Goal: Transaction & Acquisition: Purchase product/service

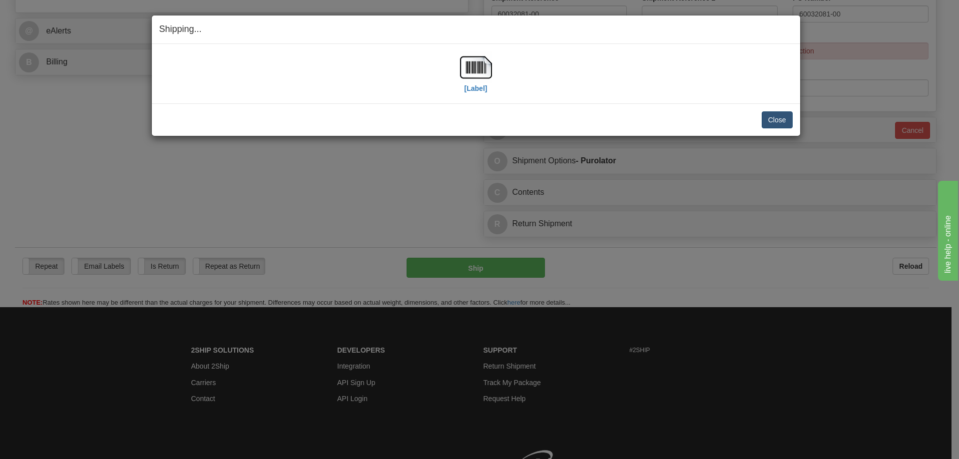
scroll to position [399, 0]
click at [775, 121] on button "Close" at bounding box center [776, 119] width 31 height 17
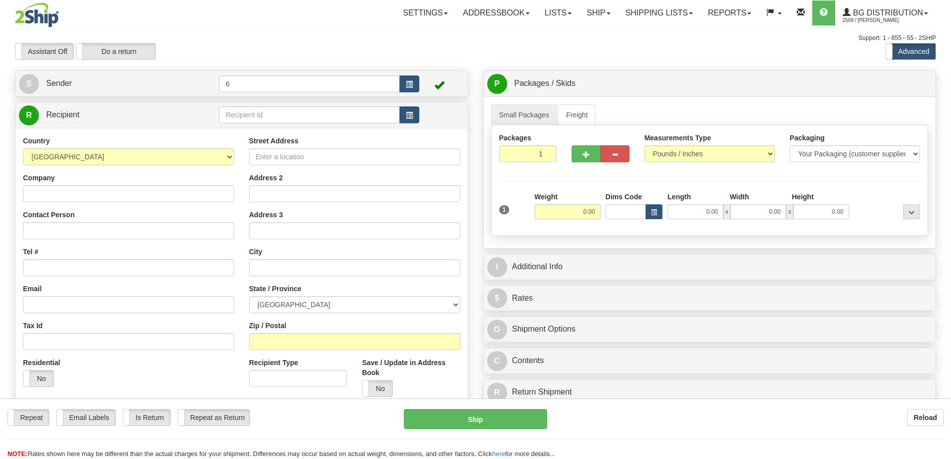
click at [272, 120] on input "text" at bounding box center [309, 114] width 181 height 17
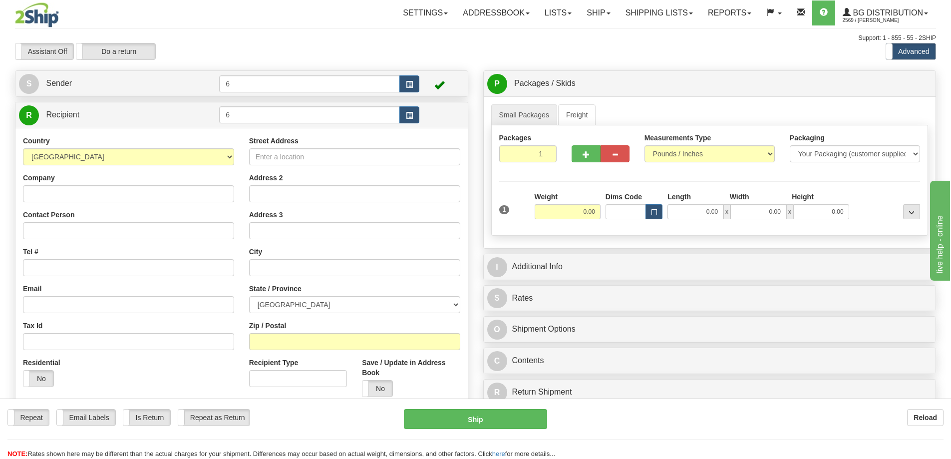
type input "6"
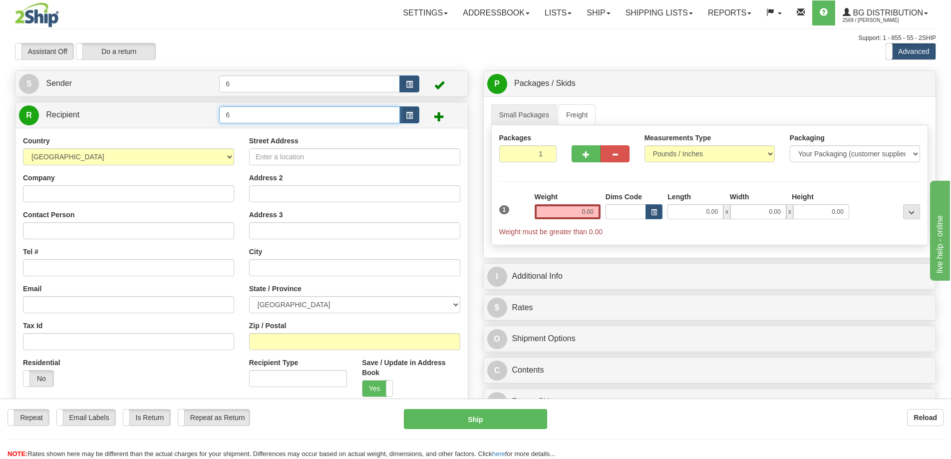
drag, startPoint x: 250, startPoint y: 125, endPoint x: 147, endPoint y: 106, distance: 104.1
click at [162, 94] on div "Create a label for the return Create Pickup Without Label S Sender 6" at bounding box center [241, 293] width 468 height 446
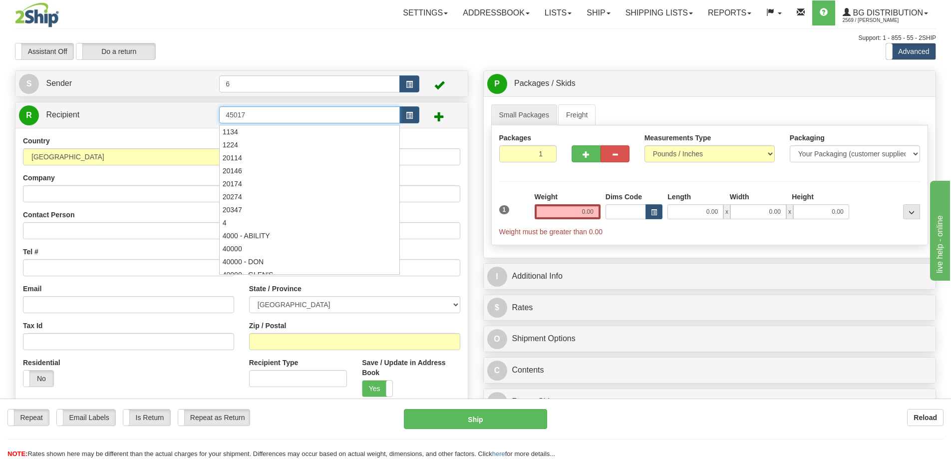
type input "45017"
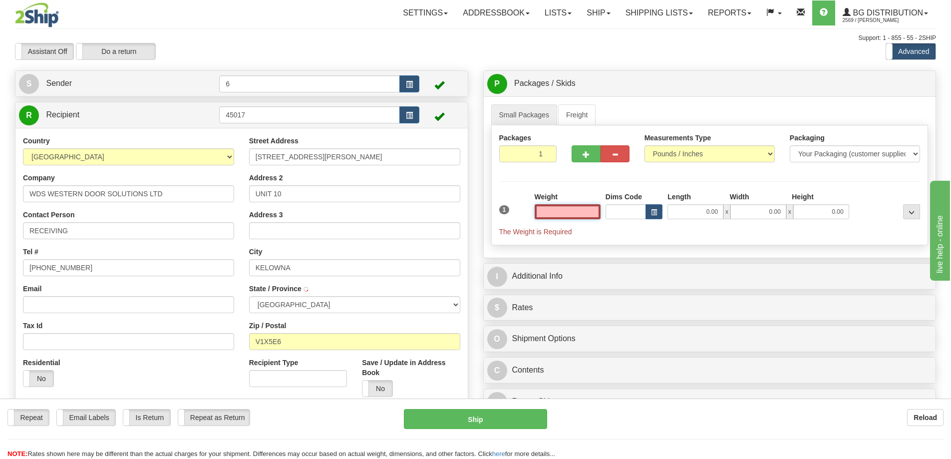
click at [570, 213] on input "text" at bounding box center [568, 211] width 66 height 15
type input "6.00"
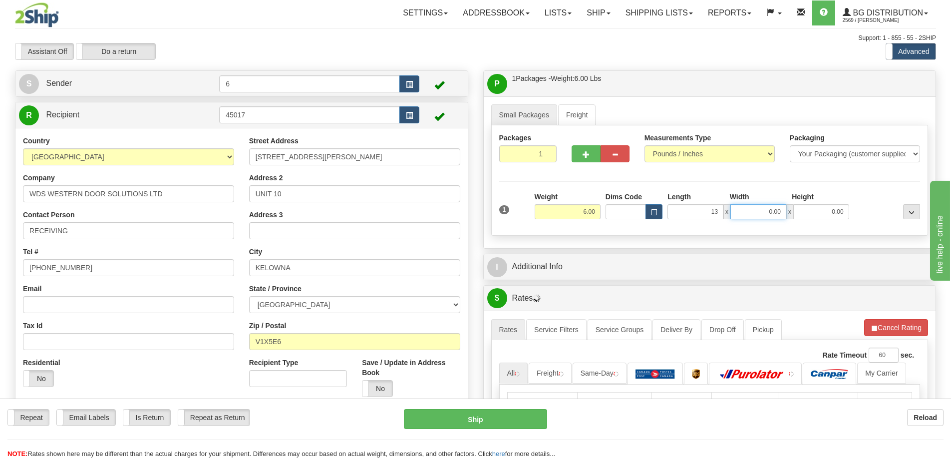
type input "13.00"
type input "7.00"
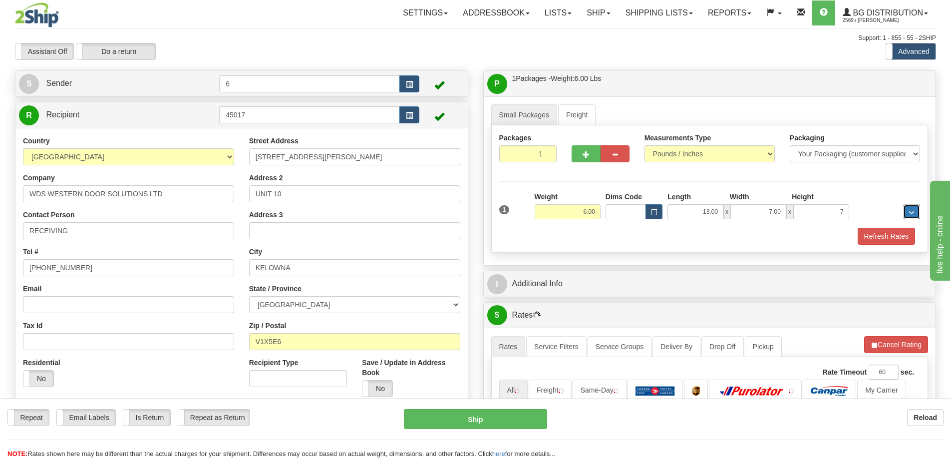
type input "7.00"
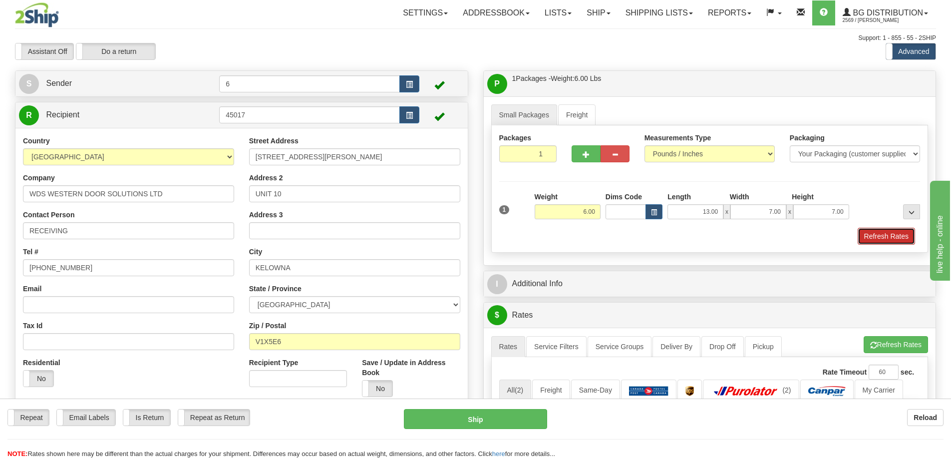
click at [881, 239] on button "Refresh Rates" at bounding box center [886, 236] width 57 height 17
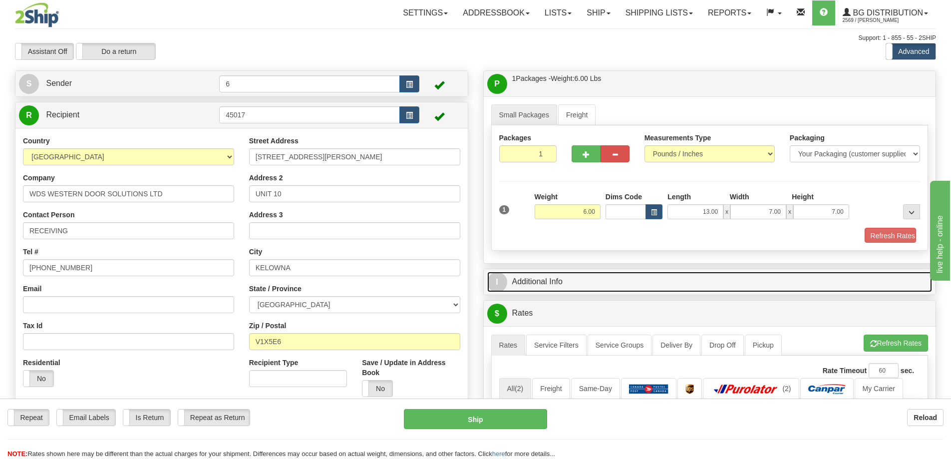
click at [859, 272] on link "I Additional Info" at bounding box center [709, 282] width 445 height 20
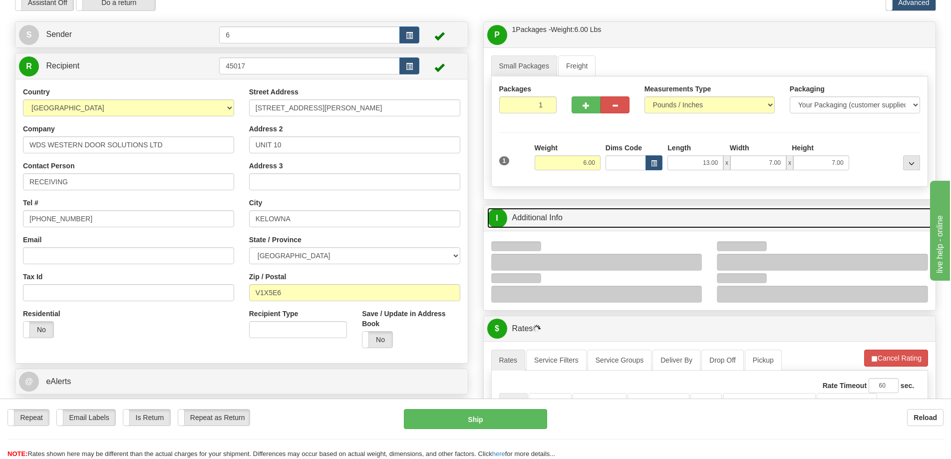
scroll to position [150, 0]
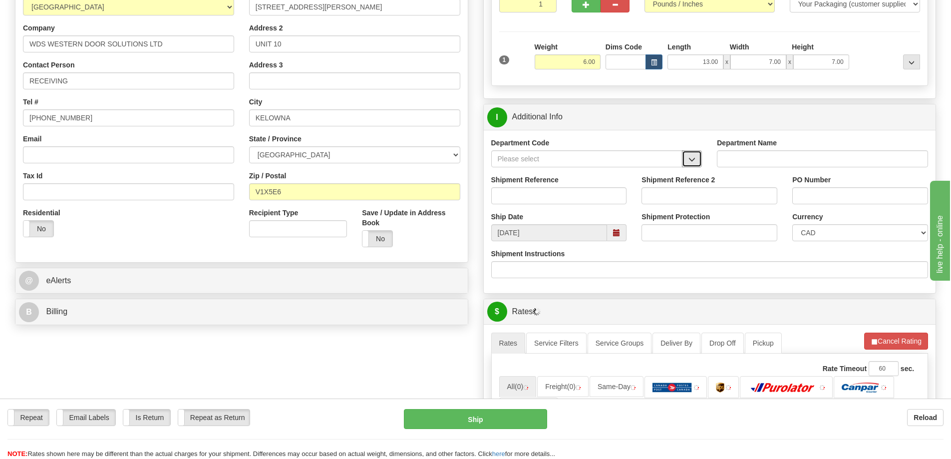
drag, startPoint x: 697, startPoint y: 161, endPoint x: 677, endPoint y: 166, distance: 20.2
click at [695, 161] on button "button" at bounding box center [692, 158] width 20 height 17
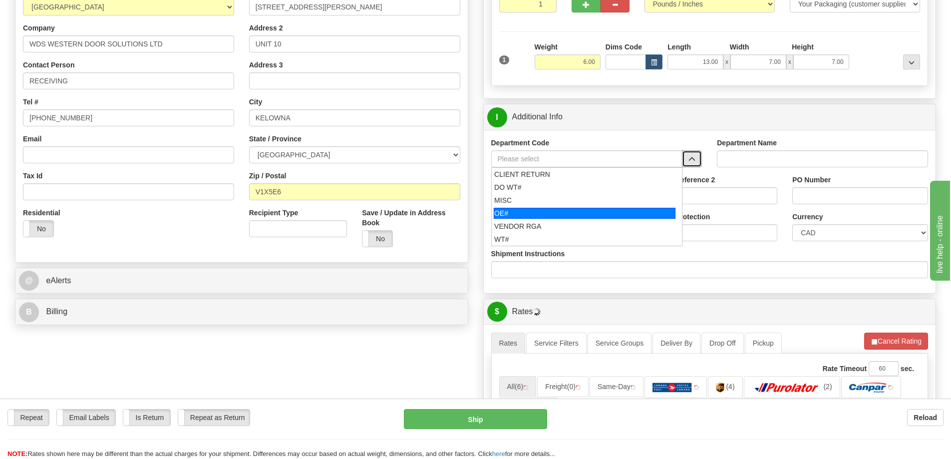
click at [577, 215] on div "OE#" at bounding box center [585, 213] width 182 height 11
type input "OE#"
type input "ORDERS"
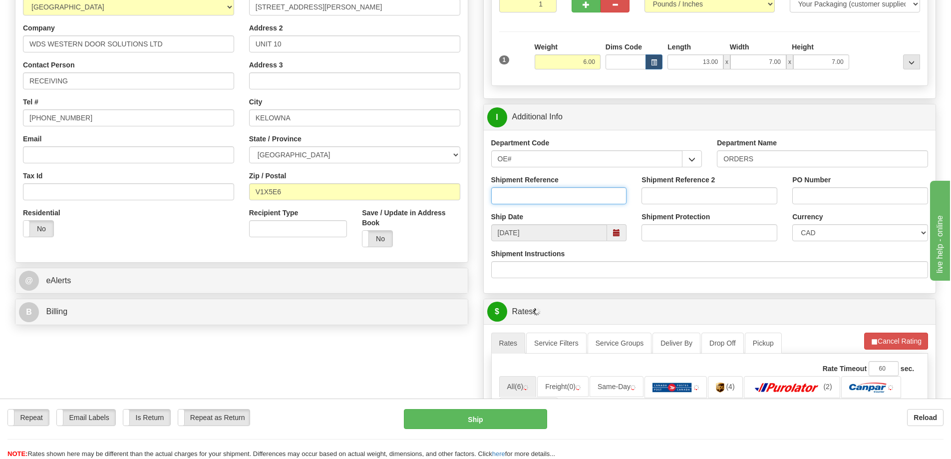
click at [563, 191] on input "Shipment Reference" at bounding box center [559, 195] width 136 height 17
type input "60032470-00"
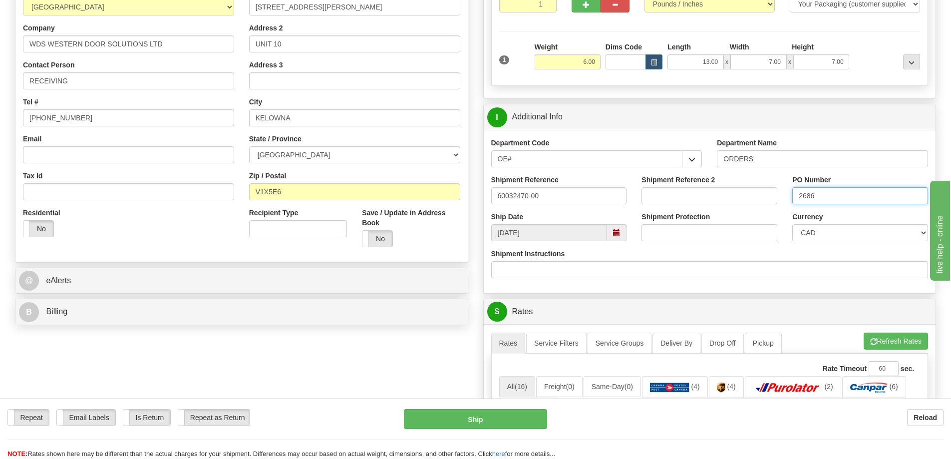
type input "2686"
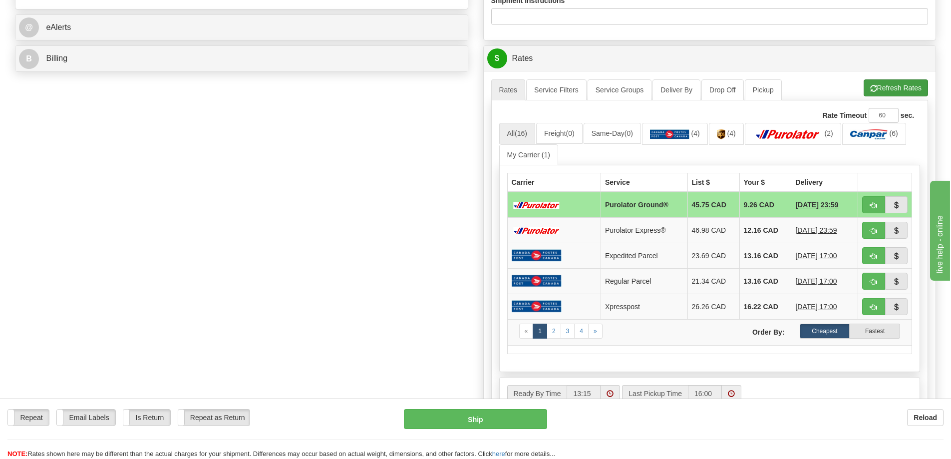
scroll to position [399, 0]
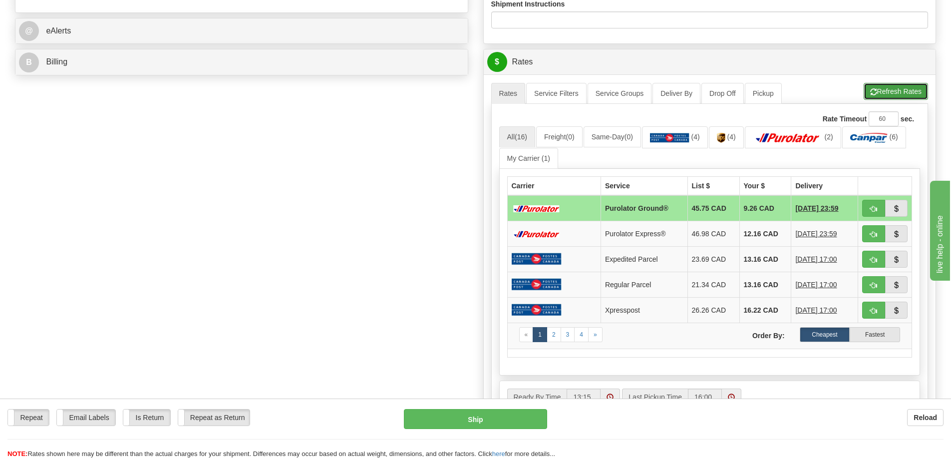
click at [894, 89] on button "Refresh Rates" at bounding box center [896, 91] width 64 height 17
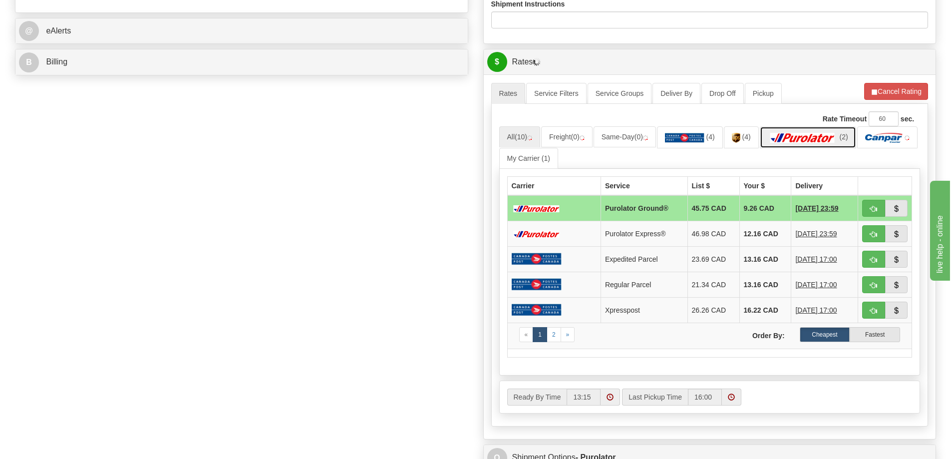
click at [803, 138] on img at bounding box center [803, 138] width 70 height 10
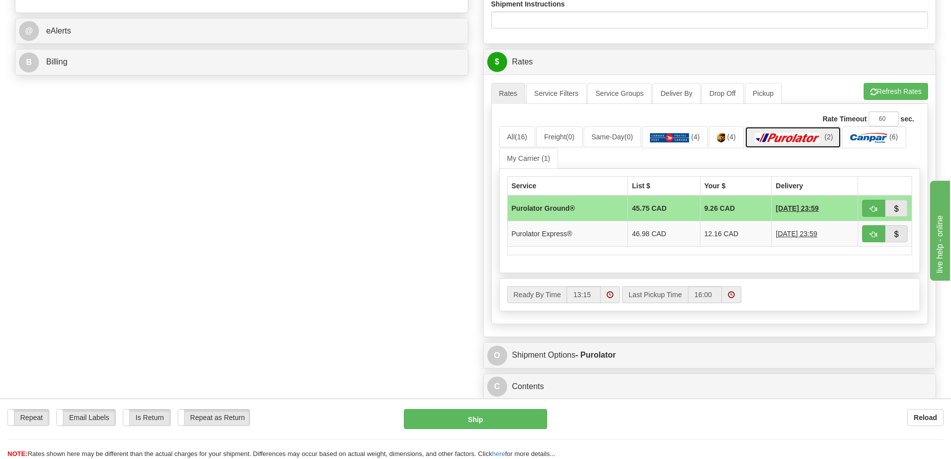
click at [805, 140] on img at bounding box center [788, 138] width 70 height 10
click at [816, 133] on link "(2)" at bounding box center [793, 136] width 96 height 21
click at [886, 87] on button "Refresh Rates" at bounding box center [896, 91] width 64 height 17
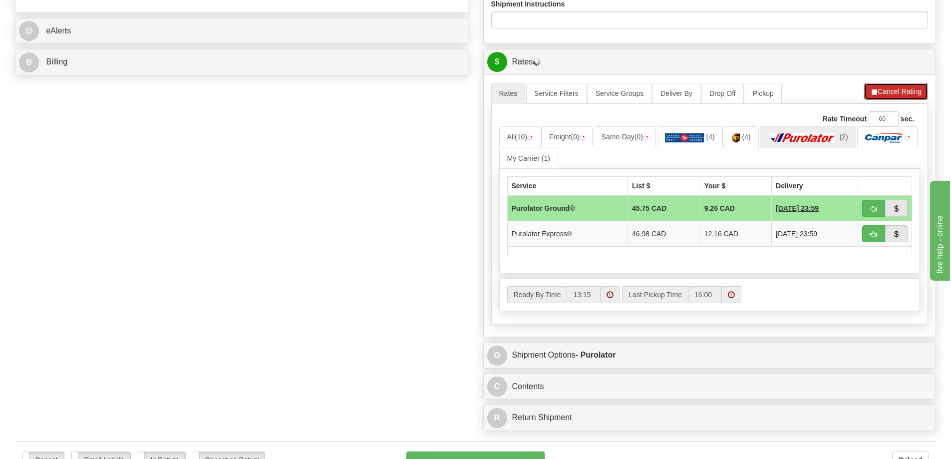
click at [881, 99] on button "Cancel Rating" at bounding box center [896, 91] width 64 height 17
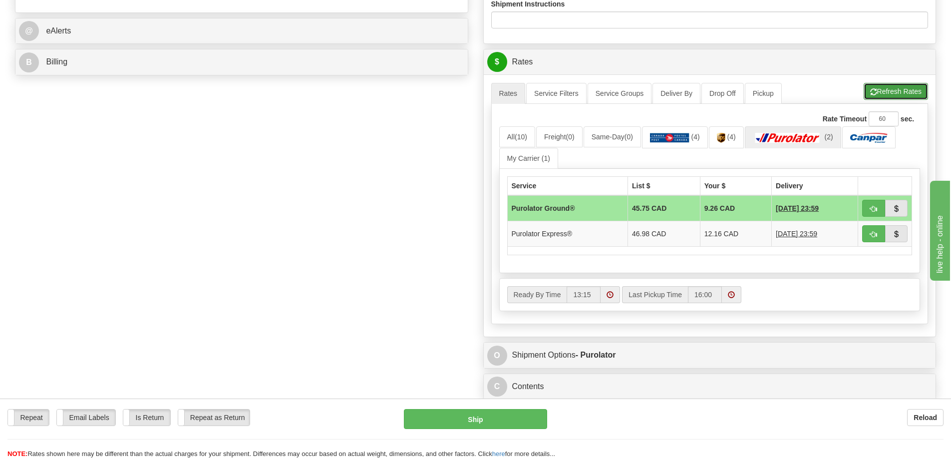
click at [875, 87] on button "Refresh Rates" at bounding box center [896, 91] width 64 height 17
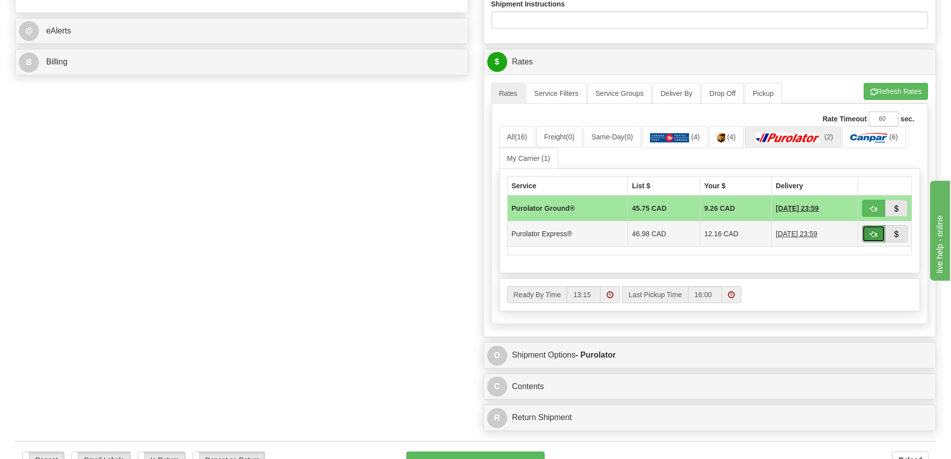
click at [865, 233] on button "button" at bounding box center [873, 233] width 23 height 17
type input "202"
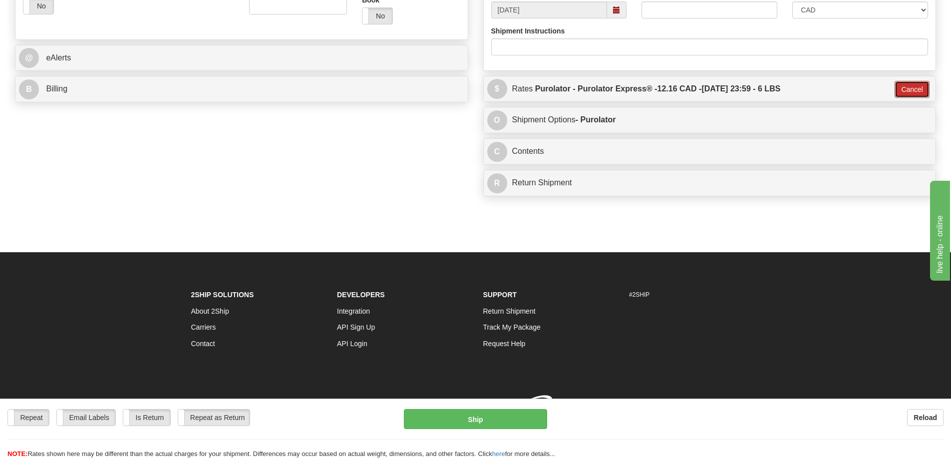
drag, startPoint x: 922, startPoint y: 69, endPoint x: 835, endPoint y: 101, distance: 92.9
click at [922, 81] on button "Cancel" at bounding box center [912, 89] width 35 height 17
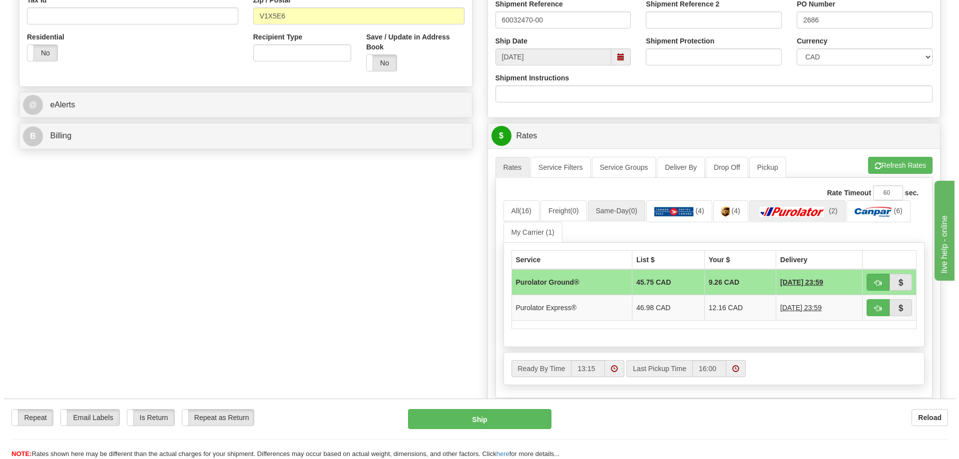
scroll to position [349, 0]
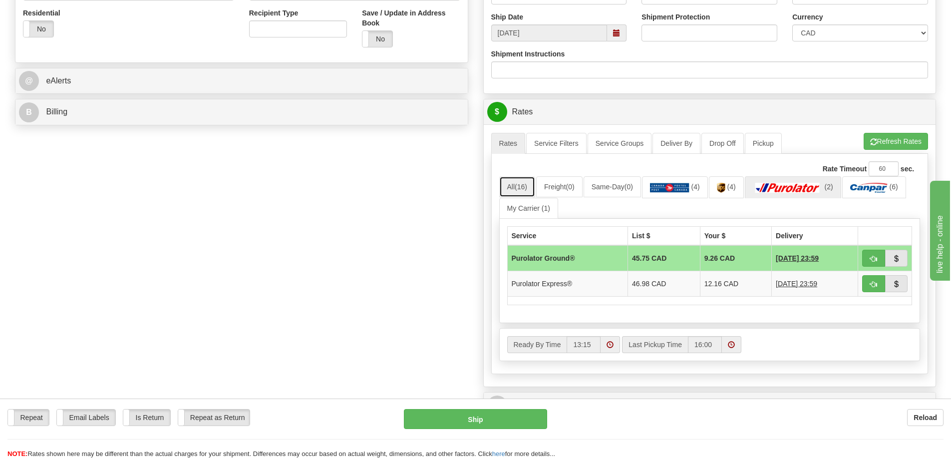
click at [520, 188] on span "(16)" at bounding box center [521, 187] width 12 height 8
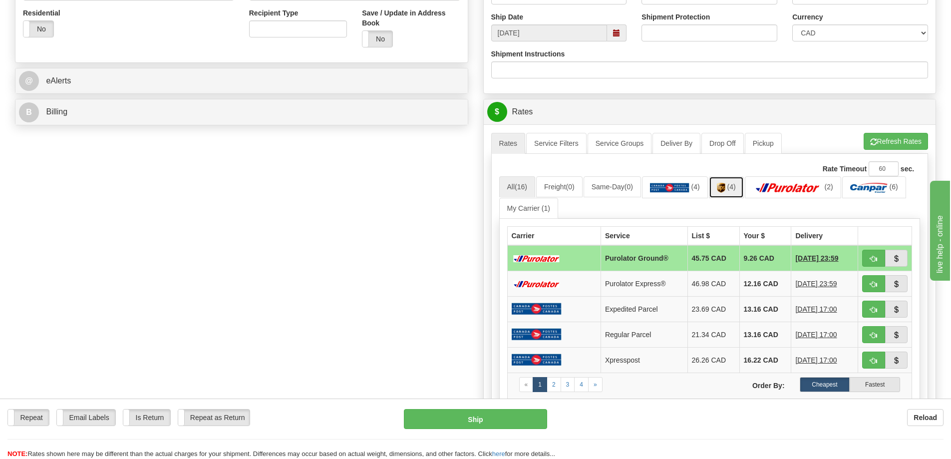
click at [738, 184] on link "(4)" at bounding box center [726, 186] width 35 height 21
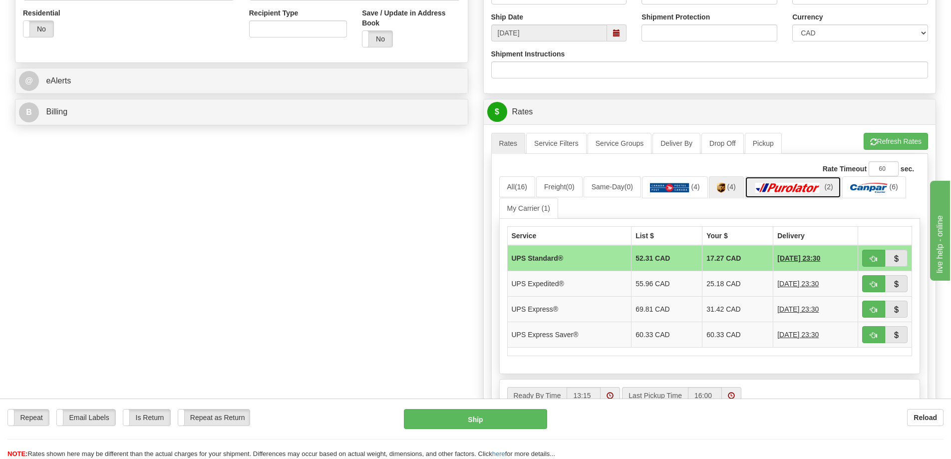
click at [783, 195] on link "(2)" at bounding box center [793, 186] width 96 height 21
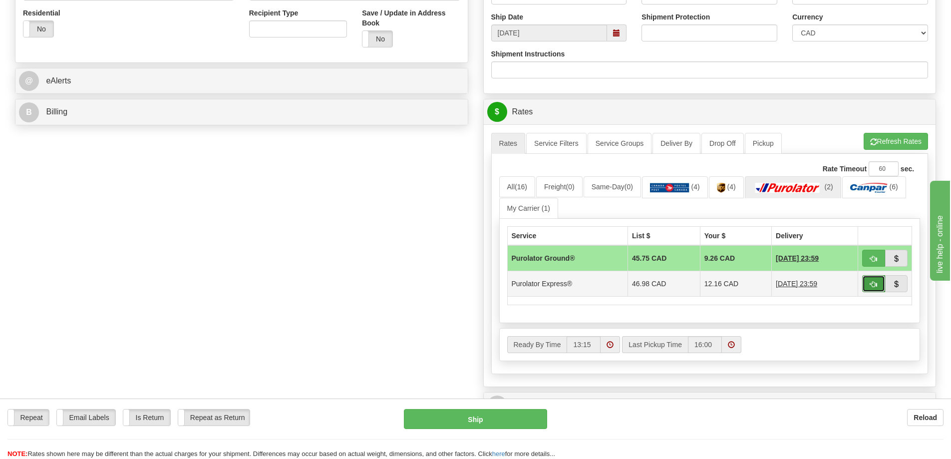
click at [876, 285] on span "button" at bounding box center [873, 284] width 7 height 6
type input "202"
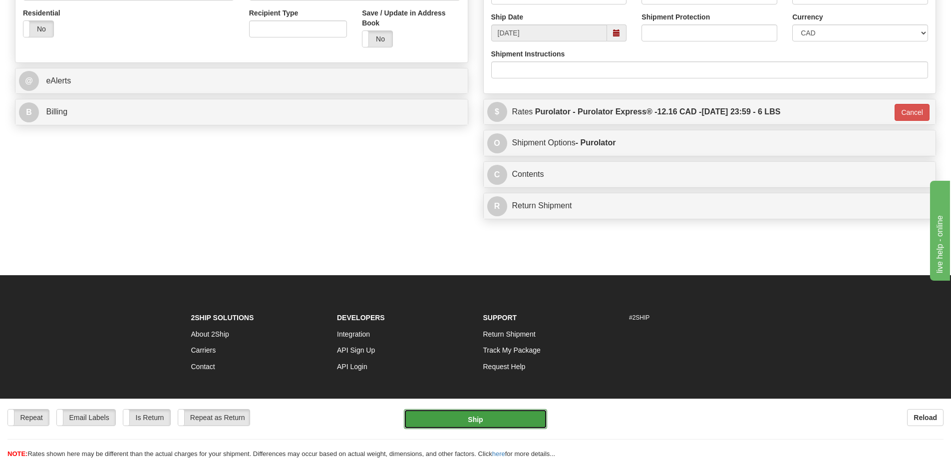
click at [482, 419] on button "Ship" at bounding box center [475, 419] width 143 height 20
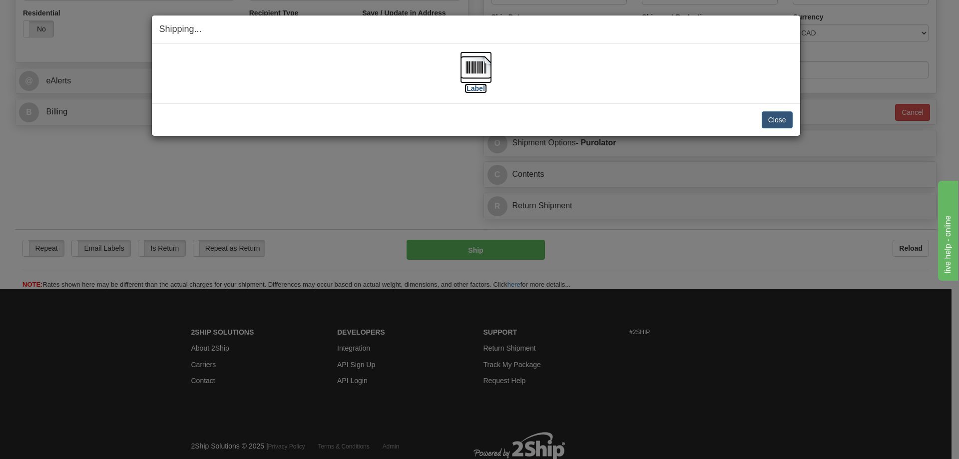
click at [475, 90] on label "[Label]" at bounding box center [475, 88] width 23 height 10
click at [783, 119] on button "Close" at bounding box center [776, 119] width 31 height 17
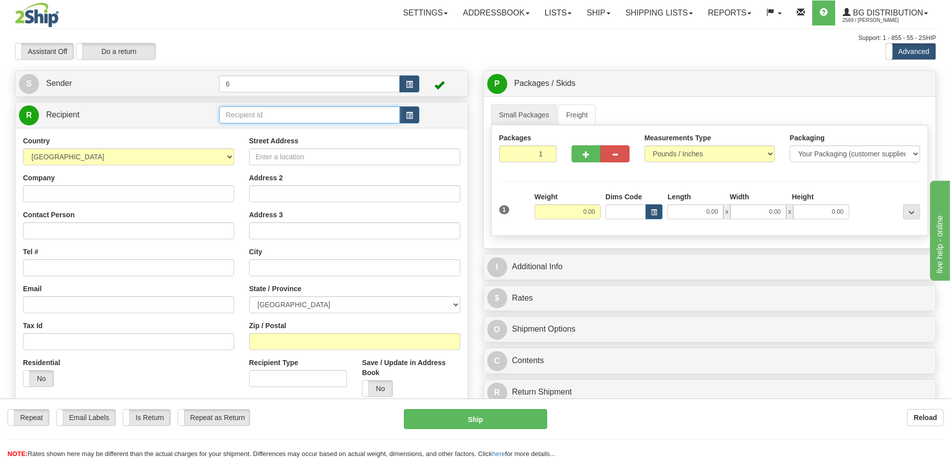
click at [257, 119] on input "text" at bounding box center [309, 114] width 181 height 17
type input "43015"
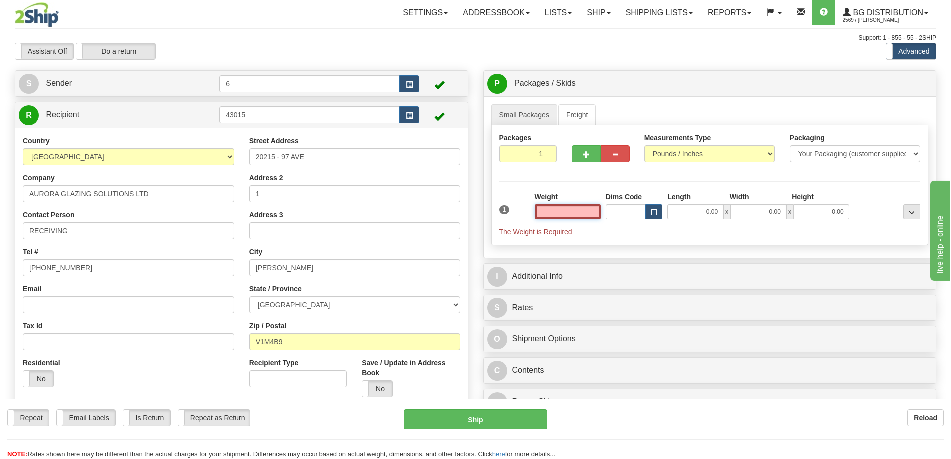
click at [574, 208] on input "text" at bounding box center [568, 211] width 66 height 15
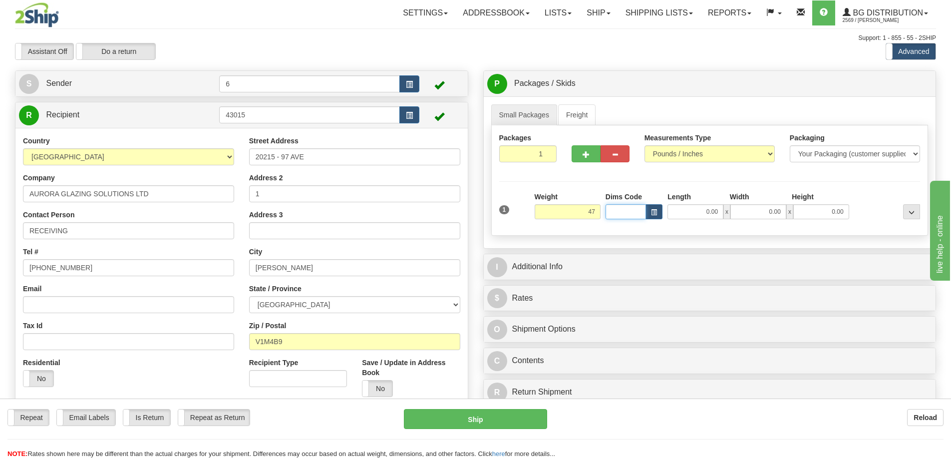
type input "47.00"
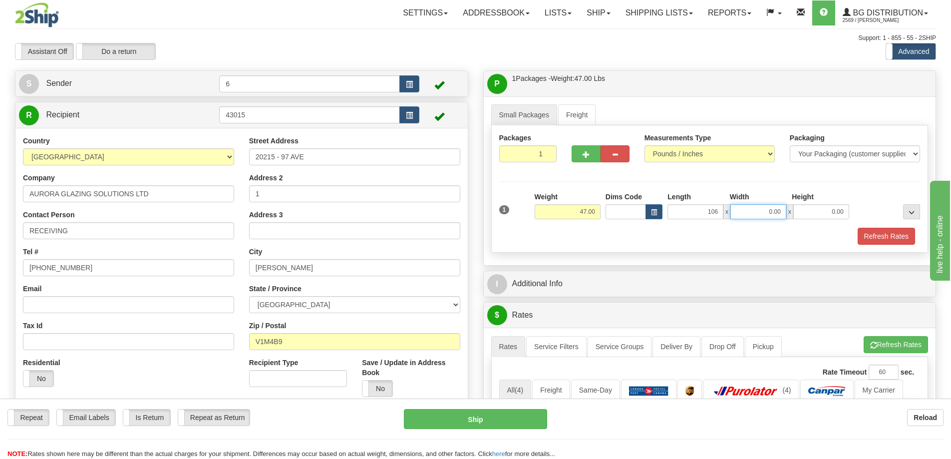
type input "106.00"
type input "7.00"
type input "5.00"
click at [871, 242] on button "Refresh Rates" at bounding box center [886, 236] width 57 height 17
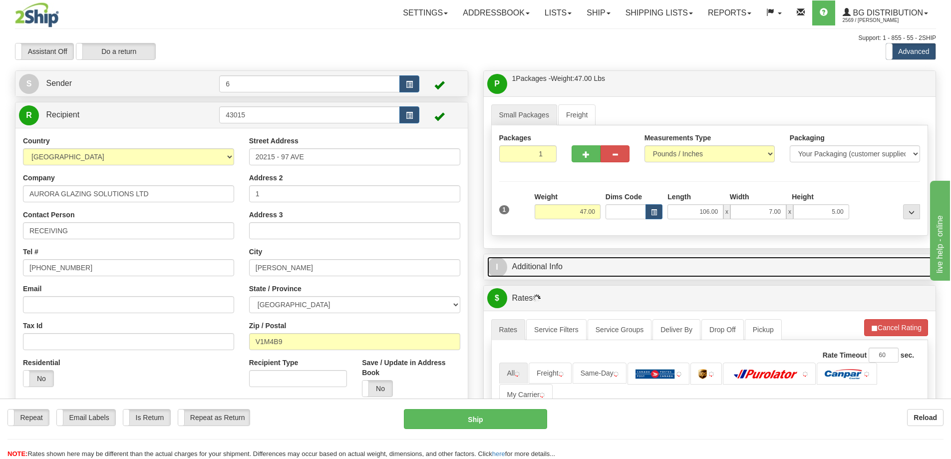
click at [834, 262] on link "I Additional Info" at bounding box center [709, 267] width 445 height 20
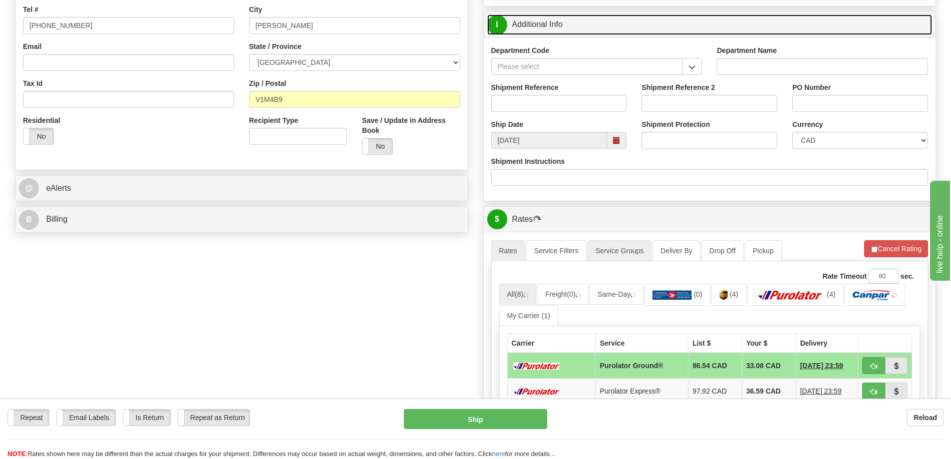
scroll to position [300, 0]
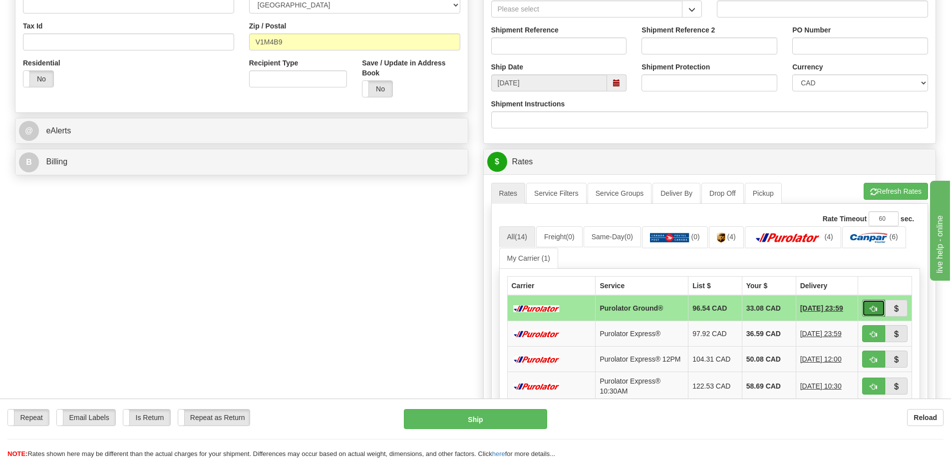
click at [875, 307] on span "button" at bounding box center [873, 309] width 7 height 6
type input "260"
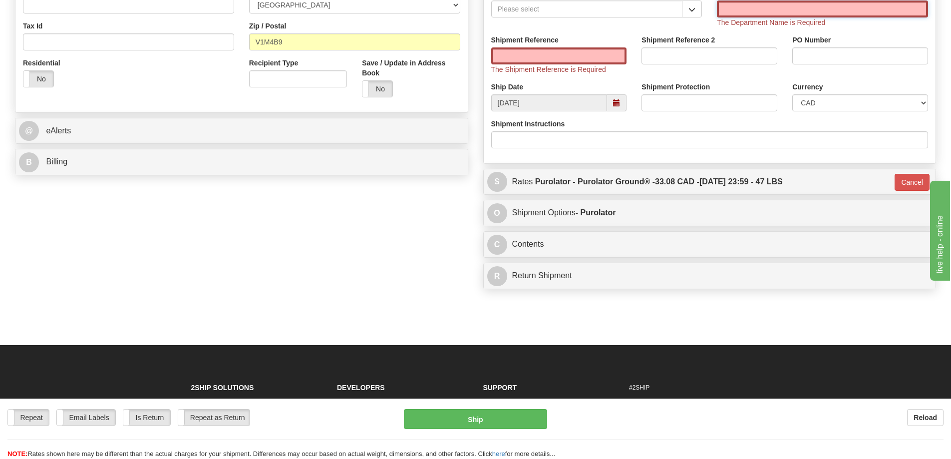
click at [762, 13] on input "Department Name" at bounding box center [822, 8] width 211 height 17
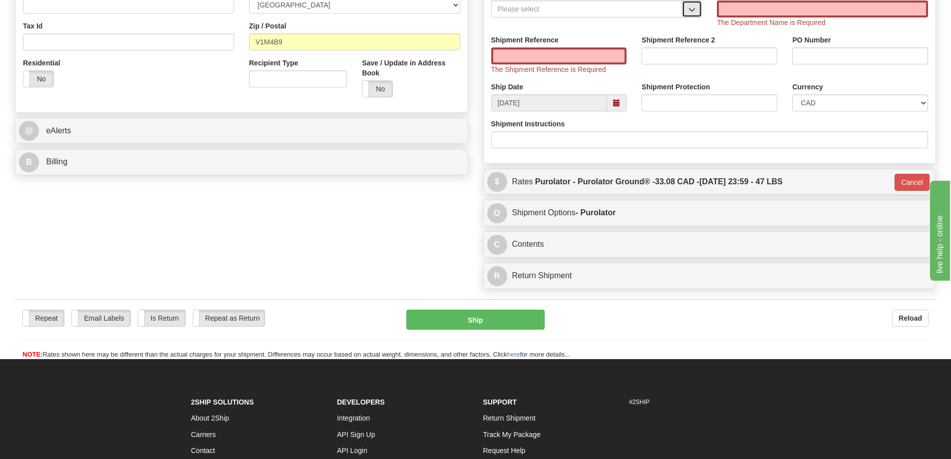
drag, startPoint x: 701, startPoint y: 12, endPoint x: 694, endPoint y: 10, distance: 7.8
click at [699, 11] on button "button" at bounding box center [692, 8] width 20 height 17
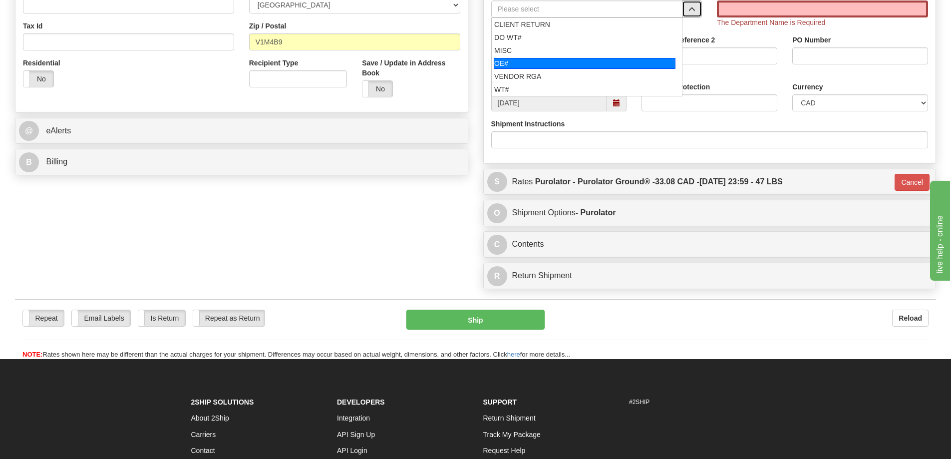
click at [567, 67] on div "OE#" at bounding box center [585, 63] width 182 height 11
type input "OE#"
type input "ORDERS"
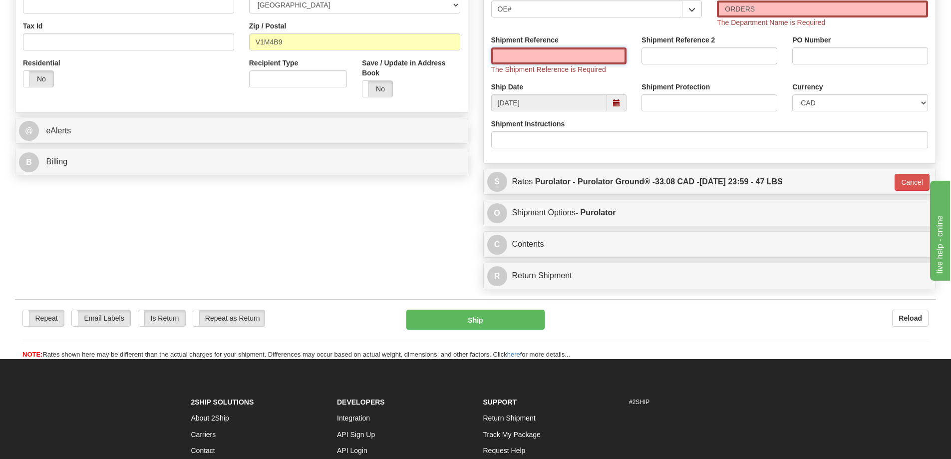
click at [549, 50] on input "Shipment Reference" at bounding box center [559, 55] width 136 height 17
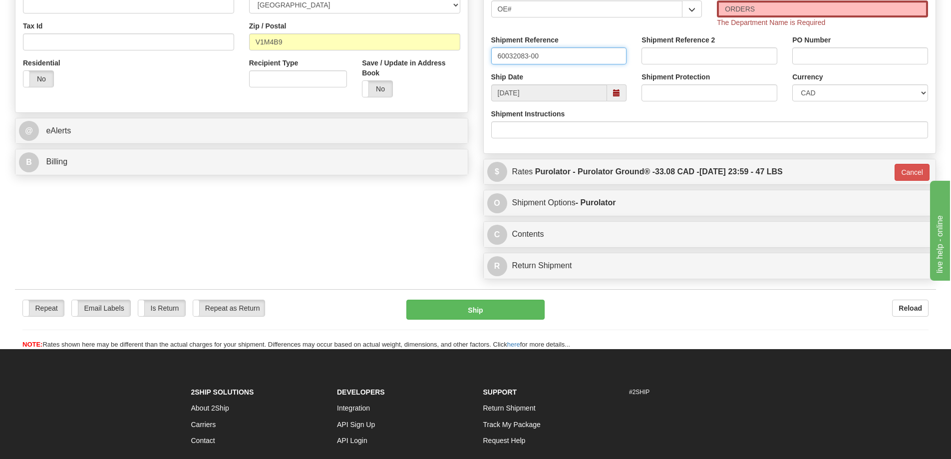
type input "60032083-00"
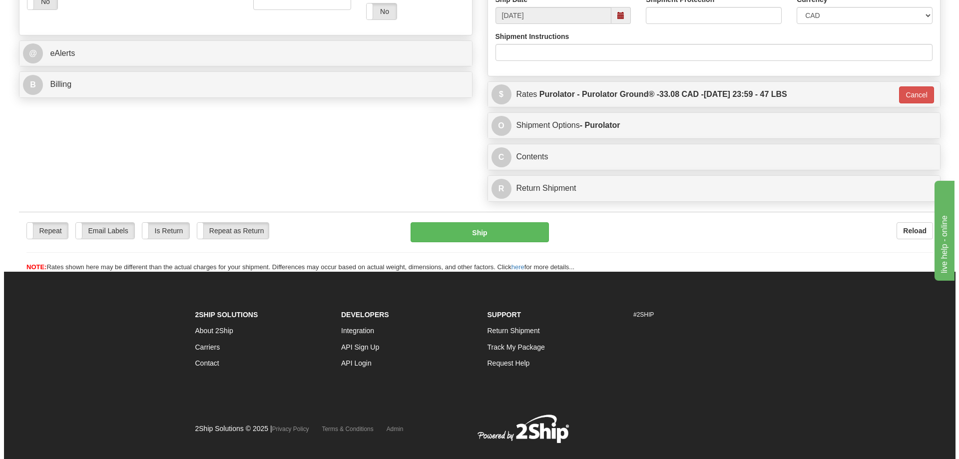
scroll to position [329, 0]
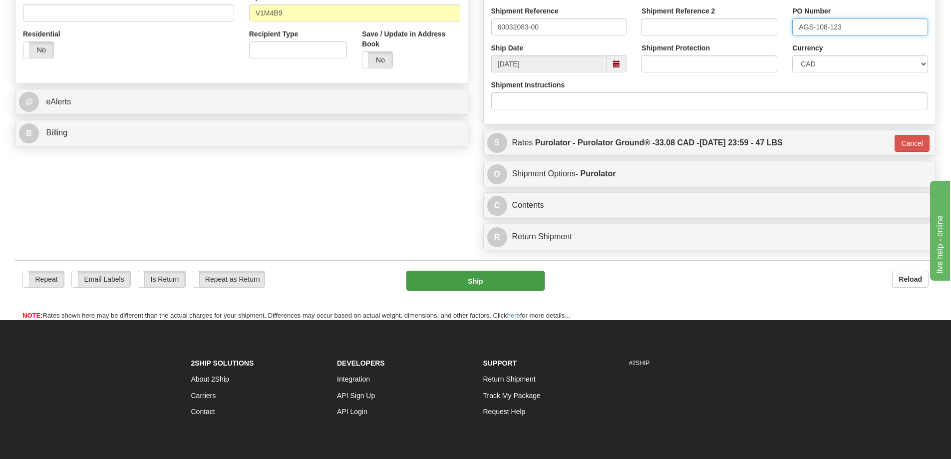
type input "AGS-108-123"
click at [474, 281] on button "Ship" at bounding box center [475, 281] width 138 height 20
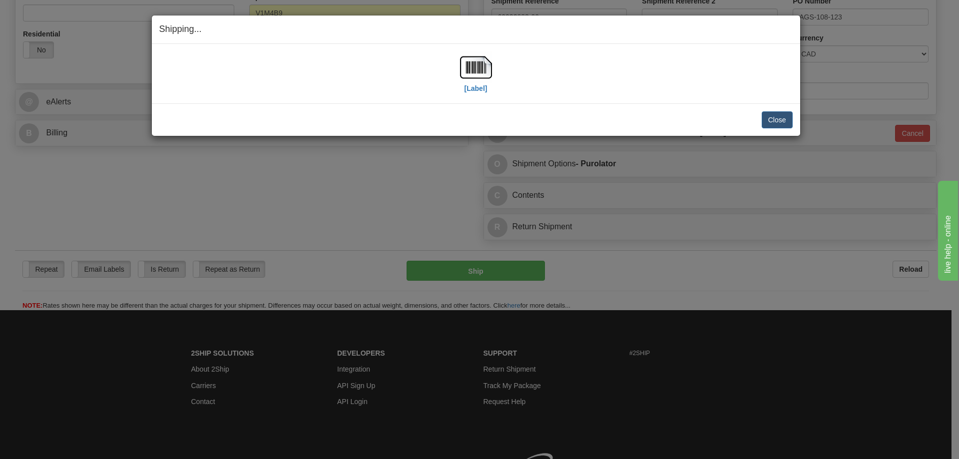
click at [490, 89] on div "[Label]" at bounding box center [476, 73] width 32 height 44
click at [480, 90] on label "[Label]" at bounding box center [475, 88] width 23 height 10
click at [780, 123] on button "Close" at bounding box center [776, 119] width 31 height 17
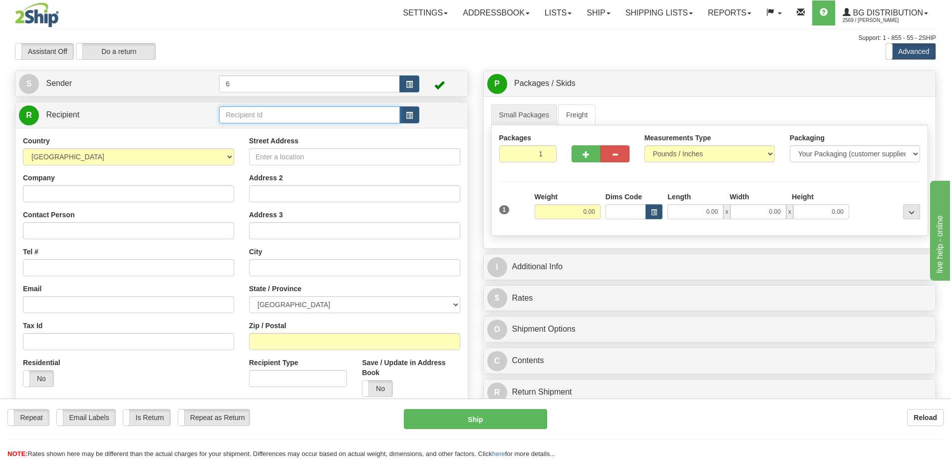
click at [255, 120] on input "text" at bounding box center [309, 114] width 181 height 17
type input "43000"
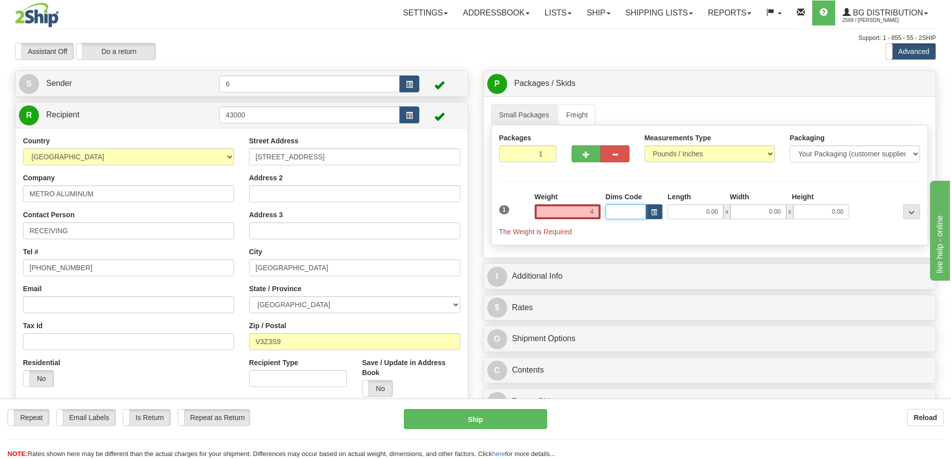
type input "4.00"
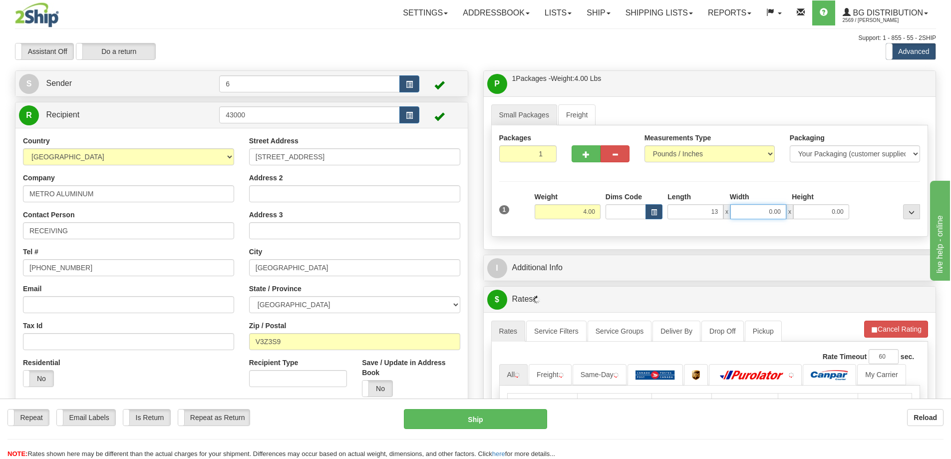
type input "13.00"
type input "7.00"
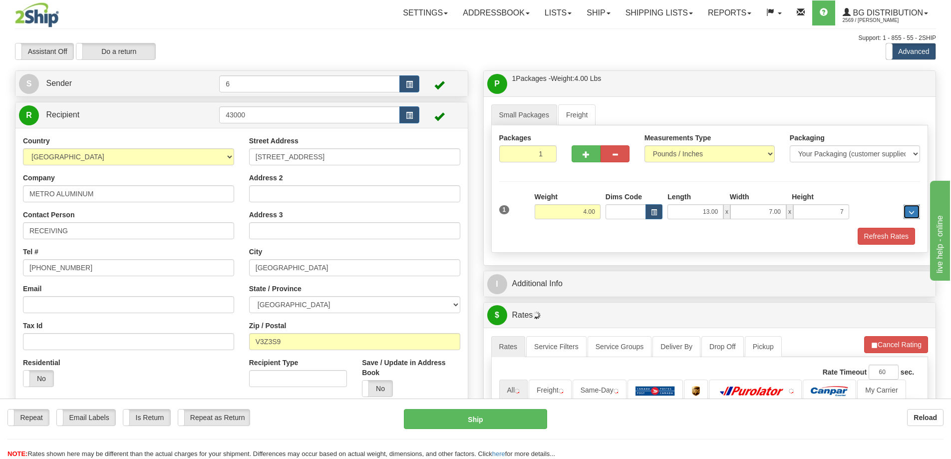
type input "7.00"
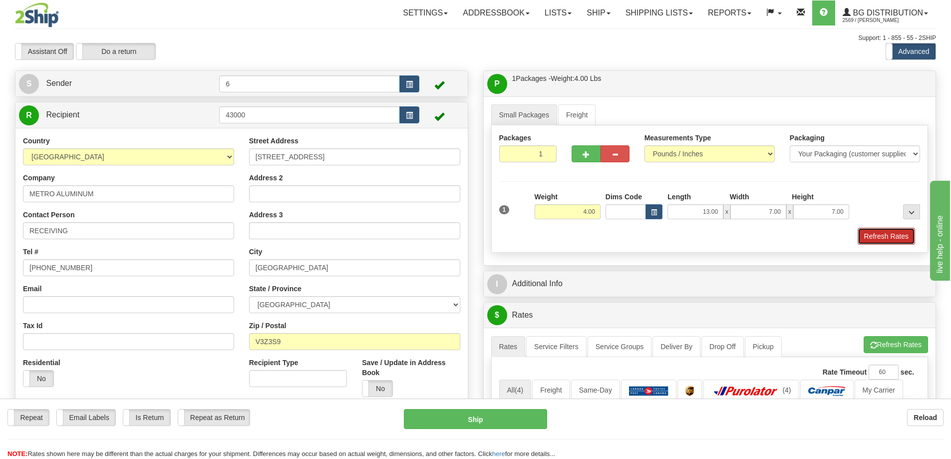
click at [881, 237] on button "Refresh Rates" at bounding box center [886, 236] width 57 height 17
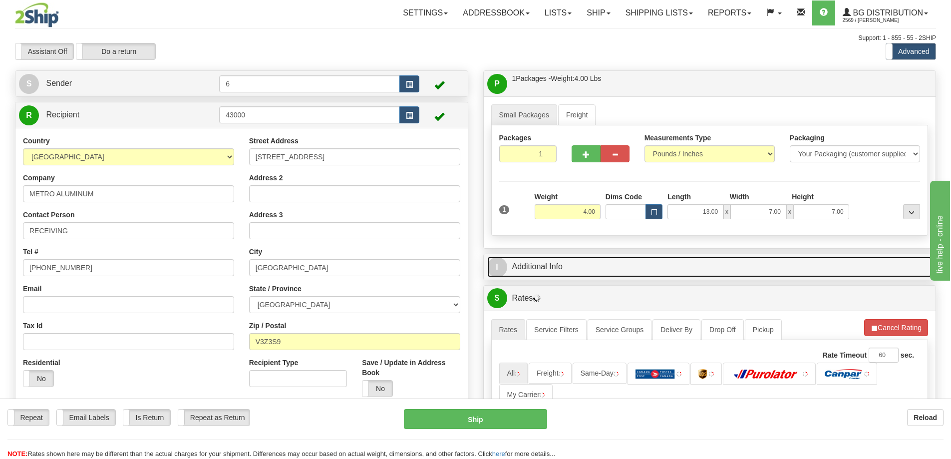
click at [756, 276] on link "I Additional Info" at bounding box center [709, 267] width 445 height 20
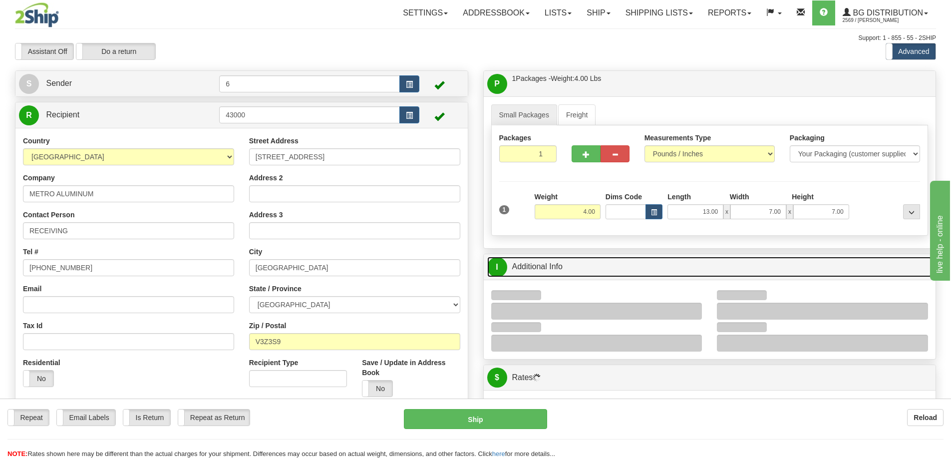
scroll to position [100, 0]
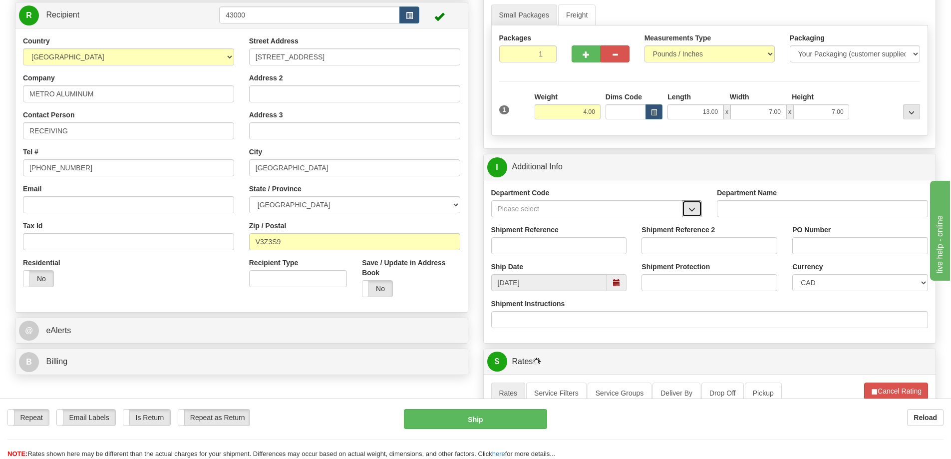
drag, startPoint x: 698, startPoint y: 214, endPoint x: 676, endPoint y: 218, distance: 21.8
click at [695, 214] on button "button" at bounding box center [692, 208] width 20 height 17
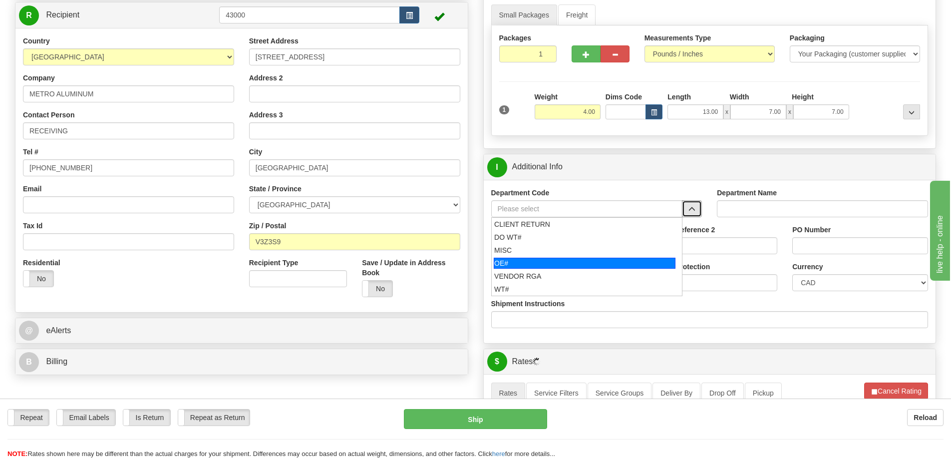
click at [537, 267] on div "OE#" at bounding box center [585, 263] width 182 height 11
type input "OE#"
type input "ORDERS"
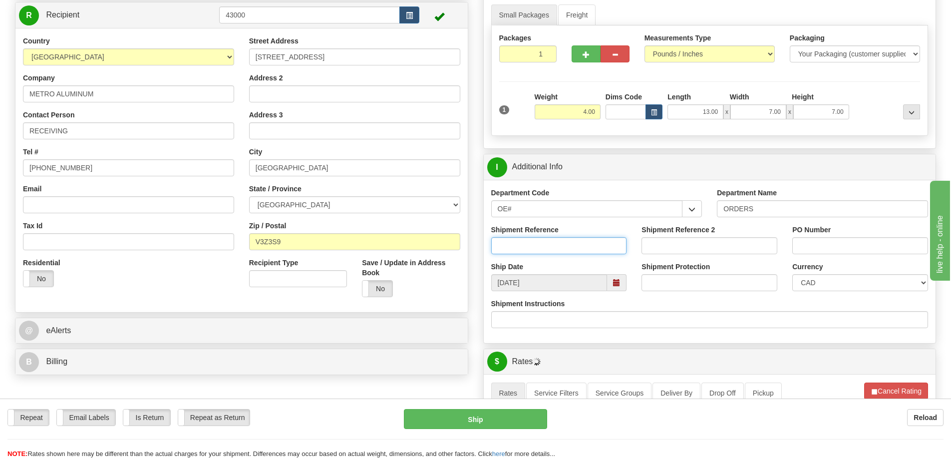
click at [538, 249] on input "Shipment Reference" at bounding box center [559, 245] width 136 height 17
type input "60028578-00"
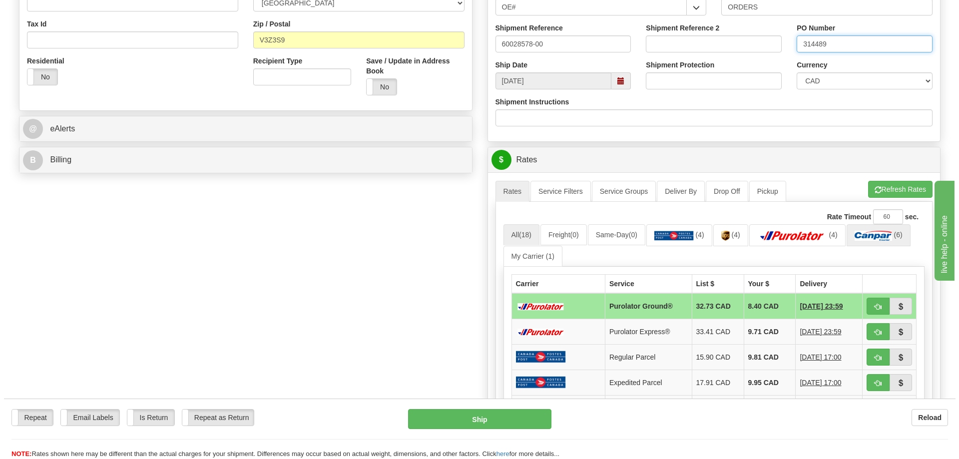
scroll to position [349, 0]
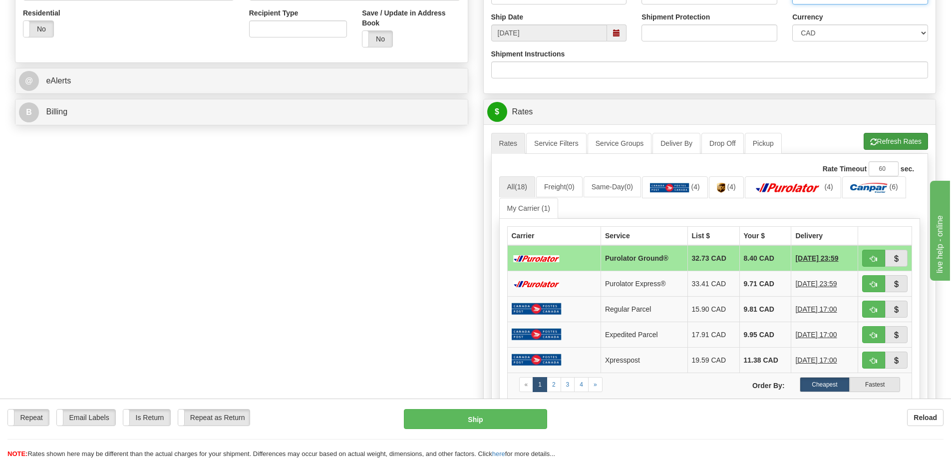
type input "314489"
click at [883, 144] on button "Refresh Rates" at bounding box center [896, 141] width 64 height 17
click at [874, 262] on span "button" at bounding box center [873, 259] width 7 height 6
type input "260"
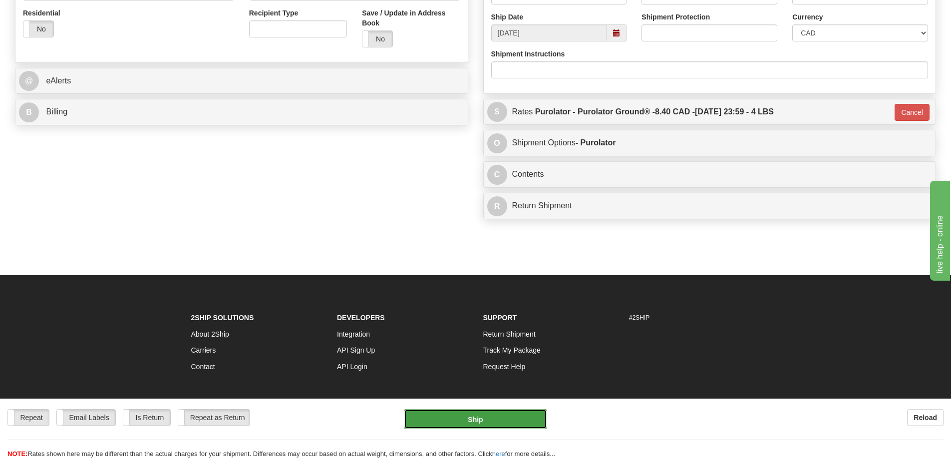
click at [474, 412] on button "Ship" at bounding box center [475, 419] width 143 height 20
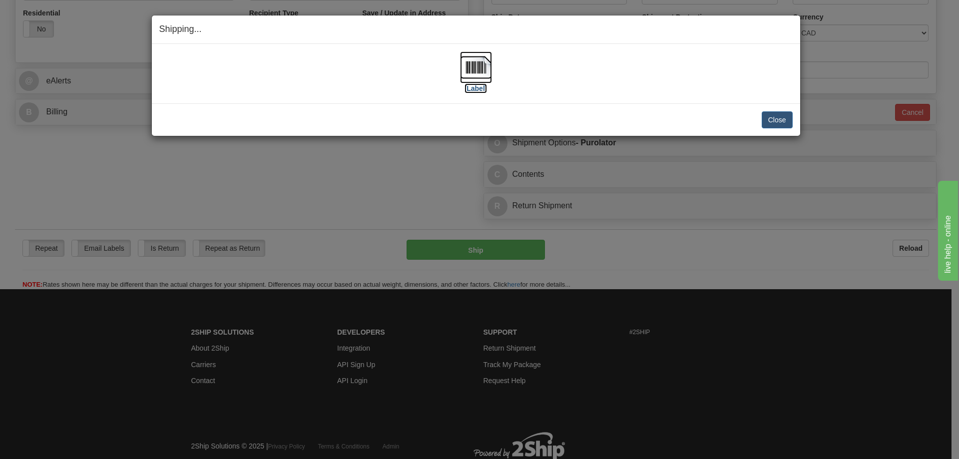
click at [475, 91] on label "[Label]" at bounding box center [475, 88] width 23 height 10
drag, startPoint x: 775, startPoint y: 131, endPoint x: 786, endPoint y: 119, distance: 15.5
click at [775, 131] on div "Close Cancel Cancel Shipment and Quit Pickup Quit Pickup ONLY" at bounding box center [476, 119] width 648 height 32
click at [786, 119] on button "Close" at bounding box center [776, 119] width 31 height 17
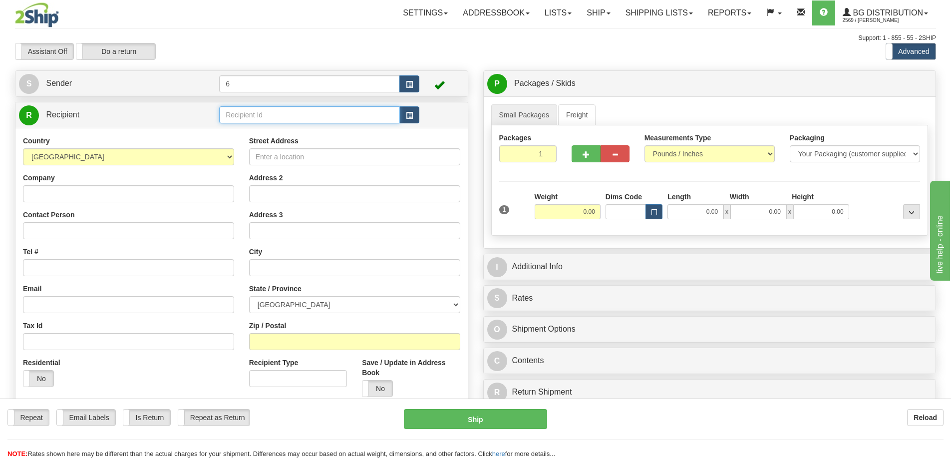
click at [286, 118] on input "text" at bounding box center [309, 114] width 181 height 17
type input "41042"
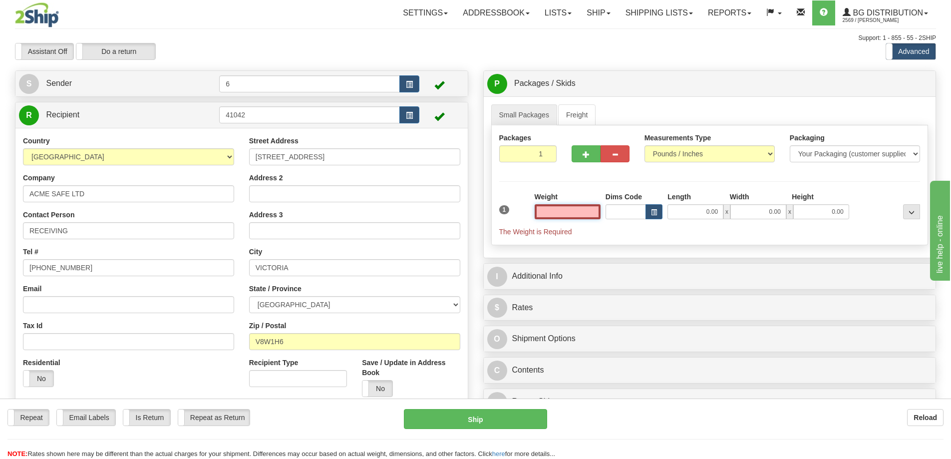
click at [552, 213] on input "text" at bounding box center [568, 211] width 66 height 15
type input "3.00"
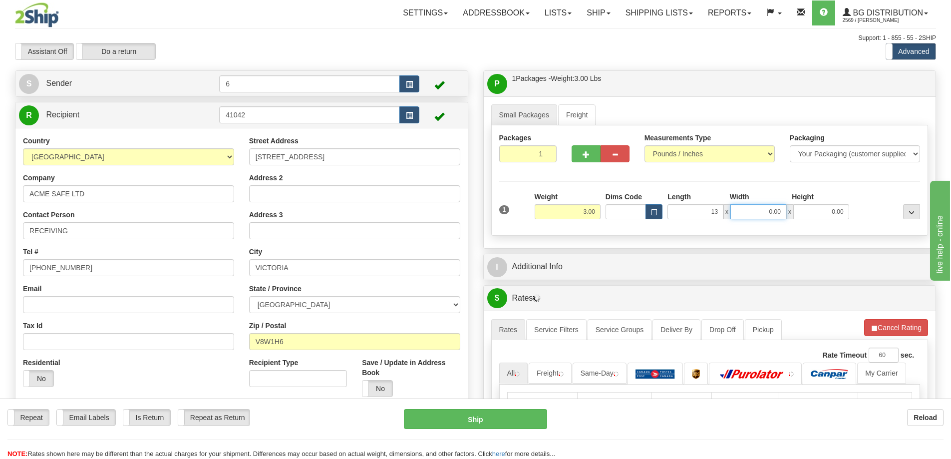
type input "13.00"
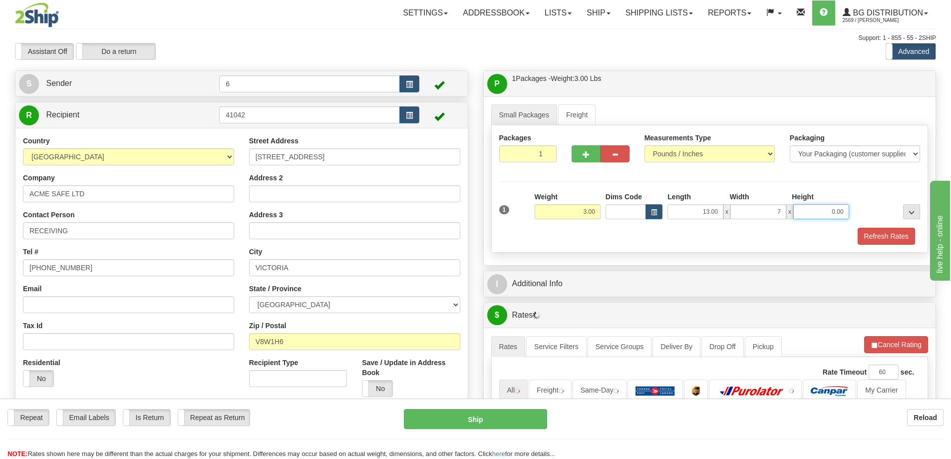
type input "7.00"
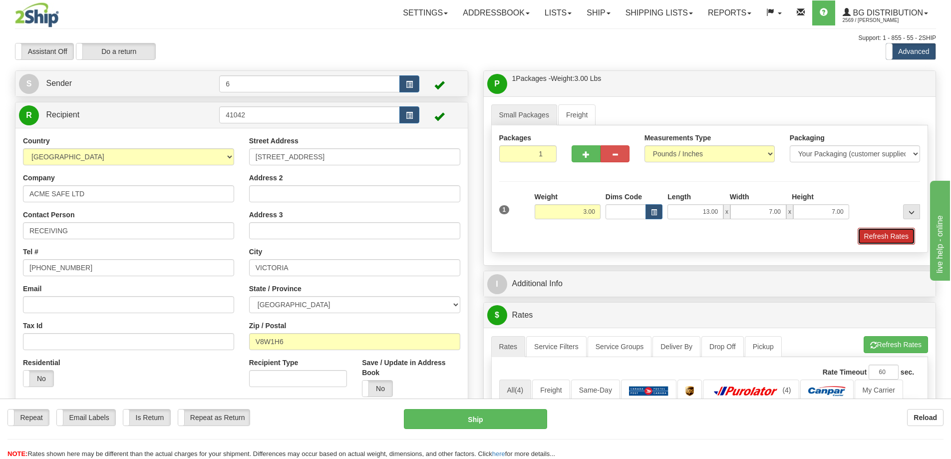
click at [873, 235] on button "Refresh Rates" at bounding box center [886, 236] width 57 height 17
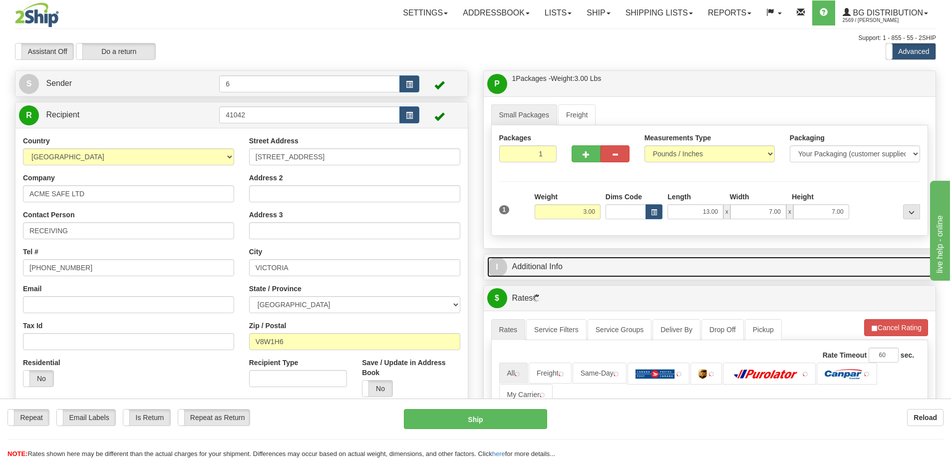
click at [792, 271] on link "I Additional Info" at bounding box center [709, 267] width 445 height 20
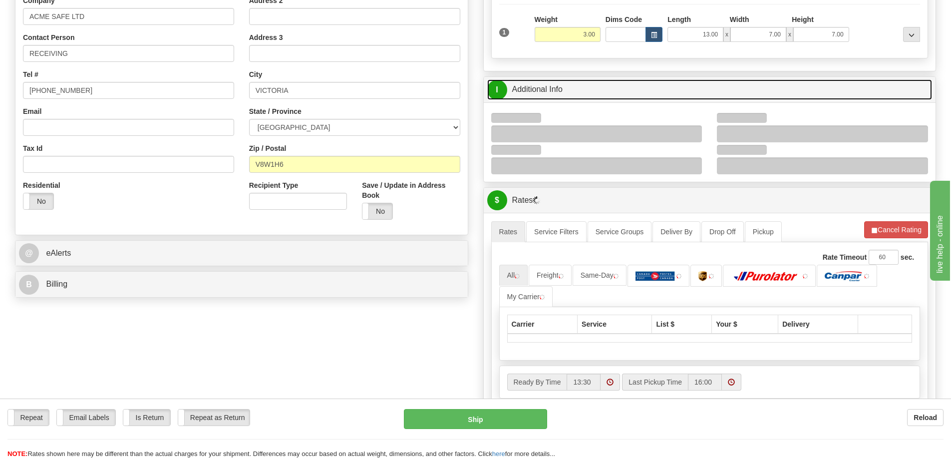
scroll to position [250, 0]
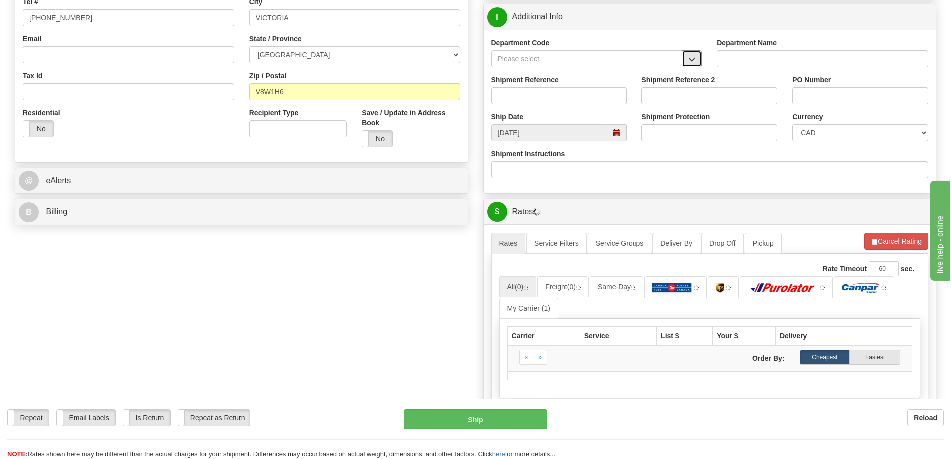
drag, startPoint x: 699, startPoint y: 50, endPoint x: 672, endPoint y: 68, distance: 33.1
click at [693, 63] on span "button" at bounding box center [691, 59] width 7 height 6
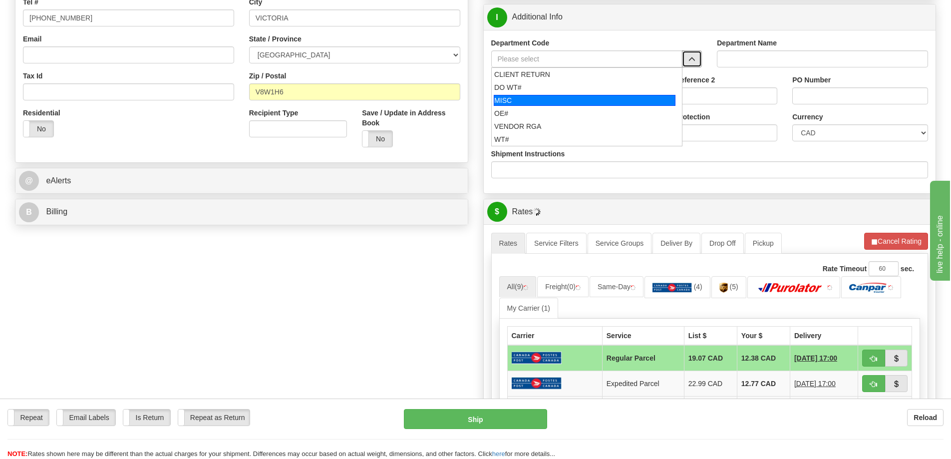
click at [549, 113] on div "OE#" at bounding box center [584, 113] width 181 height 10
type input "OE#"
type input "ORDERS"
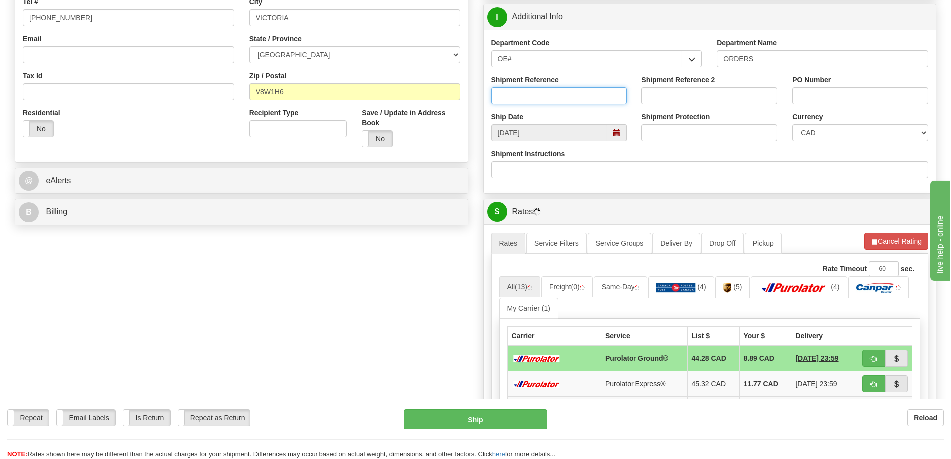
click at [545, 98] on input "Shipment Reference" at bounding box center [559, 95] width 136 height 17
type input "60032361-00"
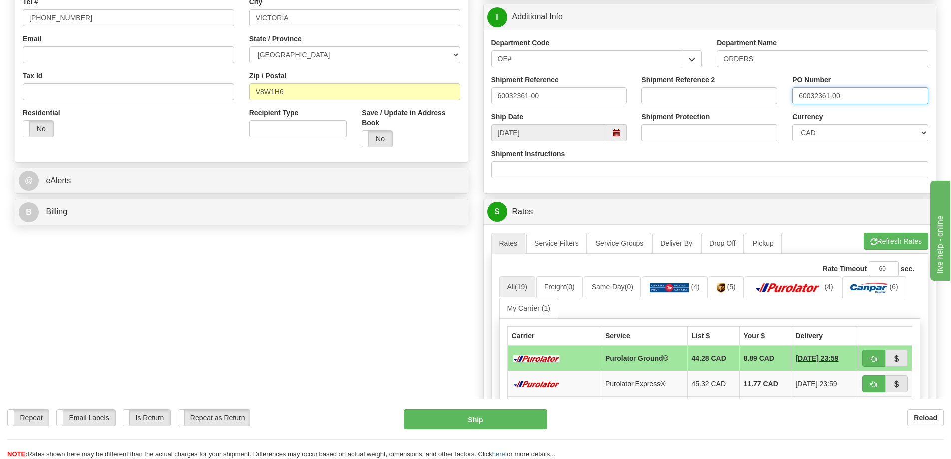
type input "60032361-00"
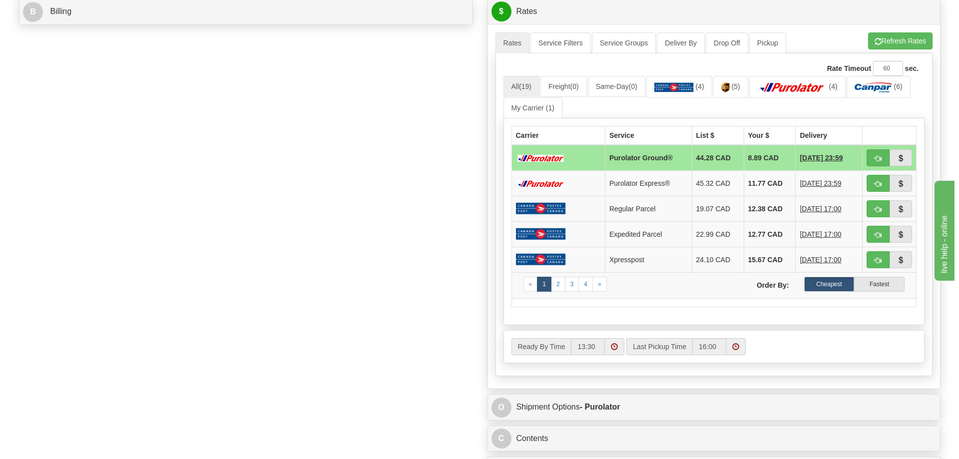
scroll to position [349, 0]
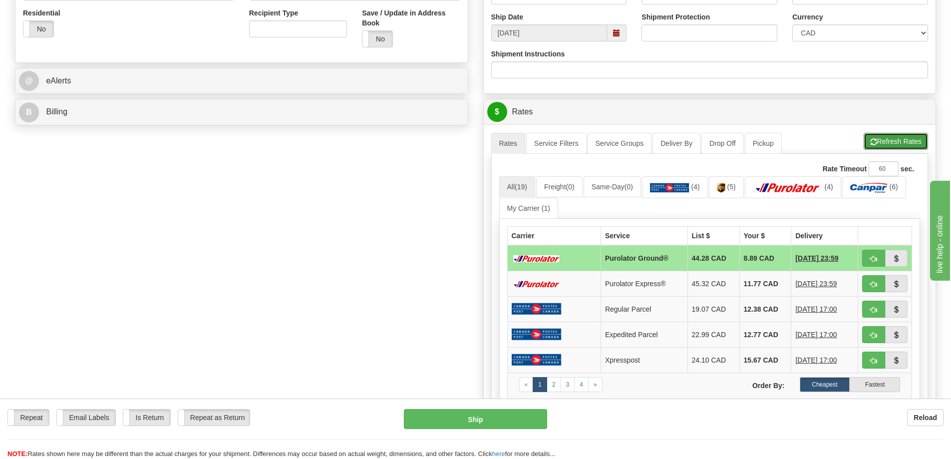
click at [917, 149] on button "Refresh Rates" at bounding box center [896, 141] width 64 height 17
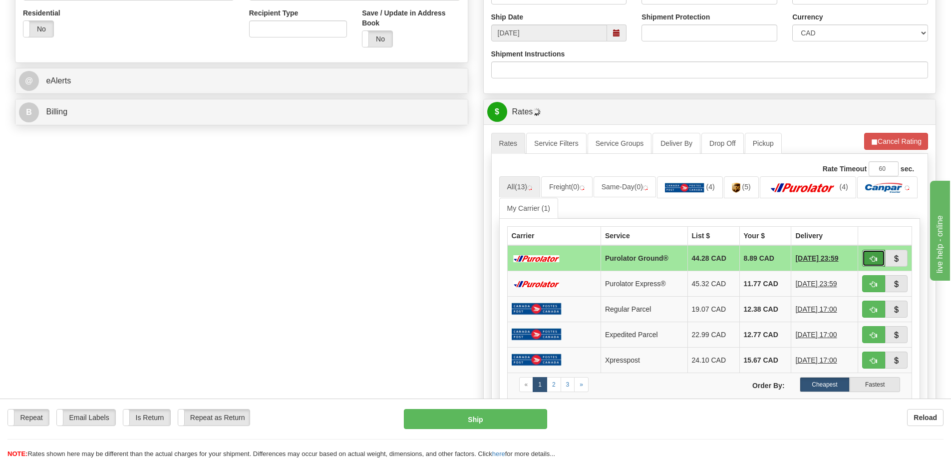
click at [877, 258] on button "button" at bounding box center [873, 258] width 23 height 17
click at [873, 254] on button "button" at bounding box center [873, 258] width 23 height 17
type input "260"
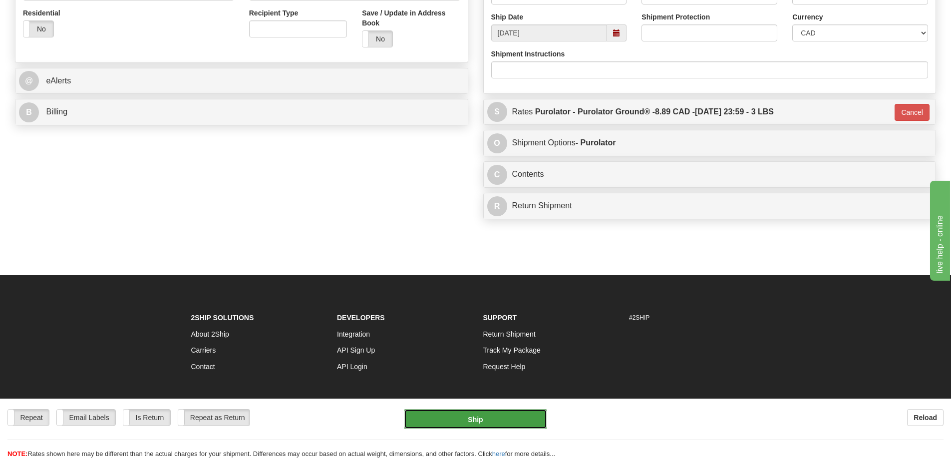
click at [479, 420] on button "Ship" at bounding box center [475, 419] width 143 height 20
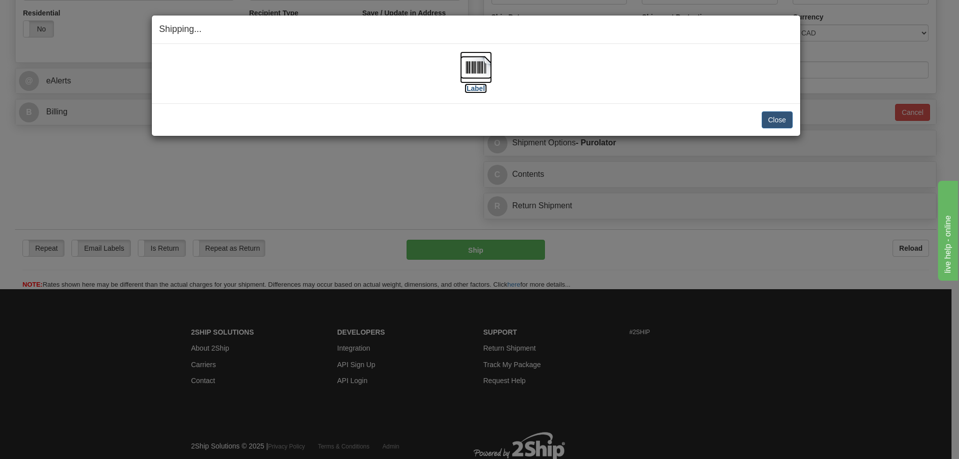
click at [481, 92] on label "[Label]" at bounding box center [475, 88] width 23 height 10
click at [773, 120] on button "Close" at bounding box center [776, 119] width 31 height 17
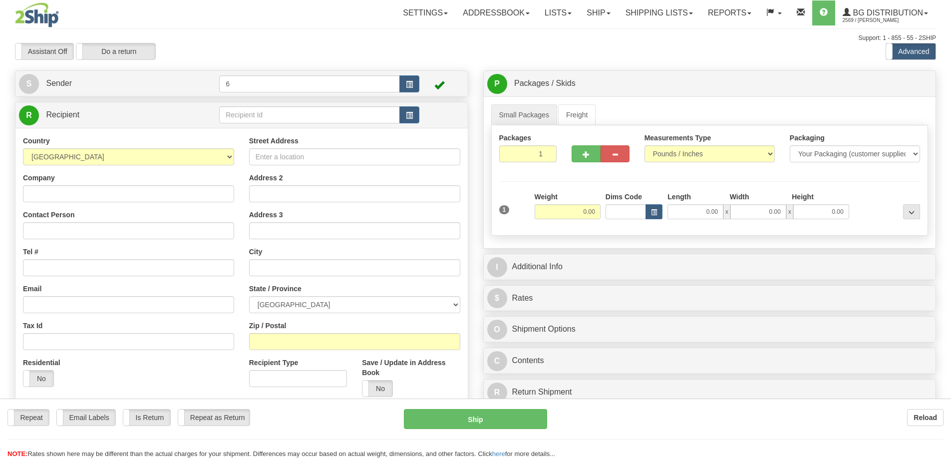
click at [244, 116] on div at bounding box center [475, 229] width 951 height 459
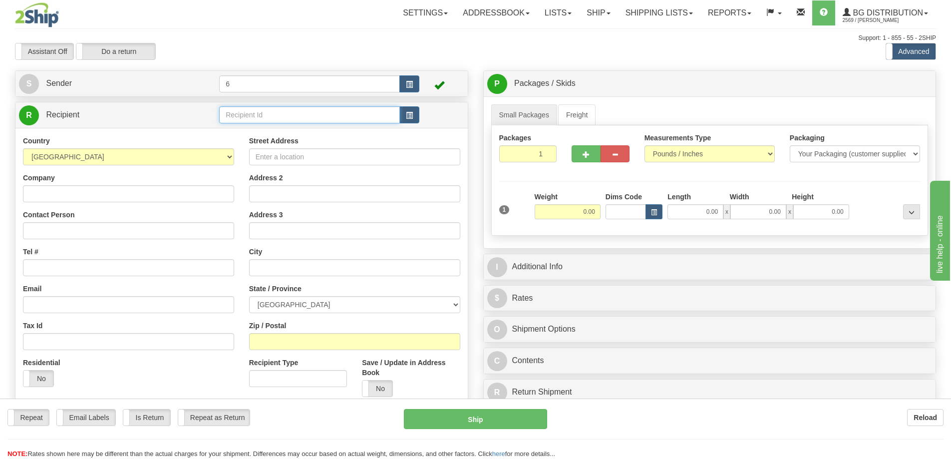
click at [245, 116] on input "text" at bounding box center [309, 114] width 181 height 17
type input "43018"
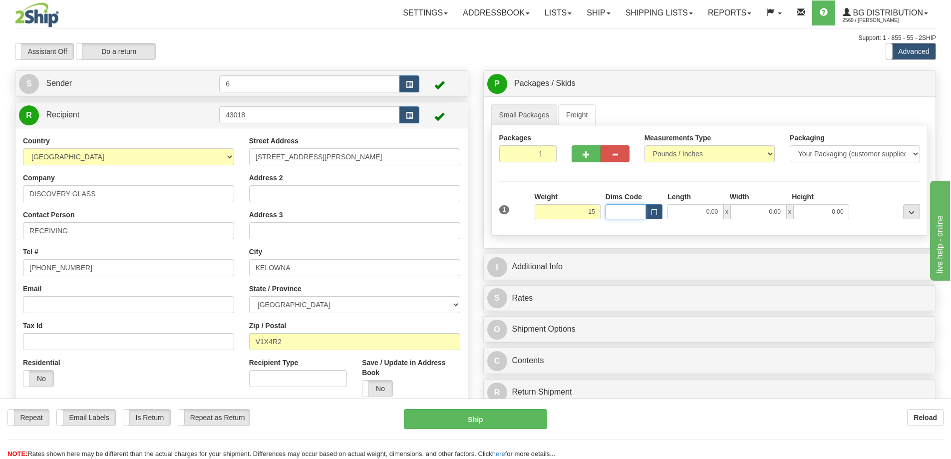
type input "15.00"
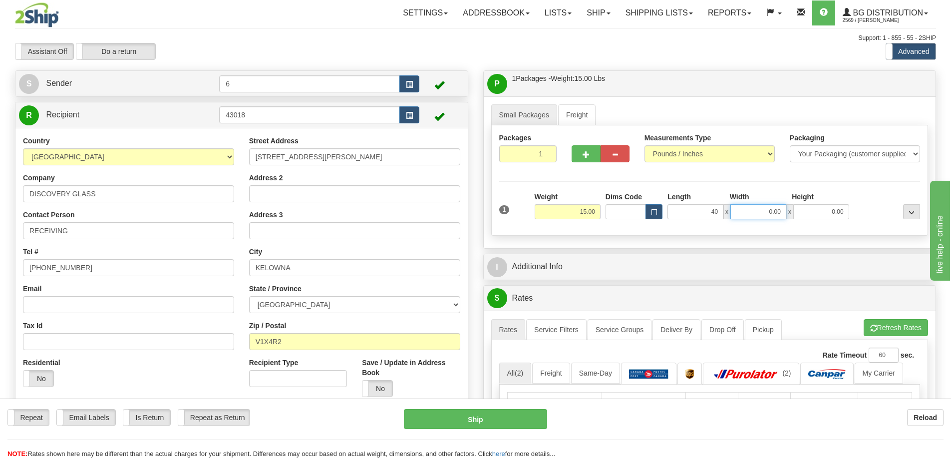
type input "40.00"
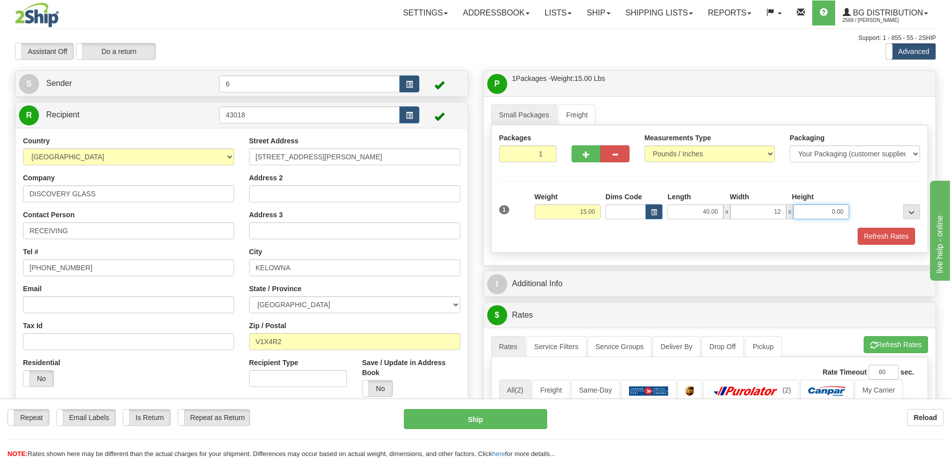
type input "12.00"
type input "1"
type input "7.00"
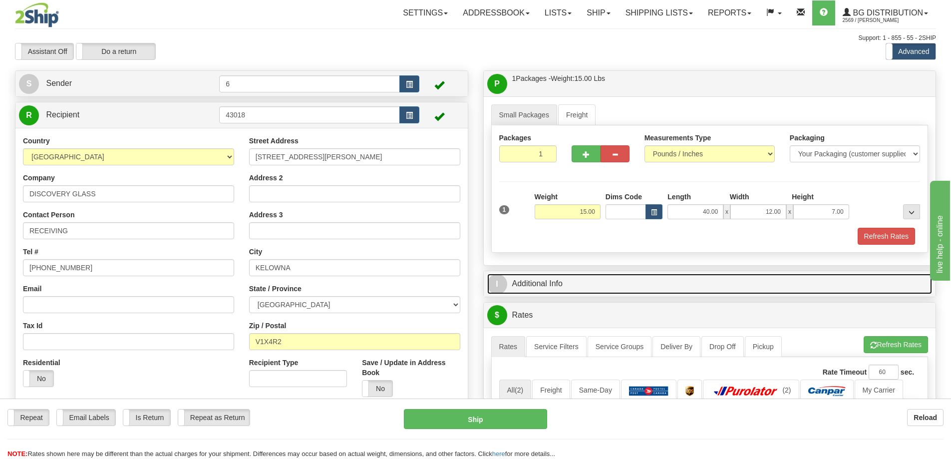
click at [698, 285] on link "I Additional Info" at bounding box center [709, 284] width 445 height 20
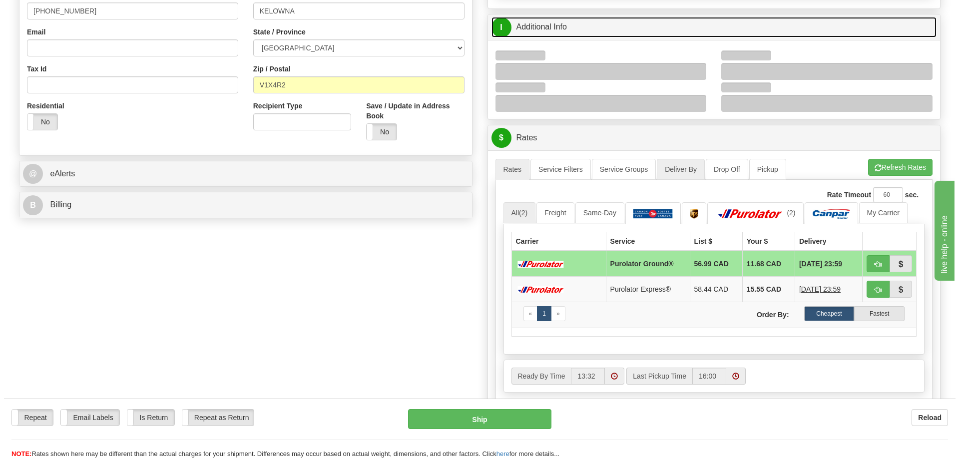
scroll to position [300, 0]
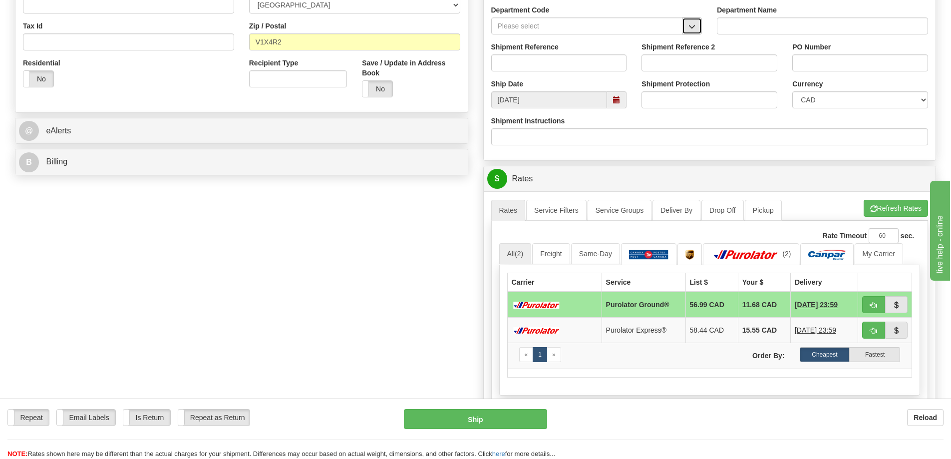
click at [686, 27] on button "button" at bounding box center [692, 25] width 20 height 17
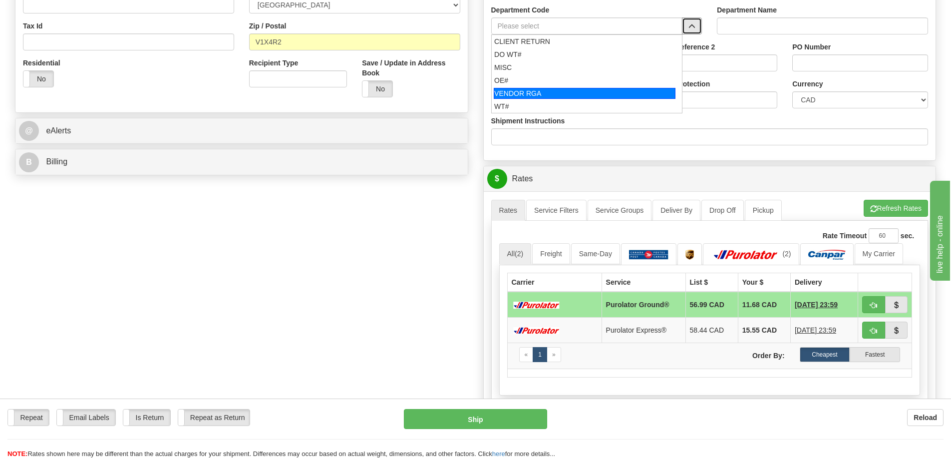
click at [573, 88] on li "VENDOR RGA" at bounding box center [587, 93] width 191 height 13
type input "VENDOR RGA"
type input "VENDOR RETURNS"
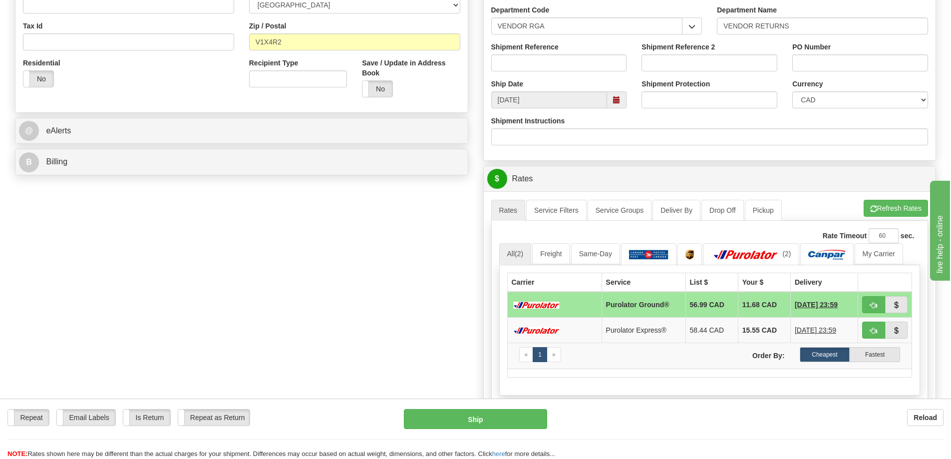
click at [572, 87] on div "Ship Date 09/08/2025" at bounding box center [559, 93] width 151 height 29
drag, startPoint x: 612, startPoint y: 35, endPoint x: 430, endPoint y: 49, distance: 182.8
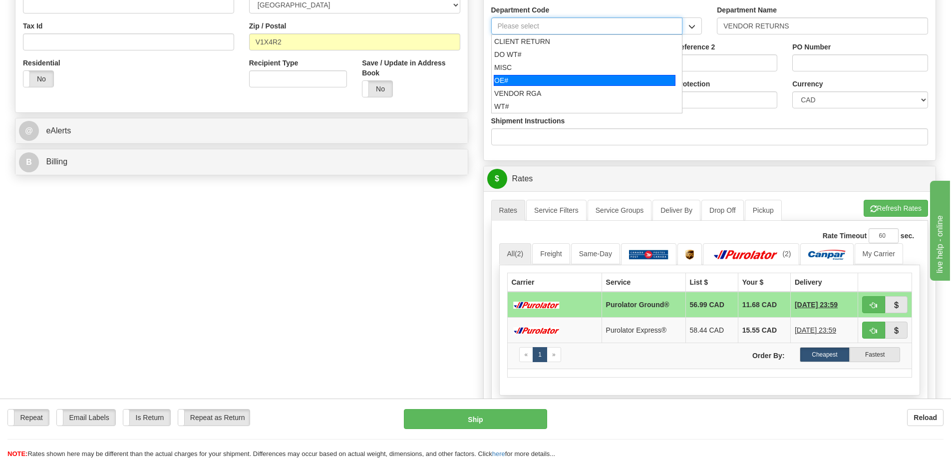
drag, startPoint x: 526, startPoint y: 82, endPoint x: 518, endPoint y: 72, distance: 12.9
click at [525, 82] on div "OE#" at bounding box center [585, 80] width 182 height 11
type input "OE#"
type input "ORDERS"
type input "OE#"
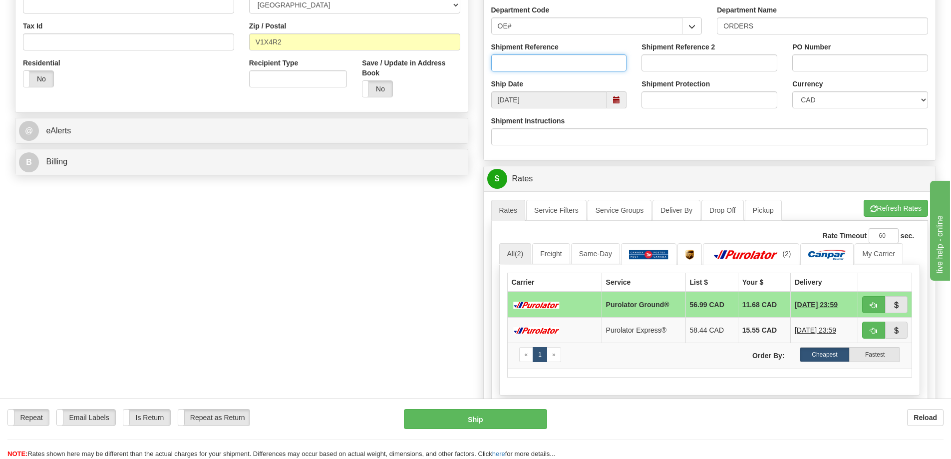
click at [518, 71] on input "Shipment Reference" at bounding box center [559, 62] width 136 height 17
type input "60028371-00"
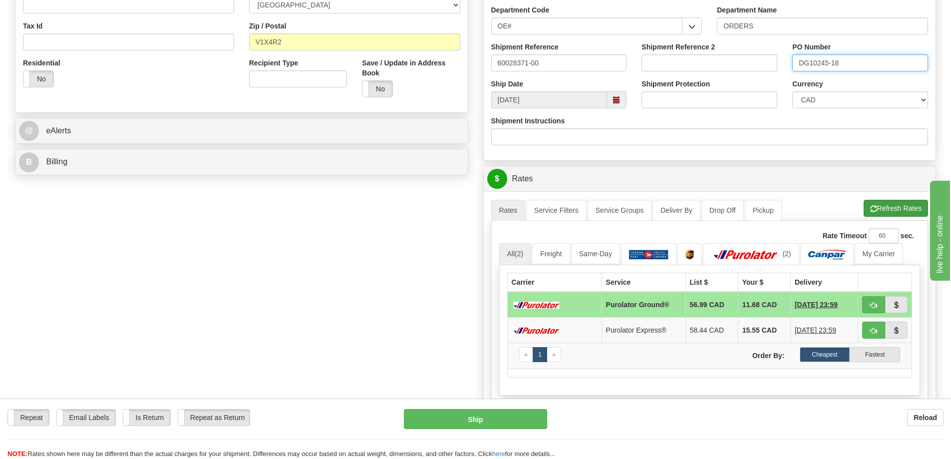
type input "DG10245-18"
drag, startPoint x: 887, startPoint y: 208, endPoint x: 878, endPoint y: 206, distance: 8.7
click at [886, 208] on button "Refresh Rates" at bounding box center [896, 208] width 64 height 17
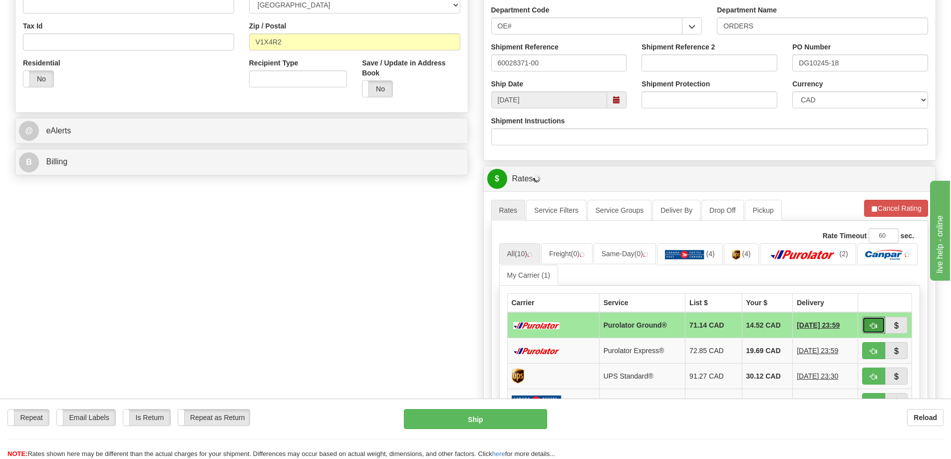
click at [877, 328] on span "button" at bounding box center [873, 326] width 7 height 6
click at [870, 324] on span "button" at bounding box center [873, 326] width 7 height 6
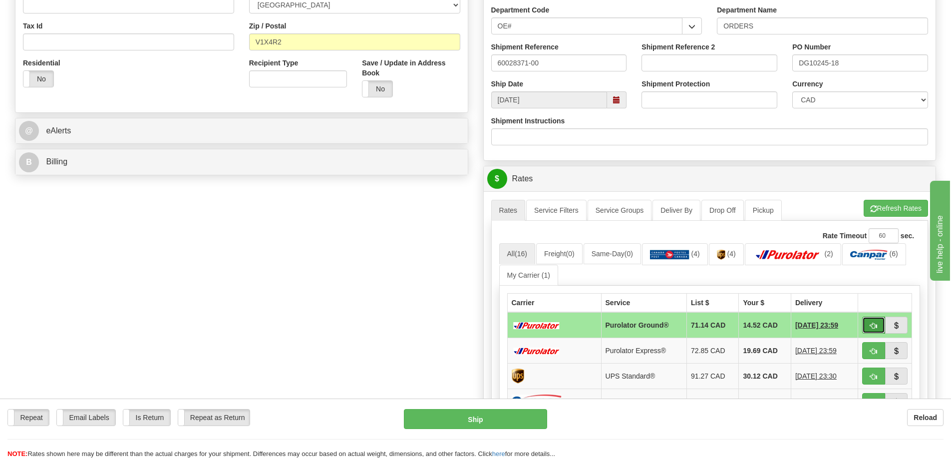
click at [869, 321] on button "button" at bounding box center [873, 325] width 23 height 17
type input "260"
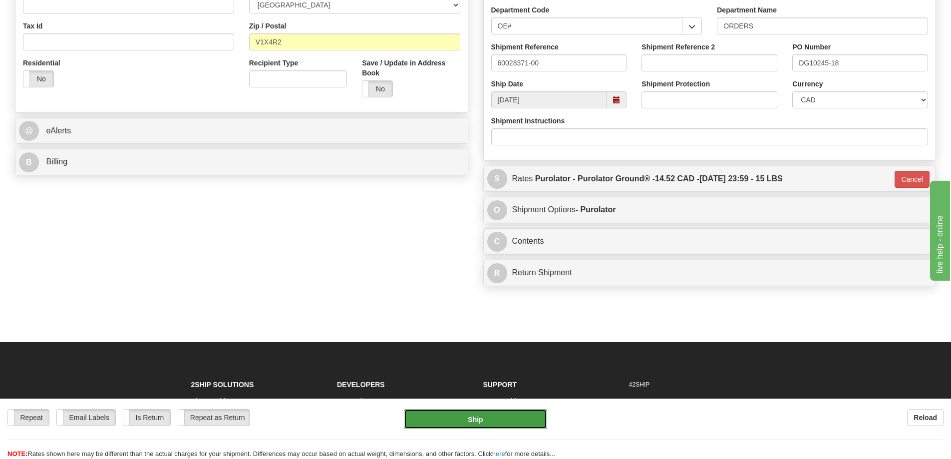
click at [475, 423] on button "Ship" at bounding box center [475, 419] width 143 height 20
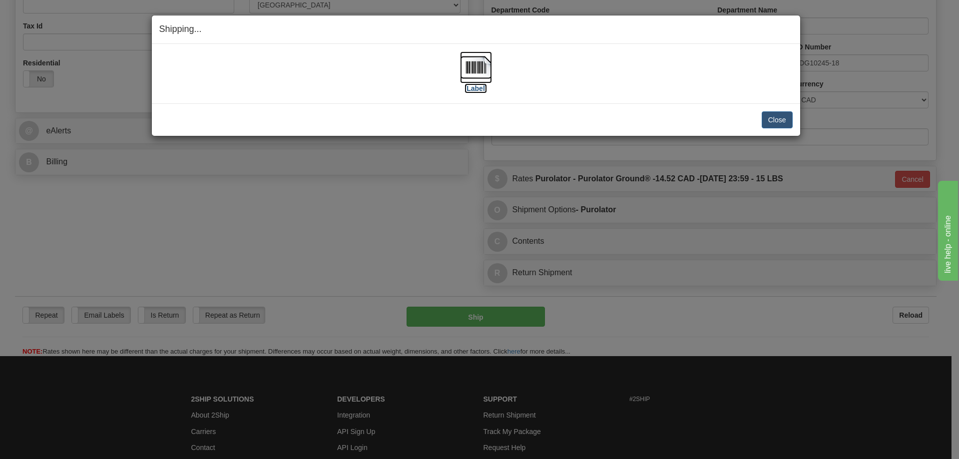
click at [483, 91] on label "[Label]" at bounding box center [475, 88] width 23 height 10
drag, startPoint x: 778, startPoint y: 122, endPoint x: 772, endPoint y: 119, distance: 6.0
click at [776, 121] on button "Close" at bounding box center [776, 119] width 31 height 17
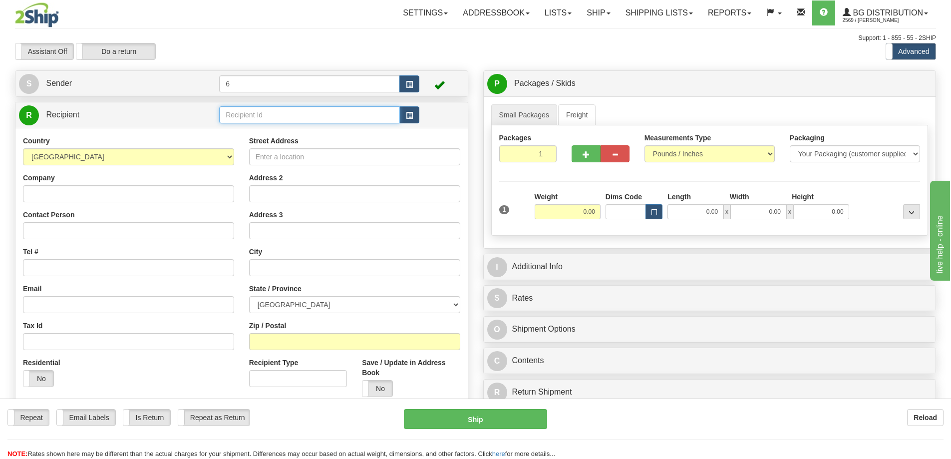
click at [249, 116] on input "text" at bounding box center [309, 114] width 181 height 17
type input "45018"
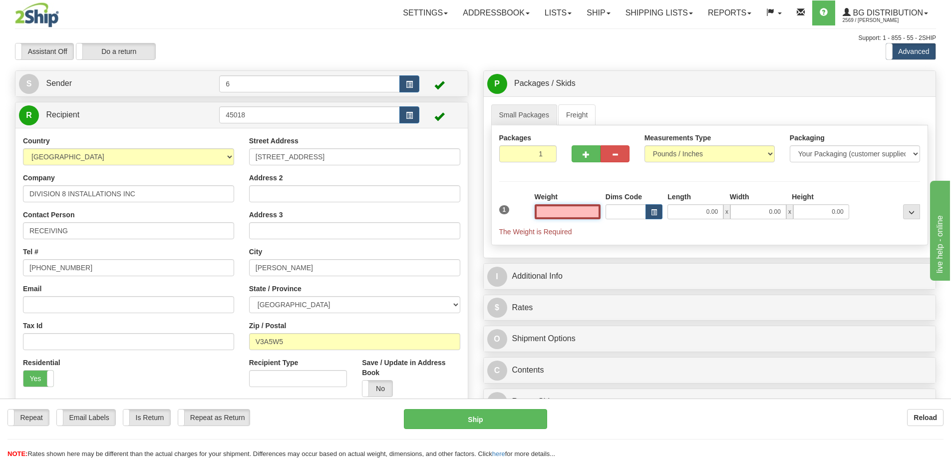
click at [576, 211] on input "text" at bounding box center [568, 211] width 66 height 15
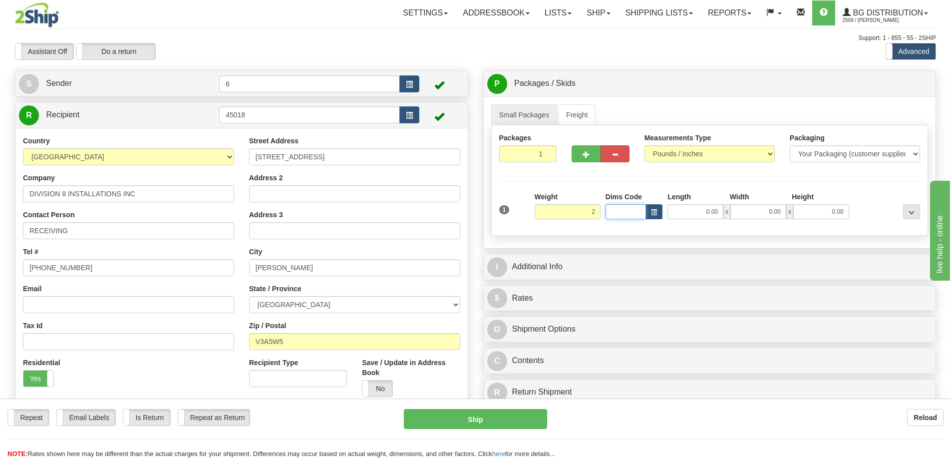
type input "2.00"
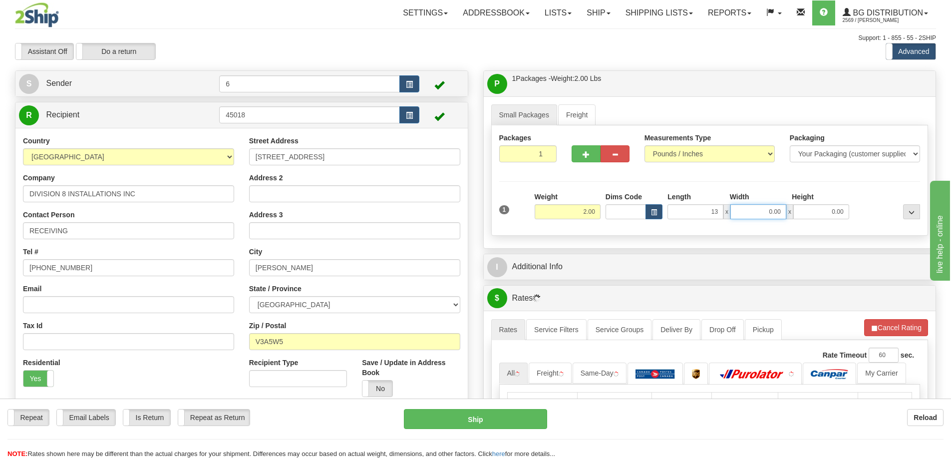
type input "13.00"
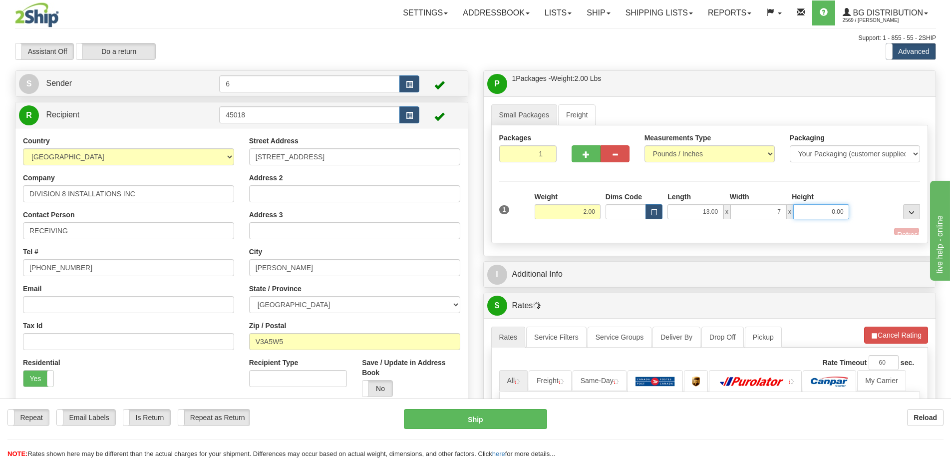
type input "7.00"
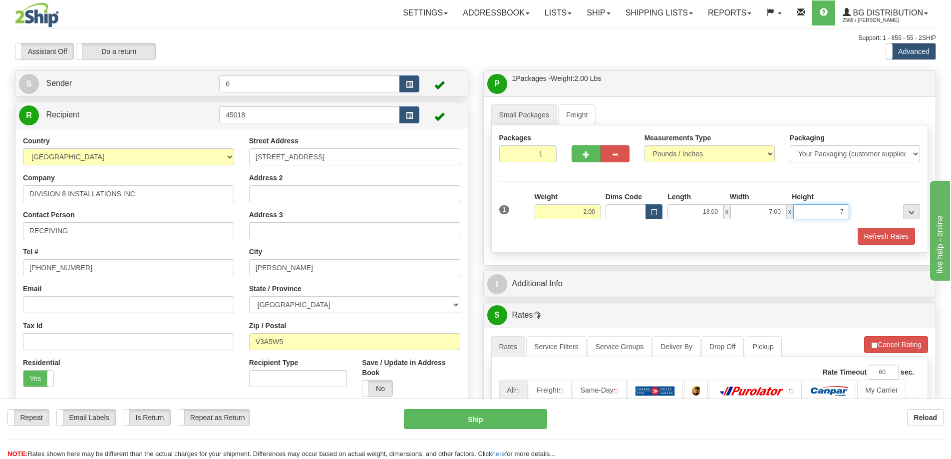
type input "7"
type input "7.00"
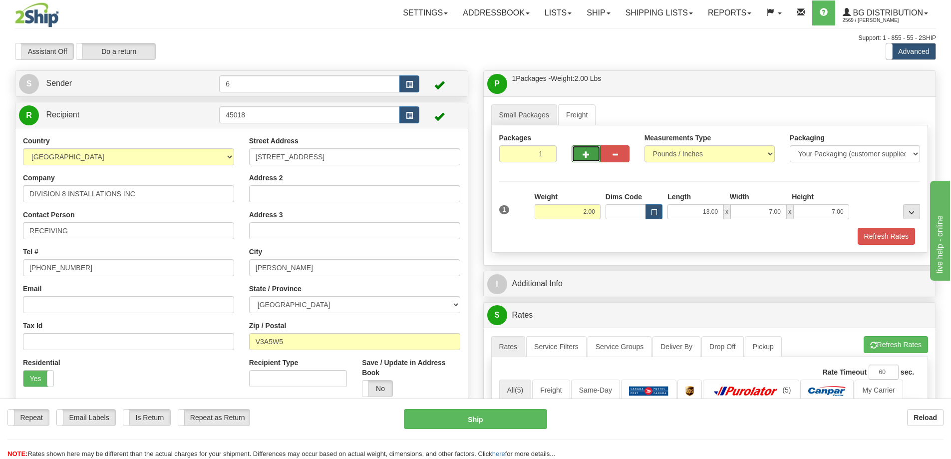
click at [593, 149] on button "button" at bounding box center [586, 153] width 29 height 17
radio input "true"
type input "2"
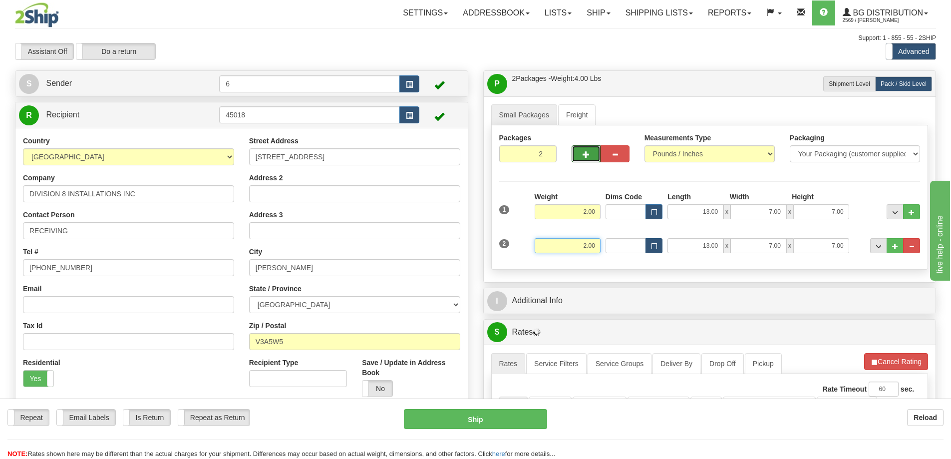
drag, startPoint x: 567, startPoint y: 251, endPoint x: 647, endPoint y: 251, distance: 79.4
click at [646, 253] on div "2 Weight 2.00 Dims Code Length Width Height" at bounding box center [710, 244] width 426 height 33
type input "19.00"
type input "51.00"
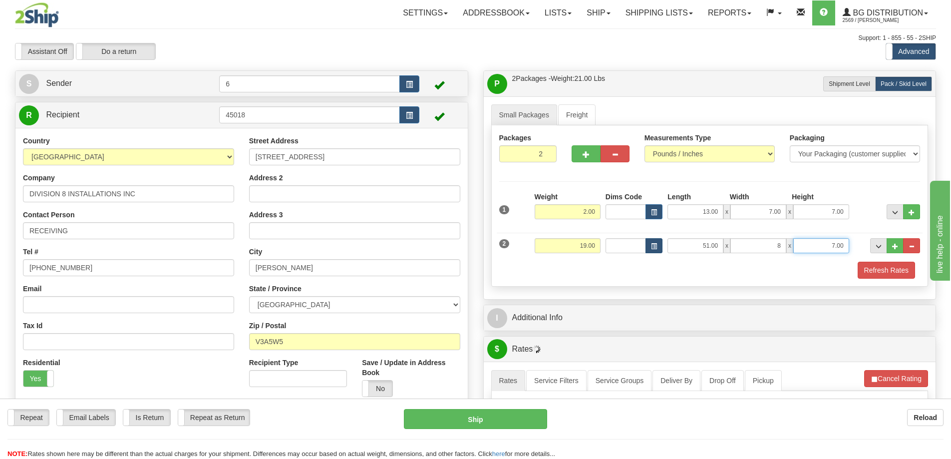
type input "8.00"
type input "6.00"
click at [879, 263] on div "1 Weight 2.00 Dims Code x" at bounding box center [709, 235] width 421 height 87
click at [878, 269] on button "Refresh Rates" at bounding box center [886, 270] width 57 height 17
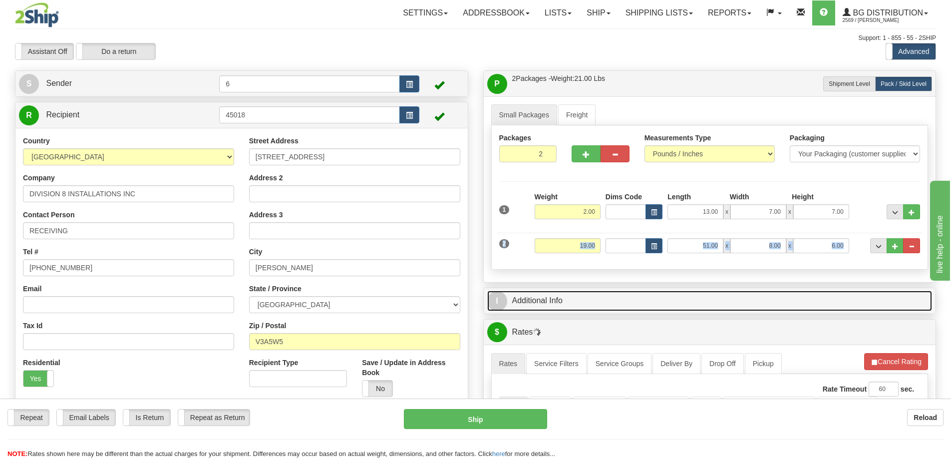
click at [782, 311] on link "I Additional Info" at bounding box center [709, 301] width 445 height 20
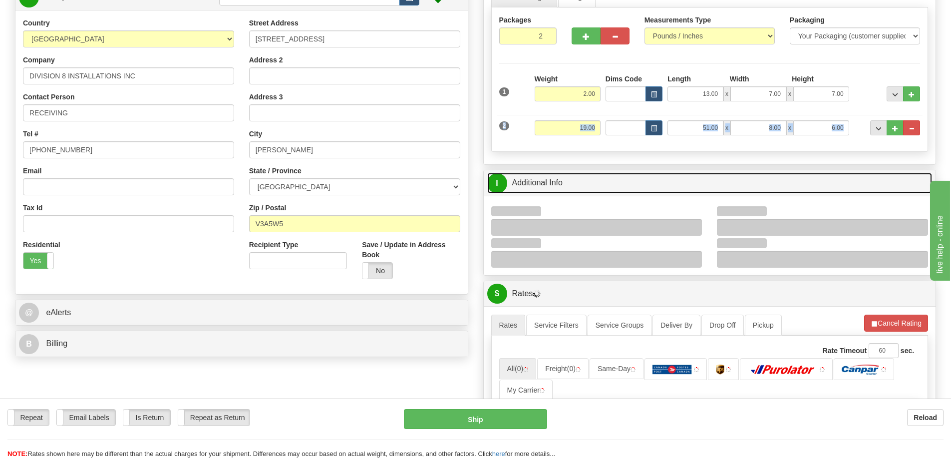
scroll to position [200, 0]
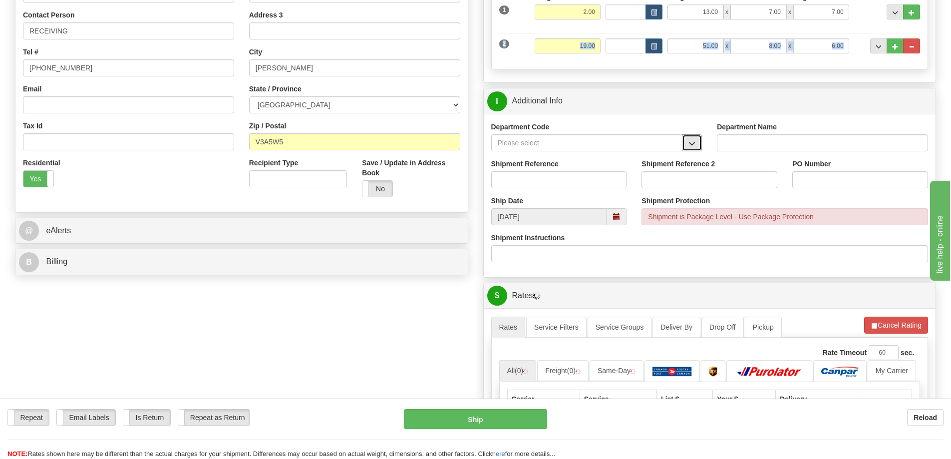
click at [695, 142] on span "button" at bounding box center [691, 143] width 7 height 6
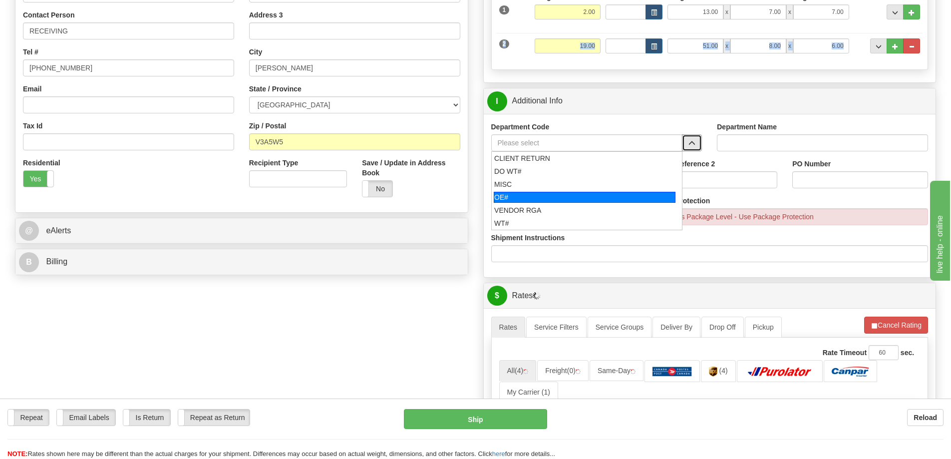
click at [545, 203] on div "OE#" at bounding box center [585, 197] width 182 height 11
type input "OE#"
type input "ORDERS"
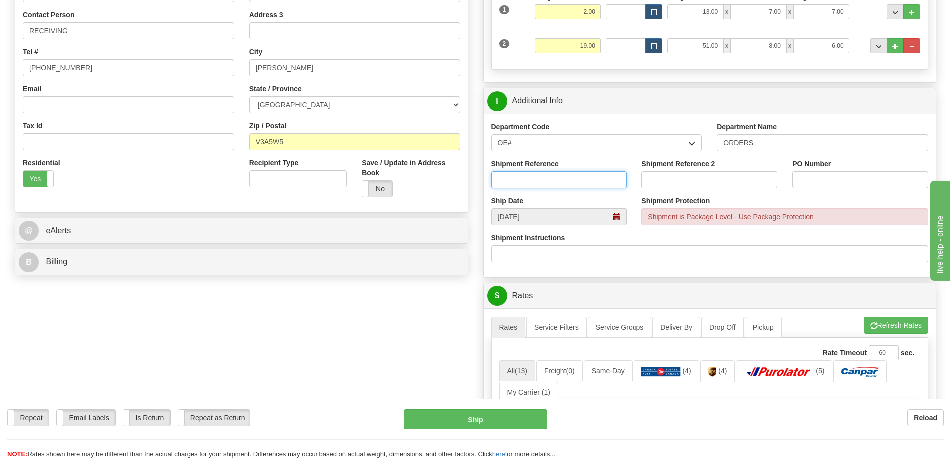
click at [535, 184] on input "Shipment Reference" at bounding box center [559, 179] width 136 height 17
type input "60028172-00"
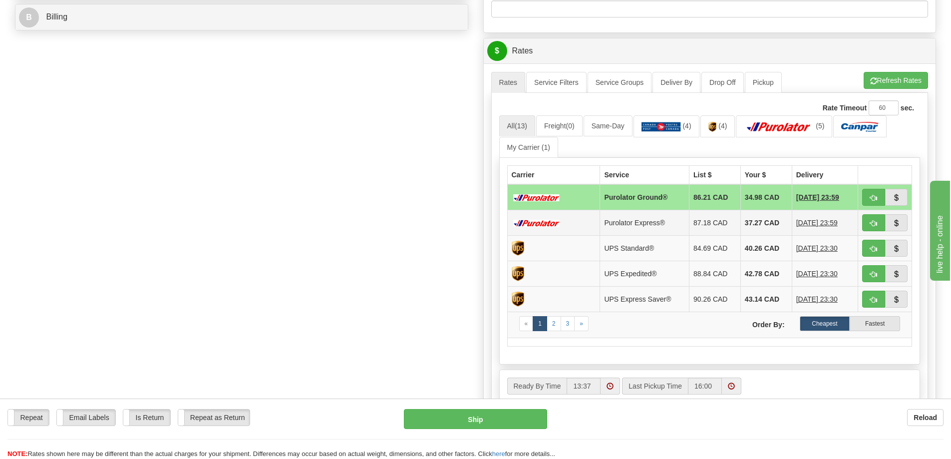
scroll to position [449, 0]
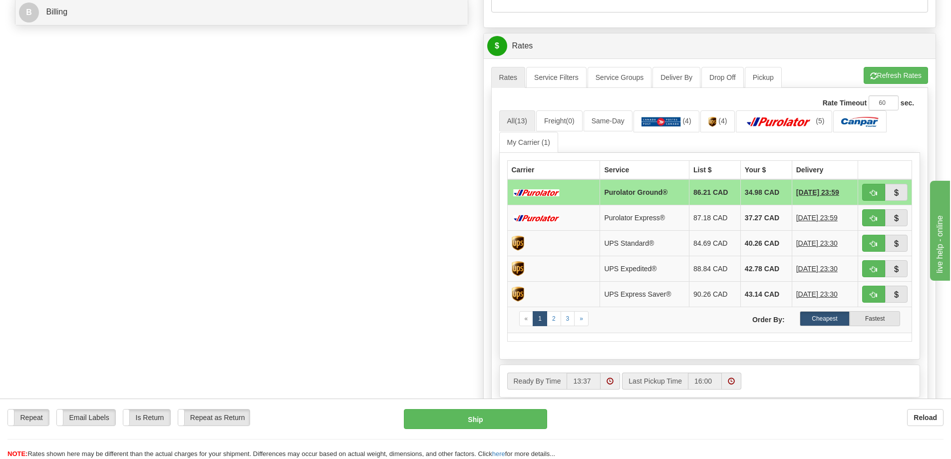
type input "60028172-00"
click at [892, 77] on button "Refresh Rates" at bounding box center [896, 75] width 64 height 17
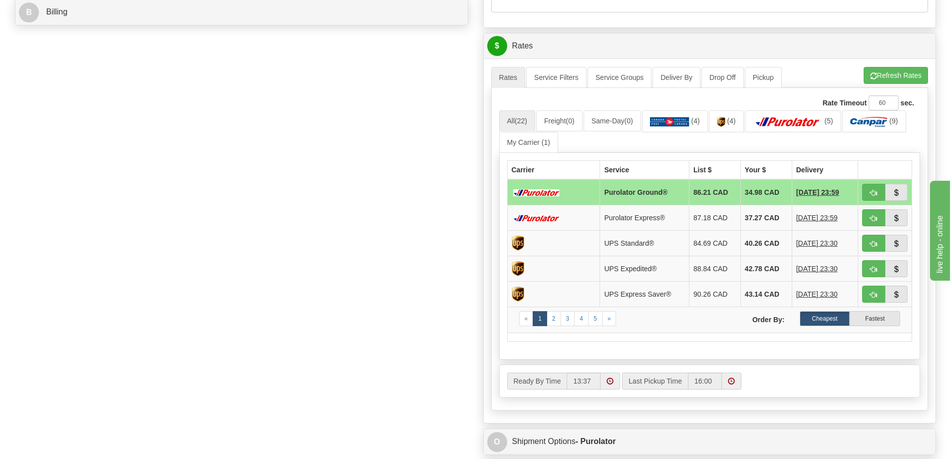
click at [881, 184] on td at bounding box center [885, 192] width 54 height 26
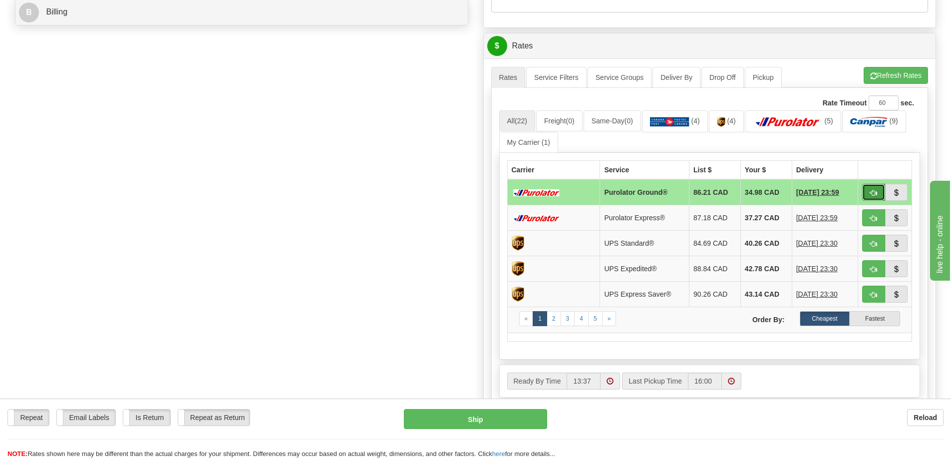
click at [875, 199] on button "button" at bounding box center [873, 192] width 23 height 17
type input "260"
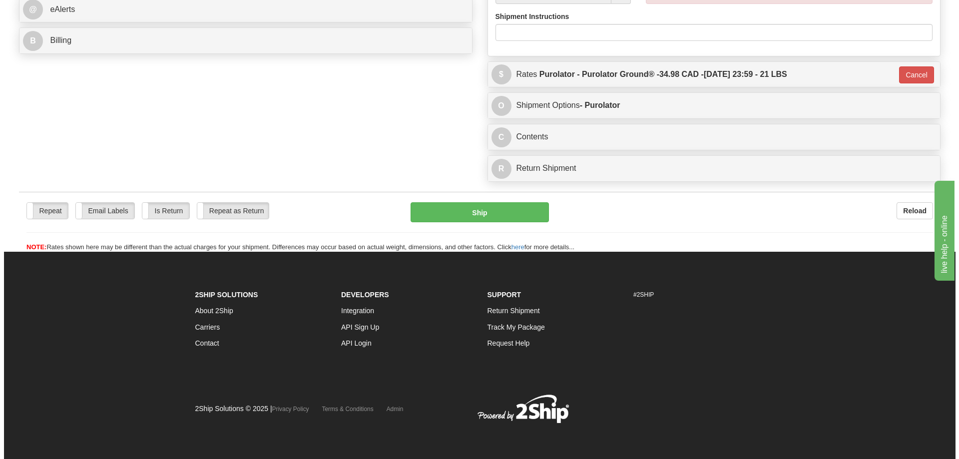
scroll to position [442, 0]
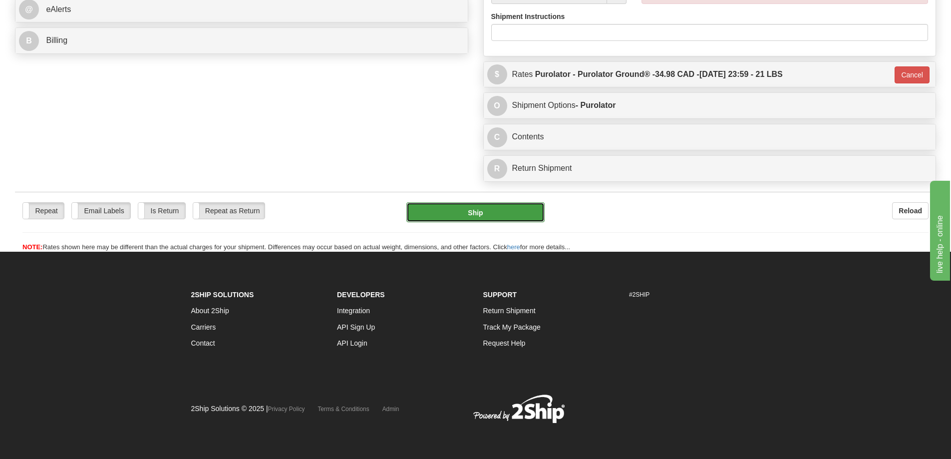
click at [464, 202] on button "Ship" at bounding box center [475, 212] width 138 height 20
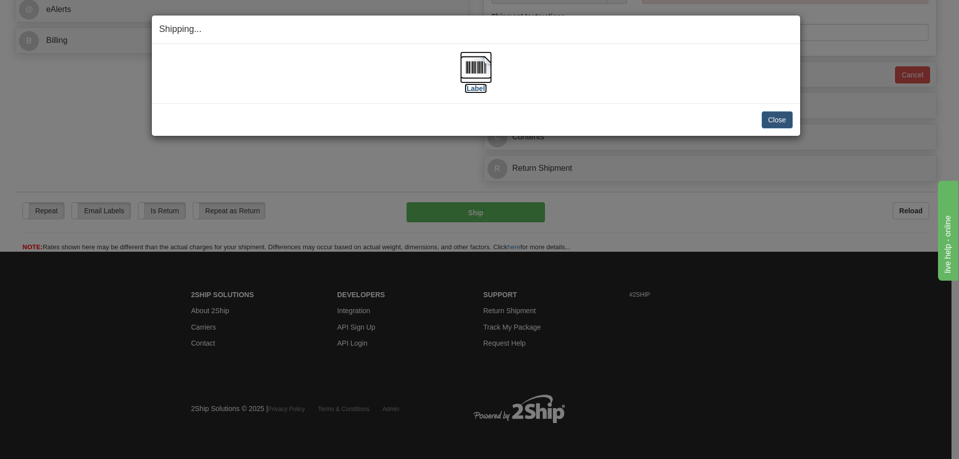
click at [480, 91] on label "[Label]" at bounding box center [475, 88] width 23 height 10
drag, startPoint x: 775, startPoint y: 114, endPoint x: 783, endPoint y: 113, distance: 7.6
click at [778, 113] on button "Close" at bounding box center [776, 119] width 31 height 17
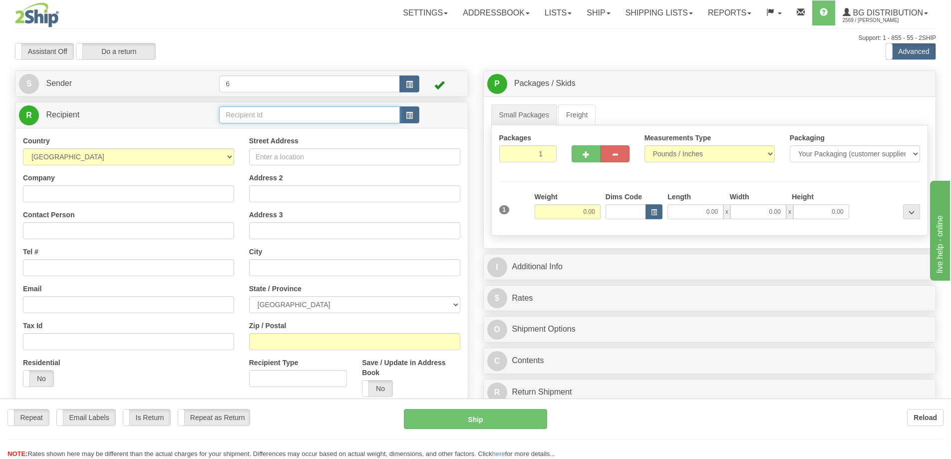
click at [270, 122] on input "text" at bounding box center [309, 114] width 181 height 17
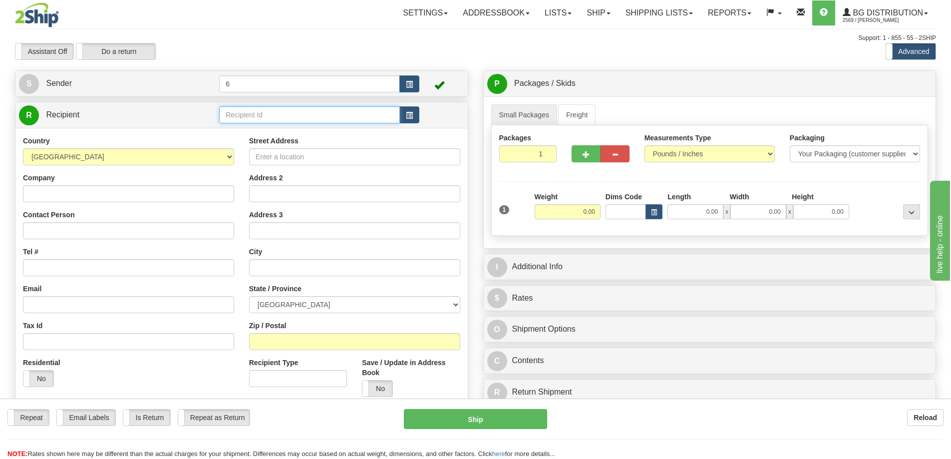
click at [270, 122] on input "text" at bounding box center [309, 114] width 181 height 17
type input "44001"
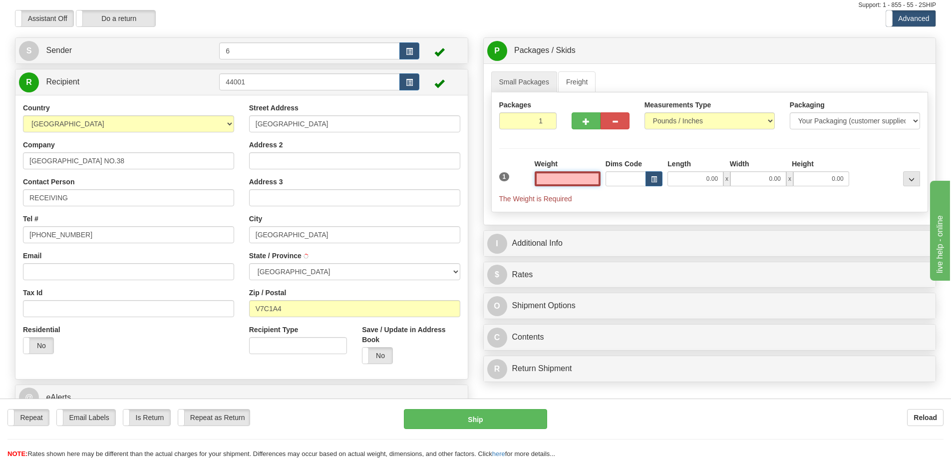
scroll to position [50, 0]
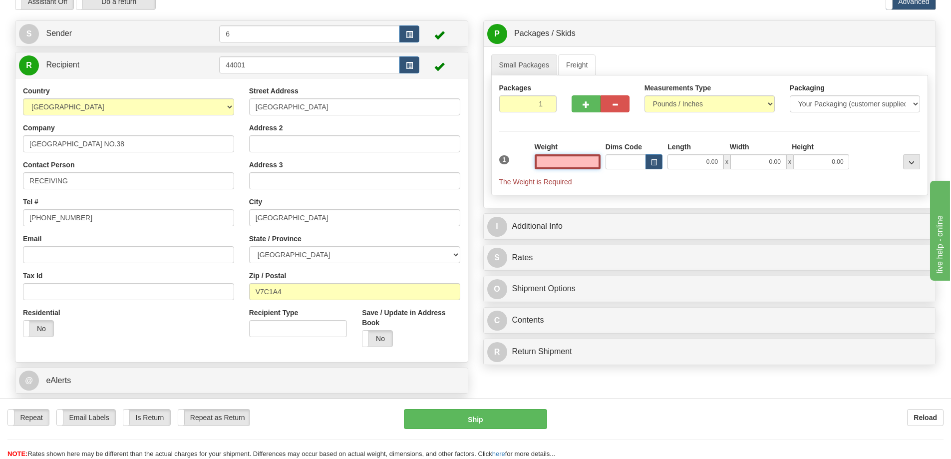
click at [563, 164] on input "text" at bounding box center [568, 161] width 66 height 15
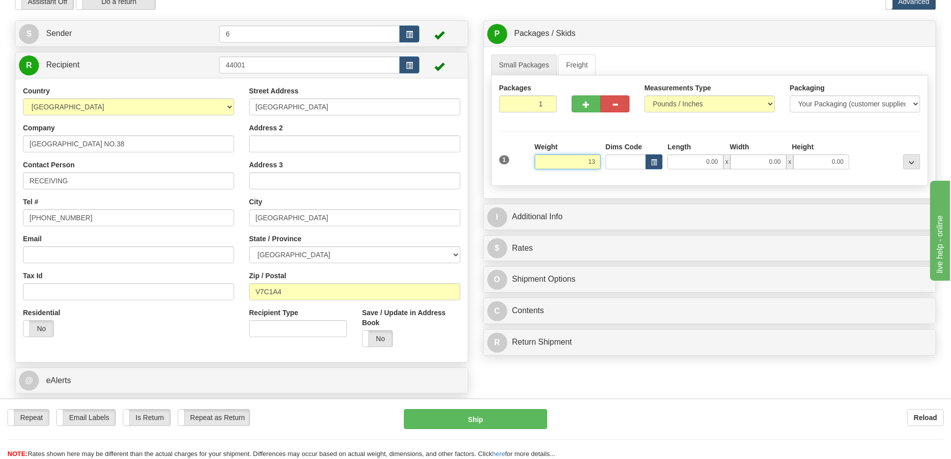
click button "Delete" at bounding box center [0, 0] width 0 height 0
type input "13.00"
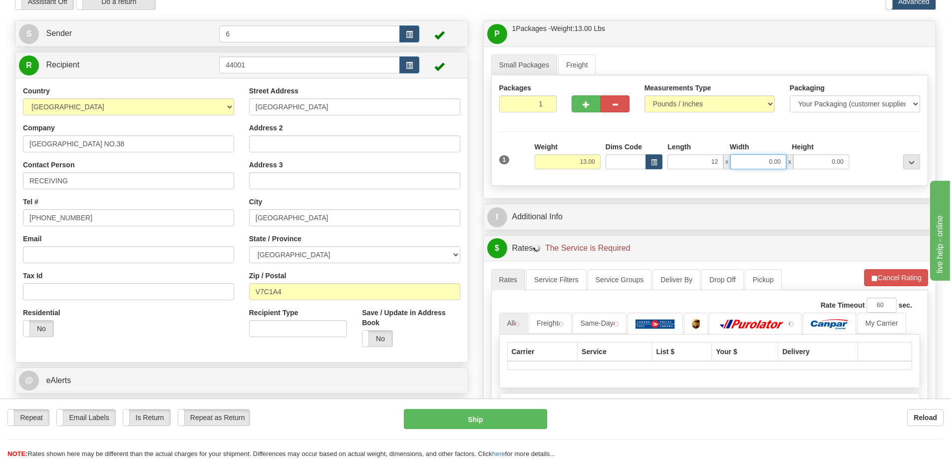
type input "12.00"
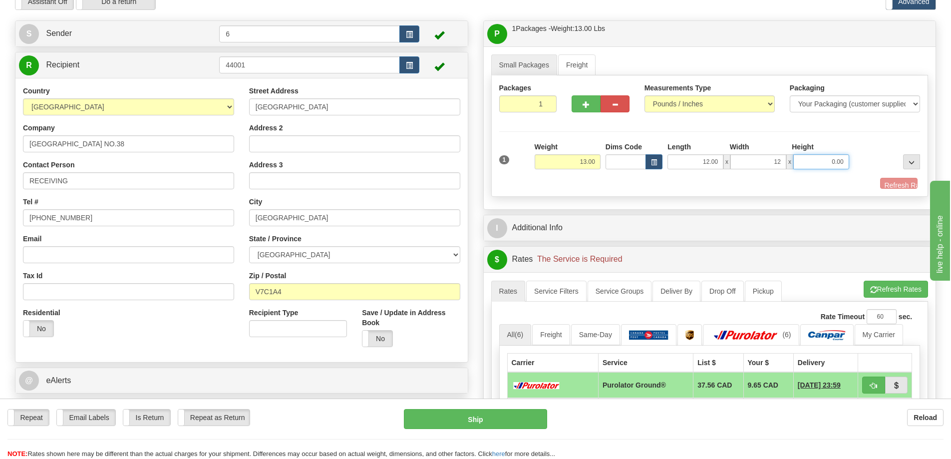
type input "12.00"
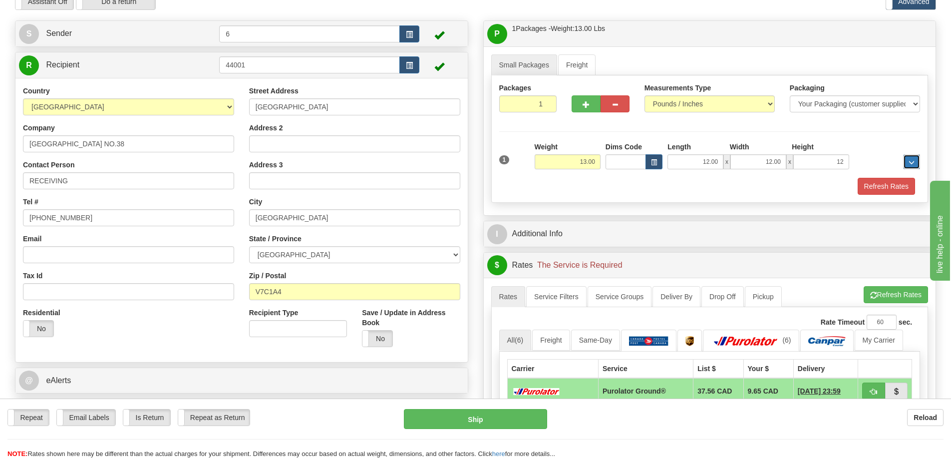
type input "12.00"
click at [590, 105] on button "button" at bounding box center [586, 103] width 29 height 17
radio input "true"
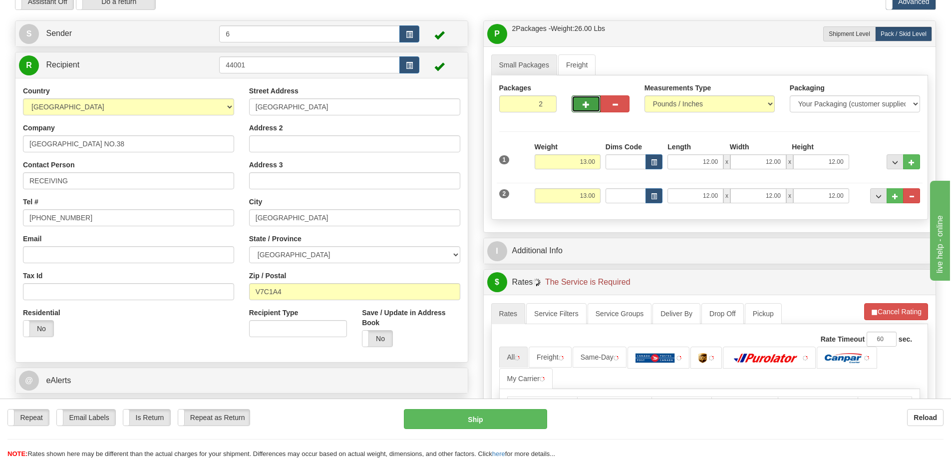
click at [589, 106] on span "button" at bounding box center [586, 104] width 7 height 6
type input "3"
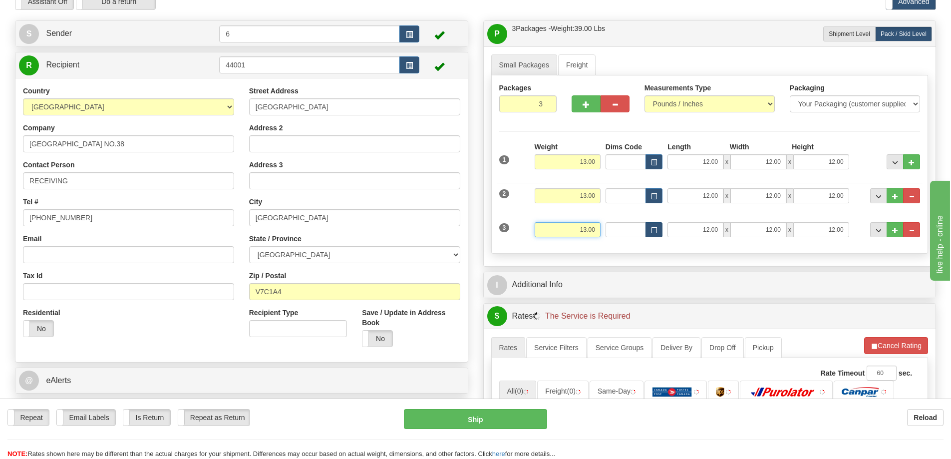
drag, startPoint x: 567, startPoint y: 229, endPoint x: 646, endPoint y: 225, distance: 79.0
click at [656, 222] on div "3 Weight 13.00 Dims Code Length Width Height" at bounding box center [710, 228] width 426 height 33
type input "22.00"
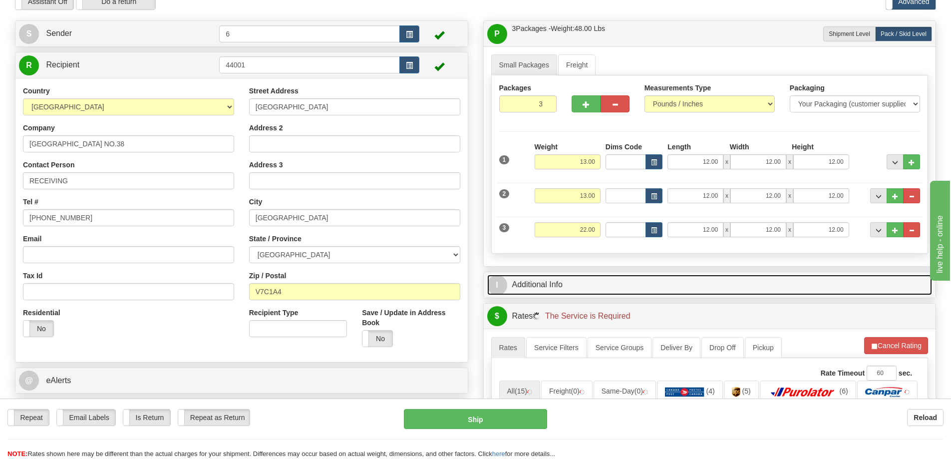
click at [631, 287] on link "I Additional Info" at bounding box center [709, 285] width 445 height 20
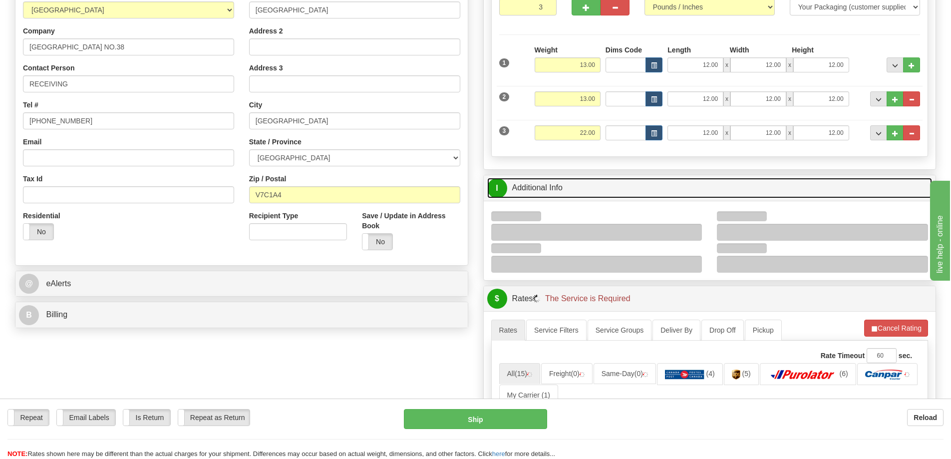
scroll to position [250, 0]
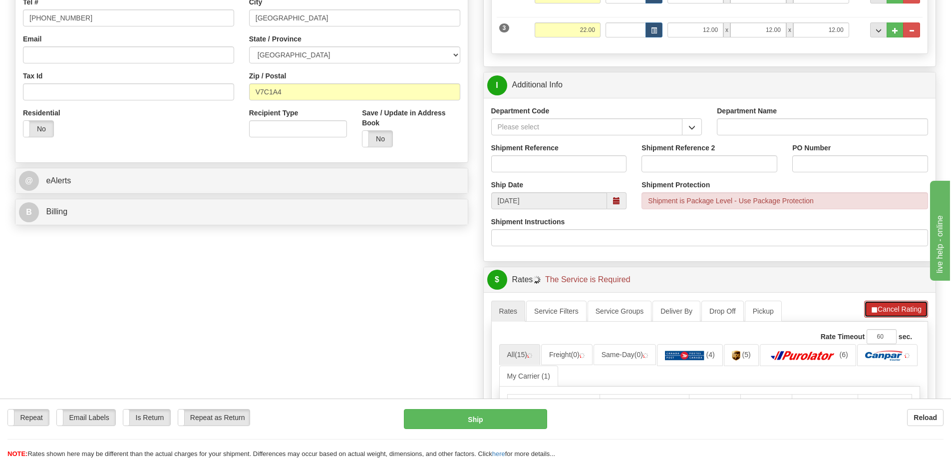
click at [892, 311] on button "Cancel Rating" at bounding box center [896, 309] width 64 height 17
click at [891, 310] on button "Refresh Rates" at bounding box center [896, 309] width 64 height 17
click at [692, 125] on span "button" at bounding box center [691, 127] width 7 height 6
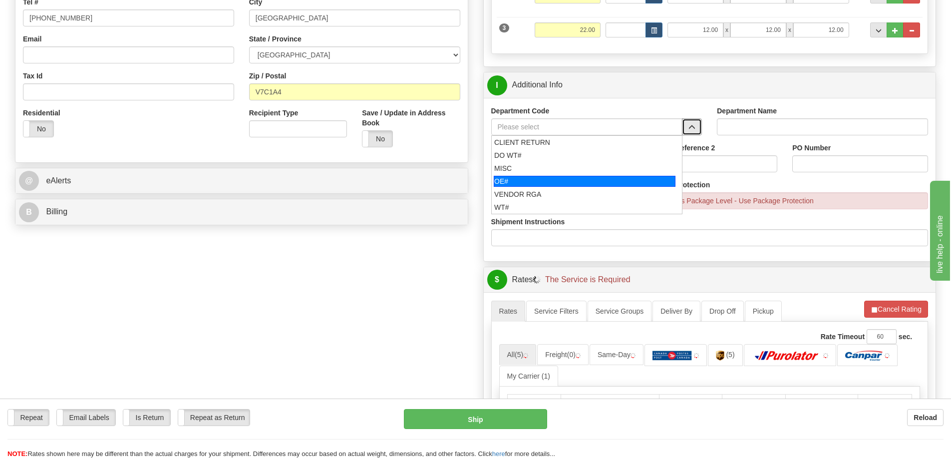
click at [541, 180] on div "OE#" at bounding box center [585, 181] width 182 height 11
type input "OE#"
type input "ORDERS"
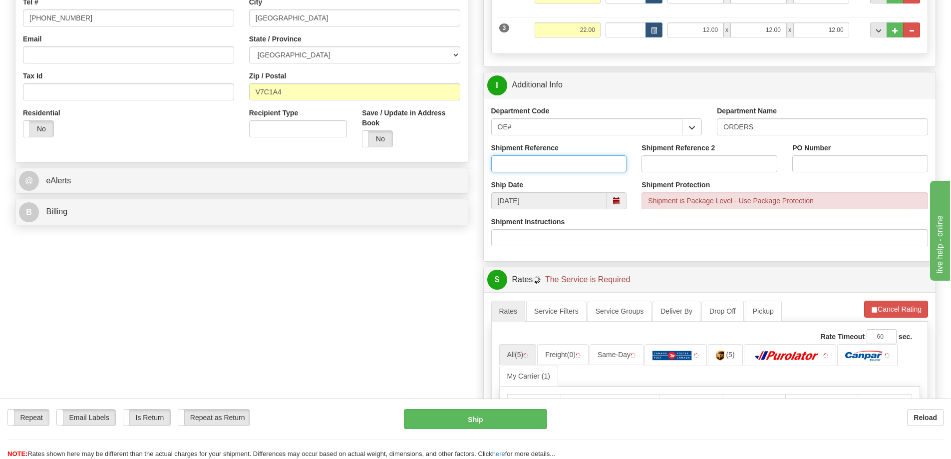
click at [538, 163] on input "Shipment Reference" at bounding box center [559, 163] width 136 height 17
type input "60032433-00"
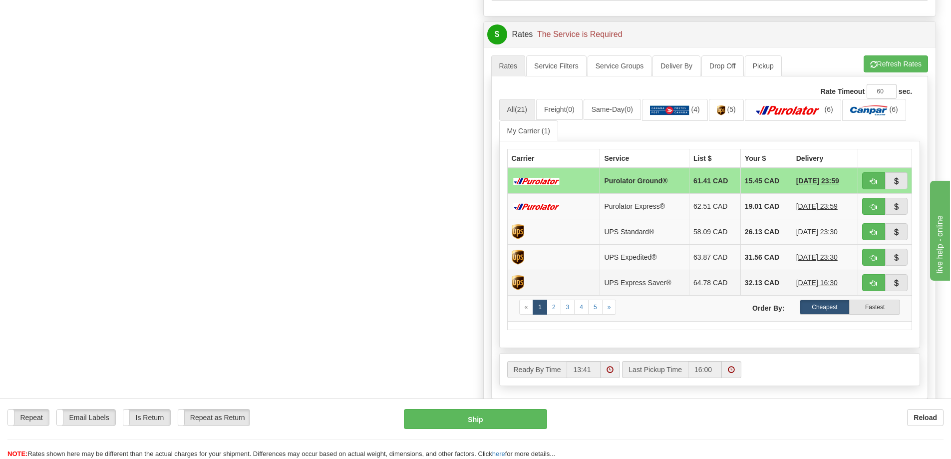
scroll to position [599, 0]
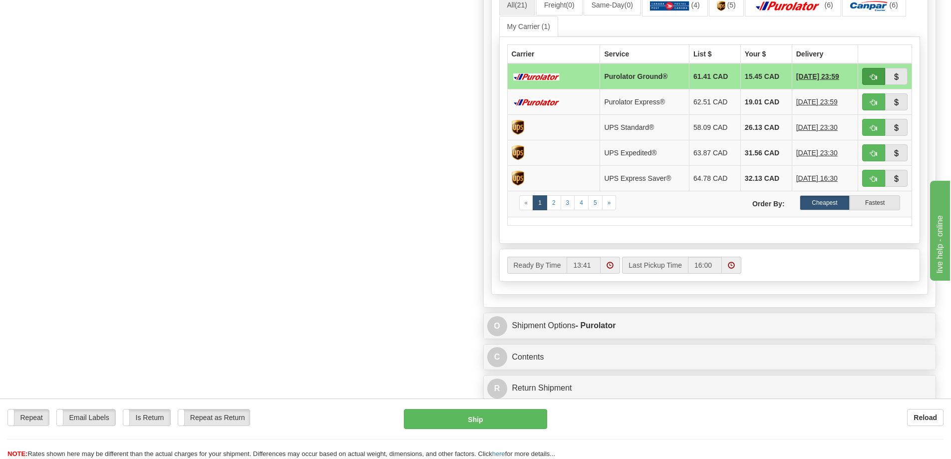
type input "SR137146"
click at [873, 75] on span "button" at bounding box center [873, 77] width 7 height 6
type input "260"
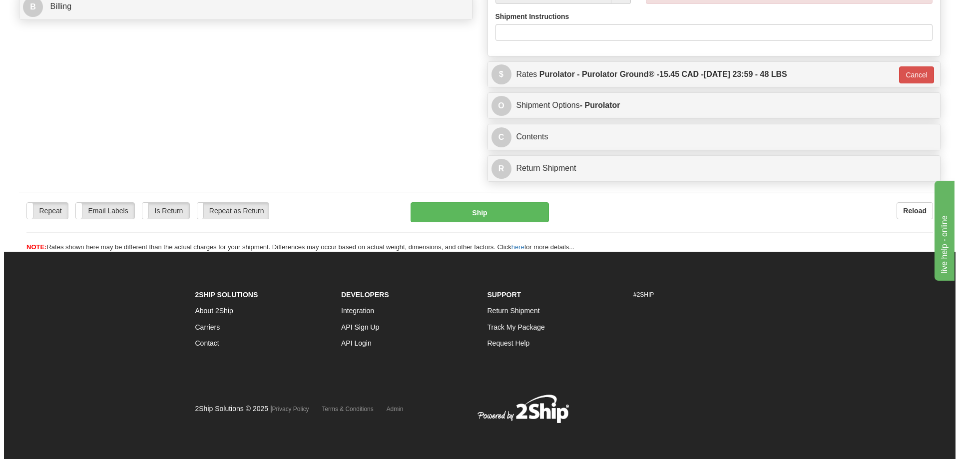
scroll to position [486, 0]
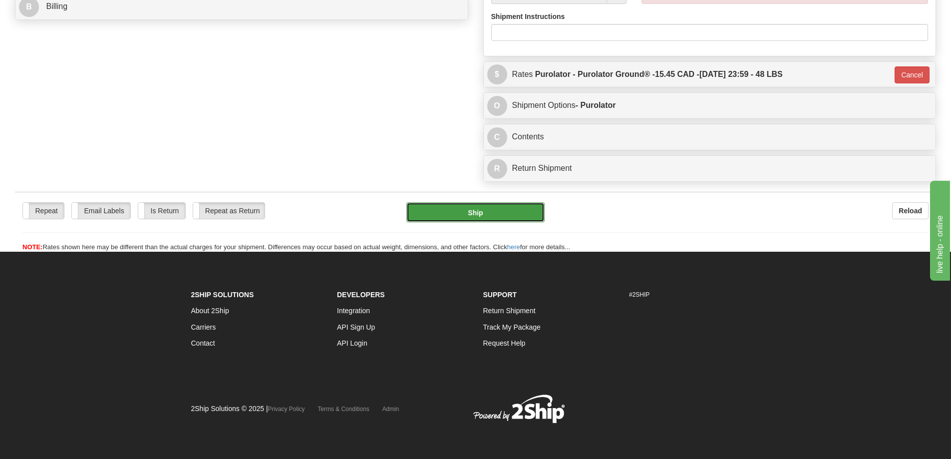
click at [509, 202] on button "Ship" at bounding box center [475, 212] width 138 height 20
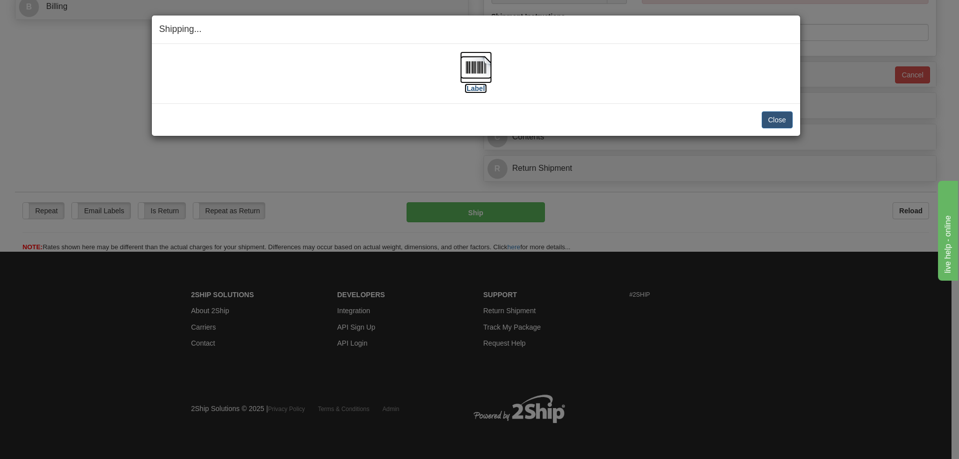
click at [469, 90] on label "[Label]" at bounding box center [475, 88] width 23 height 10
click at [772, 118] on button "Close" at bounding box center [776, 119] width 31 height 17
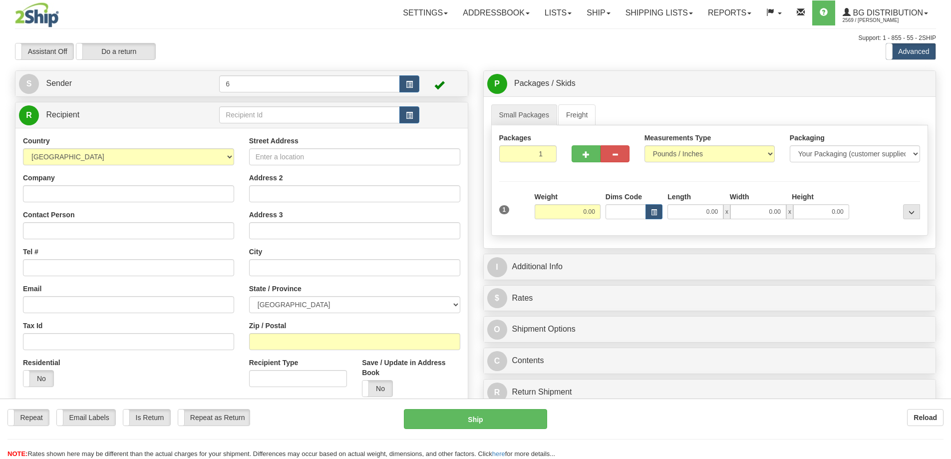
click at [257, 117] on div "Toggle navigation Settings Shipping Preferences Fields Preferences New" at bounding box center [475, 284] width 951 height 568
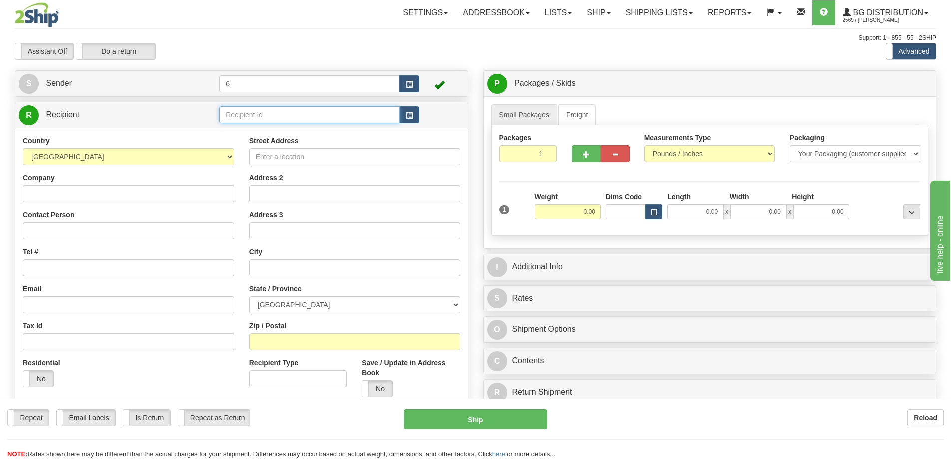
click at [257, 117] on input "text" at bounding box center [309, 114] width 181 height 17
drag, startPoint x: 0, startPoint y: 0, endPoint x: 246, endPoint y: 110, distance: 269.3
click at [256, 115] on input "text" at bounding box center [309, 114] width 181 height 17
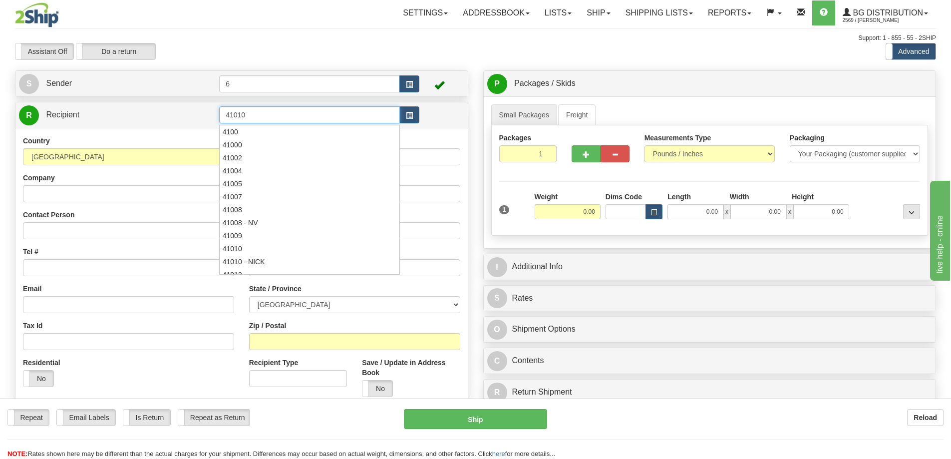
type input "41010"
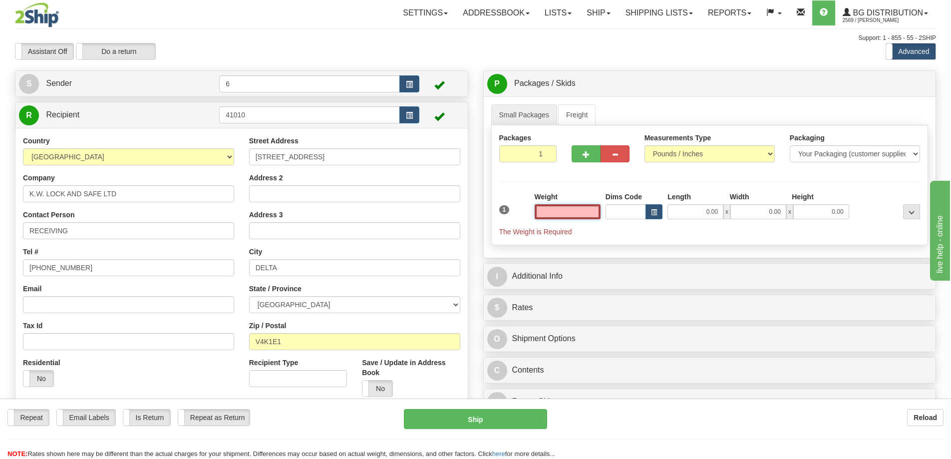
drag, startPoint x: 556, startPoint y: 213, endPoint x: 550, endPoint y: 217, distance: 6.9
click at [555, 213] on input "text" at bounding box center [568, 211] width 66 height 15
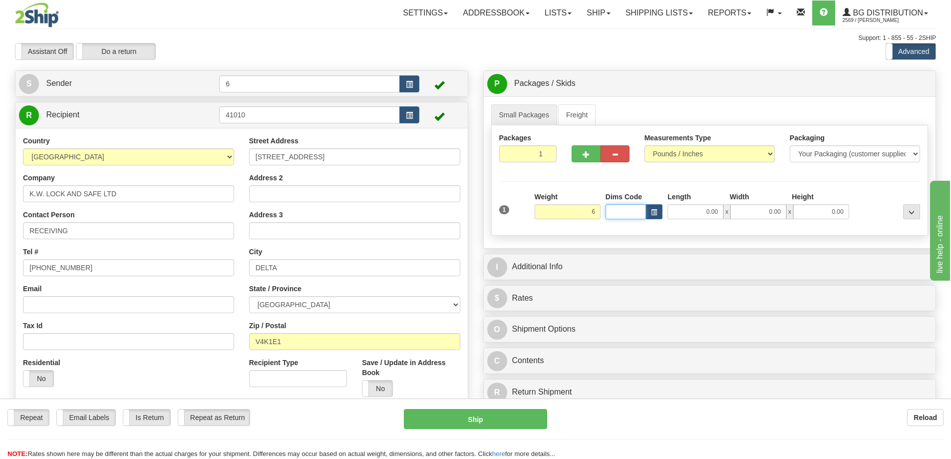
type input "6.00"
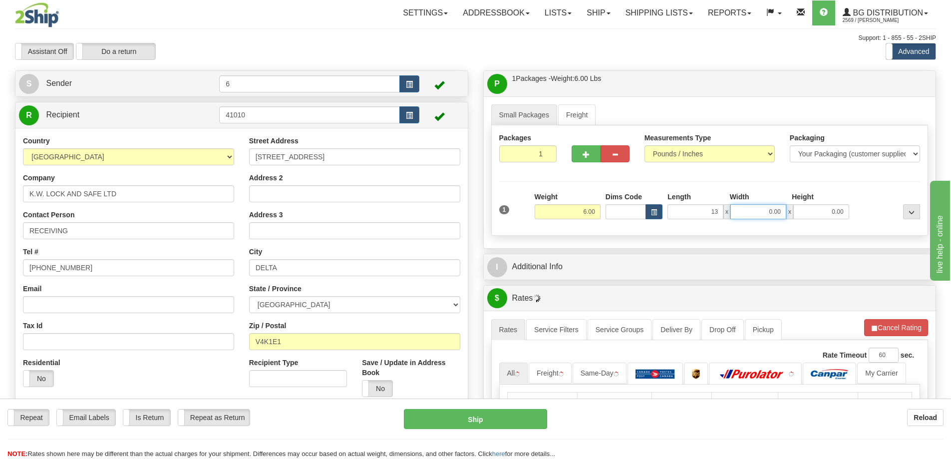
type input "13.00"
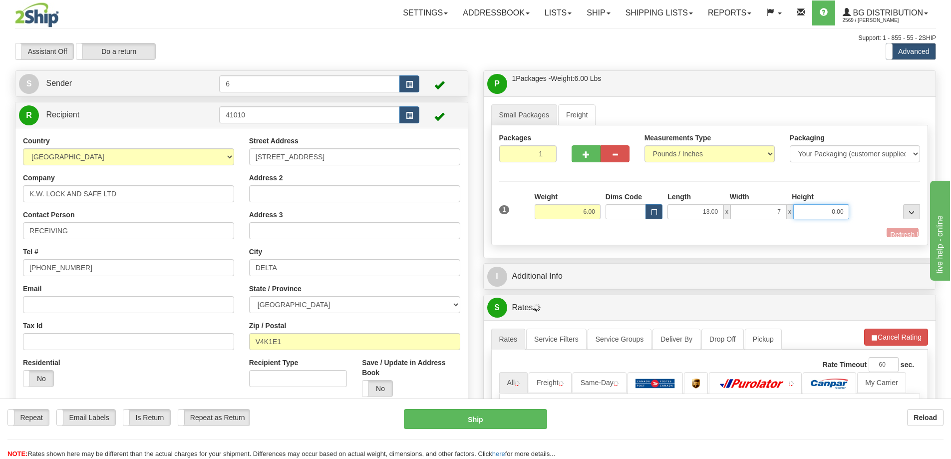
type input "7.00"
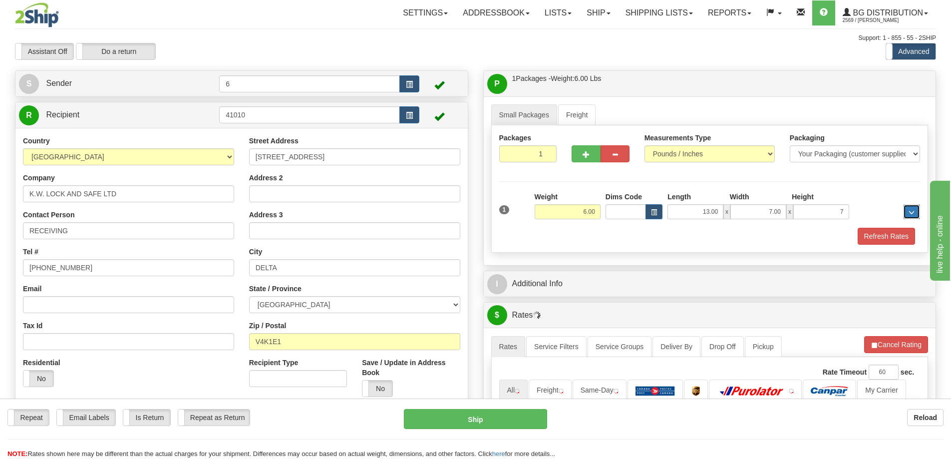
type input "7.00"
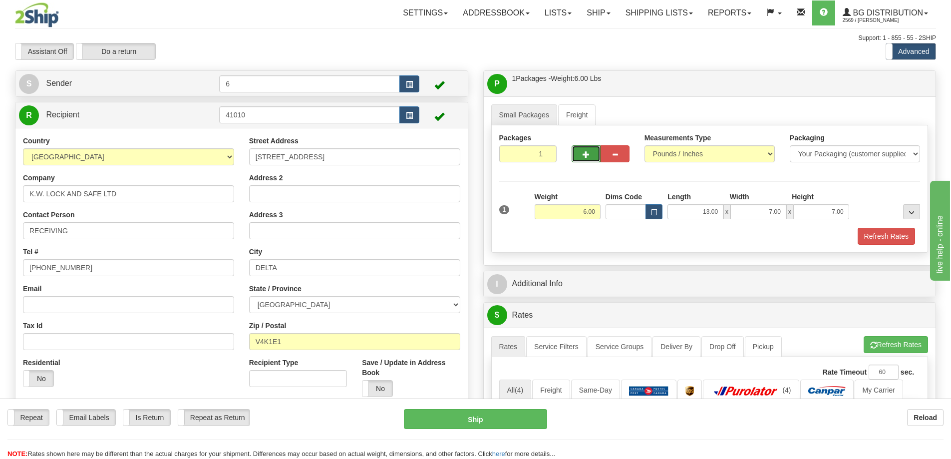
click at [581, 158] on button "button" at bounding box center [586, 153] width 29 height 17
radio input "true"
type input "2"
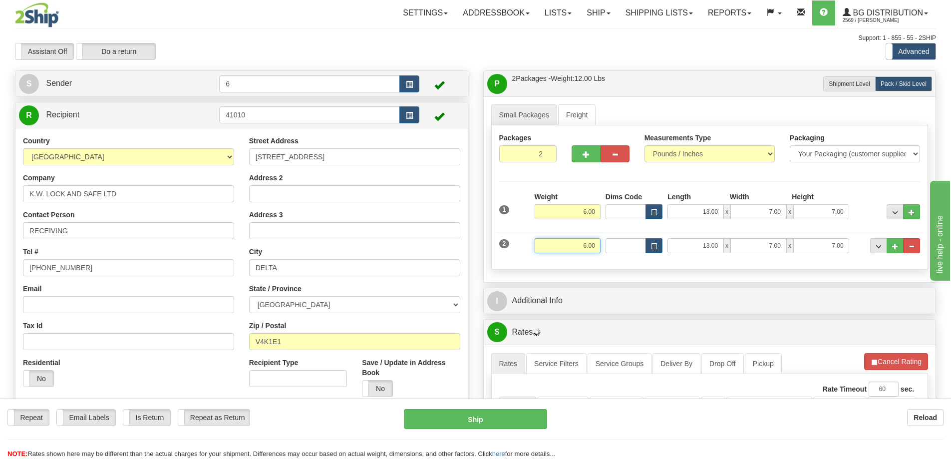
drag, startPoint x: 609, startPoint y: 240, endPoint x: 666, endPoint y: 222, distance: 59.2
click at [671, 222] on div "1 Weight 6.00 Dims Code x" at bounding box center [709, 227] width 421 height 70
type input "37.00"
type input "20.00"
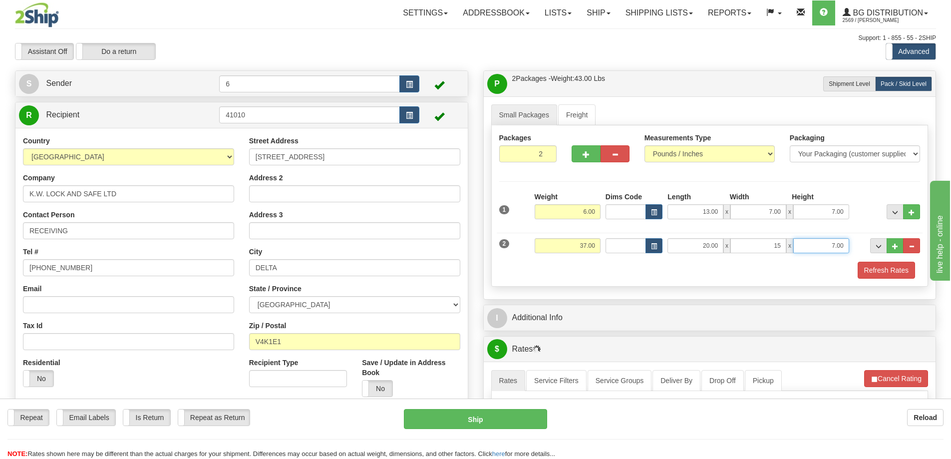
type input "15.00"
type input "9.00"
click at [575, 161] on button "button" at bounding box center [586, 153] width 29 height 17
type input "3"
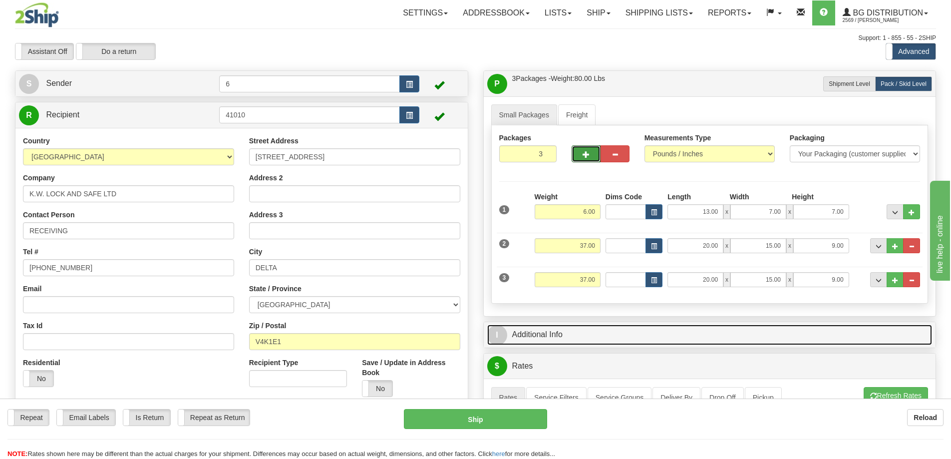
click at [569, 329] on link "I Additional Info" at bounding box center [709, 335] width 445 height 20
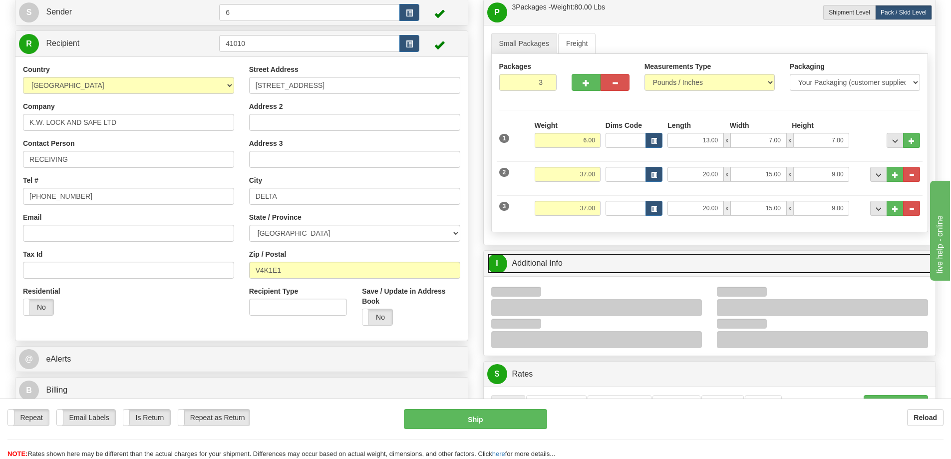
scroll to position [150, 0]
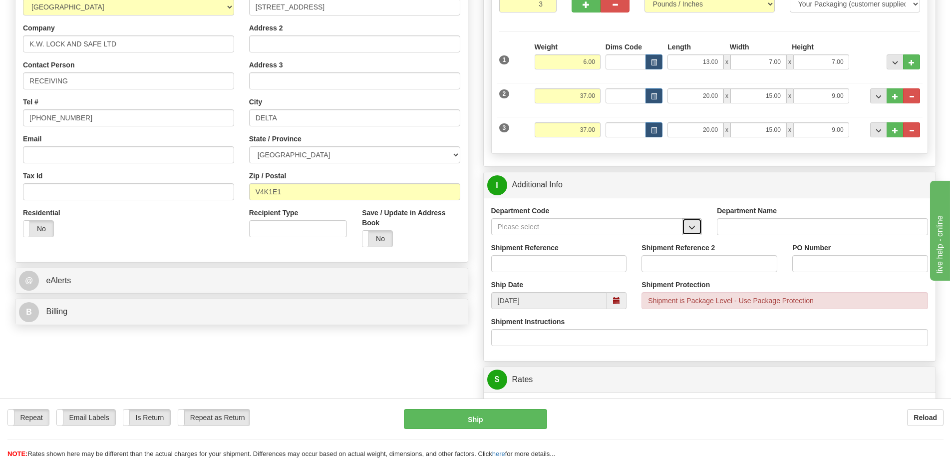
click at [691, 230] on span "button" at bounding box center [691, 227] width 7 height 6
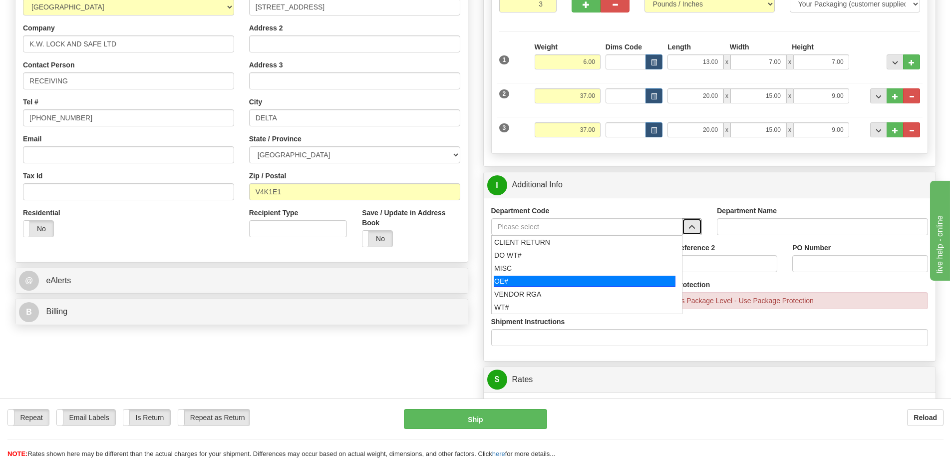
drag, startPoint x: 519, startPoint y: 284, endPoint x: 514, endPoint y: 264, distance: 21.0
click at [518, 283] on div "OE#" at bounding box center [585, 281] width 182 height 11
type input "OE#"
type input "ORDERS"
click at [514, 264] on input "Shipment Reference" at bounding box center [559, 263] width 136 height 17
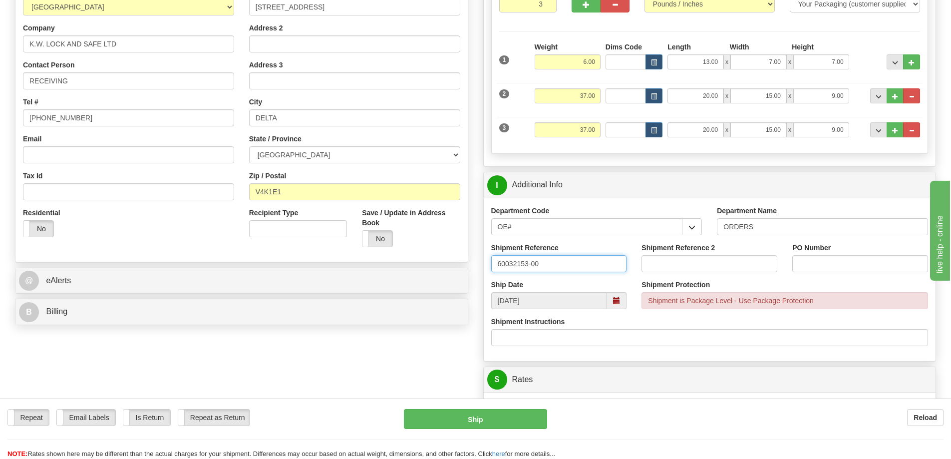
type input "60032153-00"
type input "S"
type input "60032153-00"
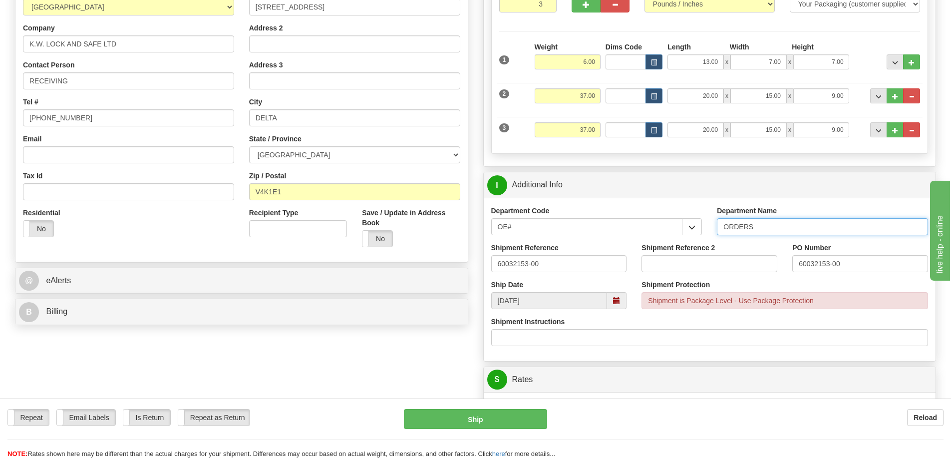
drag, startPoint x: 784, startPoint y: 238, endPoint x: 781, endPoint y: 249, distance: 11.4
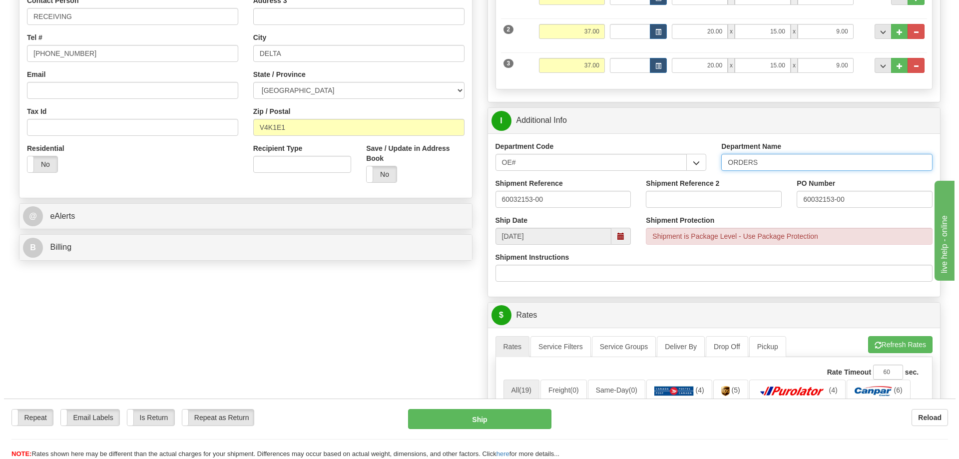
scroll to position [300, 0]
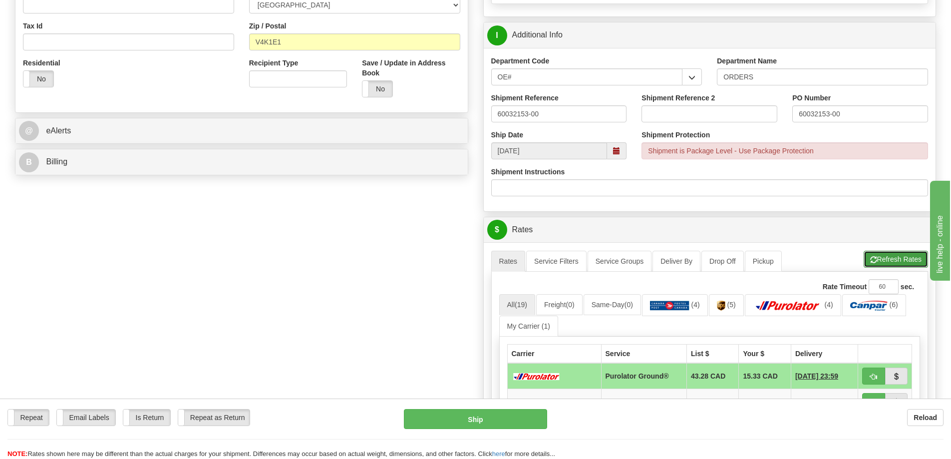
click at [898, 255] on button "Refresh Rates" at bounding box center [896, 259] width 64 height 17
click at [870, 382] on button "button" at bounding box center [873, 375] width 23 height 17
type input "260"
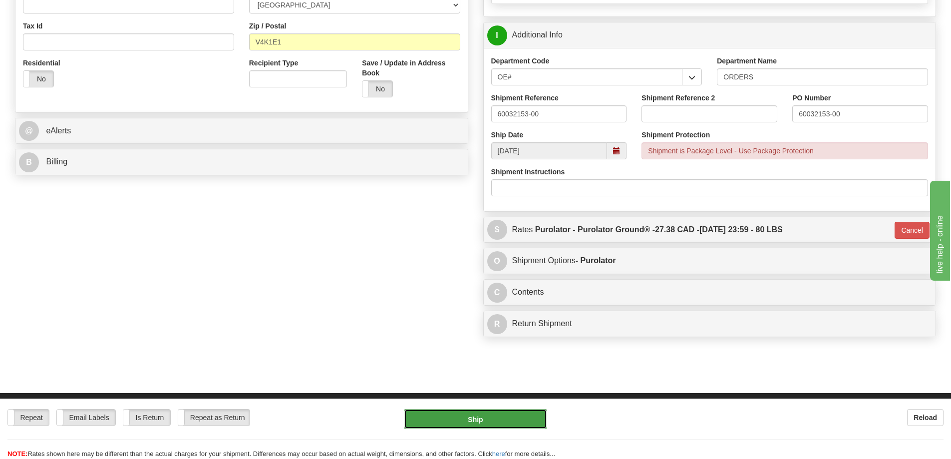
click at [525, 420] on button "Ship" at bounding box center [475, 419] width 143 height 20
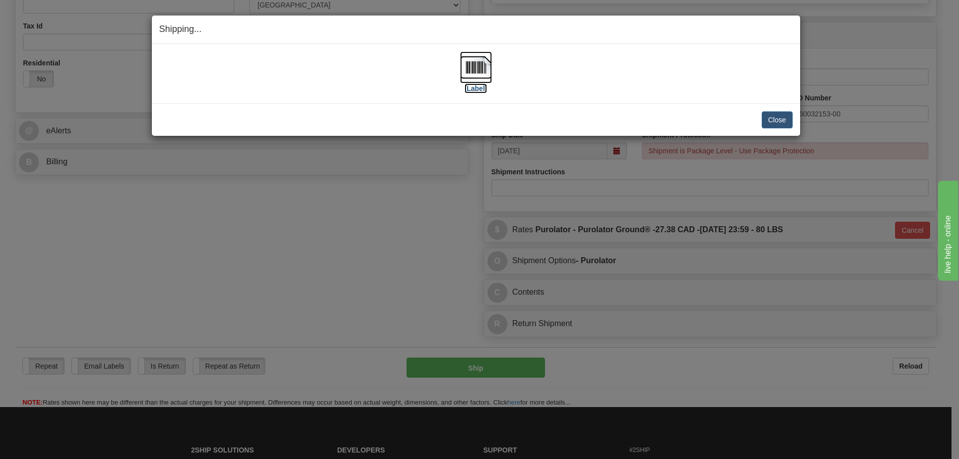
click at [477, 85] on label "[Label]" at bounding box center [475, 88] width 23 height 10
click at [767, 122] on button "Close" at bounding box center [776, 119] width 31 height 17
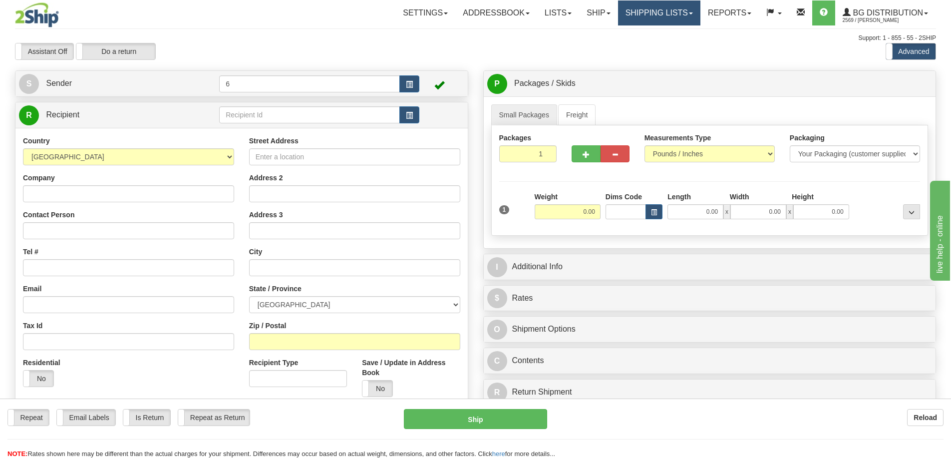
click at [644, 13] on link "Shipping lists" at bounding box center [659, 12] width 82 height 25
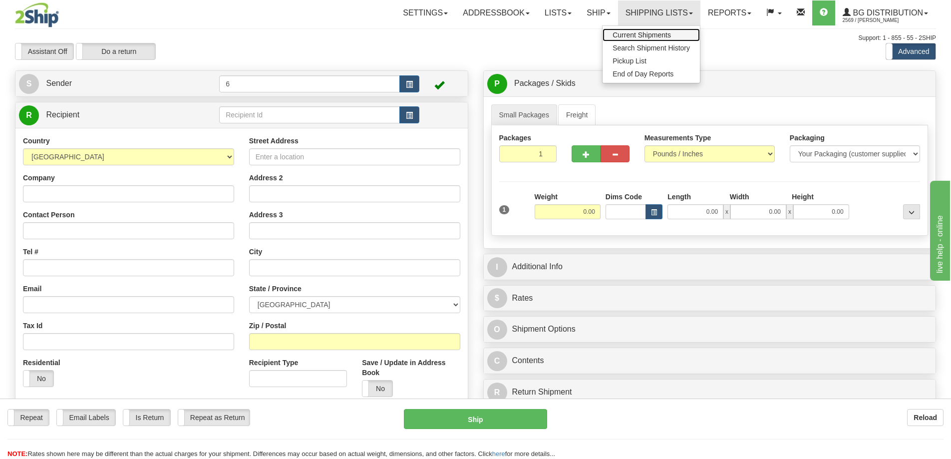
click at [636, 35] on span "Current Shipments" at bounding box center [642, 35] width 58 height 8
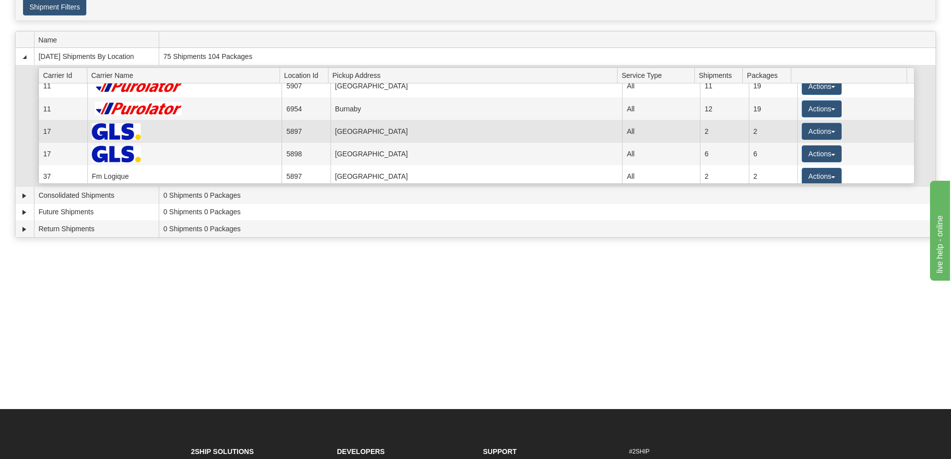
scroll to position [100, 0]
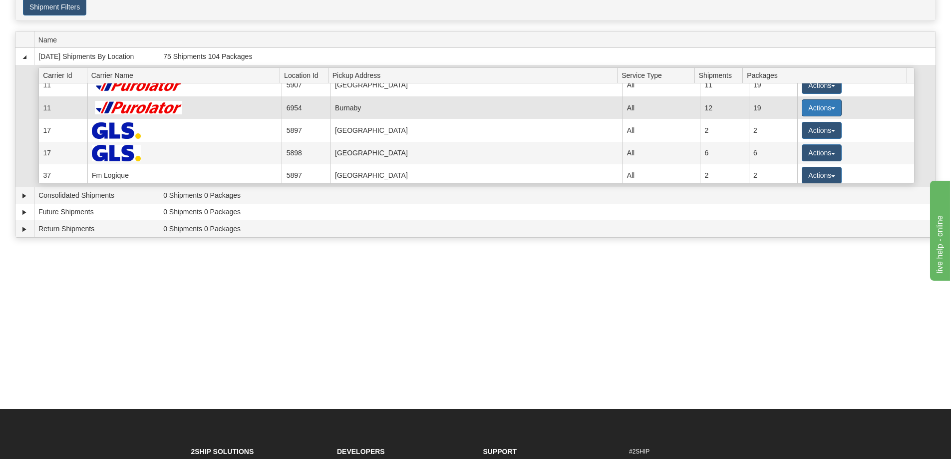
click at [826, 107] on button "Actions" at bounding box center [822, 107] width 40 height 17
click at [798, 127] on span "Details" at bounding box center [784, 126] width 27 height 7
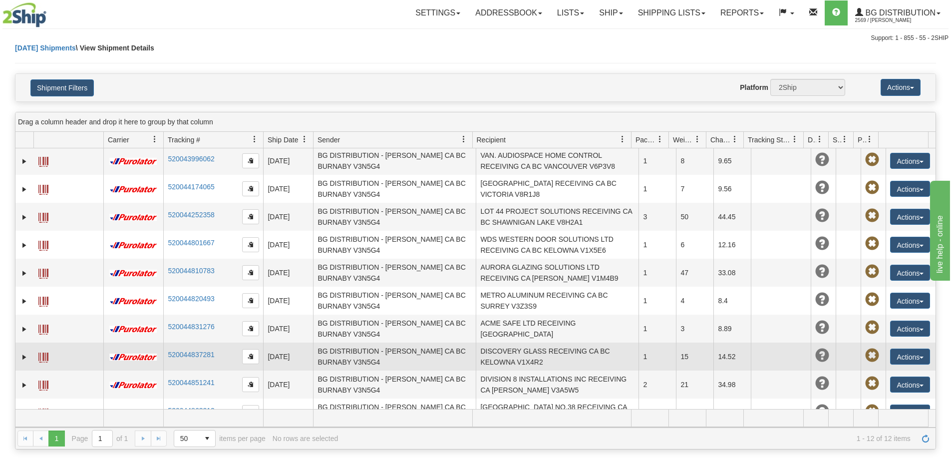
scroll to position [74, 0]
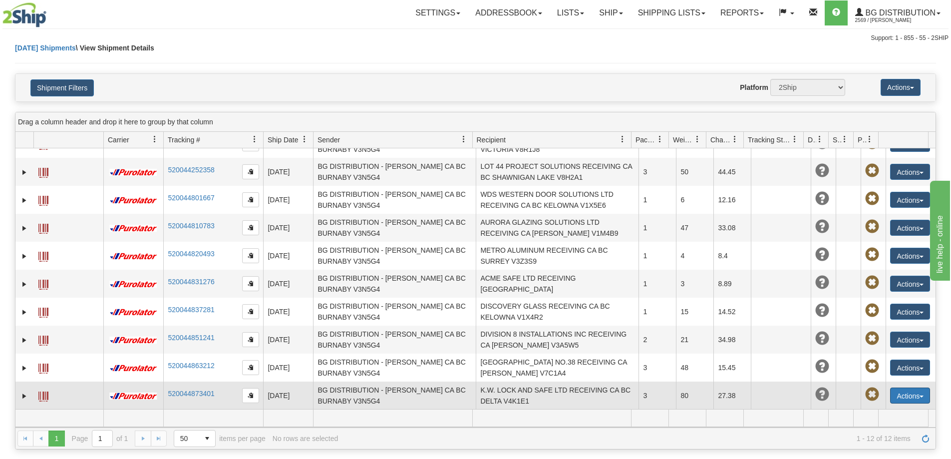
click at [895, 395] on button "Actions" at bounding box center [910, 395] width 40 height 16
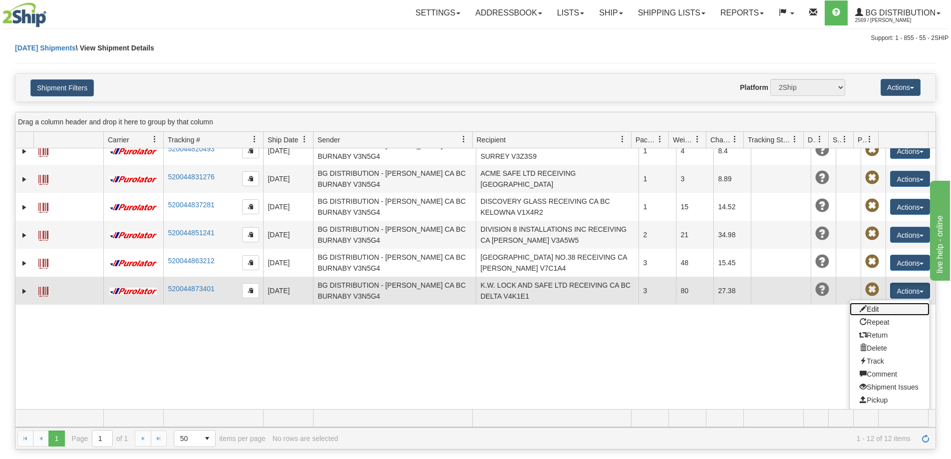
click at [864, 312] on link "Edit" at bounding box center [890, 309] width 80 height 13
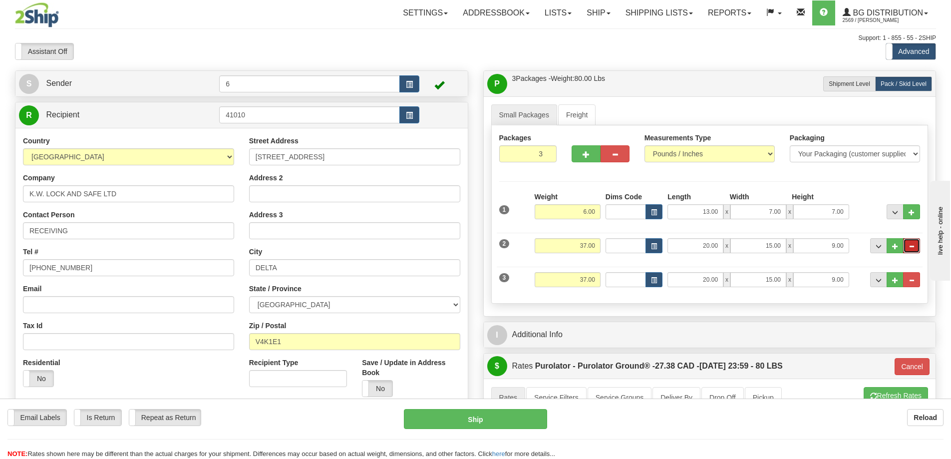
click at [913, 253] on button "..." at bounding box center [911, 245] width 17 height 15
type input "2"
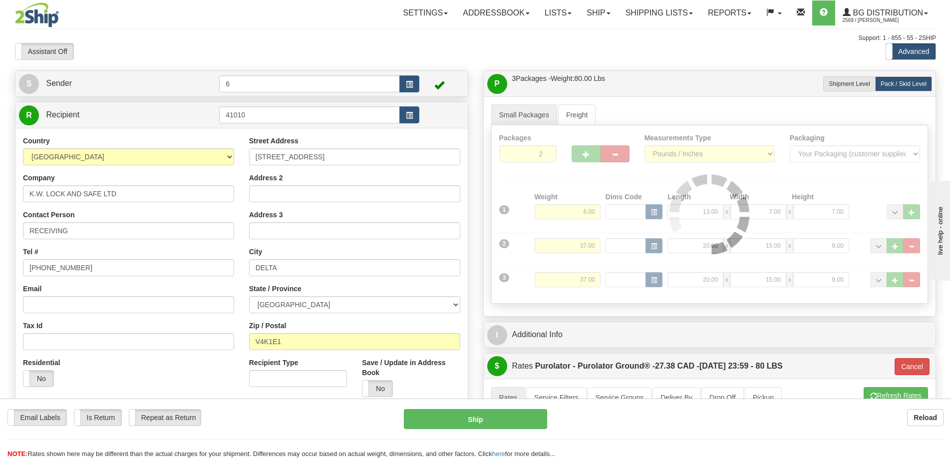
type input "260"
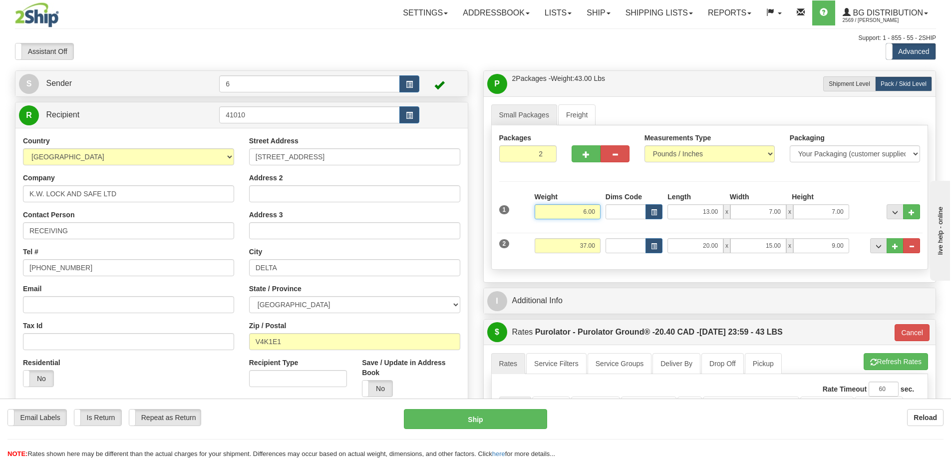
drag, startPoint x: 560, startPoint y: 208, endPoint x: 688, endPoint y: 192, distance: 129.3
click at [695, 200] on div "1 Weight 6.00 Dims Code x x" at bounding box center [710, 209] width 426 height 35
type input "37"
type input "260"
type input "37.00"
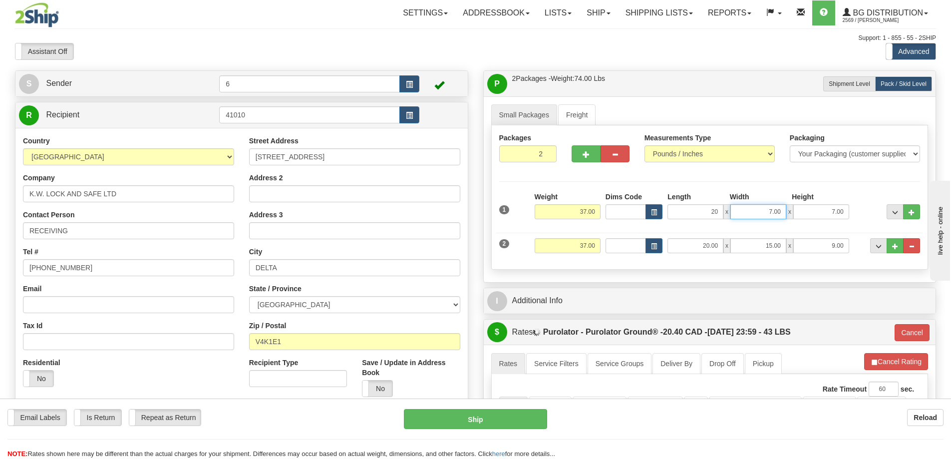
type input "20.00"
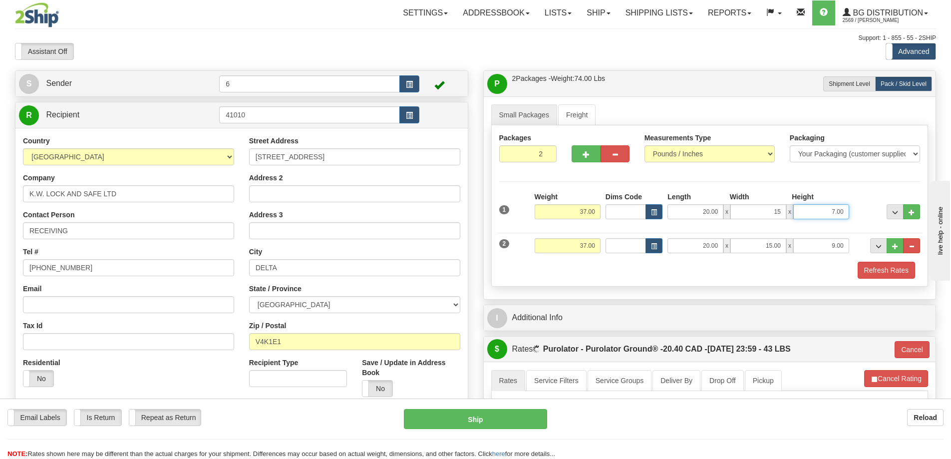
type input "15.00"
type input "9.00"
click at [897, 252] on button "..." at bounding box center [895, 245] width 17 height 15
type input "3"
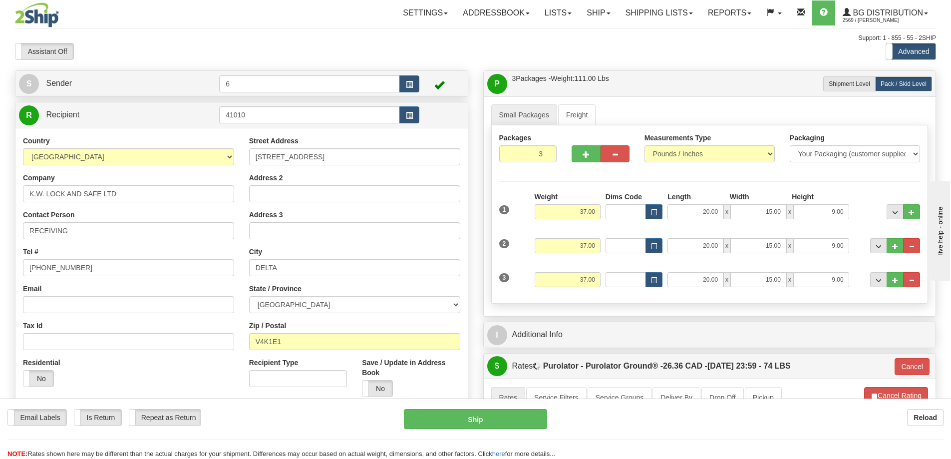
type input "260"
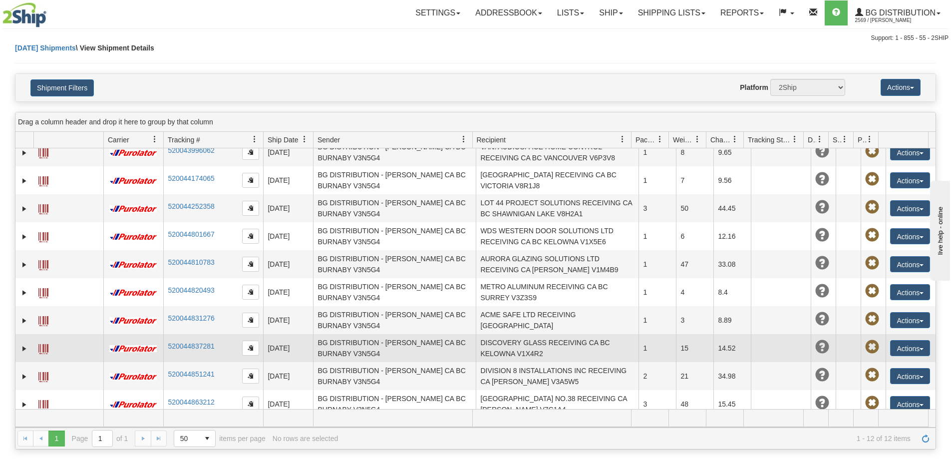
scroll to position [74, 0]
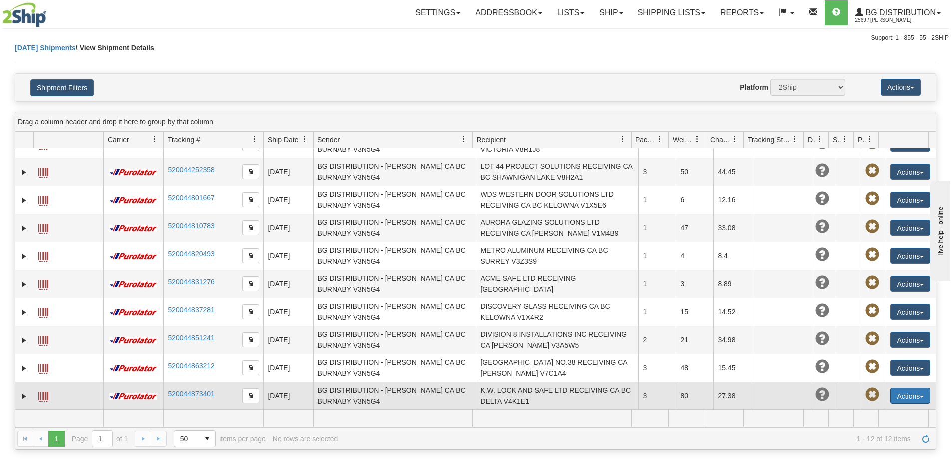
click at [908, 397] on button "Actions" at bounding box center [910, 395] width 40 height 16
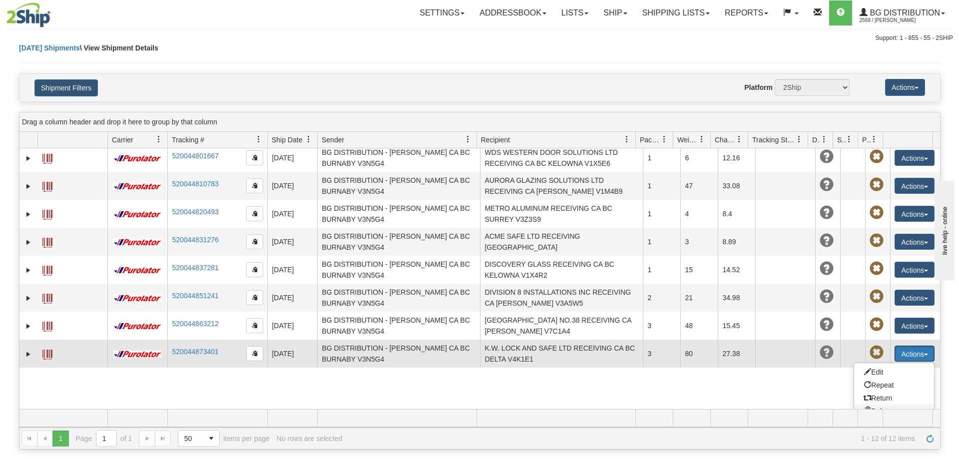
scroll to position [179, 0]
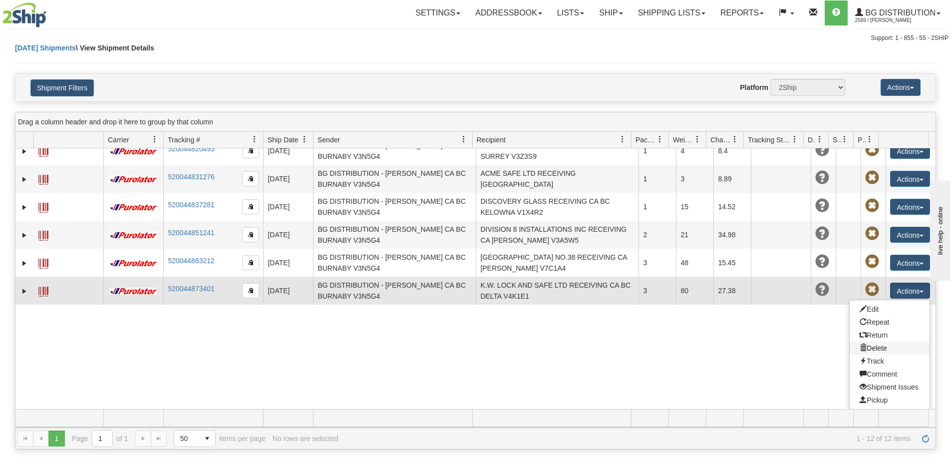
click at [871, 354] on link "Delete" at bounding box center [890, 347] width 80 height 13
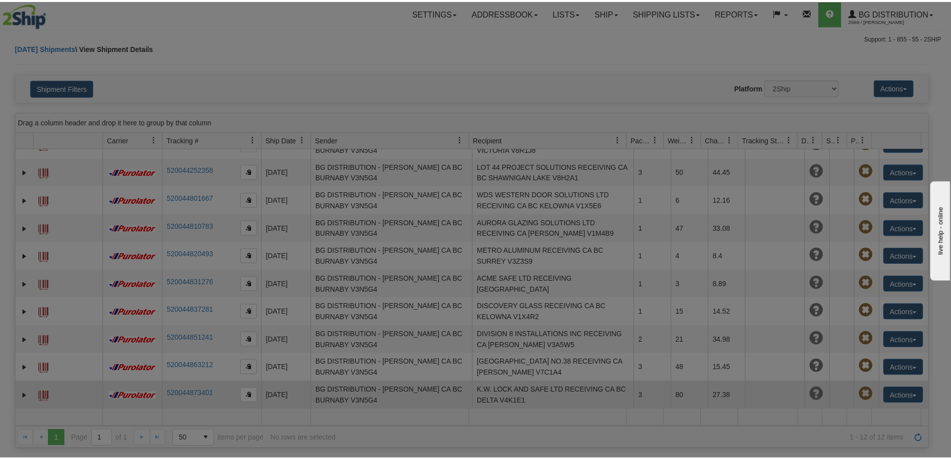
scroll to position [74, 0]
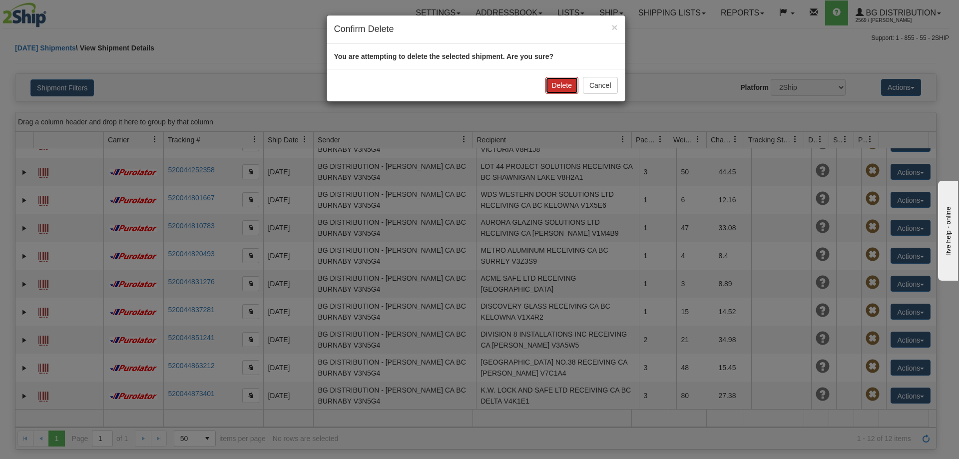
click at [565, 82] on button "Delete" at bounding box center [561, 85] width 33 height 17
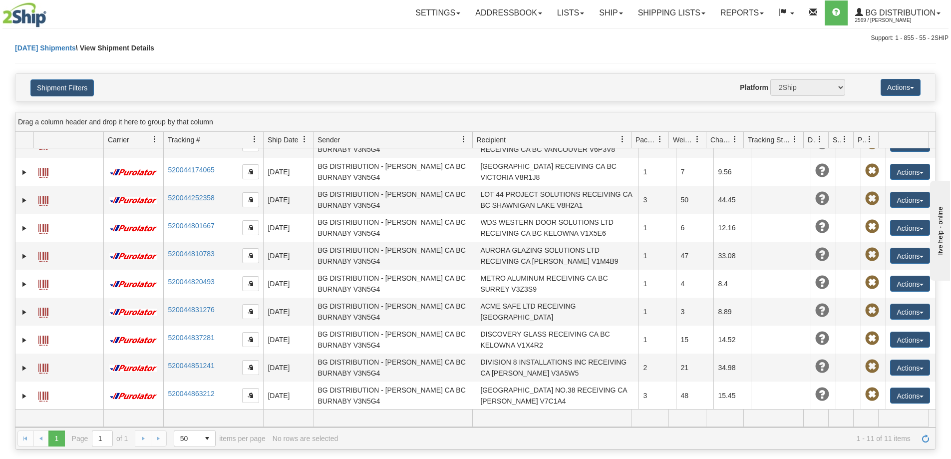
scroll to position [46, 0]
click at [609, 7] on link "Ship" at bounding box center [611, 12] width 38 height 25
click at [591, 33] on span "Ship Screen" at bounding box center [580, 35] width 38 height 8
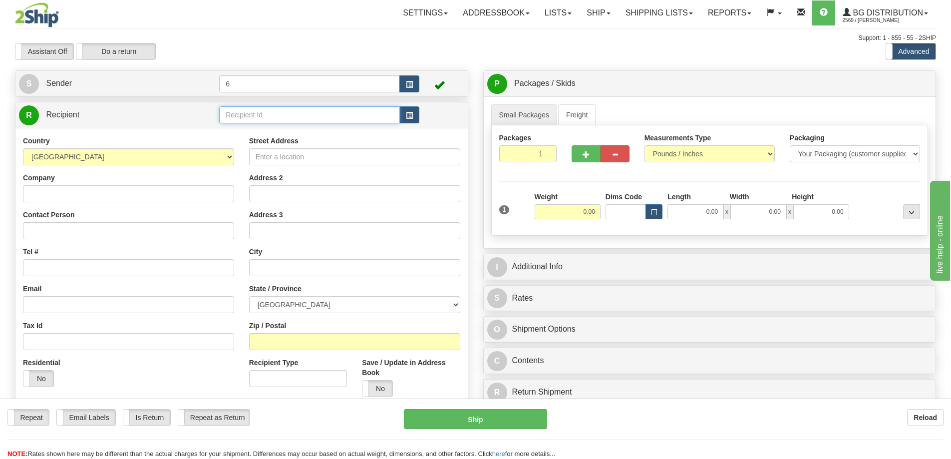
click at [337, 119] on input "text" at bounding box center [309, 114] width 181 height 17
type input "9"
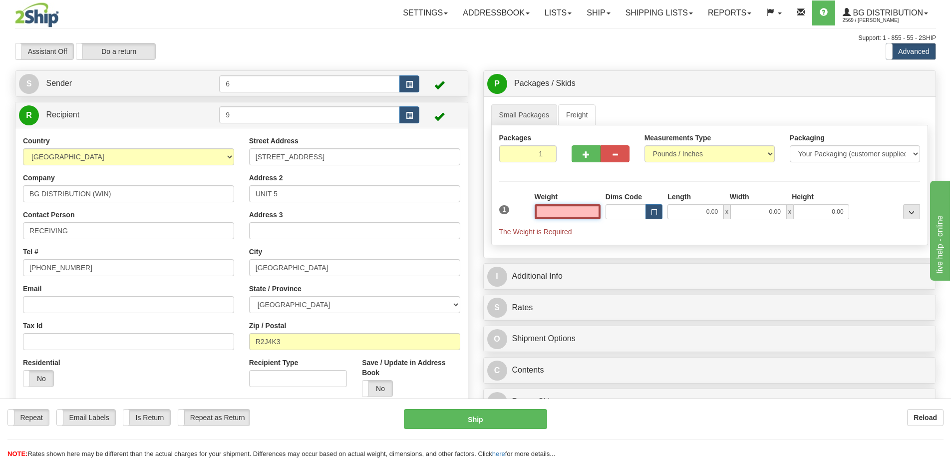
click at [570, 211] on input "text" at bounding box center [568, 211] width 66 height 15
type input "2.00"
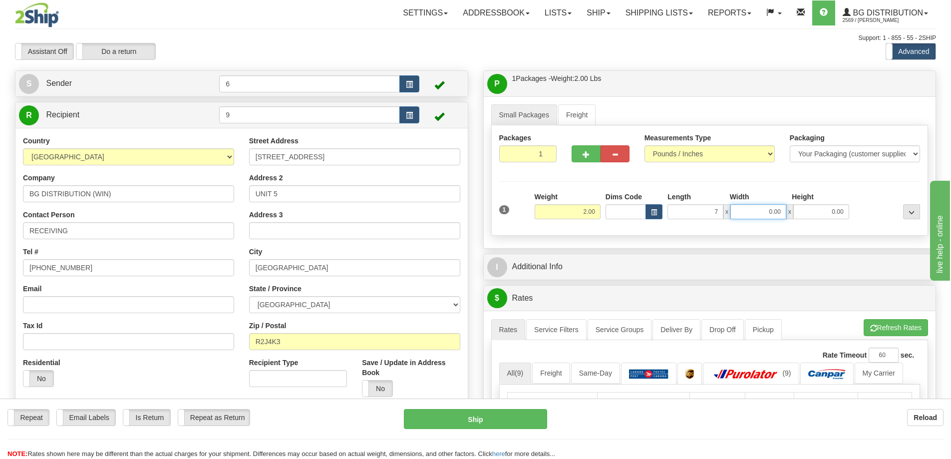
type input "7.00"
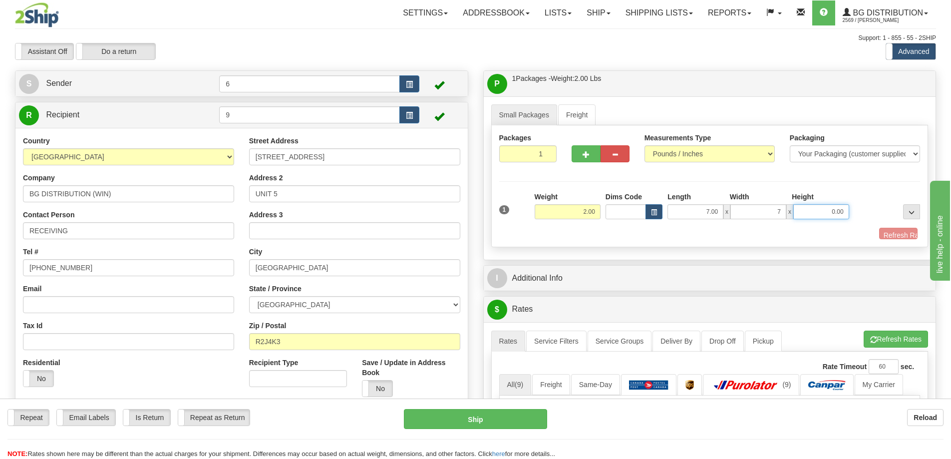
type input "7.00"
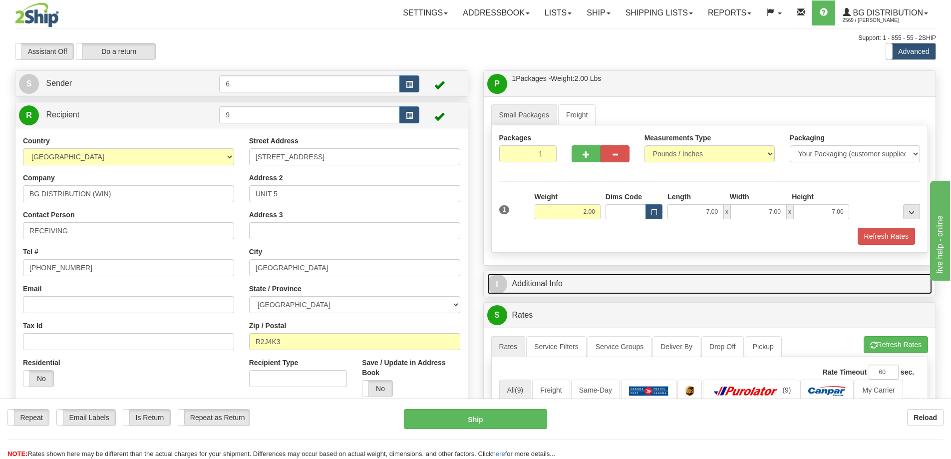
click at [568, 286] on link "I Additional Info" at bounding box center [709, 284] width 445 height 20
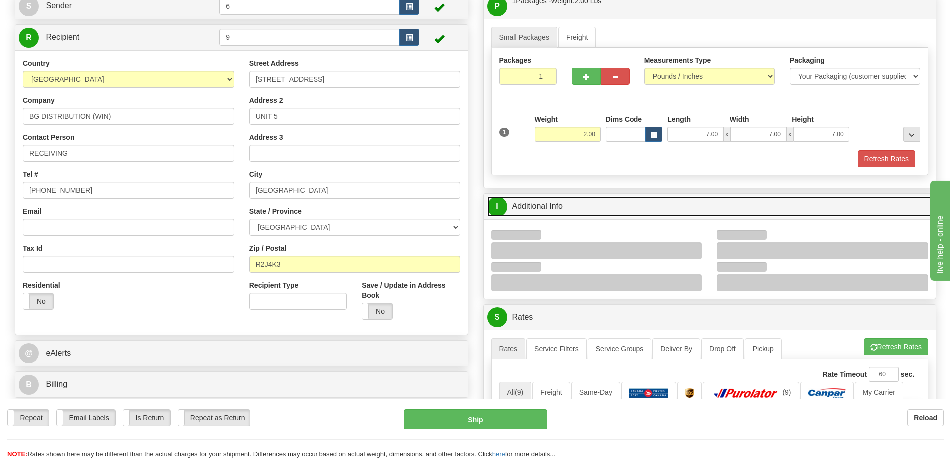
scroll to position [150, 0]
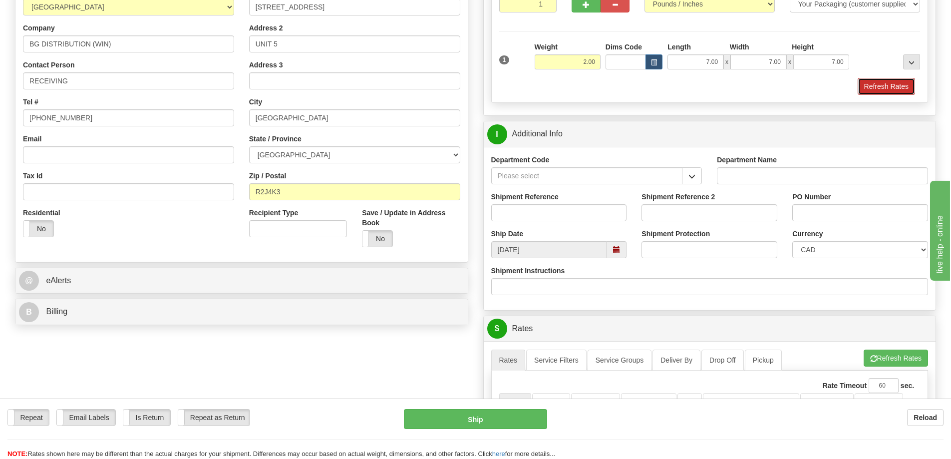
click at [887, 91] on button "Refresh Rates" at bounding box center [886, 86] width 57 height 17
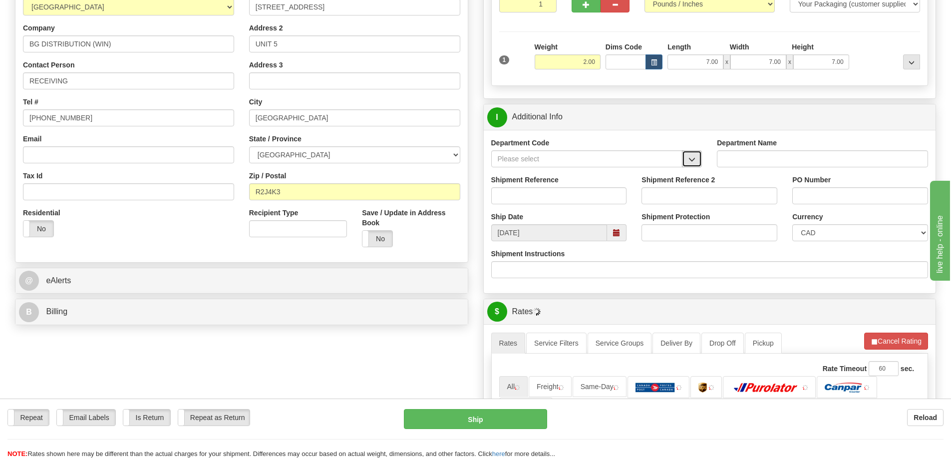
click at [696, 163] on button "button" at bounding box center [692, 158] width 20 height 17
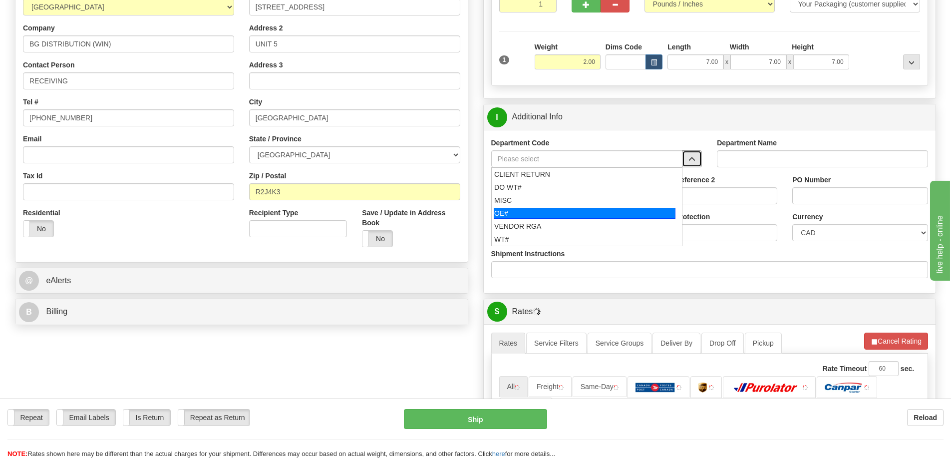
drag, startPoint x: 556, startPoint y: 214, endPoint x: 548, endPoint y: 195, distance: 20.8
click at [555, 214] on div "OE#" at bounding box center [585, 213] width 182 height 11
type input "OE#"
type input "ORDERS"
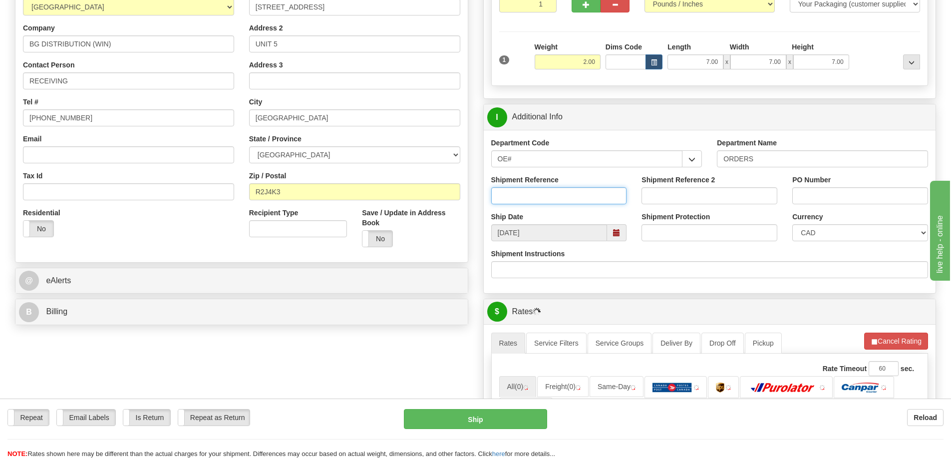
click at [547, 194] on input "Shipment Reference" at bounding box center [559, 195] width 136 height 17
type input "165983-00"
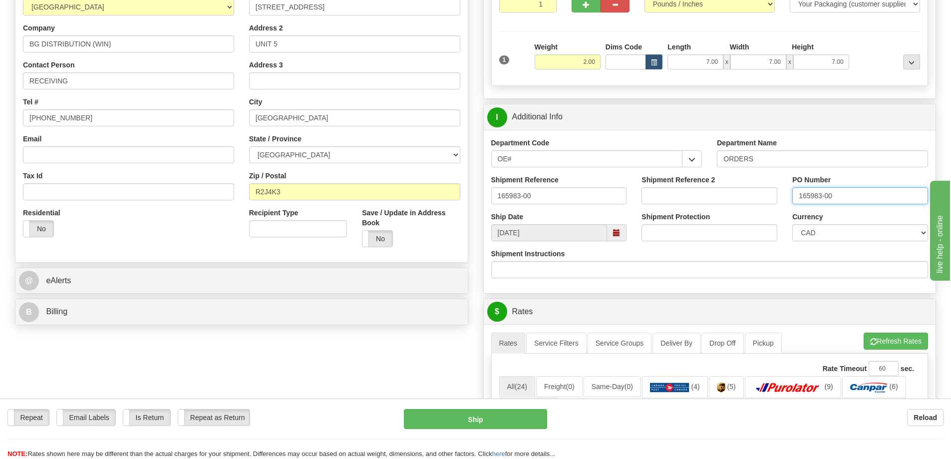
type input "165983-00"
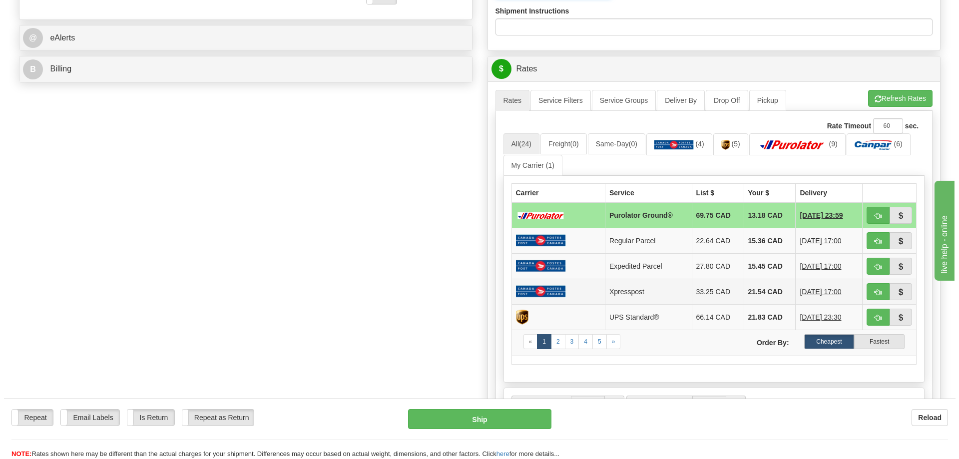
scroll to position [399, 0]
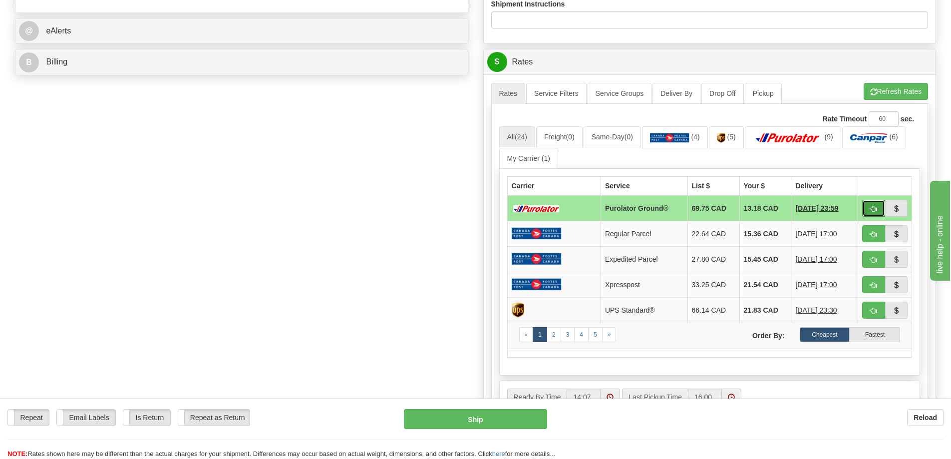
drag, startPoint x: 873, startPoint y: 210, endPoint x: 868, endPoint y: 214, distance: 6.4
click at [873, 210] on span "button" at bounding box center [873, 209] width 7 height 6
type input "260"
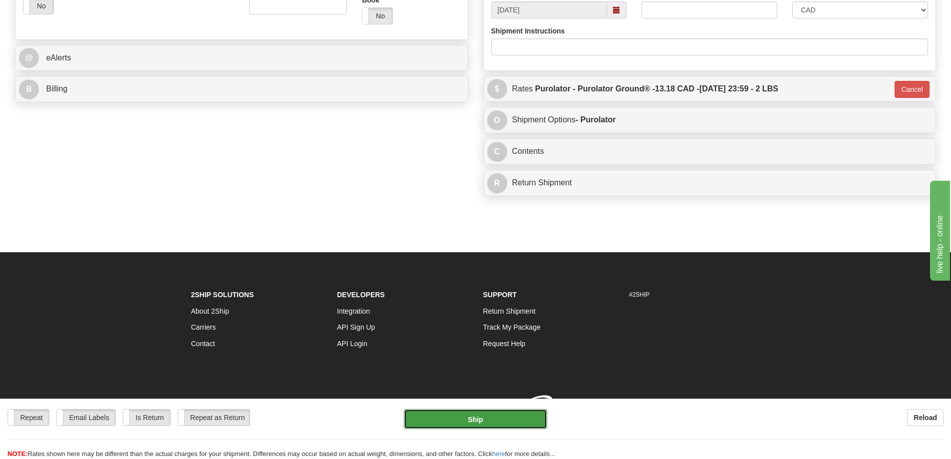
click at [496, 423] on button "Ship" at bounding box center [475, 419] width 143 height 20
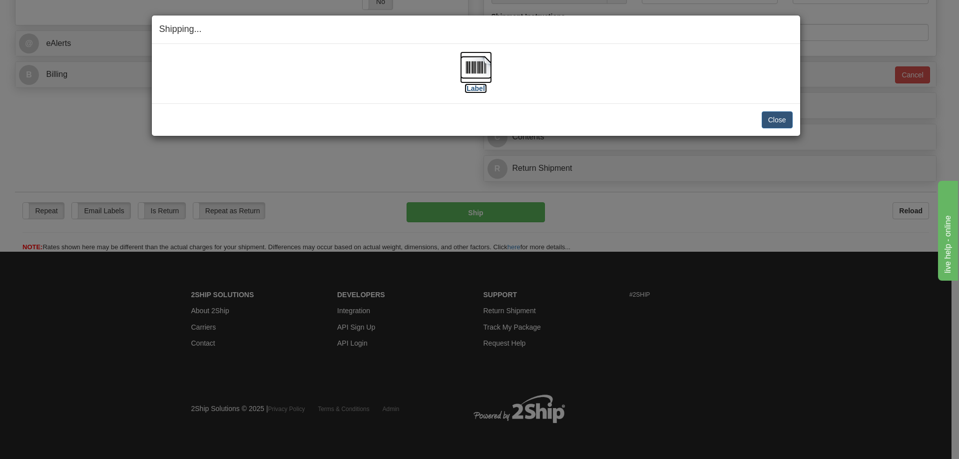
click at [478, 87] on label "[Label]" at bounding box center [475, 88] width 23 height 10
click at [120, 152] on div "Shipping... Your SHIPMENT will EXPIRE in [Label] IMPORTANT NOTICE Embassy / Con…" at bounding box center [479, 229] width 959 height 459
click at [784, 118] on button "Close" at bounding box center [776, 119] width 31 height 17
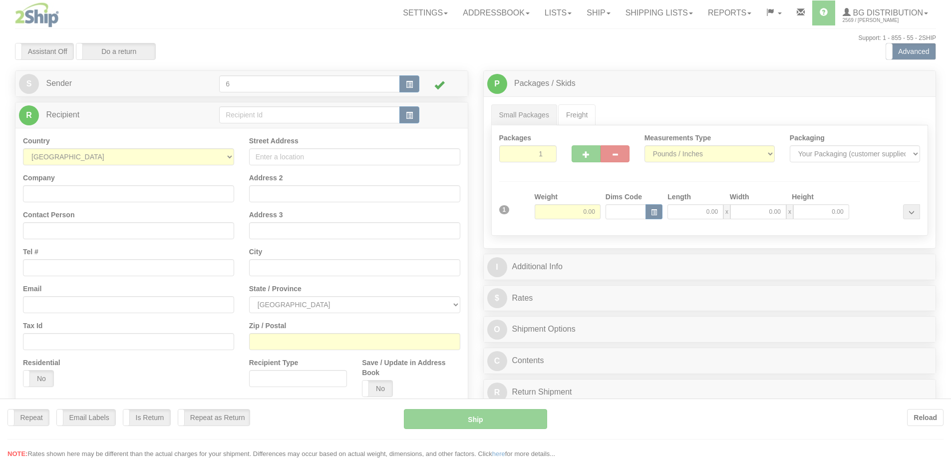
click at [626, 11] on div at bounding box center [475, 229] width 951 height 459
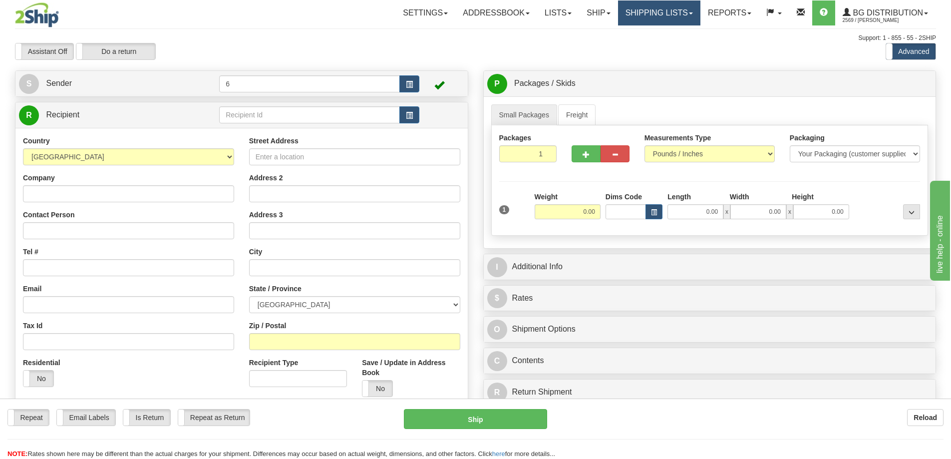
click at [645, 15] on link "Shipping lists" at bounding box center [659, 12] width 82 height 25
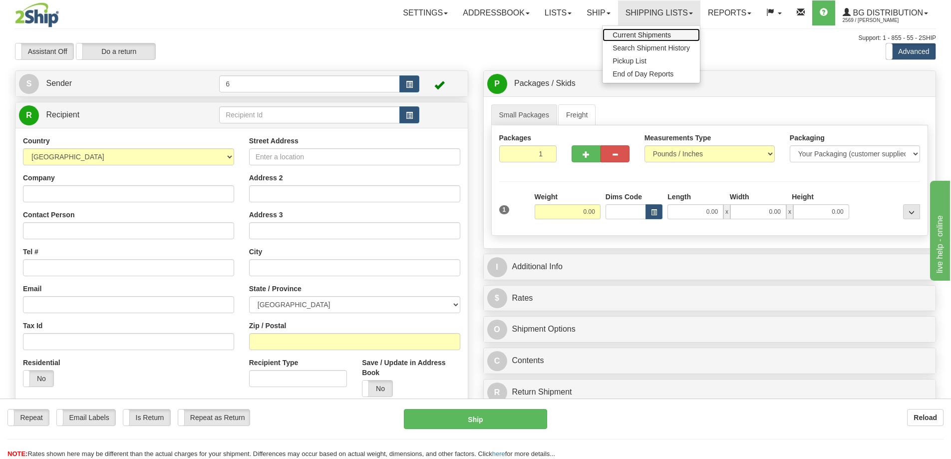
click at [647, 33] on span "Current Shipments" at bounding box center [642, 35] width 58 height 8
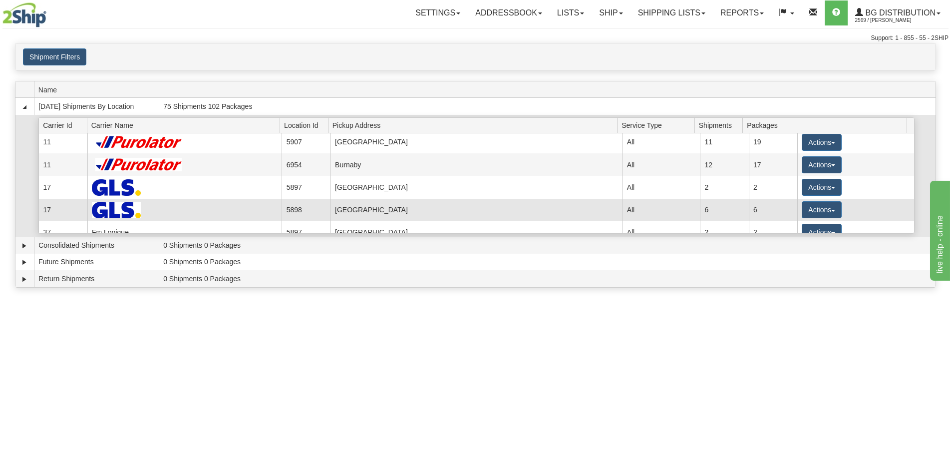
scroll to position [76, 0]
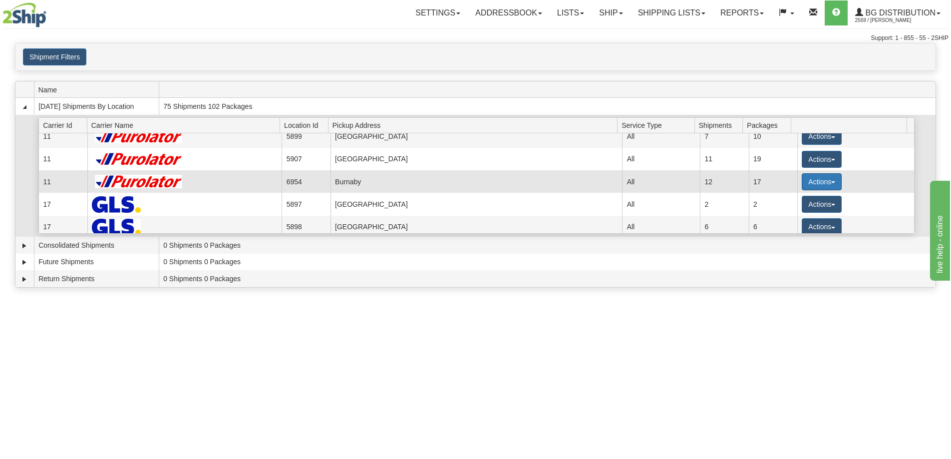
click at [821, 186] on button "Actions" at bounding box center [822, 181] width 40 height 17
click at [796, 201] on span "Details" at bounding box center [784, 200] width 27 height 7
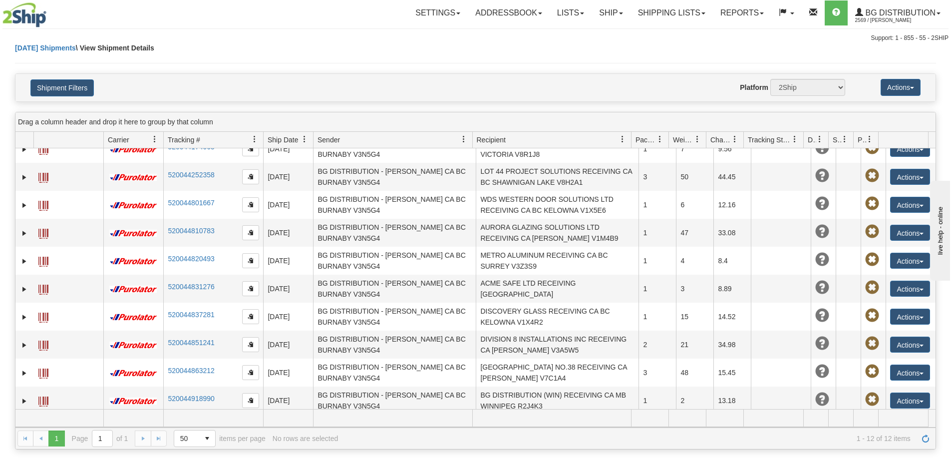
scroll to position [74, 0]
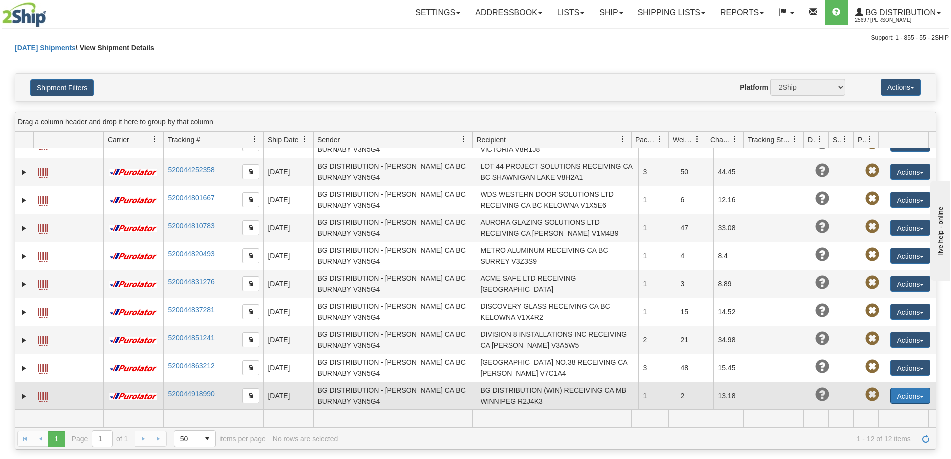
click at [903, 397] on button "Actions" at bounding box center [910, 395] width 40 height 16
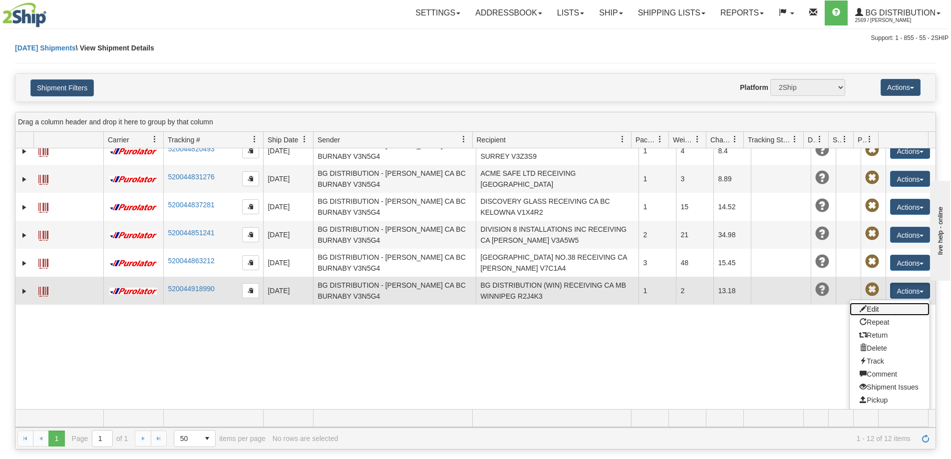
click at [874, 310] on link "Edit" at bounding box center [890, 309] width 80 height 13
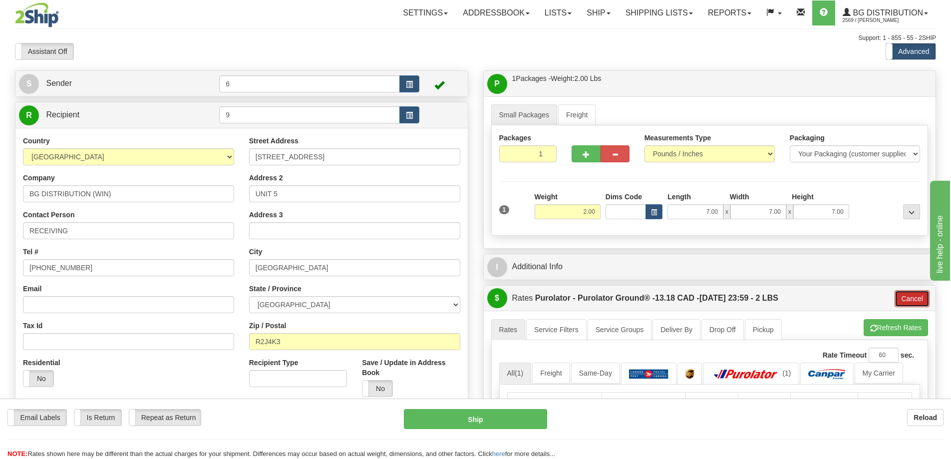
click at [924, 304] on button "Cancel" at bounding box center [912, 298] width 35 height 17
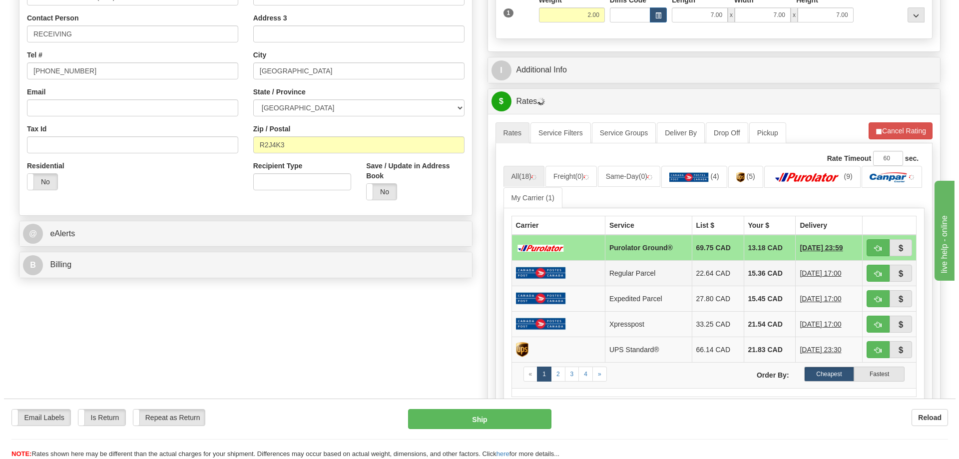
scroll to position [200, 0]
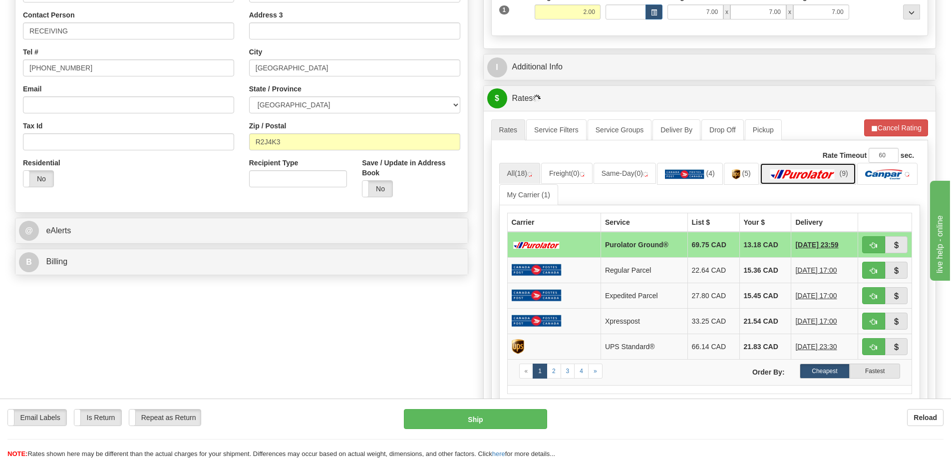
click at [796, 167] on link "(9)" at bounding box center [808, 173] width 96 height 21
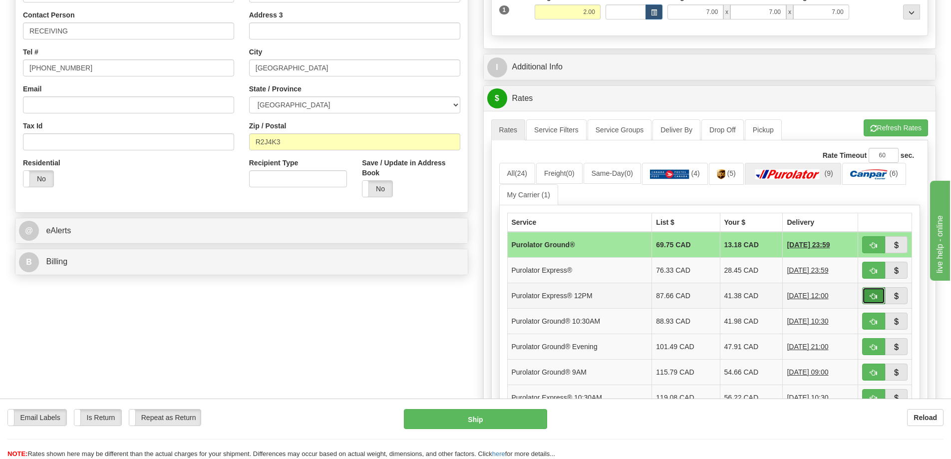
click at [875, 300] on span "button" at bounding box center [873, 296] width 7 height 6
type input "204"
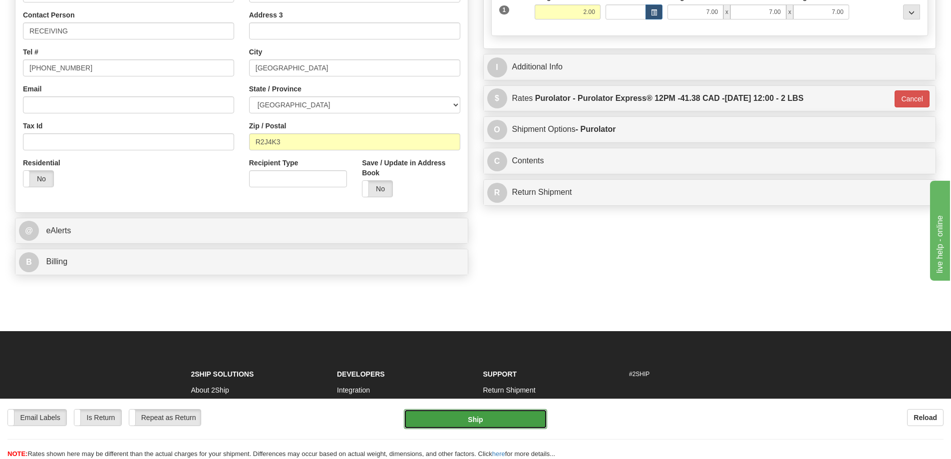
click at [456, 420] on button "Ship" at bounding box center [475, 419] width 143 height 20
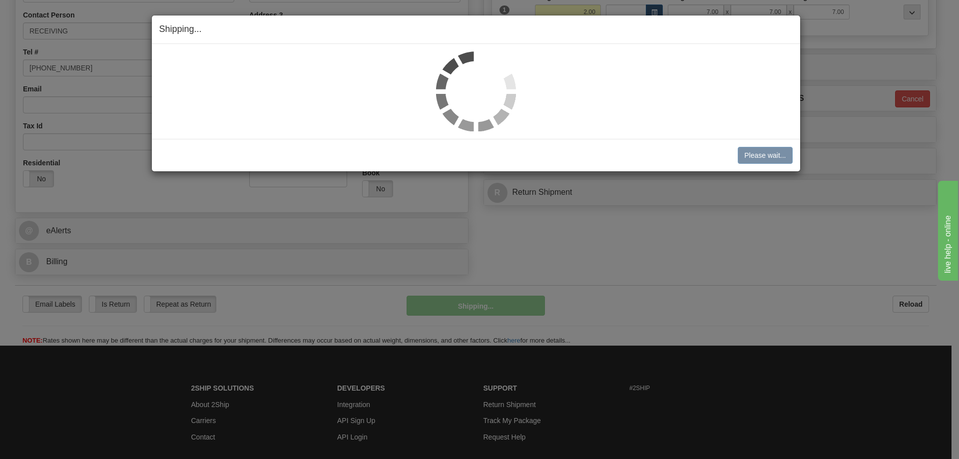
click at [202, 85] on div at bounding box center [475, 91] width 633 height 80
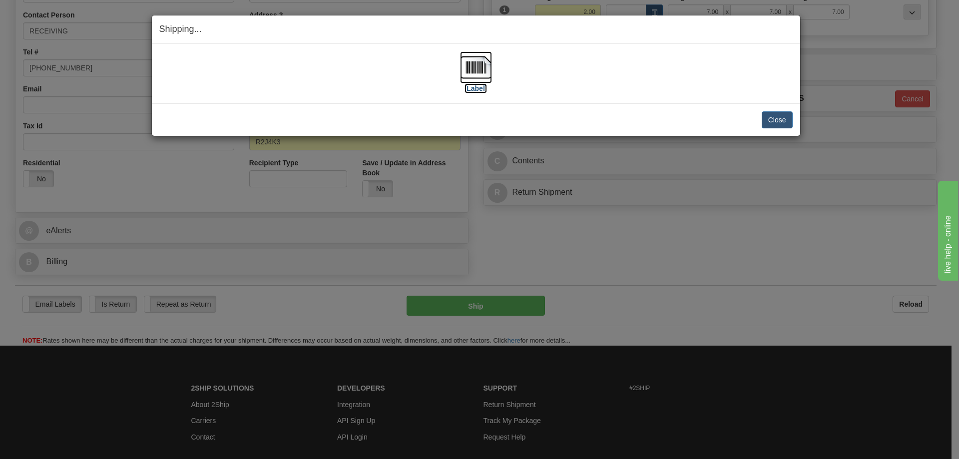
click at [476, 92] on label "[Label]" at bounding box center [475, 88] width 23 height 10
drag, startPoint x: 776, startPoint y: 119, endPoint x: 770, endPoint y: 120, distance: 5.7
click at [776, 119] on button "Close" at bounding box center [776, 119] width 31 height 17
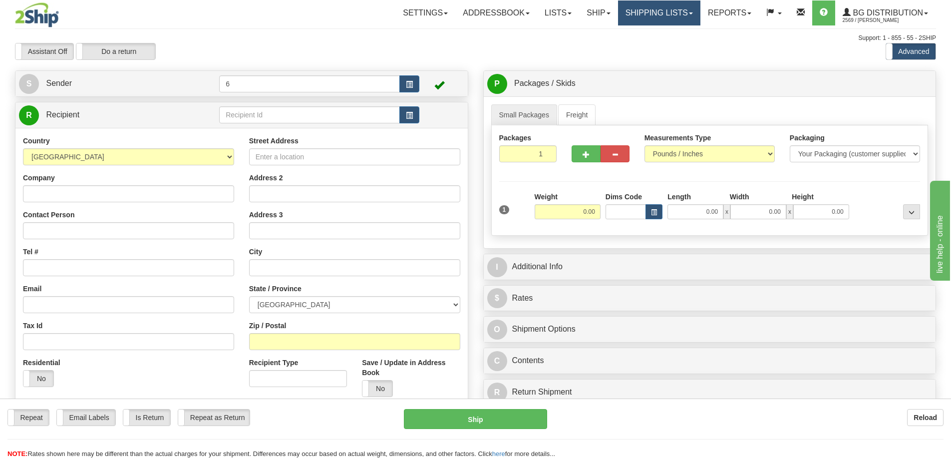
click at [658, 12] on link "Shipping lists" at bounding box center [659, 12] width 82 height 25
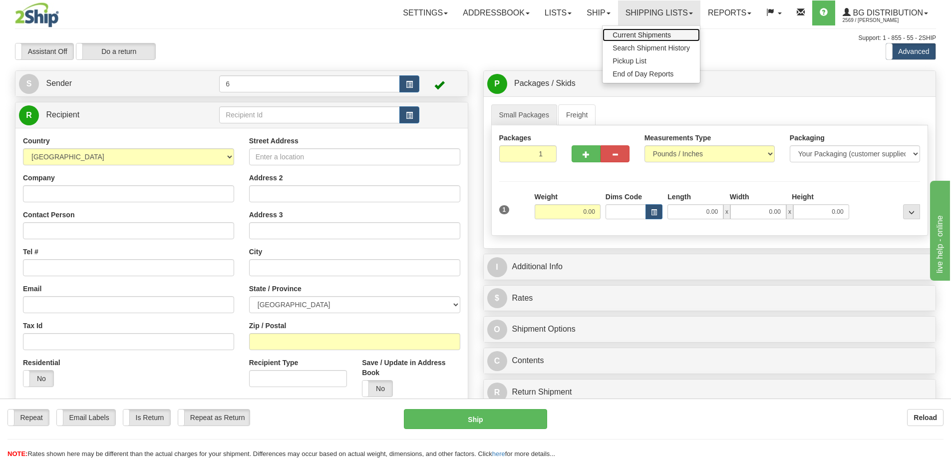
click at [629, 34] on span "Current Shipments" at bounding box center [642, 35] width 58 height 8
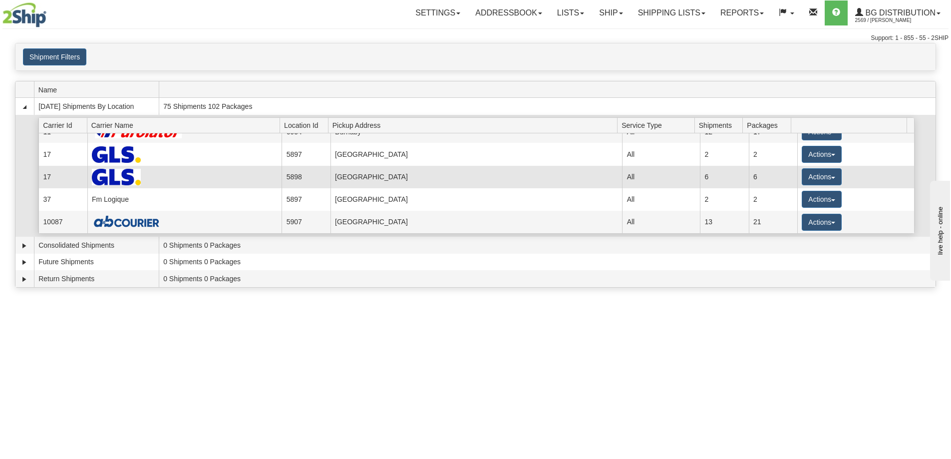
scroll to position [76, 0]
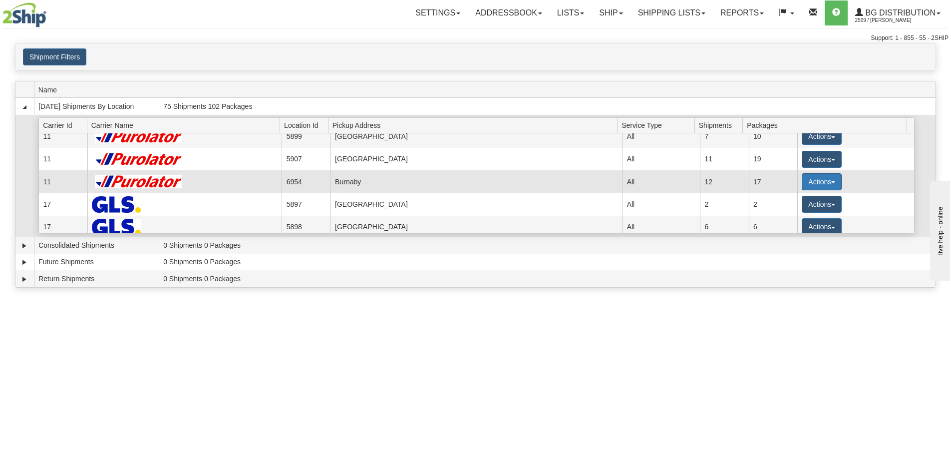
click at [818, 187] on button "Actions" at bounding box center [822, 181] width 40 height 17
click at [792, 200] on span "Details" at bounding box center [784, 200] width 27 height 7
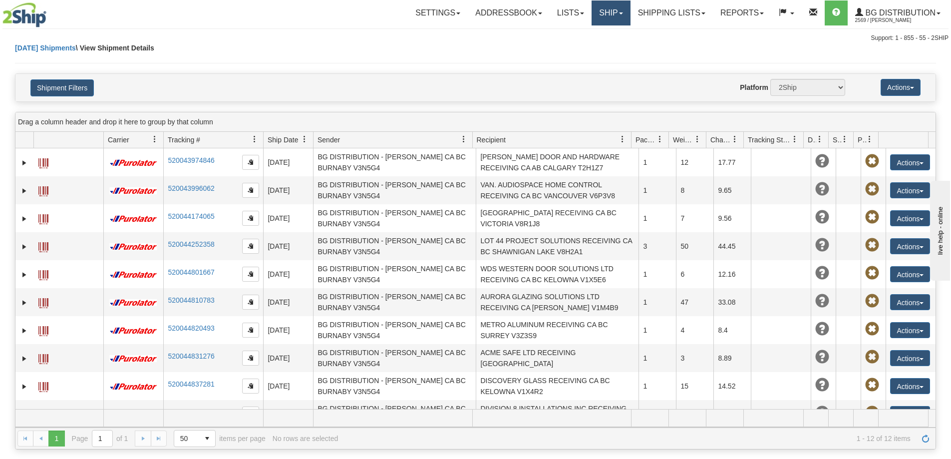
click at [599, 9] on link "Ship" at bounding box center [611, 12] width 38 height 25
click at [587, 33] on span "Ship Screen" at bounding box center [580, 35] width 38 height 8
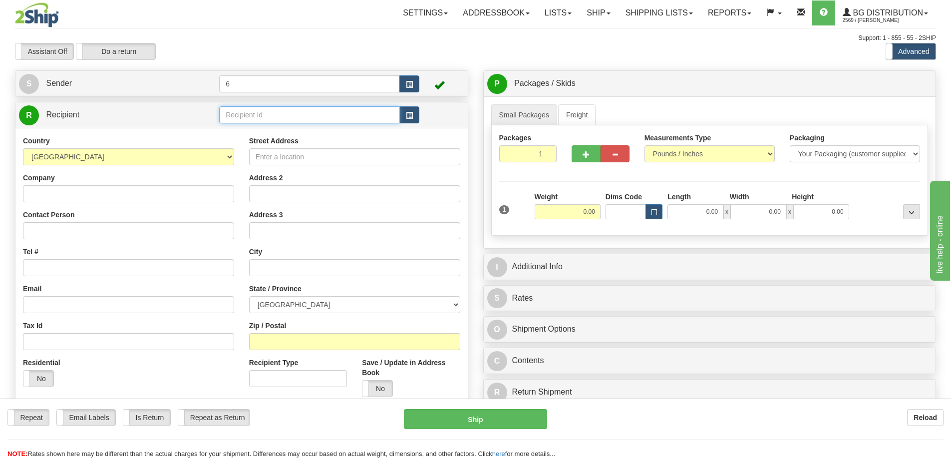
click at [285, 123] on input "text" at bounding box center [309, 114] width 181 height 17
type input "45025"
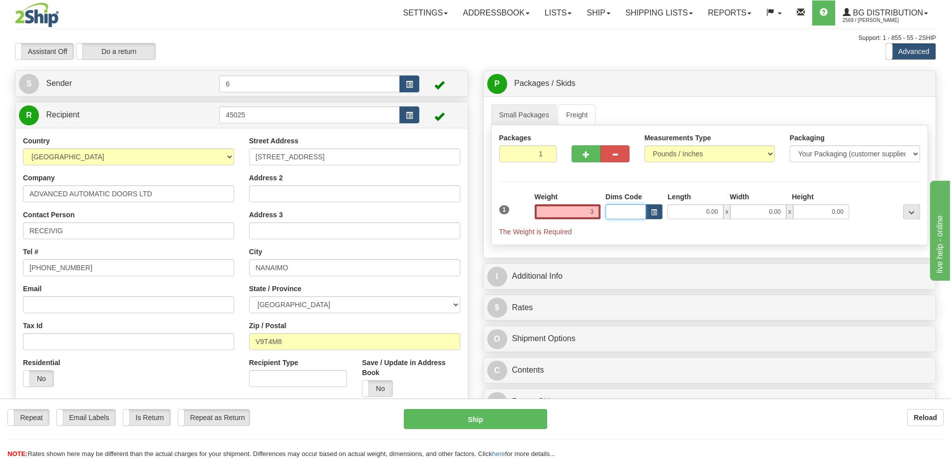
type input "3.00"
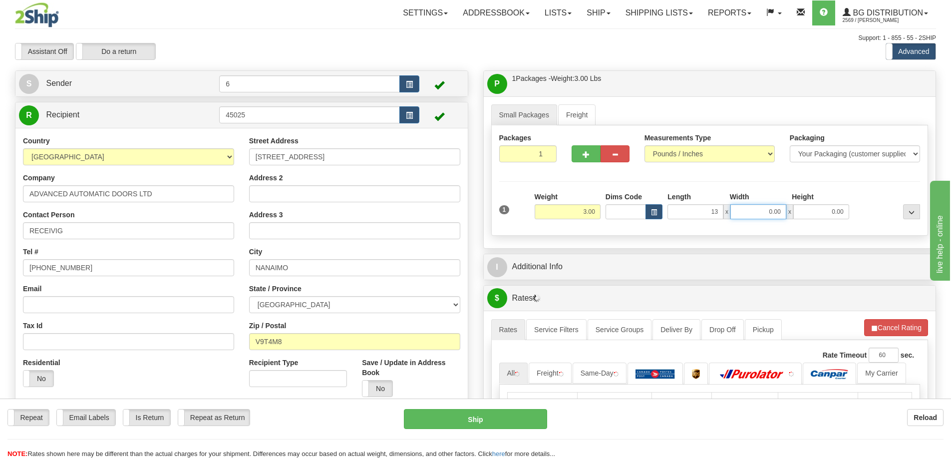
type input "13.00"
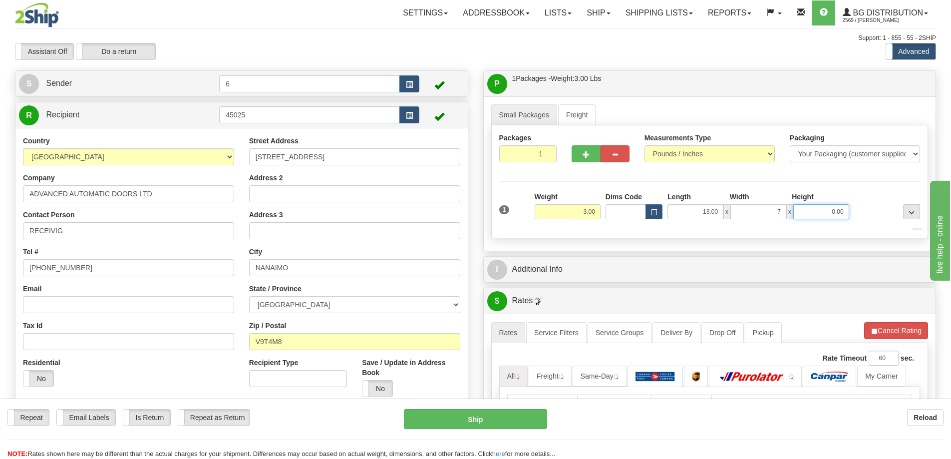
type input "7.00"
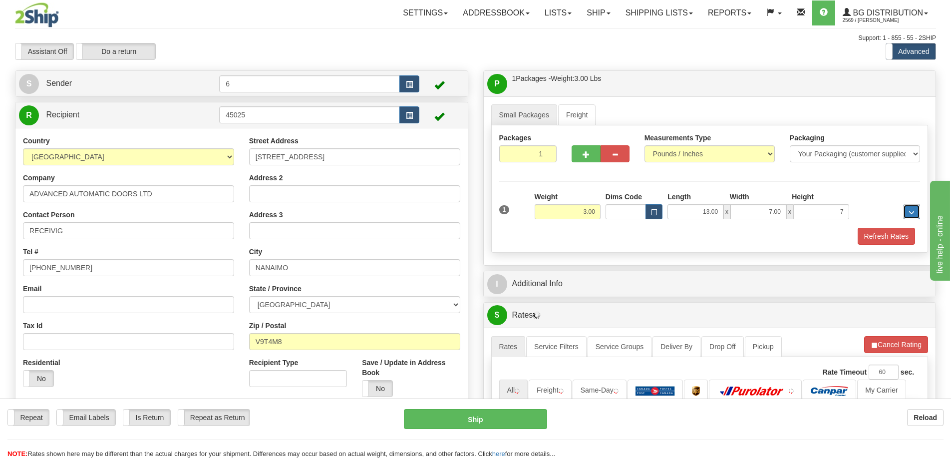
type input "7.00"
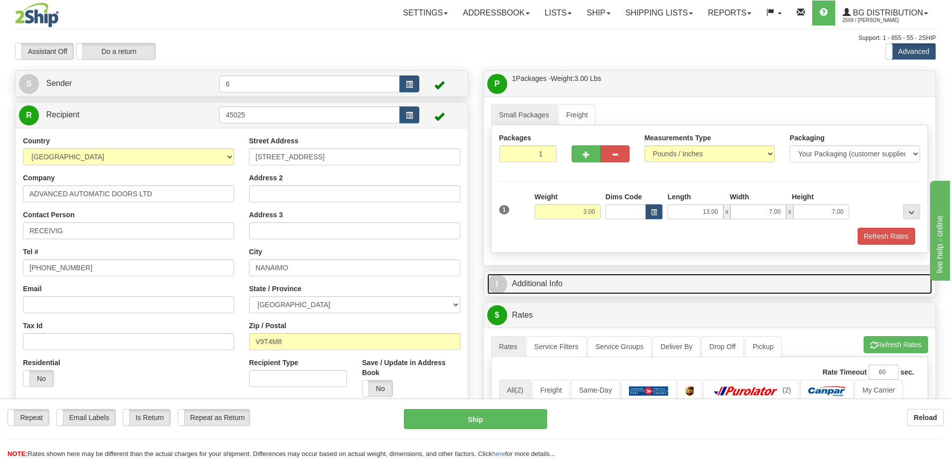
click at [631, 276] on link "I Additional Info" at bounding box center [709, 284] width 445 height 20
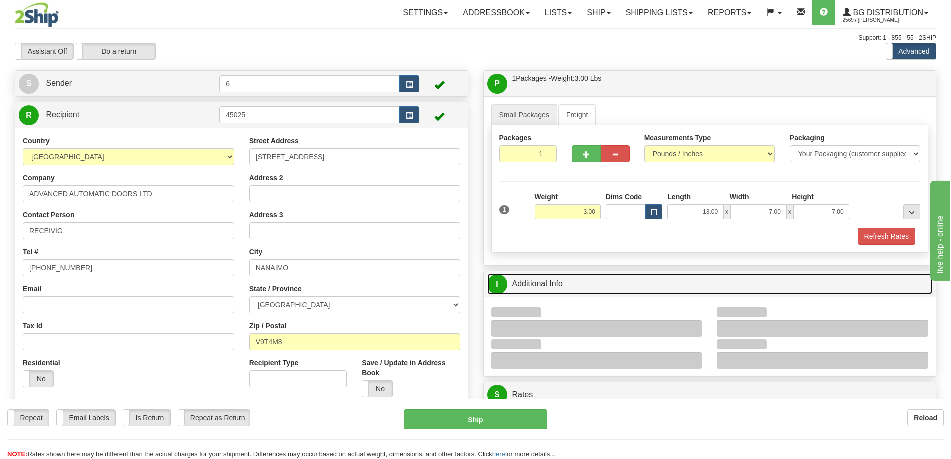
scroll to position [200, 0]
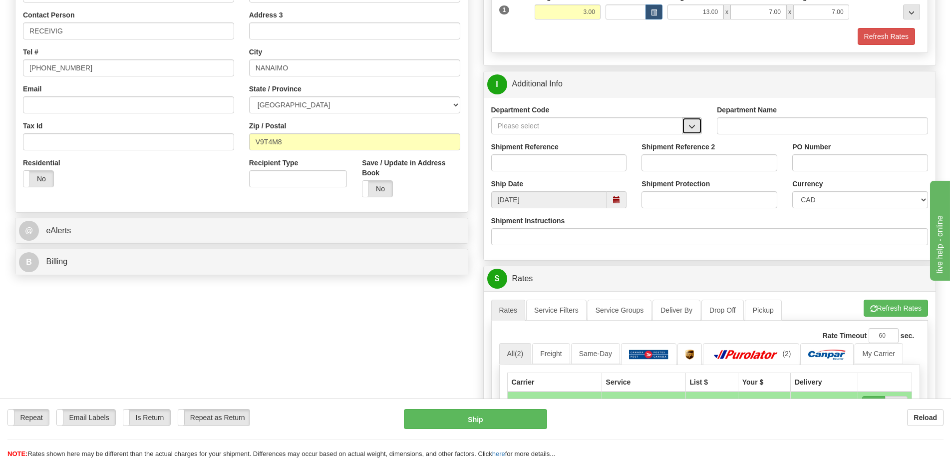
click at [698, 126] on button "button" at bounding box center [692, 125] width 20 height 17
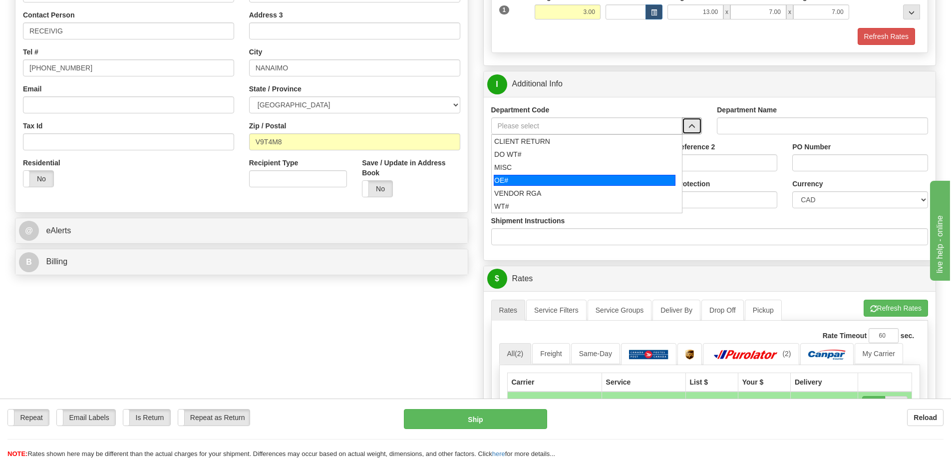
click at [531, 179] on div "OE#" at bounding box center [585, 180] width 182 height 11
type input "OE#"
type input "ORDERS"
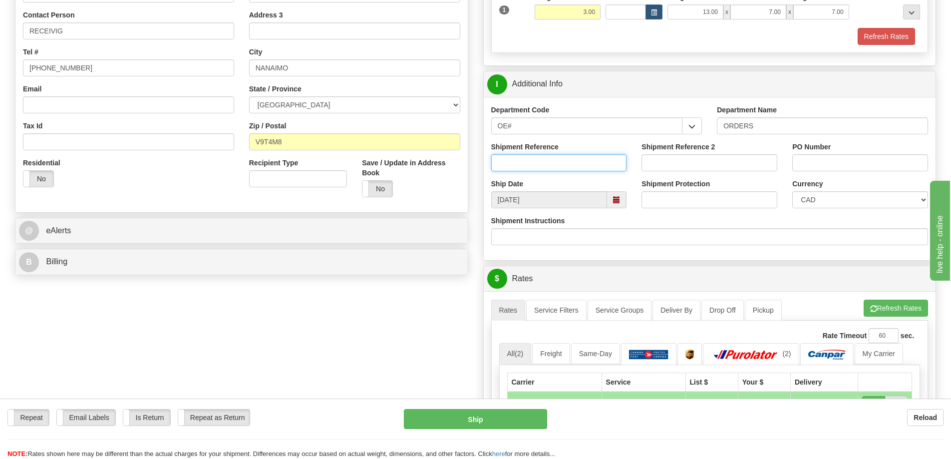
click at [530, 158] on input "Shipment Reference" at bounding box center [559, 162] width 136 height 17
type input "60030025-01"
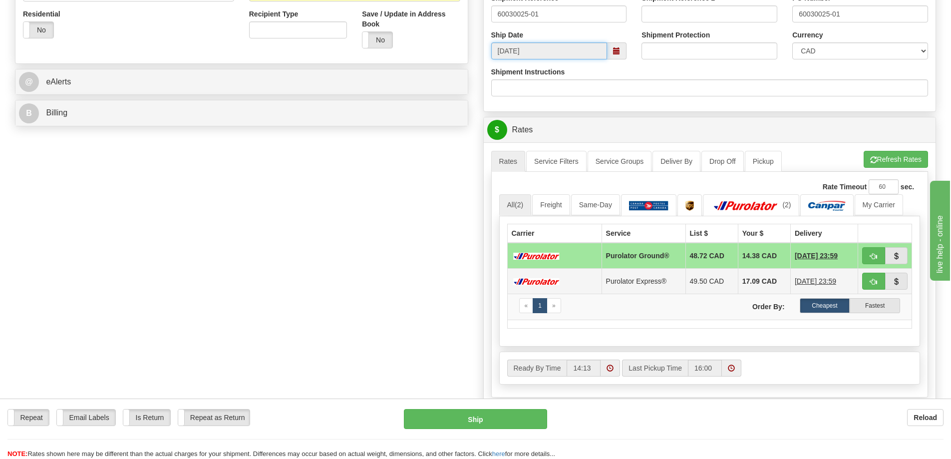
scroll to position [449, 0]
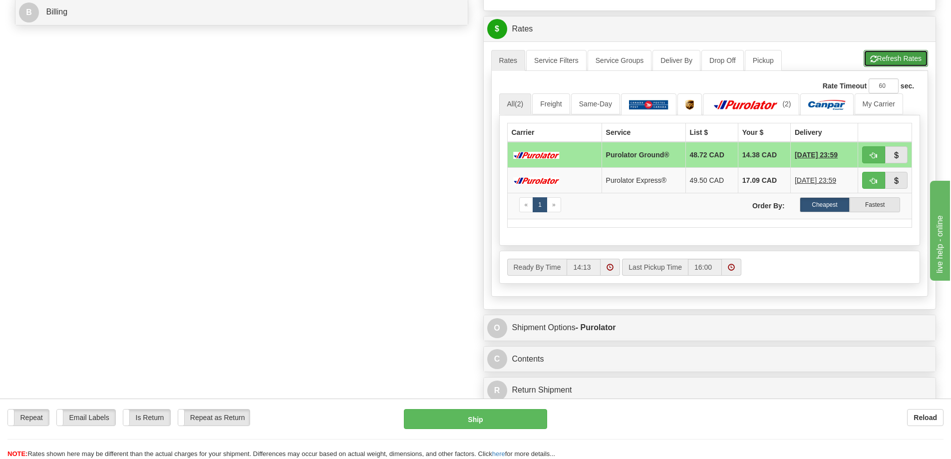
click at [884, 64] on button "Refresh Rates" at bounding box center [896, 58] width 64 height 17
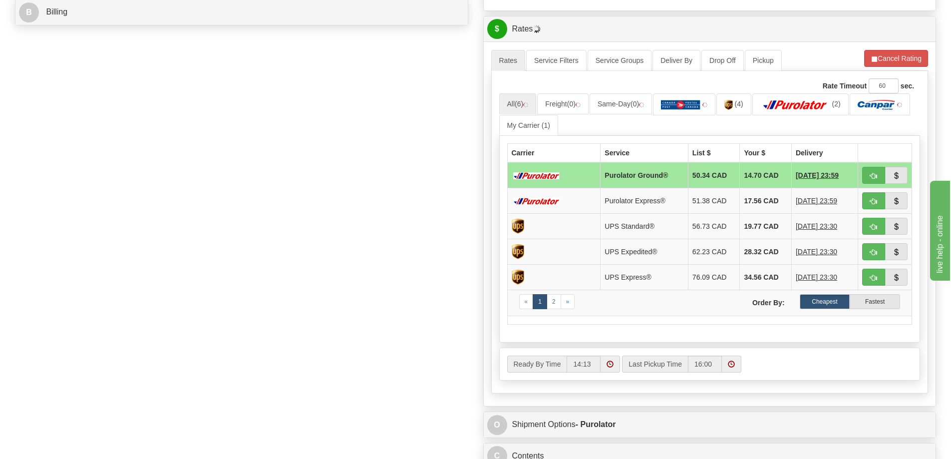
click at [881, 166] on td at bounding box center [885, 175] width 54 height 26
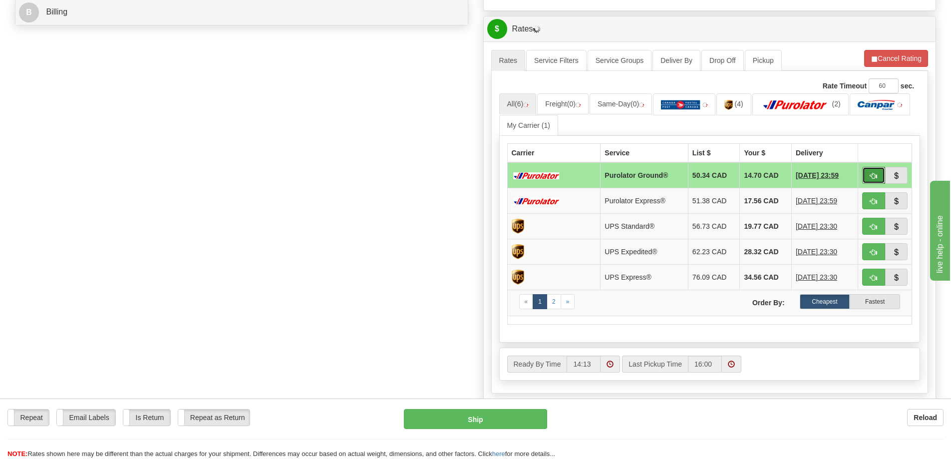
click at [871, 184] on button "button" at bounding box center [873, 175] width 23 height 17
click at [877, 174] on span "button" at bounding box center [873, 176] width 7 height 6
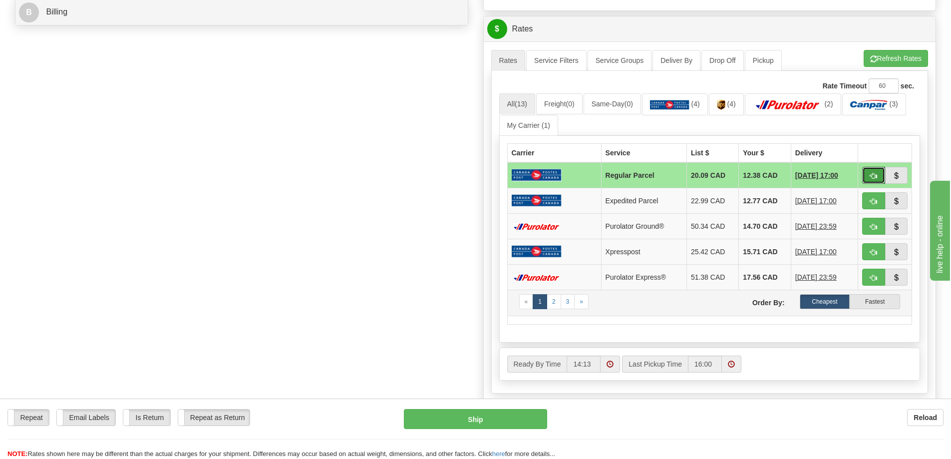
drag, startPoint x: 873, startPoint y: 175, endPoint x: 743, endPoint y: 303, distance: 182.5
click at [732, 315] on tbody "Regular Parcel 20.09 CAD 12.38 CAD 09/11/2025 17:00 Expedited Parcel 22.99 CAD …" at bounding box center [709, 239] width 405 height 154
click at [876, 222] on button "button" at bounding box center [873, 226] width 23 height 17
type input "260"
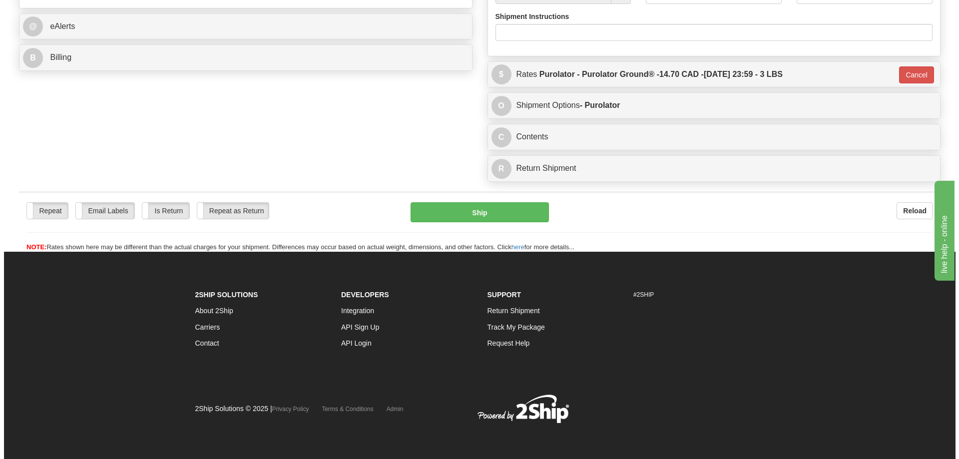
scroll to position [435, 0]
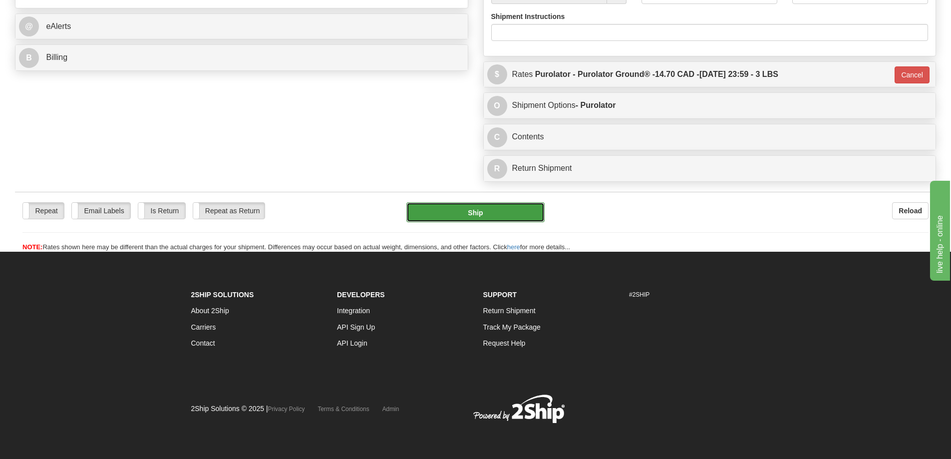
click at [476, 202] on button "Ship" at bounding box center [475, 212] width 138 height 20
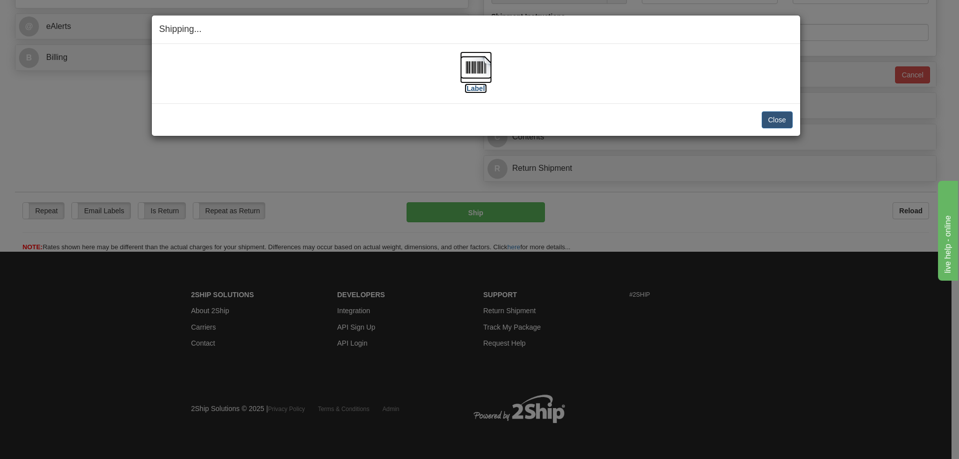
click at [471, 85] on label "[Label]" at bounding box center [475, 88] width 23 height 10
click at [766, 118] on button "Close" at bounding box center [776, 119] width 31 height 17
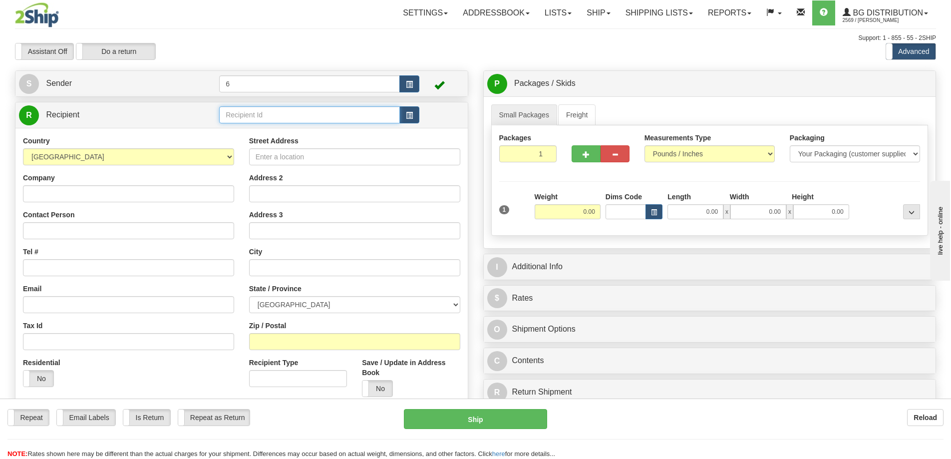
click at [274, 114] on input "text" at bounding box center [309, 114] width 181 height 17
type input "43036"
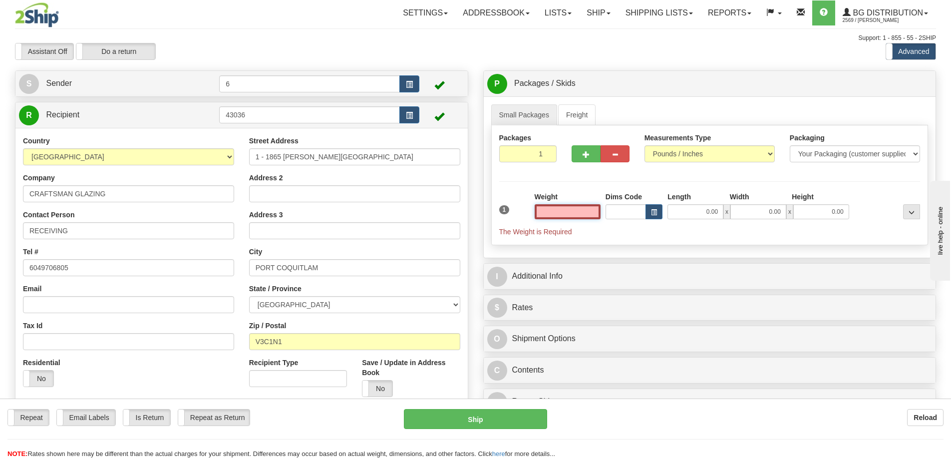
drag, startPoint x: 570, startPoint y: 213, endPoint x: 576, endPoint y: 210, distance: 6.0
click at [571, 212] on input "text" at bounding box center [568, 211] width 66 height 15
type input "9.00"
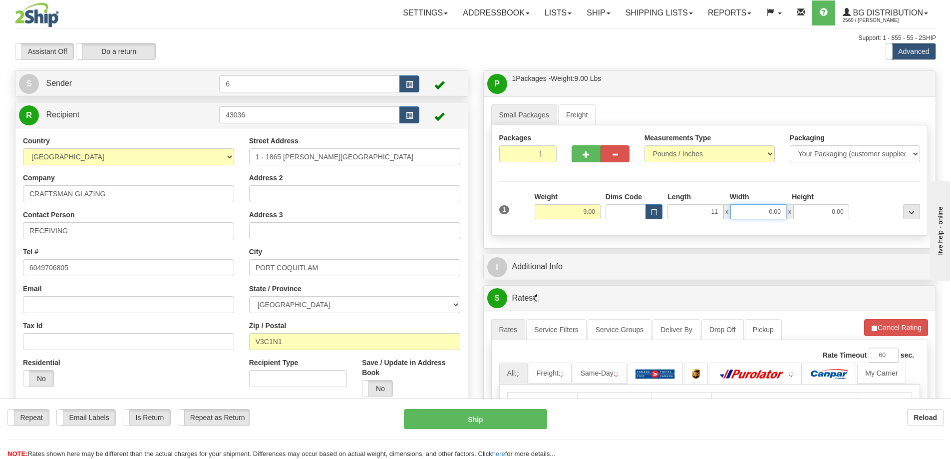
type input "11.00"
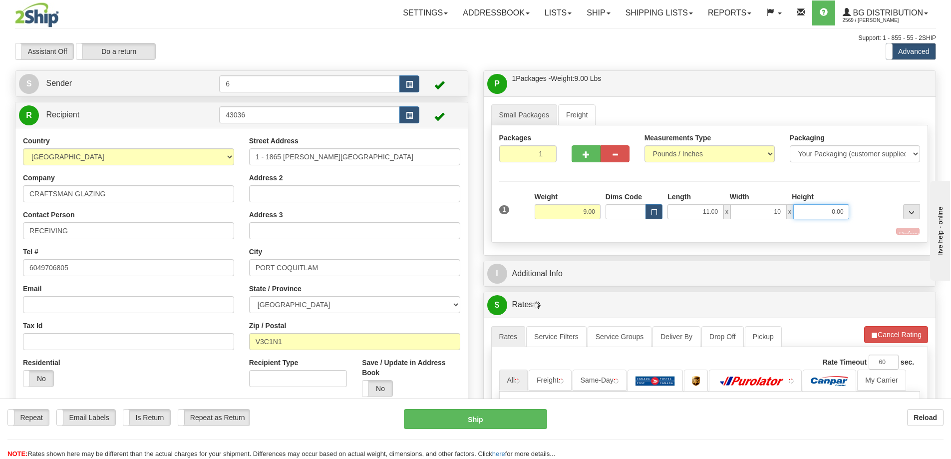
type input "10.00"
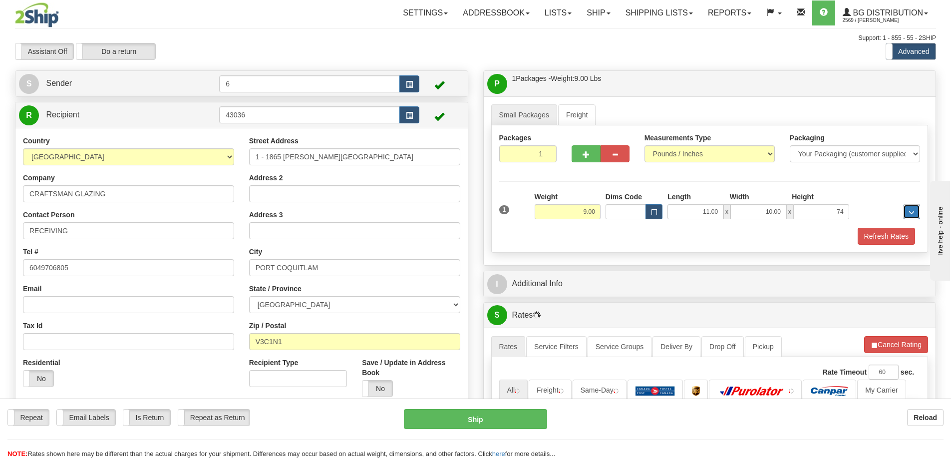
type input "74.00"
type input "7.00"
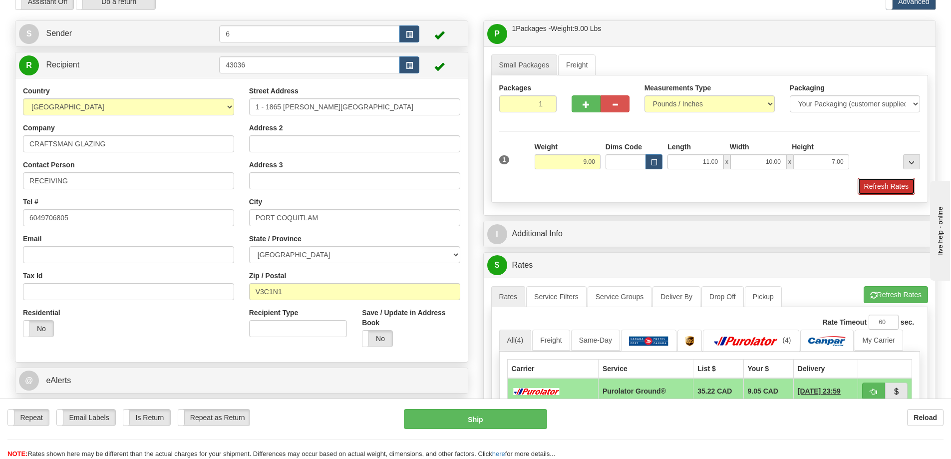
click at [898, 183] on button "Refresh Rates" at bounding box center [886, 186] width 57 height 17
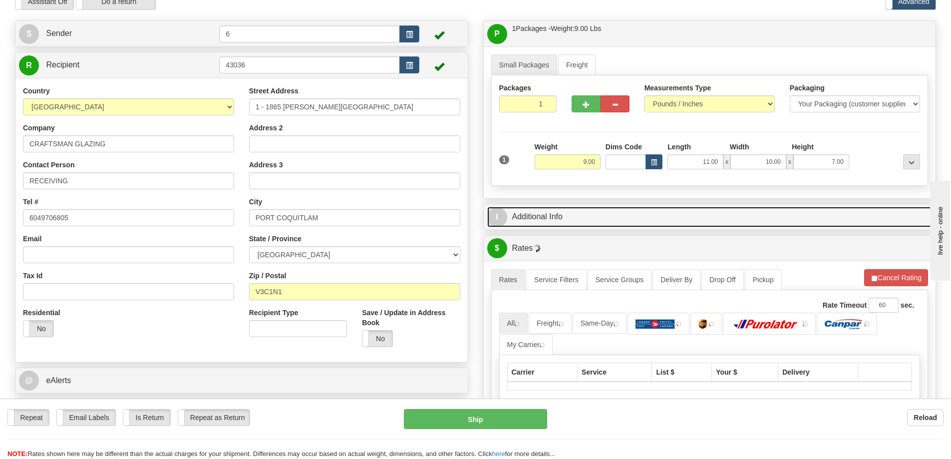
click at [681, 227] on link "I Additional Info" at bounding box center [709, 217] width 445 height 20
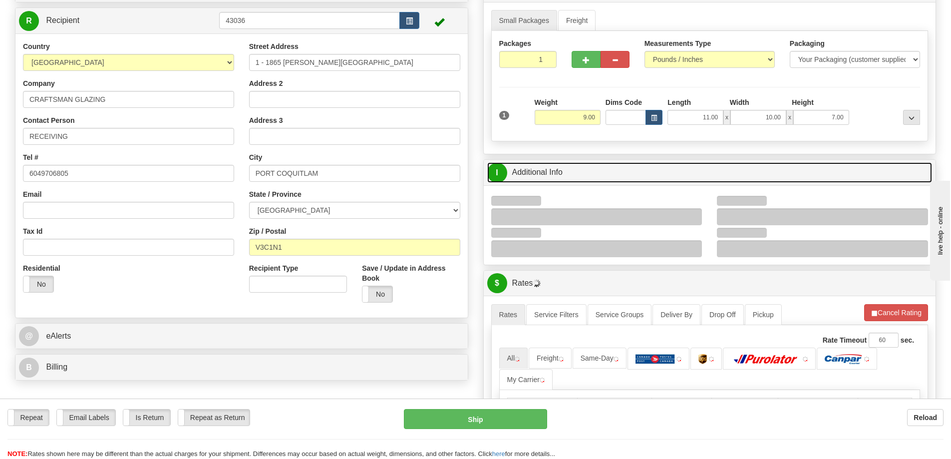
scroll to position [150, 0]
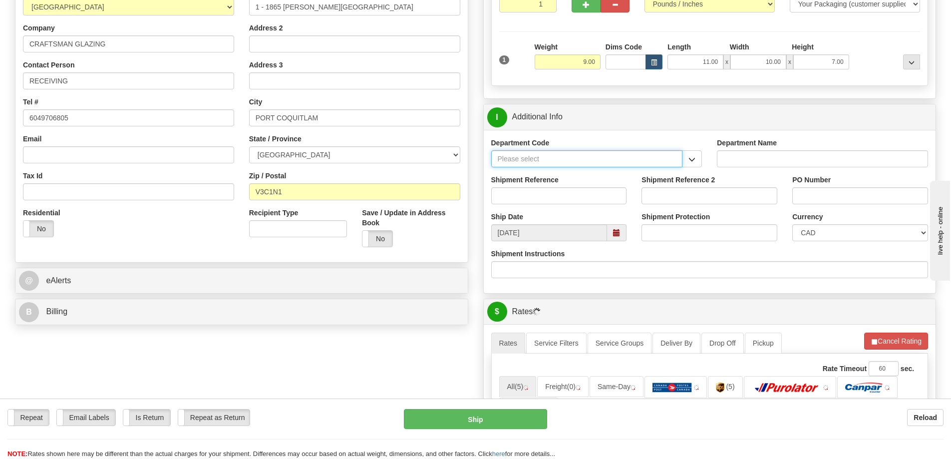
drag, startPoint x: 678, startPoint y: 165, endPoint x: 664, endPoint y: 169, distance: 14.5
click at [679, 164] on input "Department Code" at bounding box center [587, 158] width 192 height 17
click at [694, 157] on span "button" at bounding box center [691, 159] width 7 height 6
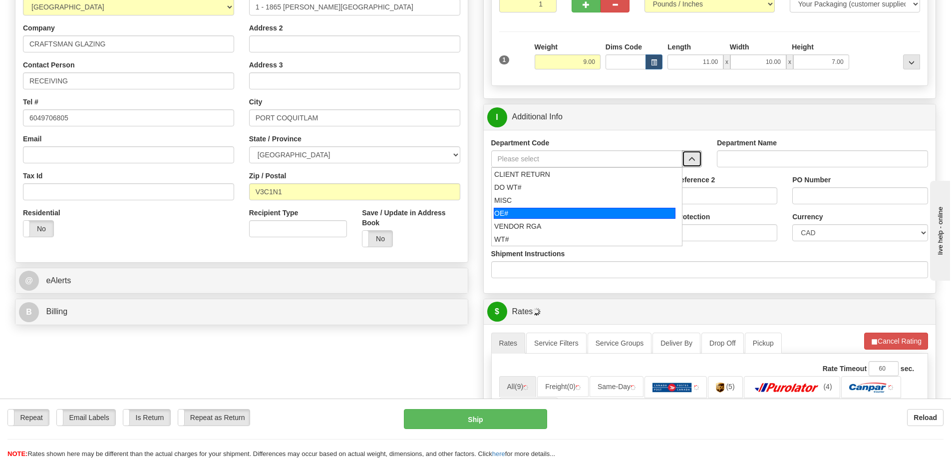
drag, startPoint x: 554, startPoint y: 210, endPoint x: 554, endPoint y: 203, distance: 6.5
click at [554, 209] on div "OE#" at bounding box center [585, 213] width 182 height 11
type input "OE#"
type input "ORDERS"
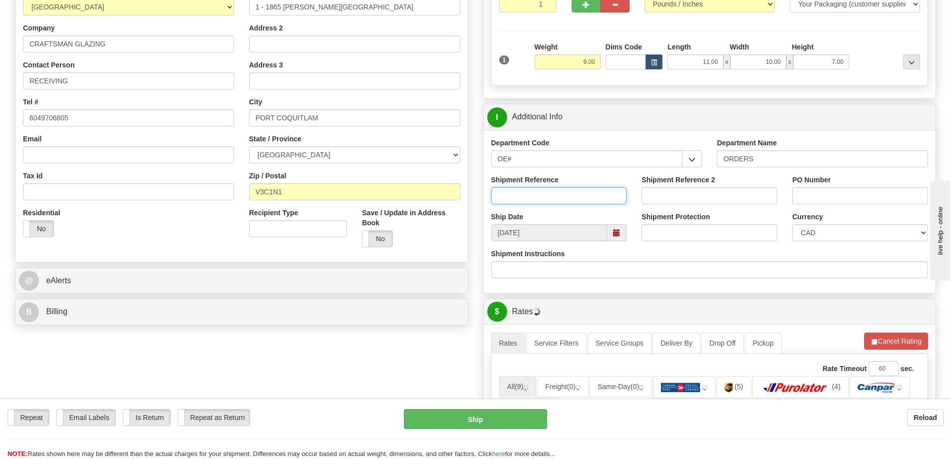
click at [557, 190] on input "Shipment Reference" at bounding box center [559, 195] width 136 height 17
type input "60028989-01"
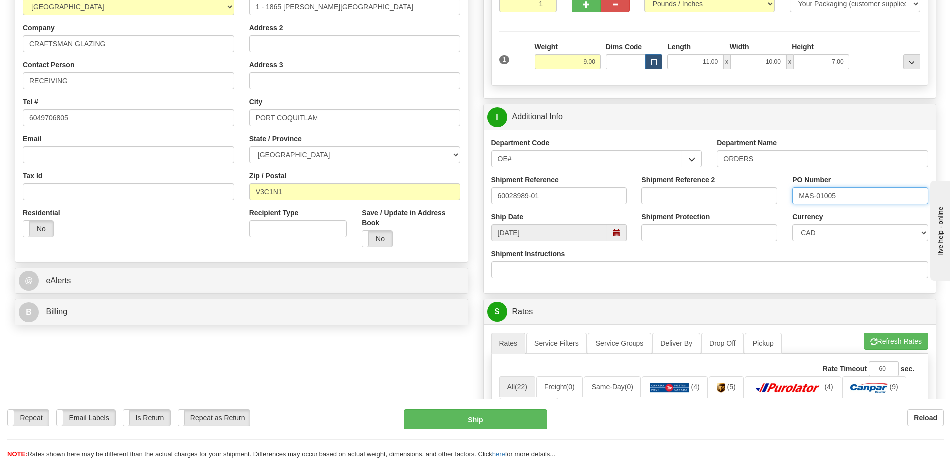
type input "MAS-01005"
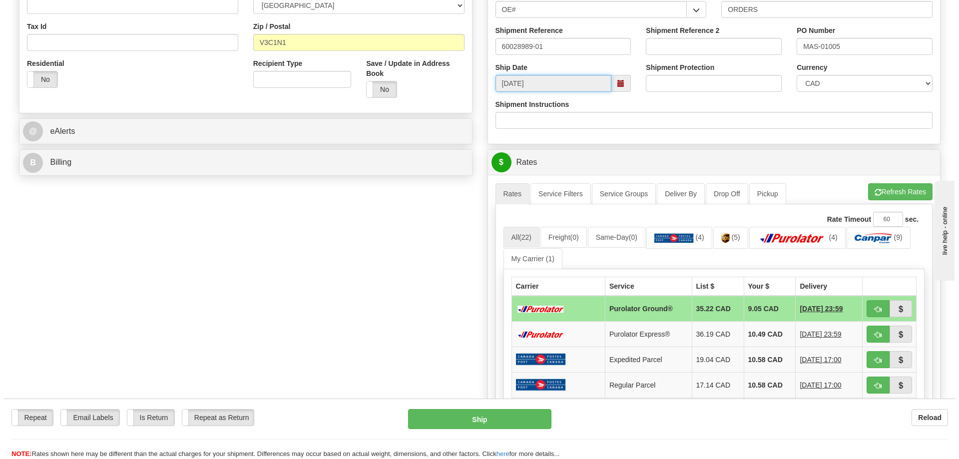
scroll to position [300, 0]
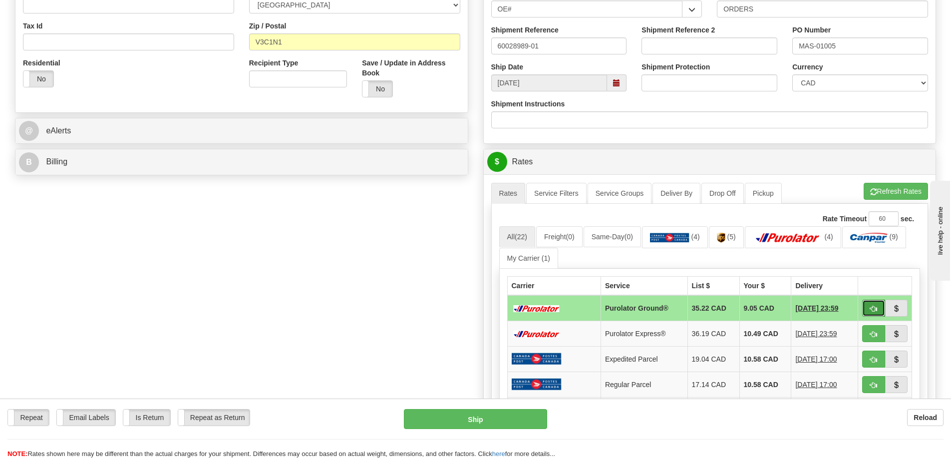
click at [879, 310] on button "button" at bounding box center [873, 308] width 23 height 17
type input "260"
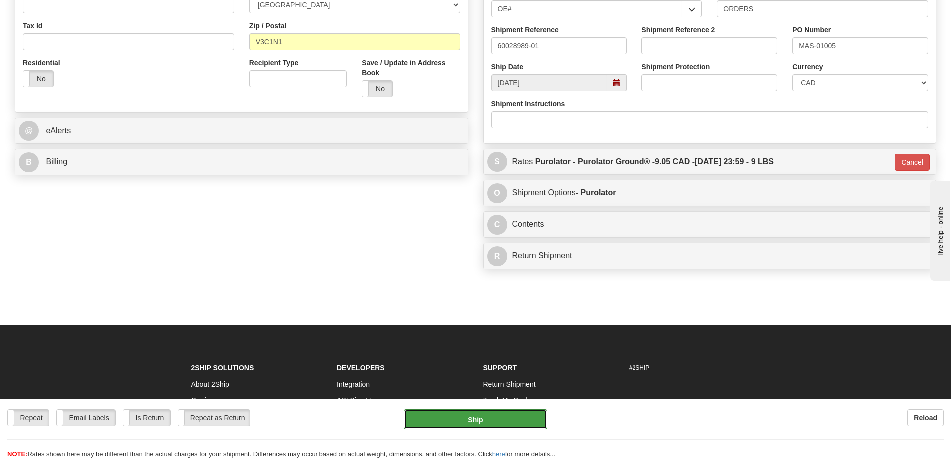
click at [444, 422] on button "Ship" at bounding box center [475, 419] width 143 height 20
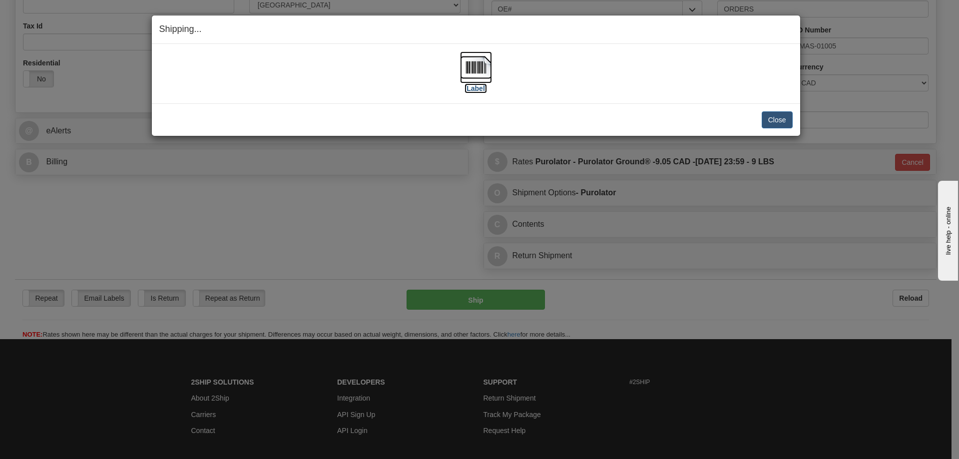
click at [480, 90] on label "[Label]" at bounding box center [475, 88] width 23 height 10
click at [766, 119] on button "Close" at bounding box center [776, 119] width 31 height 17
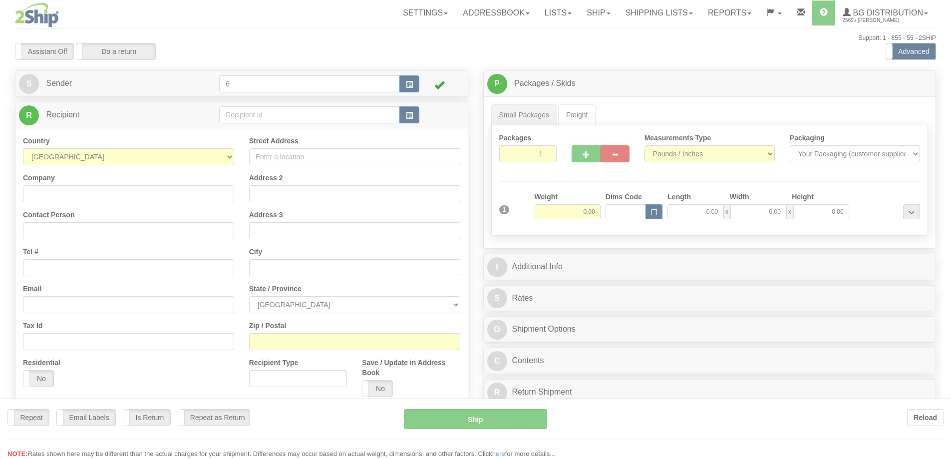
click at [281, 116] on div at bounding box center [475, 229] width 951 height 459
click at [280, 116] on div at bounding box center [475, 229] width 951 height 459
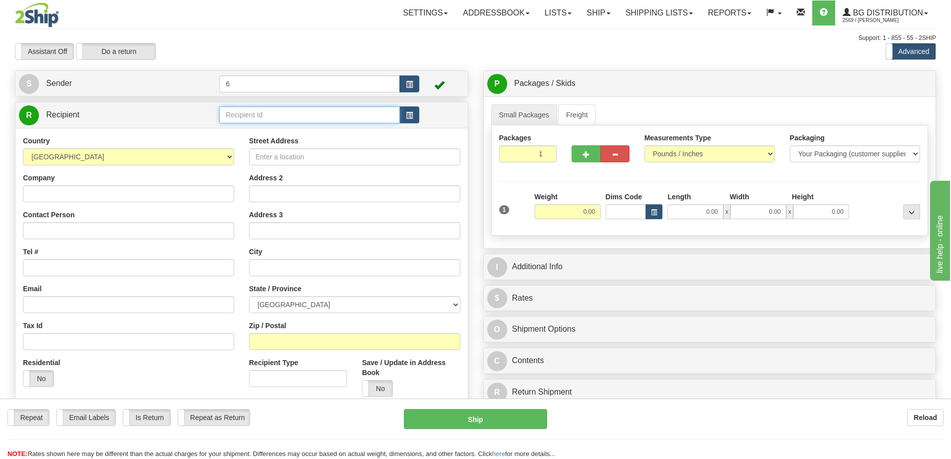
click at [280, 116] on input "text" at bounding box center [309, 114] width 181 height 17
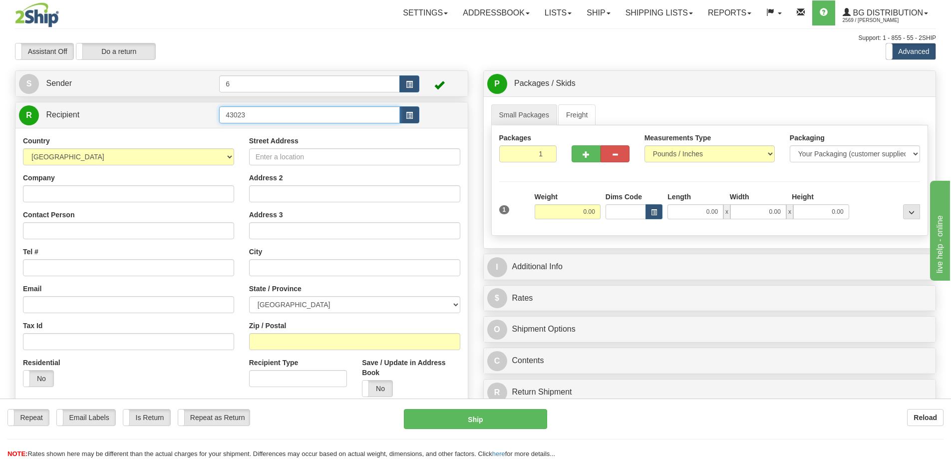
type input "43023"
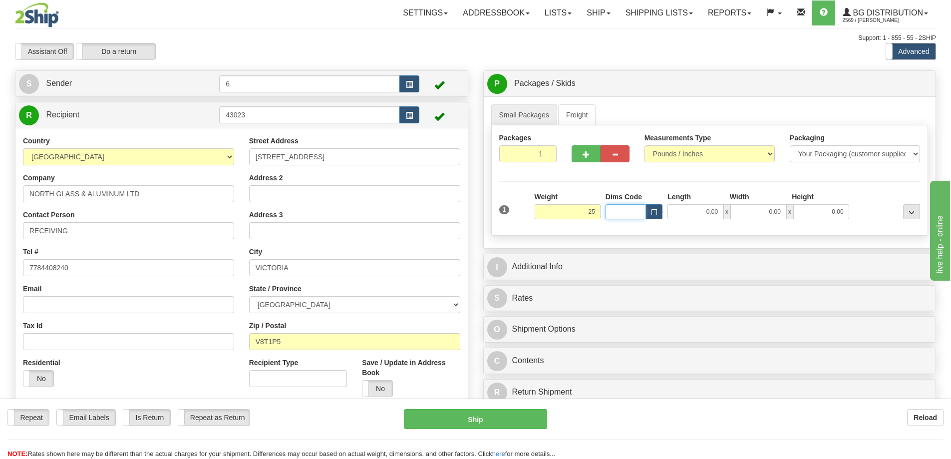
type input "25.00"
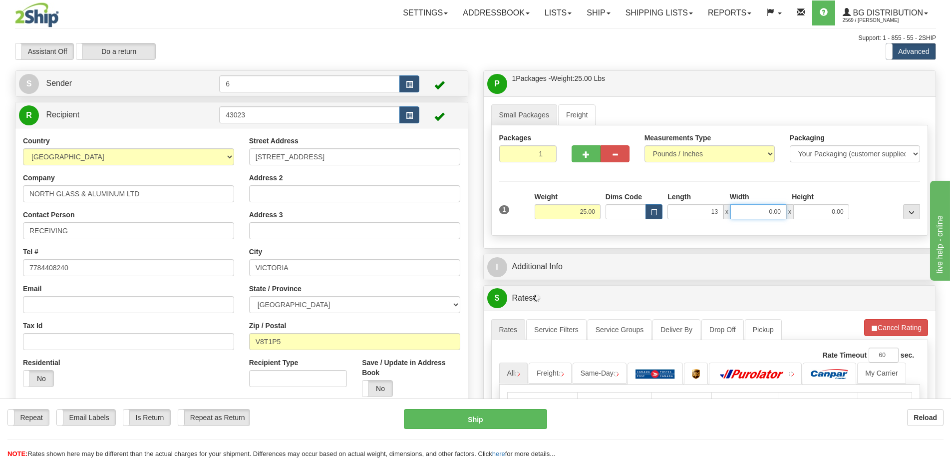
type input "13.00"
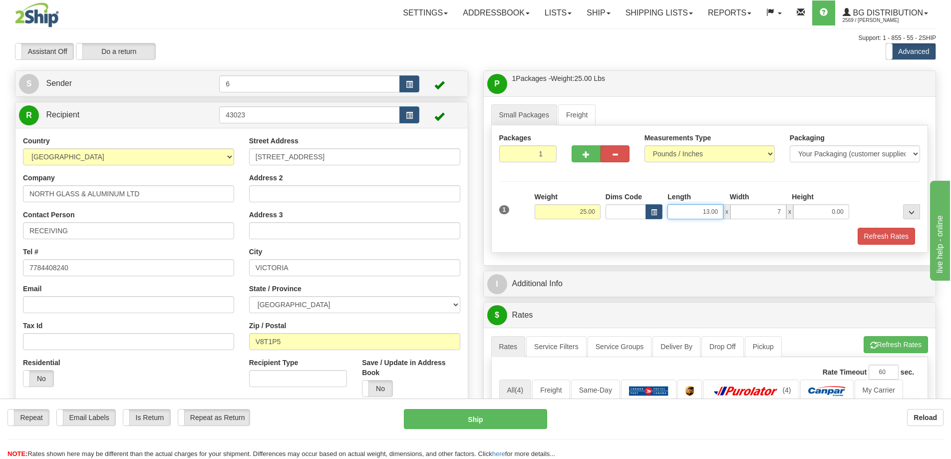
type input "7.00"
type input "17.00"
type input "13.00"
type input "11.00"
click at [584, 158] on span "button" at bounding box center [586, 154] width 7 height 6
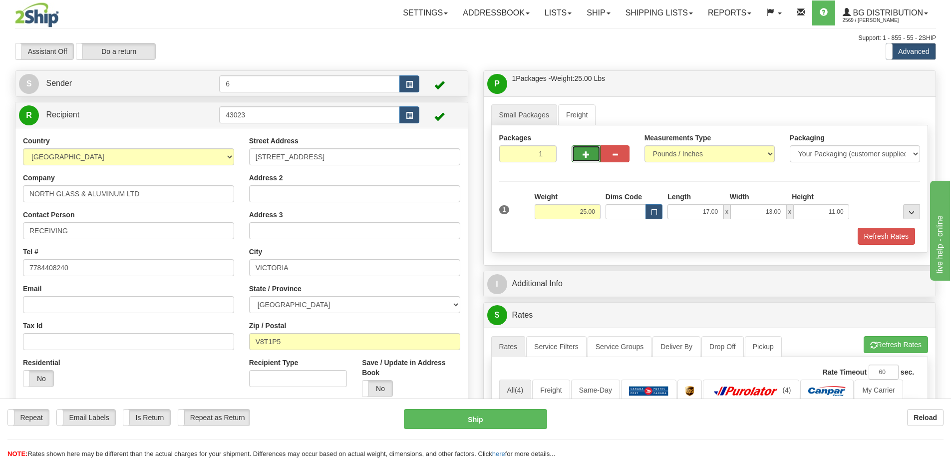
radio input "true"
type input "2"
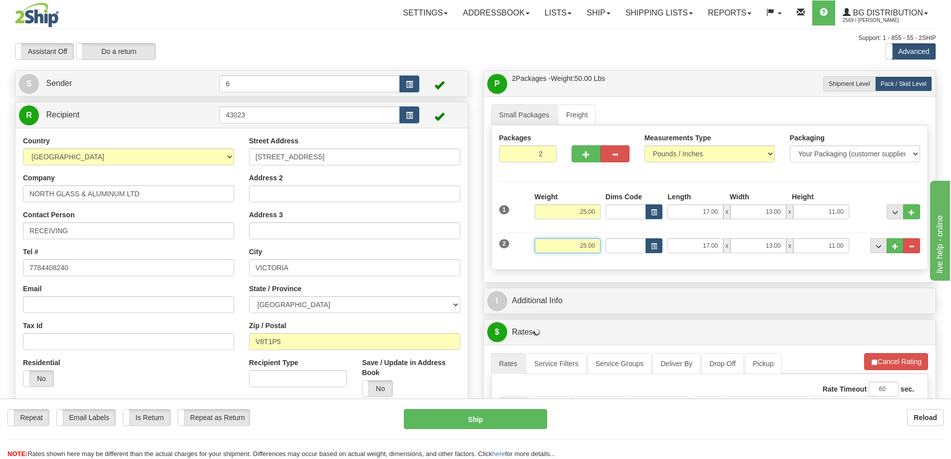
drag, startPoint x: 567, startPoint y: 247, endPoint x: 690, endPoint y: 236, distance: 123.8
click at [690, 236] on div "2 Weight 25.00 Dims Code Length Width Height" at bounding box center [710, 244] width 426 height 33
type input "85.00"
type input "8.00"
type input "15.00"
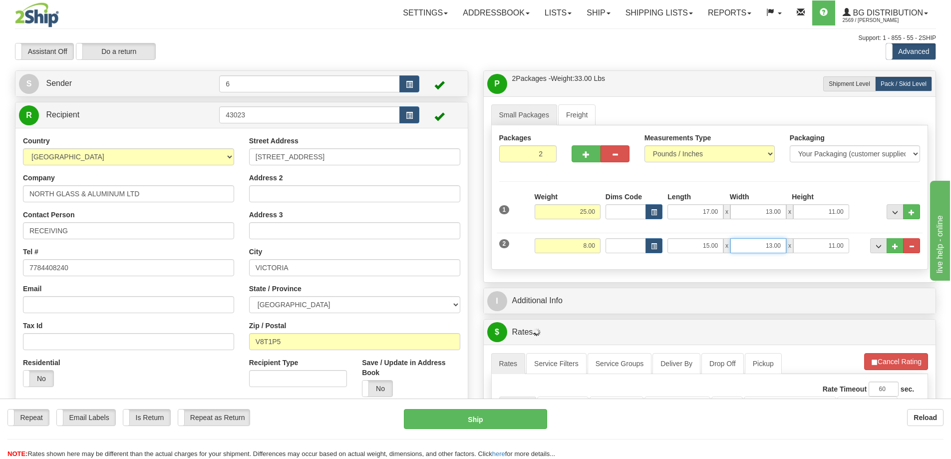
type input "3"
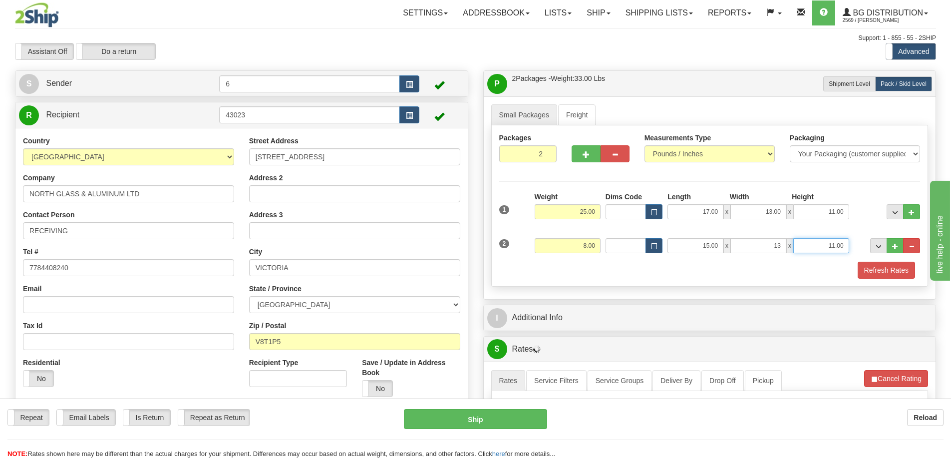
type input "13.00"
type input "5.00"
click at [900, 244] on button "..." at bounding box center [895, 245] width 17 height 15
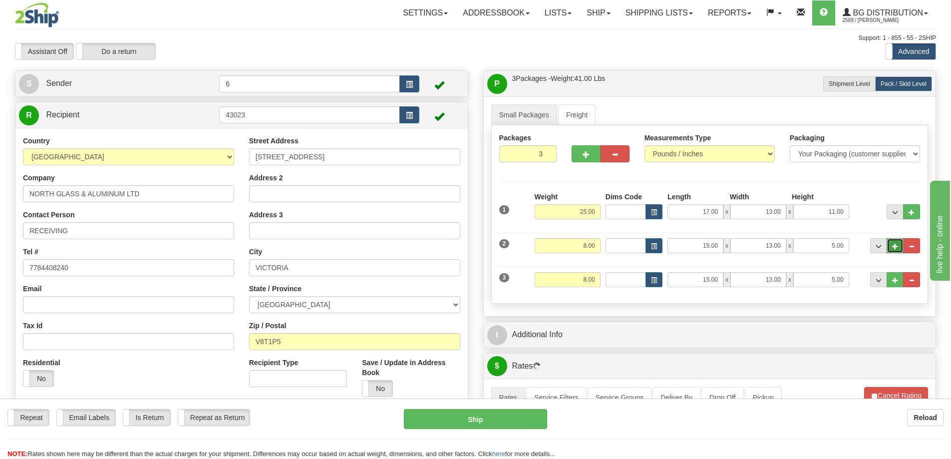
click at [895, 249] on span "..." at bounding box center [895, 246] width 6 height 5
type input "4"
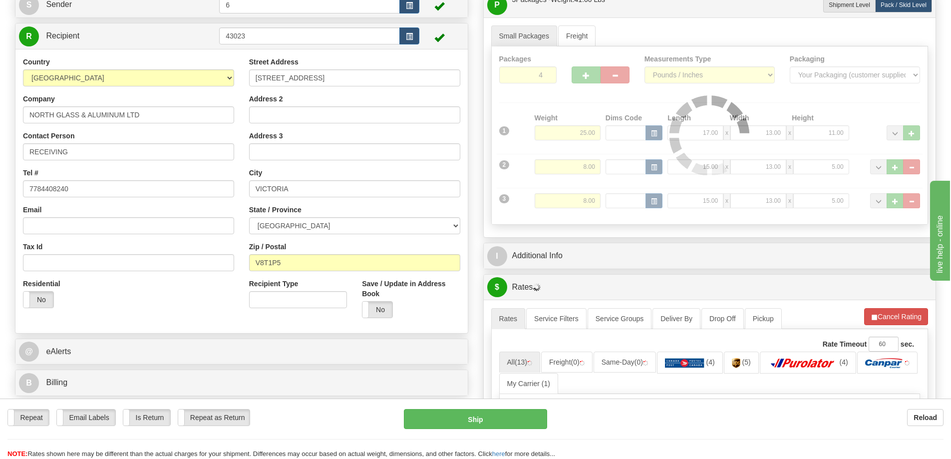
scroll to position [150, 0]
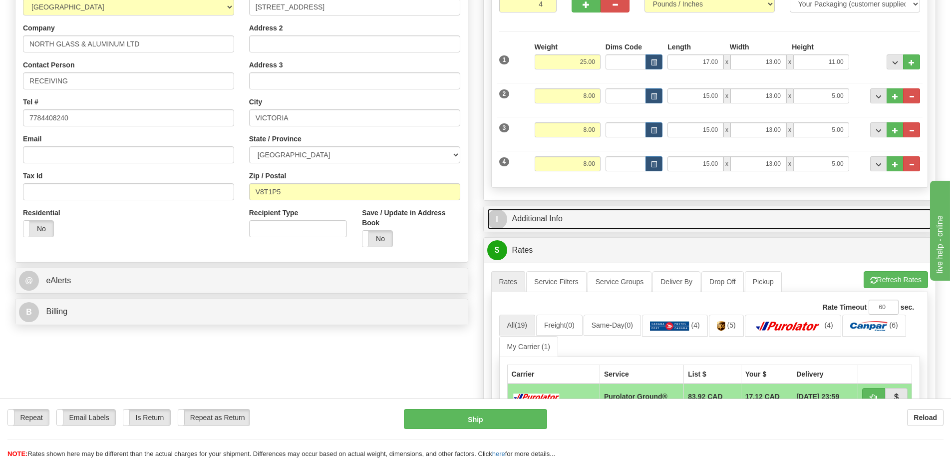
click at [621, 229] on link "I Additional Info" at bounding box center [709, 219] width 445 height 20
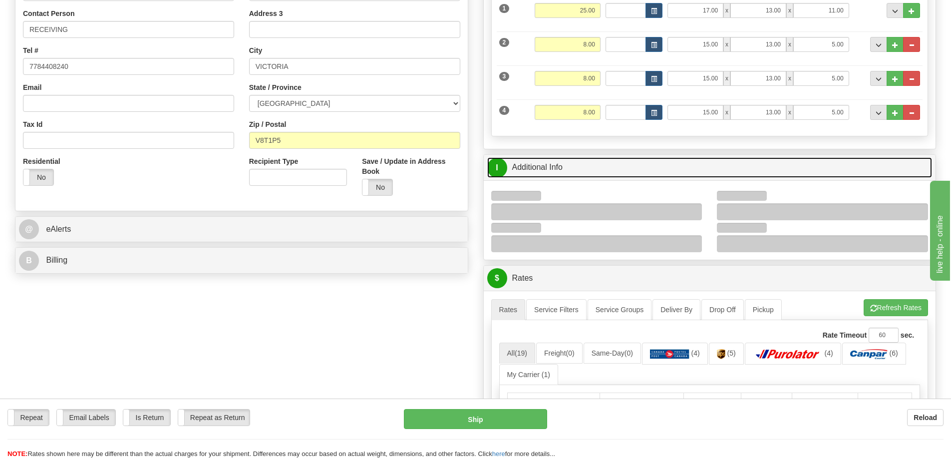
scroll to position [250, 0]
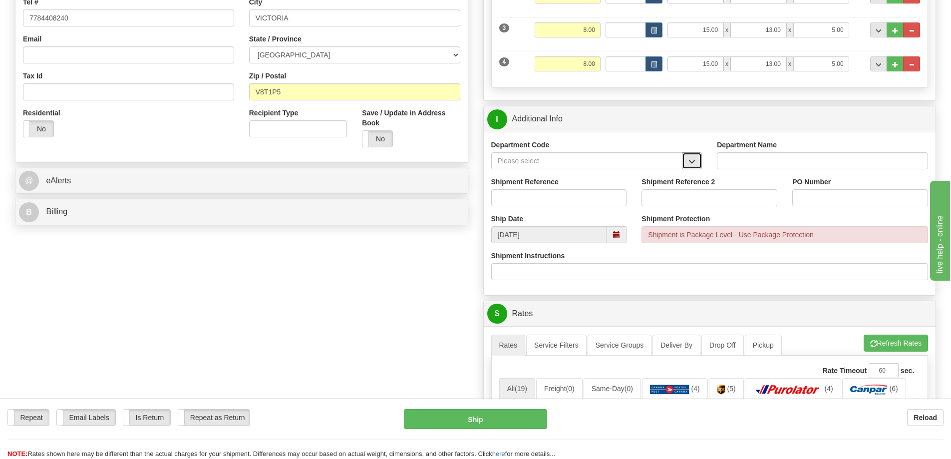
drag, startPoint x: 696, startPoint y: 164, endPoint x: 681, endPoint y: 169, distance: 15.5
click at [695, 164] on button "button" at bounding box center [692, 160] width 20 height 17
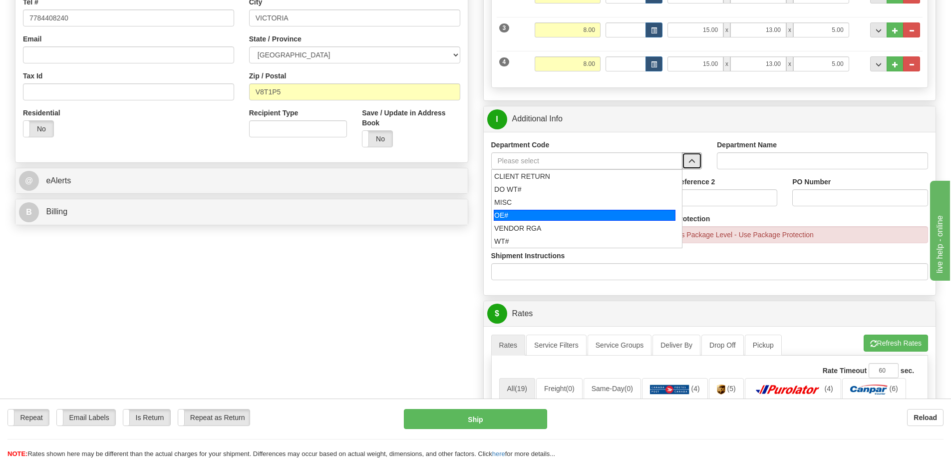
click at [577, 217] on div "OE#" at bounding box center [585, 215] width 182 height 11
type input "OE#"
type input "ORDERS"
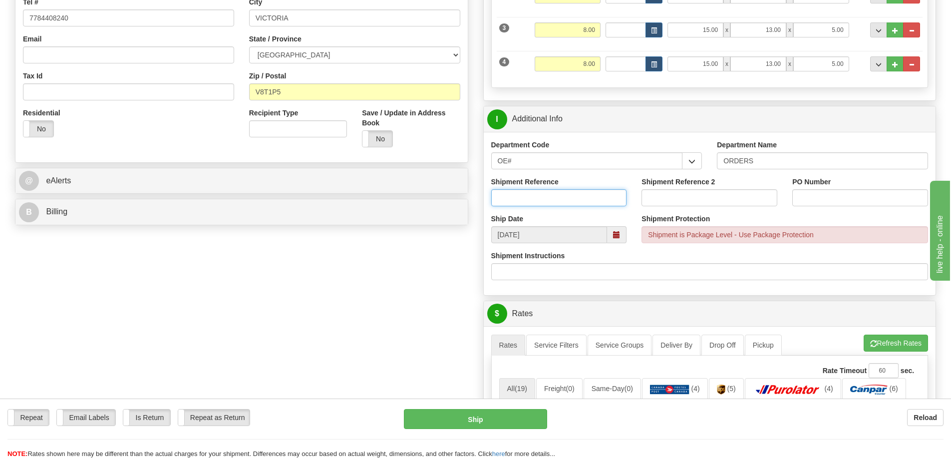
click at [576, 198] on input "Shipment Reference" at bounding box center [559, 197] width 136 height 17
type input "60032204-00"
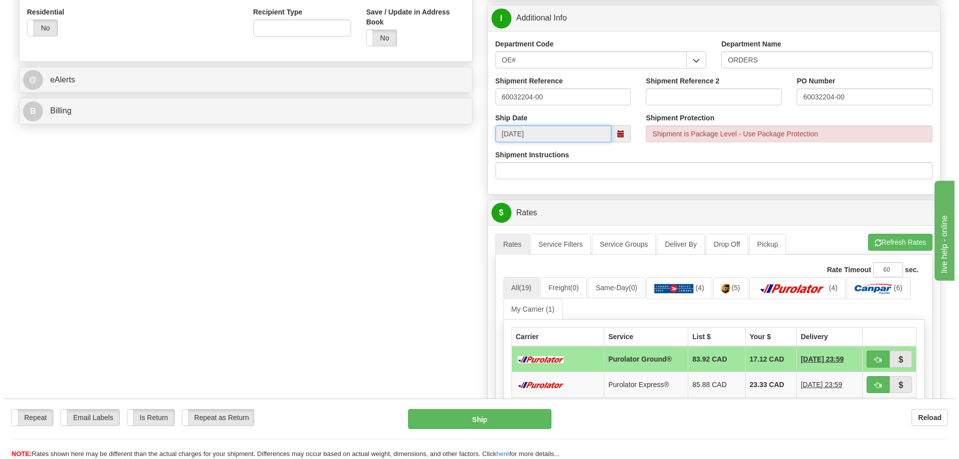
scroll to position [399, 0]
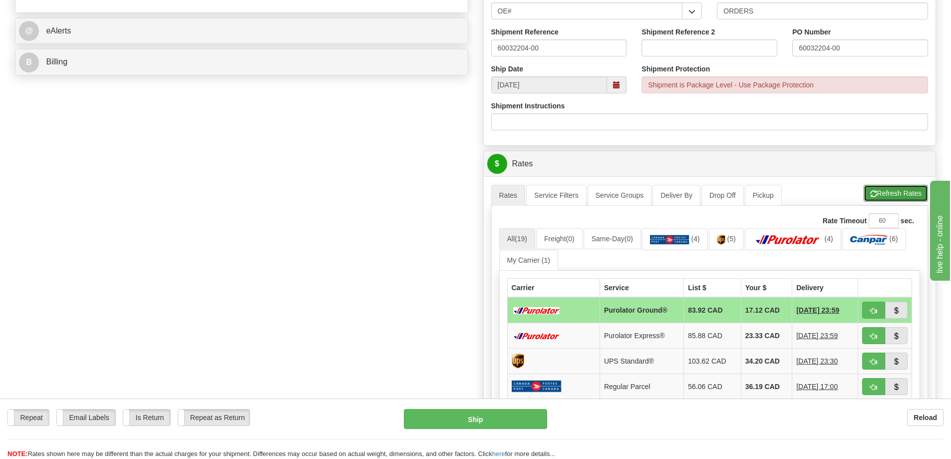
click at [875, 190] on button "Refresh Rates" at bounding box center [896, 193] width 64 height 17
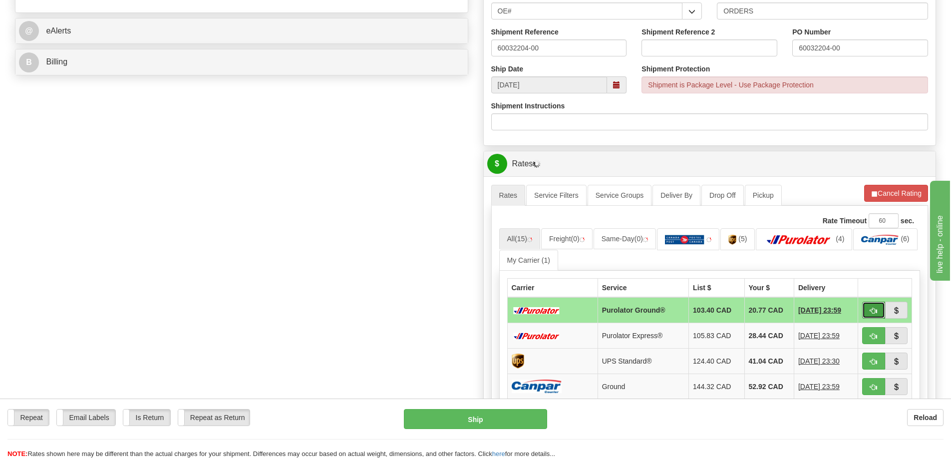
click at [865, 312] on button "button" at bounding box center [873, 310] width 23 height 17
click at [880, 311] on button "button" at bounding box center [873, 310] width 23 height 17
type input "260"
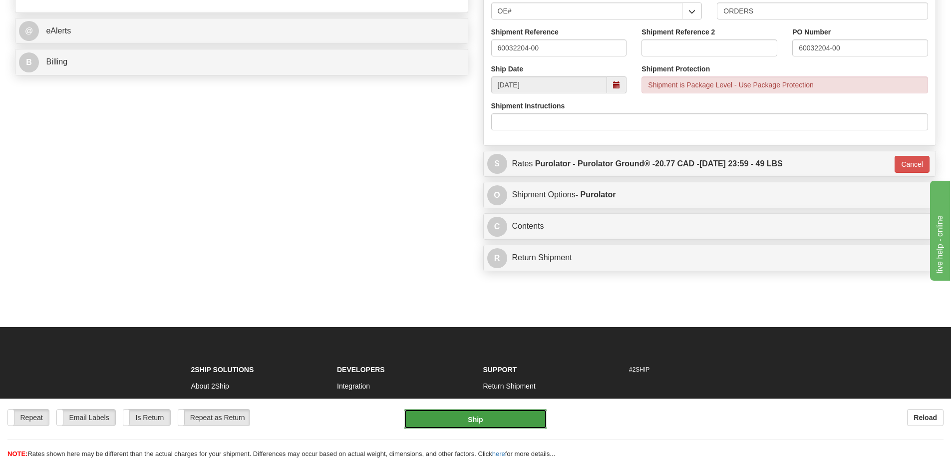
click at [509, 417] on button "Ship" at bounding box center [475, 419] width 143 height 20
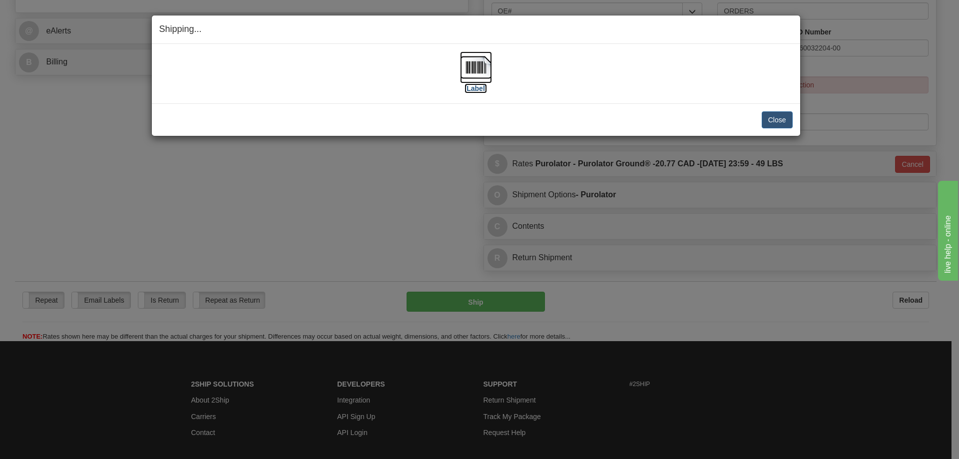
click at [480, 91] on label "[Label]" at bounding box center [475, 88] width 23 height 10
click at [789, 127] on button "Close" at bounding box center [776, 119] width 31 height 17
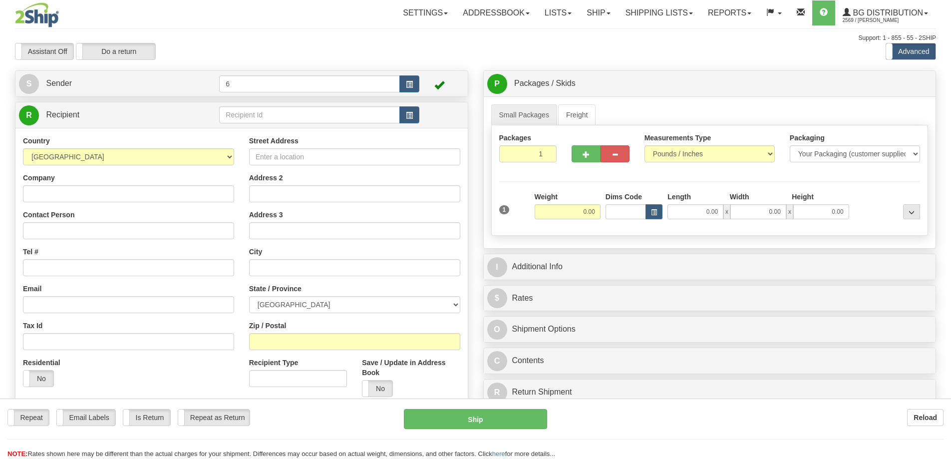
click at [279, 120] on div at bounding box center [475, 229] width 951 height 459
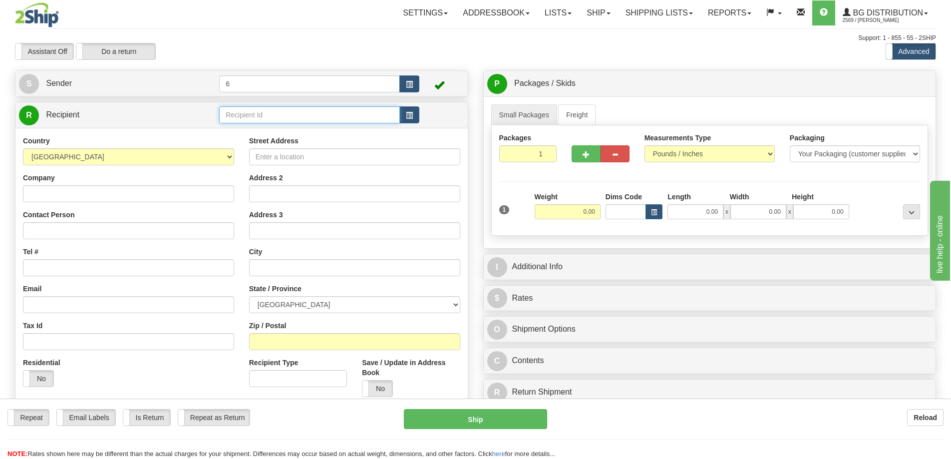
click at [279, 120] on input "text" at bounding box center [309, 114] width 181 height 17
type input "42020"
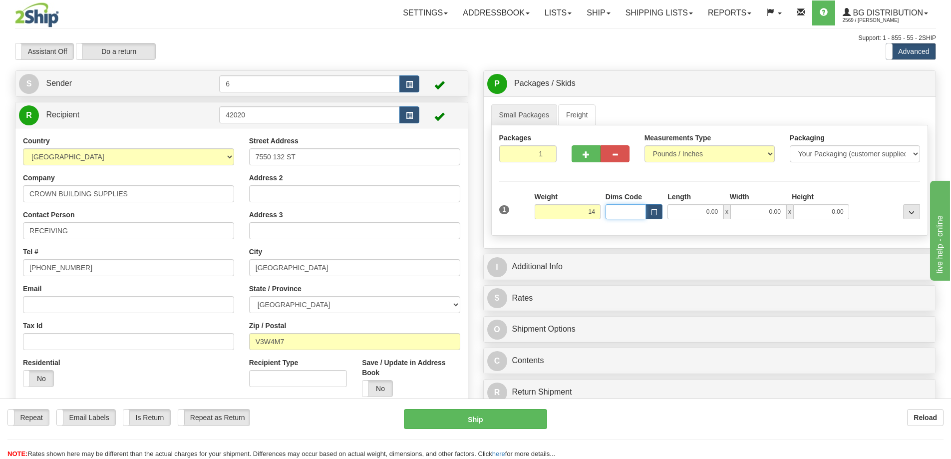
type input "14.00"
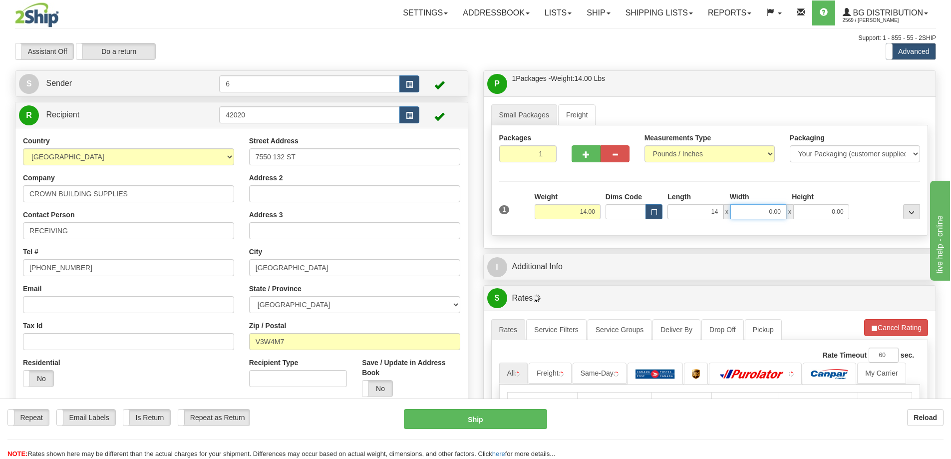
type input "14.00"
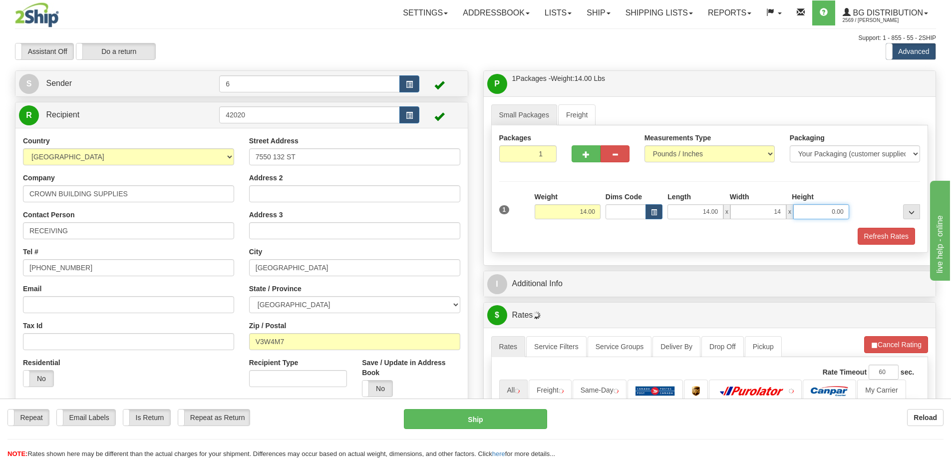
type input "14.00"
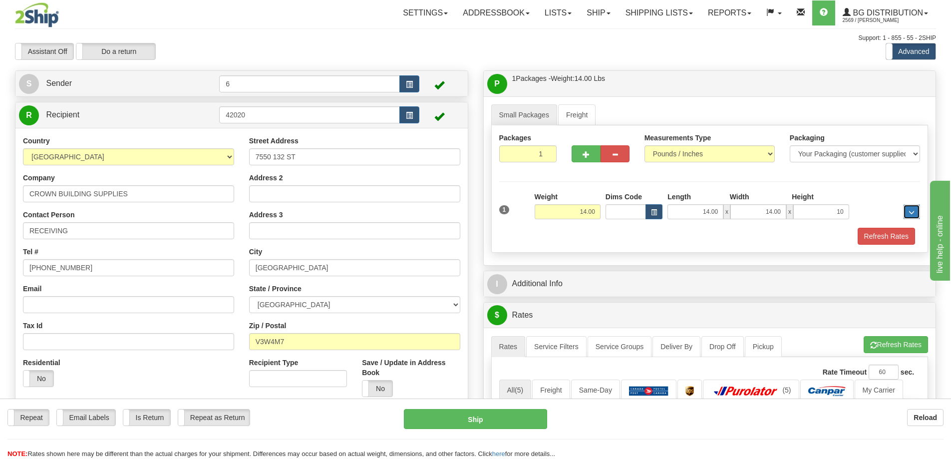
type input "10.00"
click at [885, 245] on button "Refresh Rates" at bounding box center [886, 236] width 57 height 17
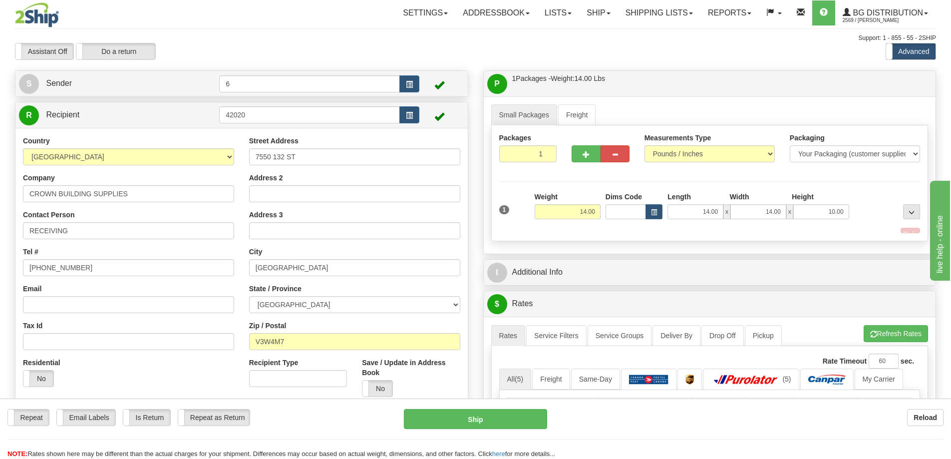
click at [822, 260] on div "I Additional Info" at bounding box center [710, 272] width 452 height 25
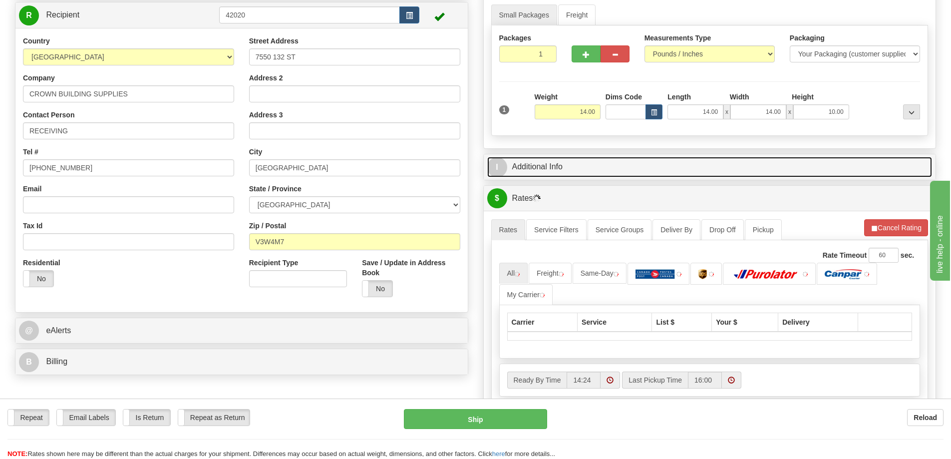
click at [609, 165] on link "I Additional Info" at bounding box center [709, 167] width 445 height 20
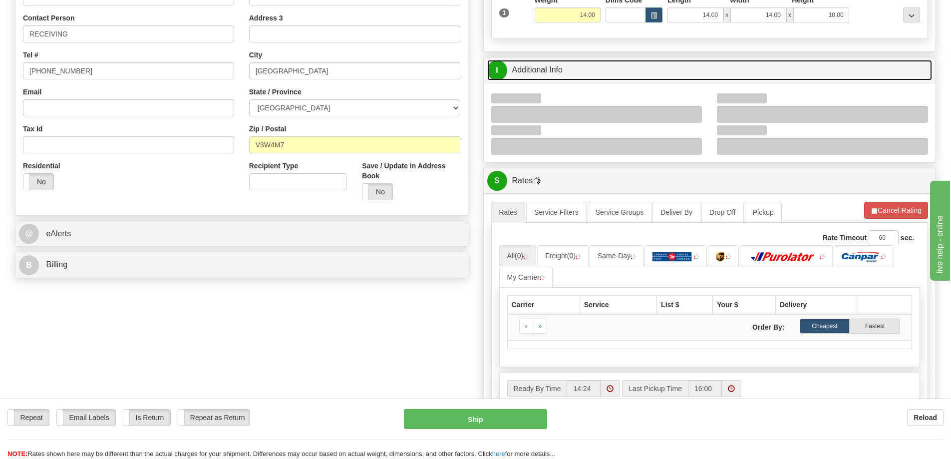
scroll to position [250, 0]
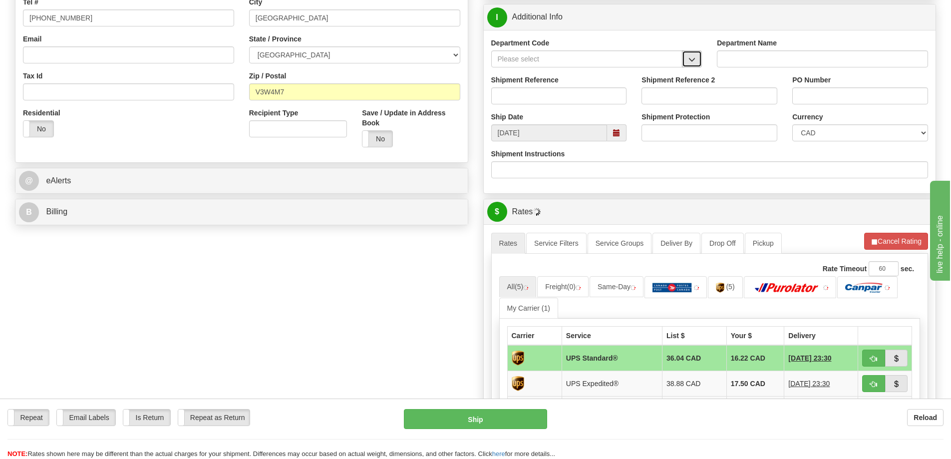
click at [695, 59] on span "button" at bounding box center [691, 59] width 7 height 6
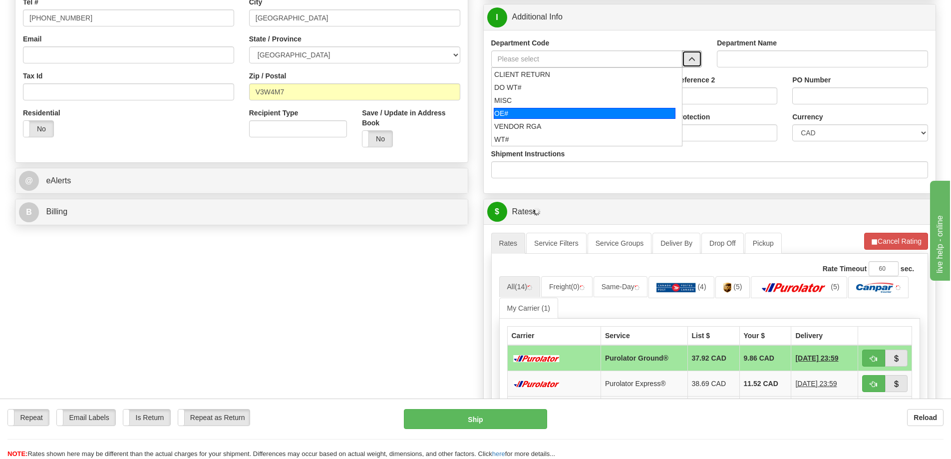
click at [531, 113] on div "OE#" at bounding box center [585, 113] width 182 height 11
type input "OE#"
type input "ORDERS"
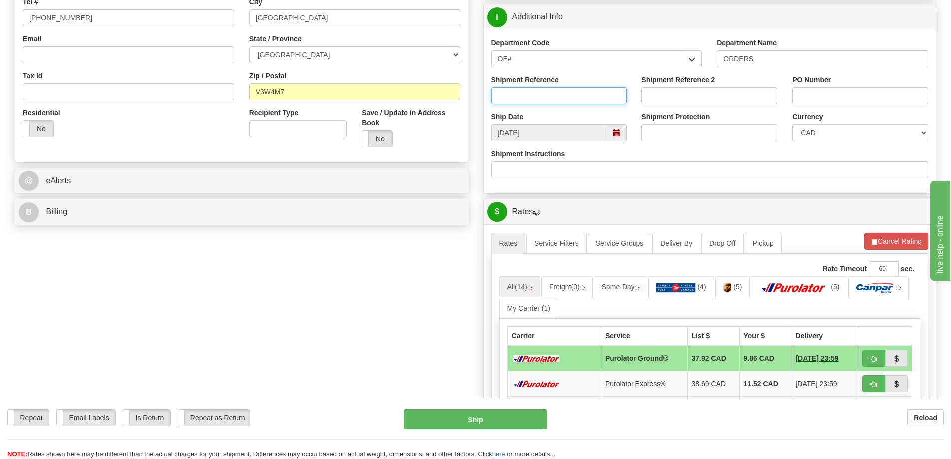
click at [531, 93] on input "Shipment Reference" at bounding box center [559, 95] width 136 height 17
type input "60032463-00"
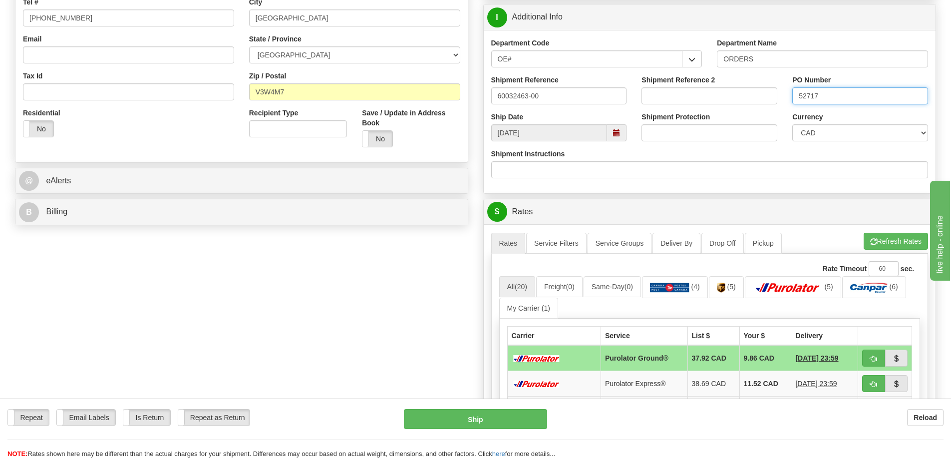
type input "52717"
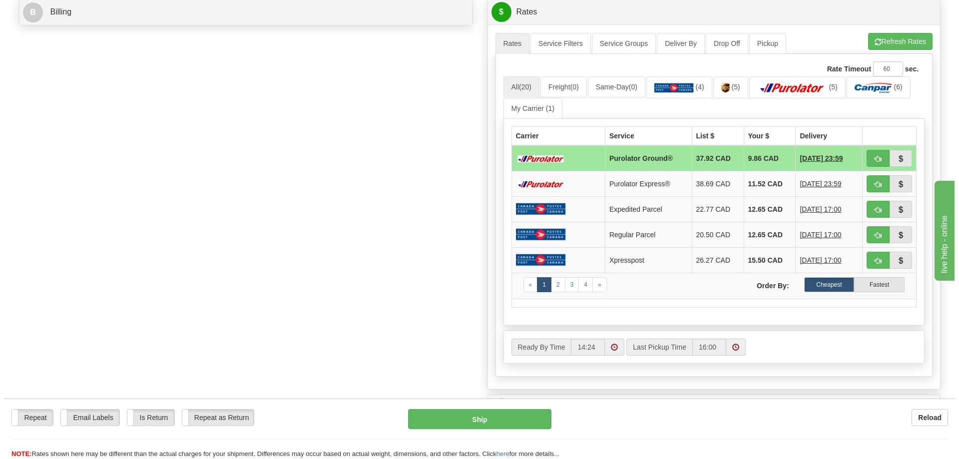
scroll to position [300, 0]
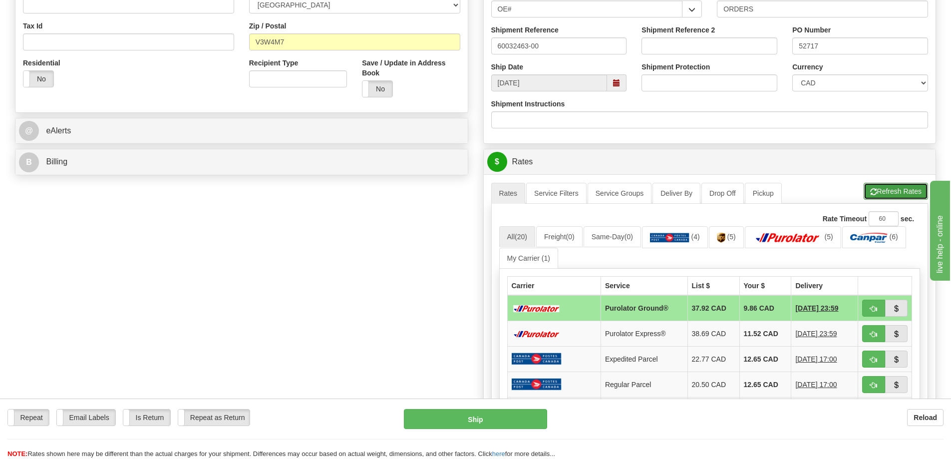
click at [895, 199] on button "Refresh Rates" at bounding box center [896, 191] width 64 height 17
click at [878, 313] on button "button" at bounding box center [873, 308] width 23 height 17
type input "260"
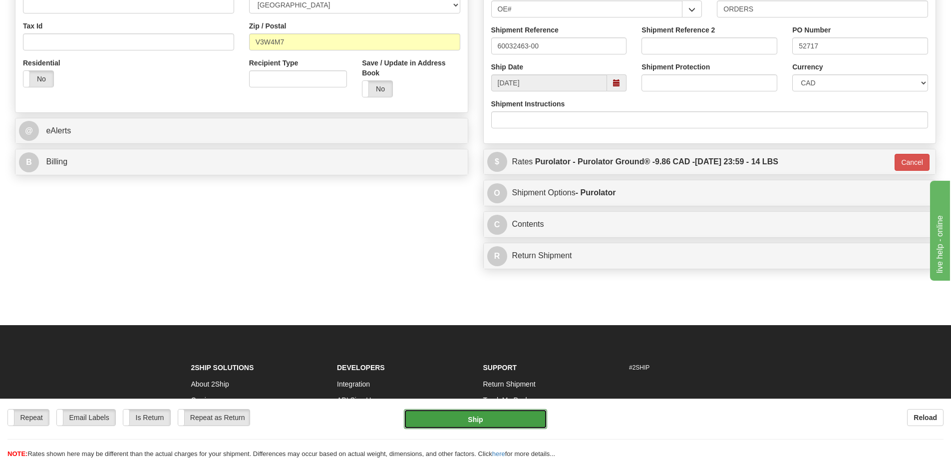
click at [449, 425] on button "Ship" at bounding box center [475, 419] width 143 height 20
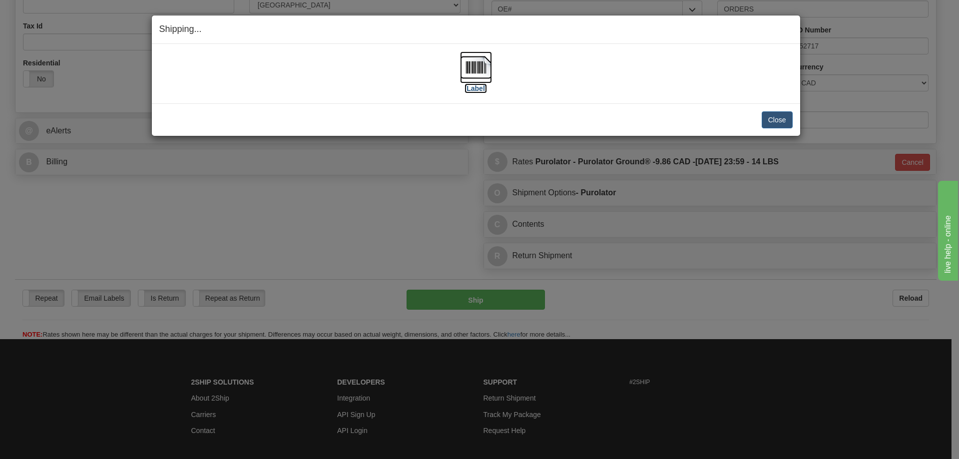
click at [483, 82] on img at bounding box center [476, 67] width 32 height 32
drag, startPoint x: 786, startPoint y: 118, endPoint x: 7, endPoint y: 47, distance: 781.5
click at [785, 118] on button "Close" at bounding box center [776, 119] width 31 height 17
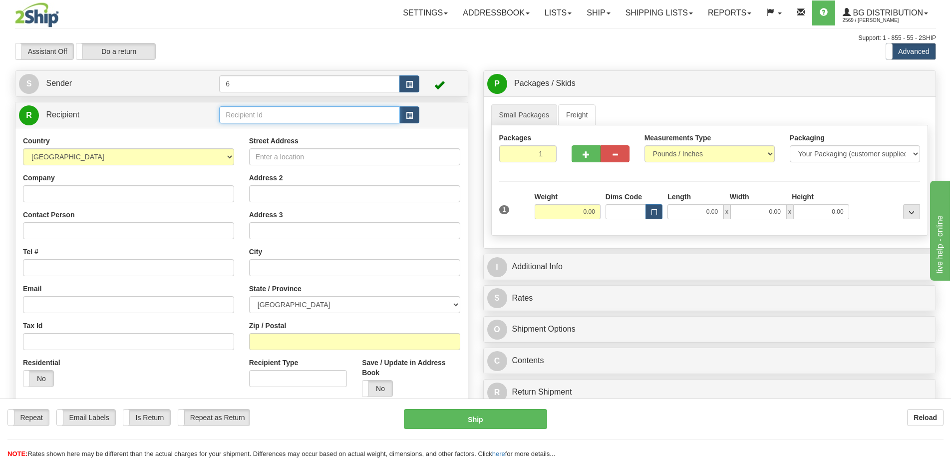
click at [261, 114] on input "text" at bounding box center [309, 114] width 181 height 17
type input "41055"
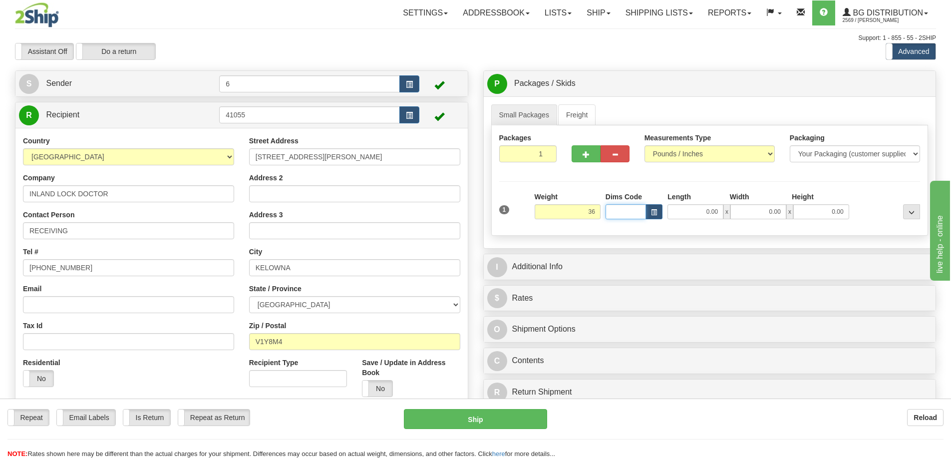
type input "36.00"
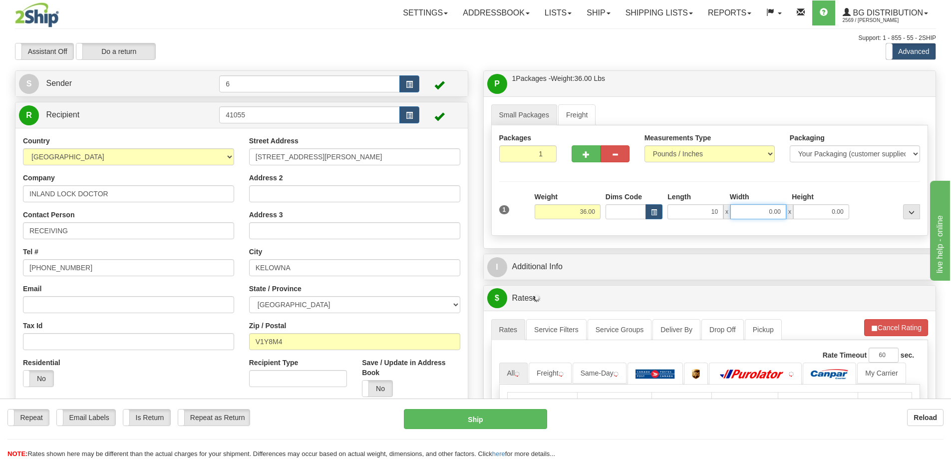
type input "10.00"
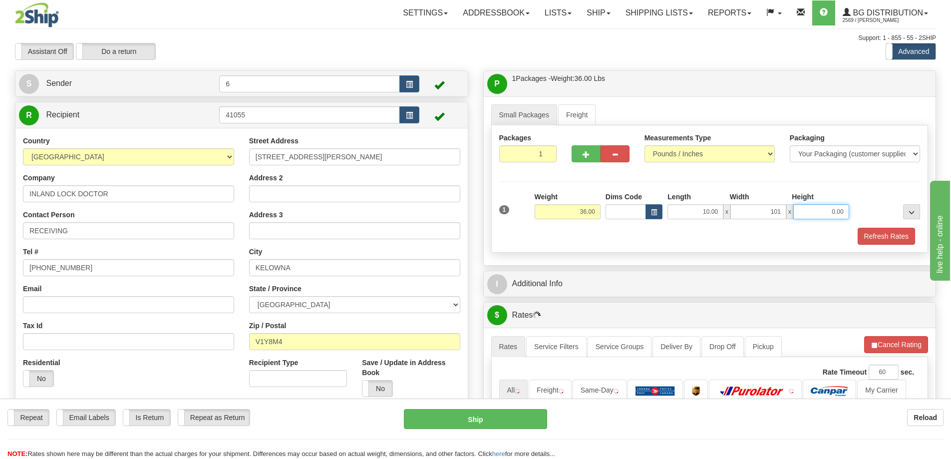
type input "101.00"
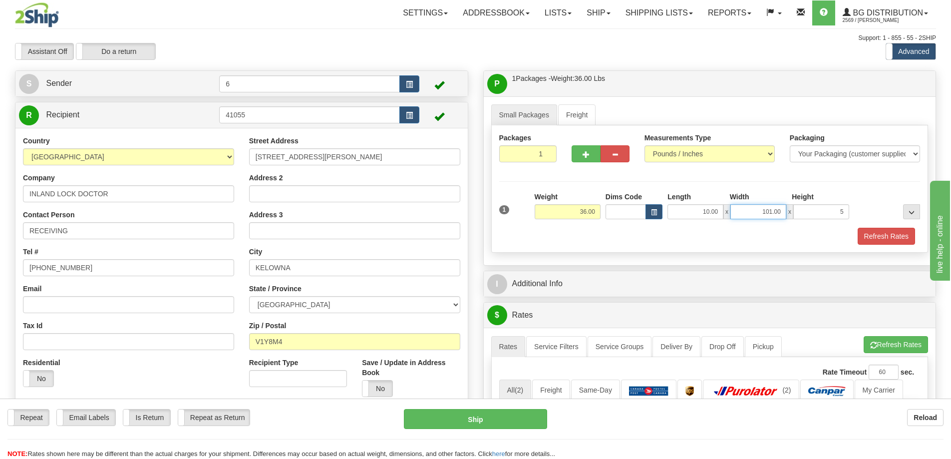
type input "5.00"
type input "10.00"
type input "15.00"
drag, startPoint x: 578, startPoint y: 157, endPoint x: 576, endPoint y: 141, distance: 16.1
click at [578, 156] on button "button" at bounding box center [586, 153] width 29 height 17
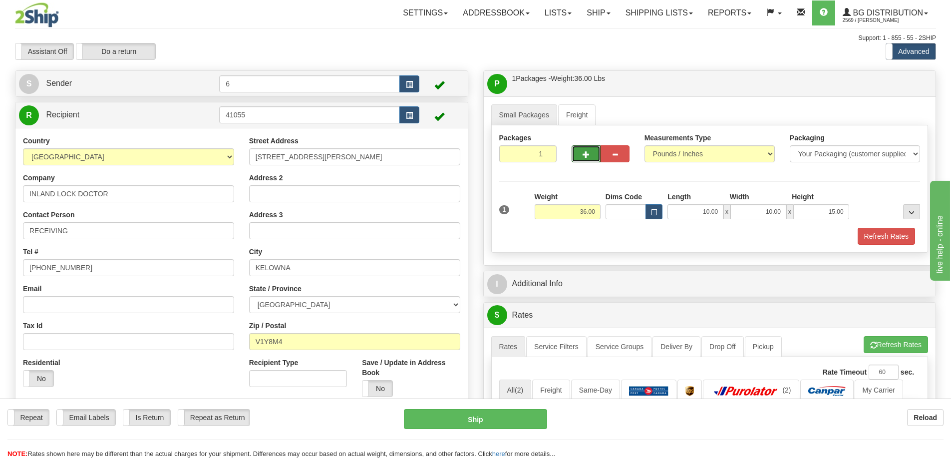
radio input "true"
type input "2"
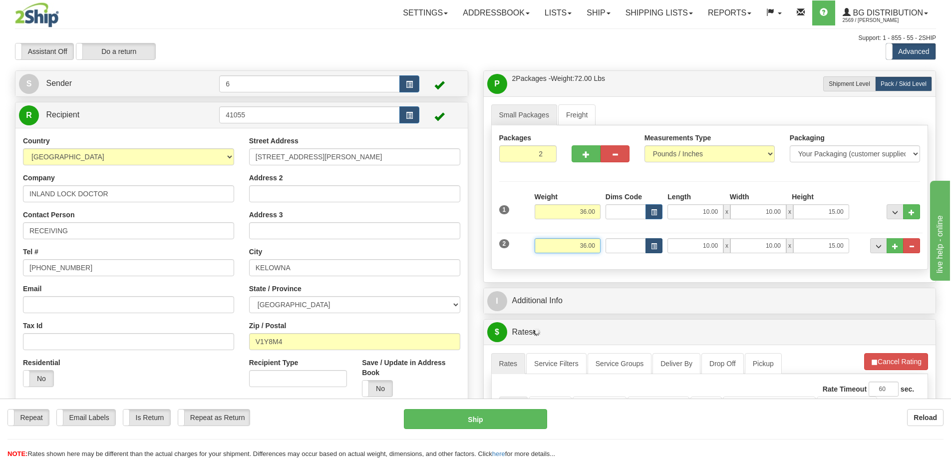
drag, startPoint x: 564, startPoint y: 251, endPoint x: 645, endPoint y: 241, distance: 82.0
click at [668, 244] on div "2 Weight 36.00 Dims Code Length Width Height" at bounding box center [710, 244] width 426 height 33
type input "23.00"
type input "11.00"
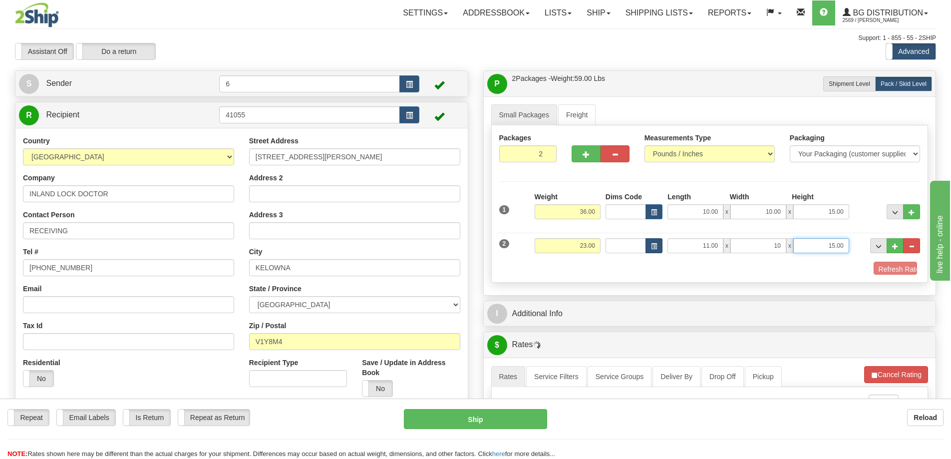
type input "10.00"
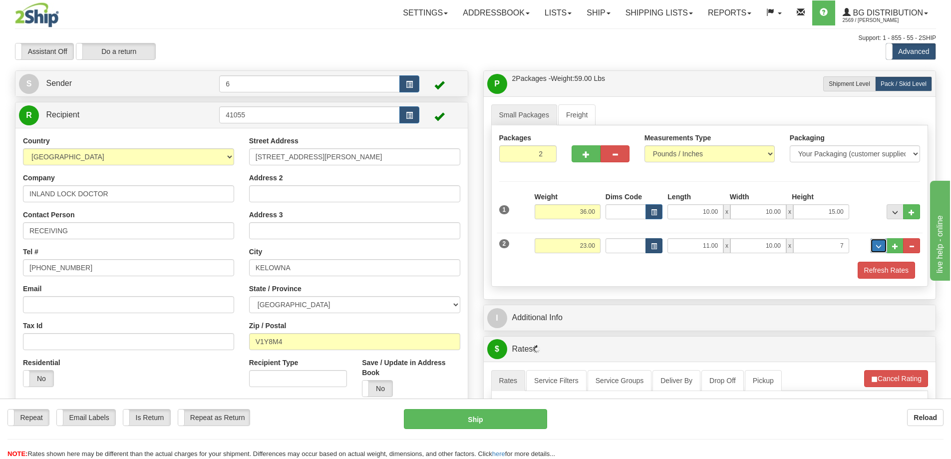
type input "7.00"
click at [891, 268] on button "Refresh Rates" at bounding box center [886, 270] width 57 height 17
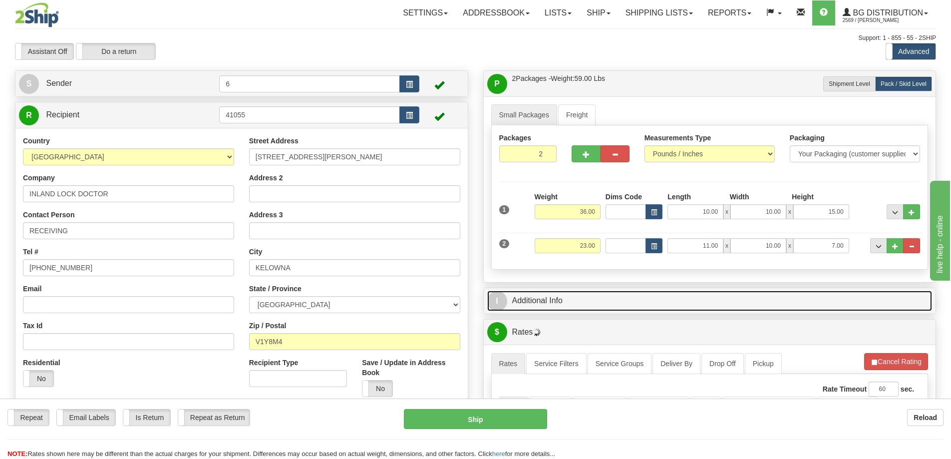
click at [800, 304] on link "I Additional Info" at bounding box center [709, 301] width 445 height 20
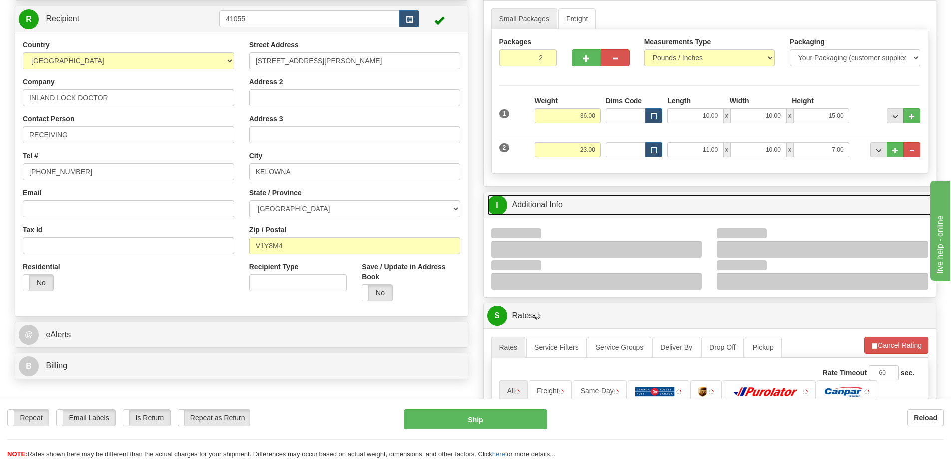
scroll to position [150, 0]
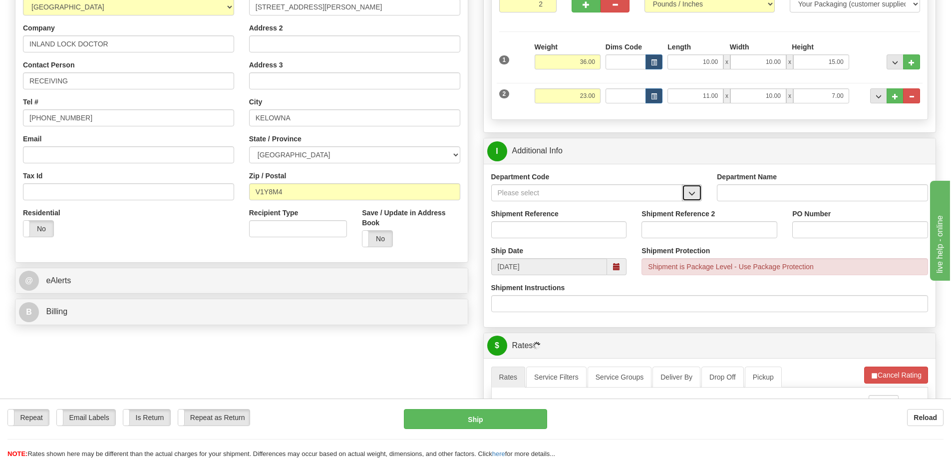
click at [696, 199] on button "button" at bounding box center [692, 192] width 20 height 17
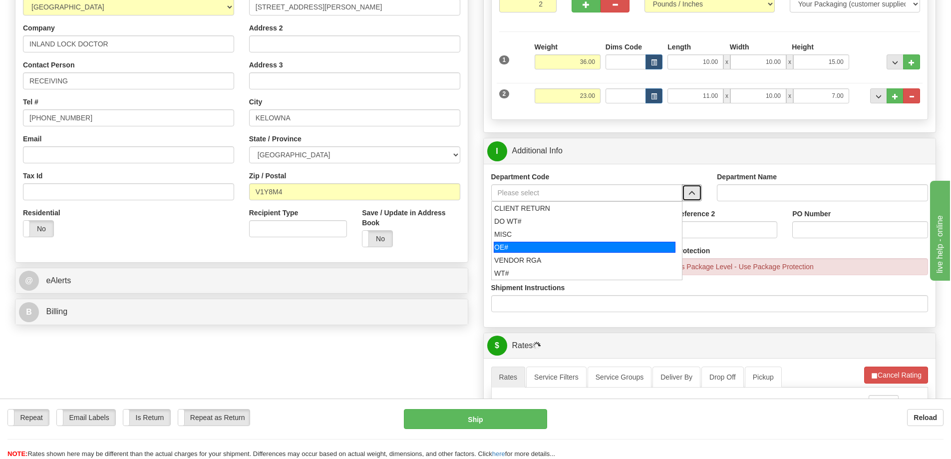
drag, startPoint x: 565, startPoint y: 251, endPoint x: 564, endPoint y: 223, distance: 27.5
click at [564, 251] on div "OE#" at bounding box center [585, 247] width 182 height 11
type input "OE#"
type input "ORDERS"
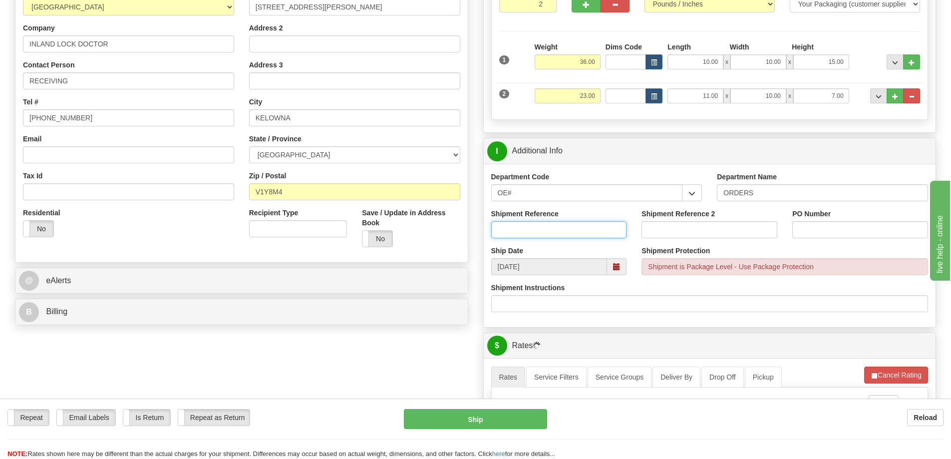
click at [564, 223] on input "Shipment Reference" at bounding box center [559, 229] width 136 height 17
type input "60032455-00"
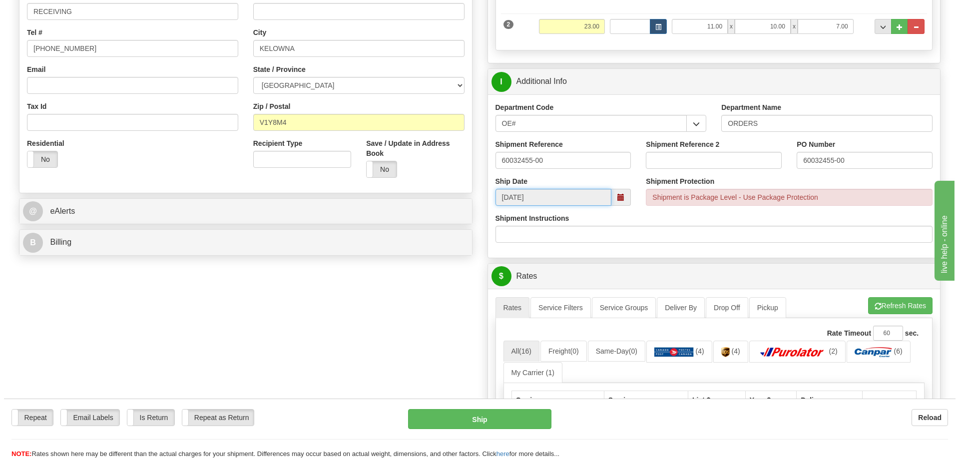
scroll to position [300, 0]
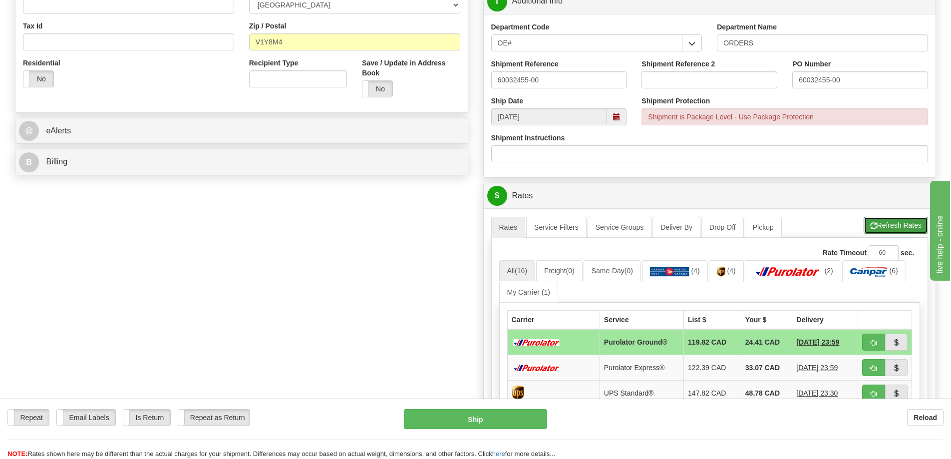
click at [874, 227] on span "button" at bounding box center [873, 226] width 7 height 6
click at [883, 339] on button "button" at bounding box center [873, 342] width 23 height 17
type input "260"
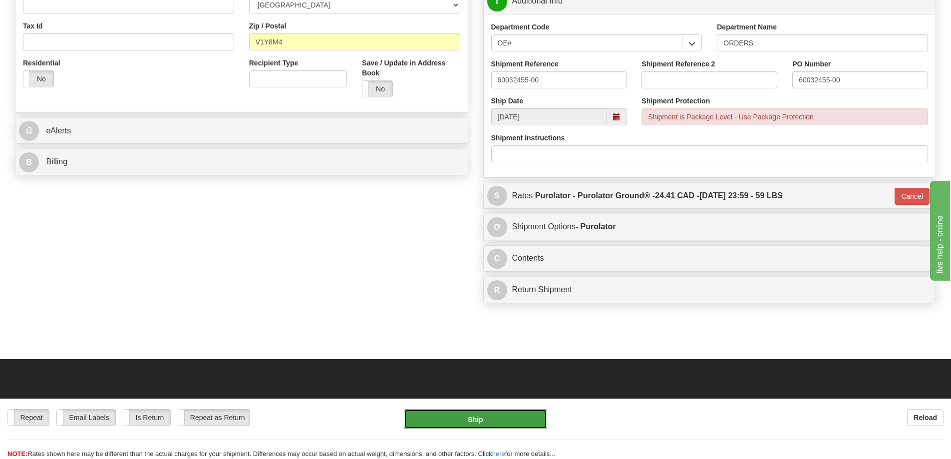
click at [438, 413] on button "Ship" at bounding box center [475, 419] width 143 height 20
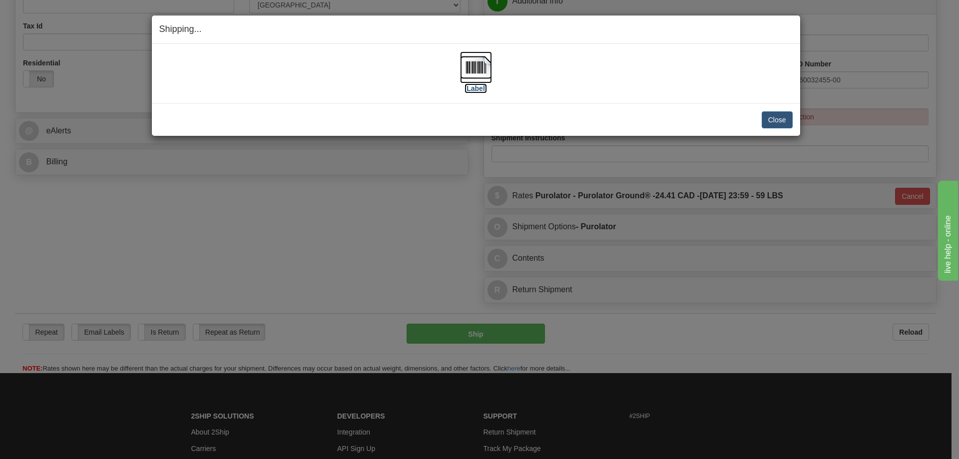
click at [482, 83] on label "[Label]" at bounding box center [475, 88] width 23 height 10
